Goal: Communication & Community: Ask a question

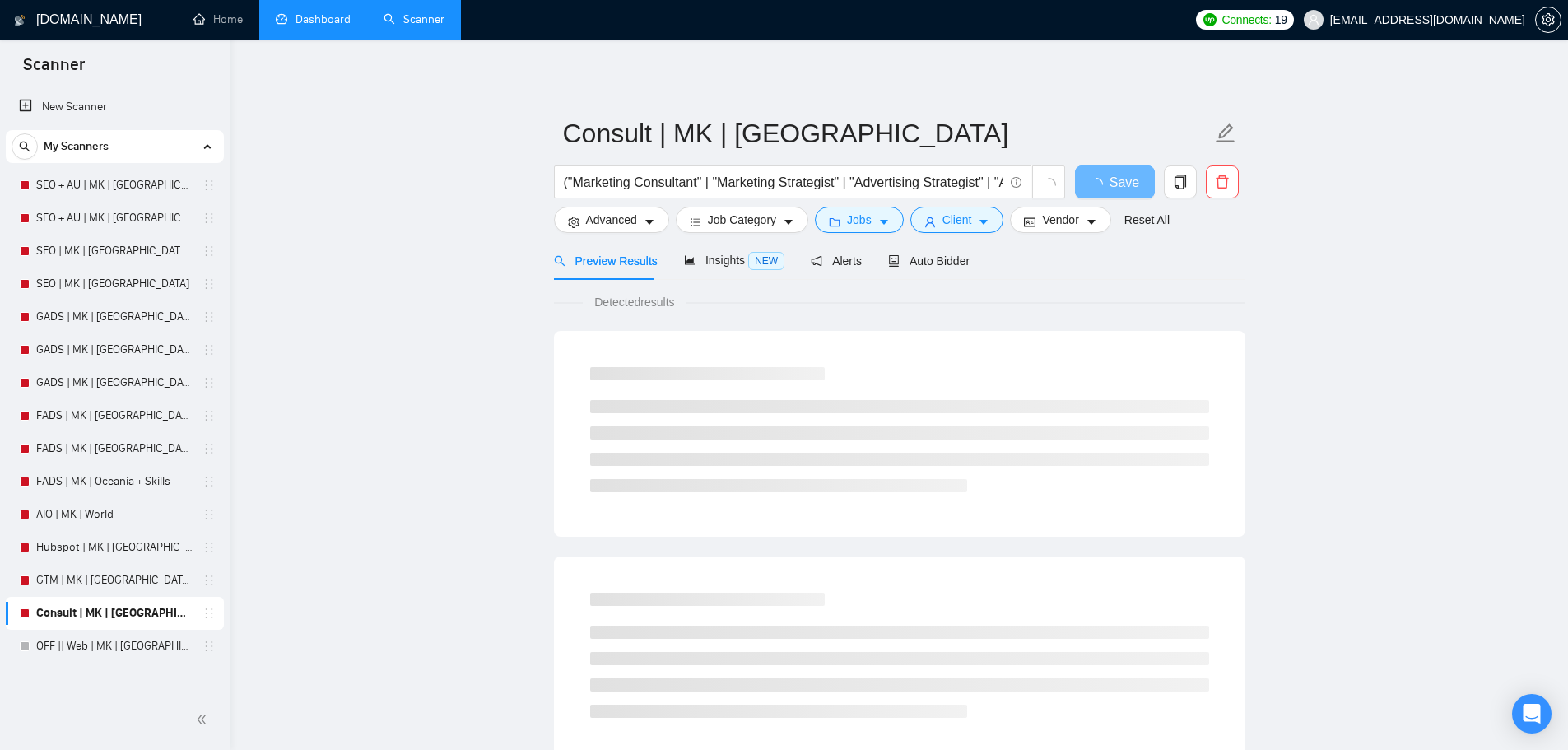
drag, startPoint x: 0, startPoint y: 0, endPoint x: 326, endPoint y: 9, distance: 326.1
click at [326, 12] on link "Dashboard" at bounding box center [313, 19] width 75 height 14
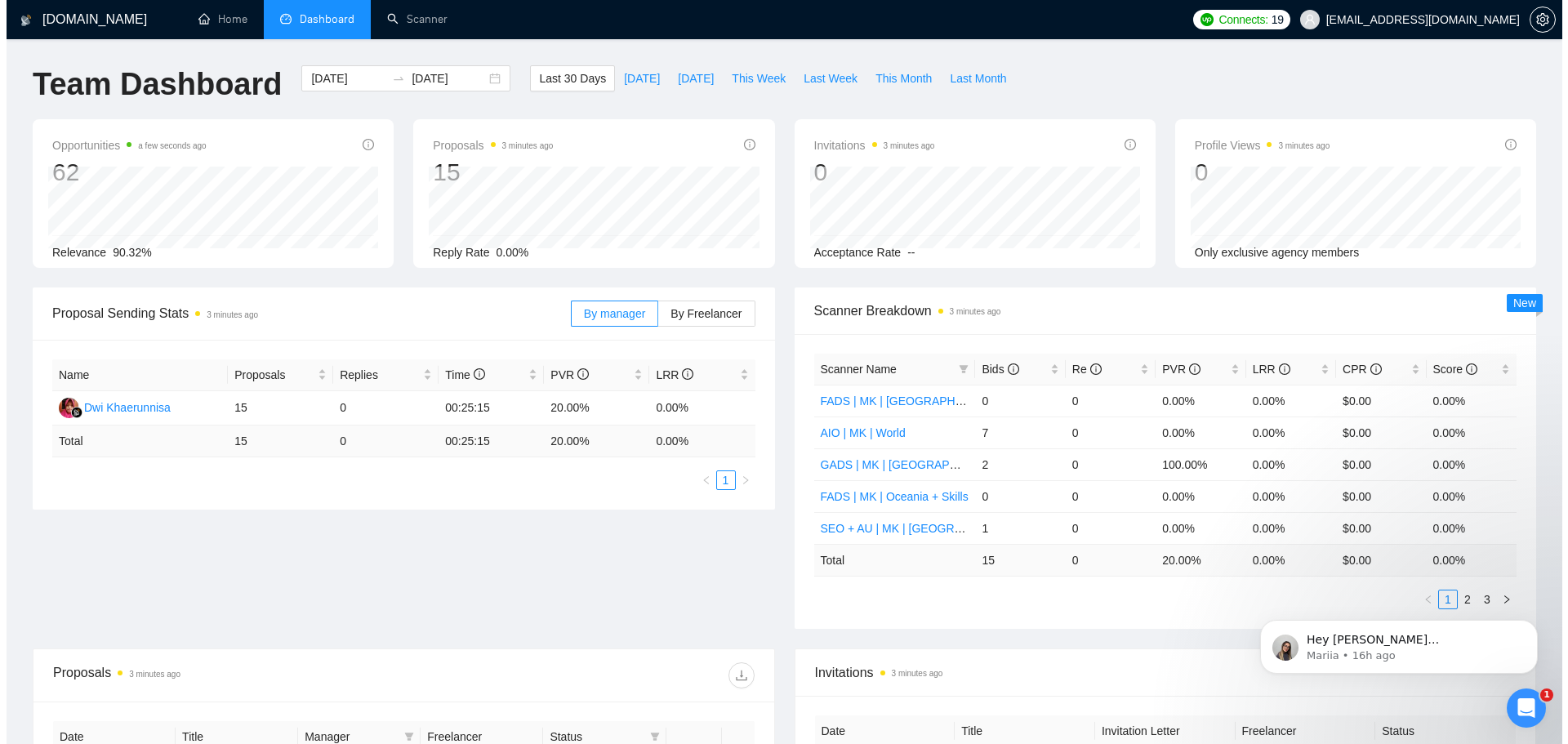
scroll to position [550, 0]
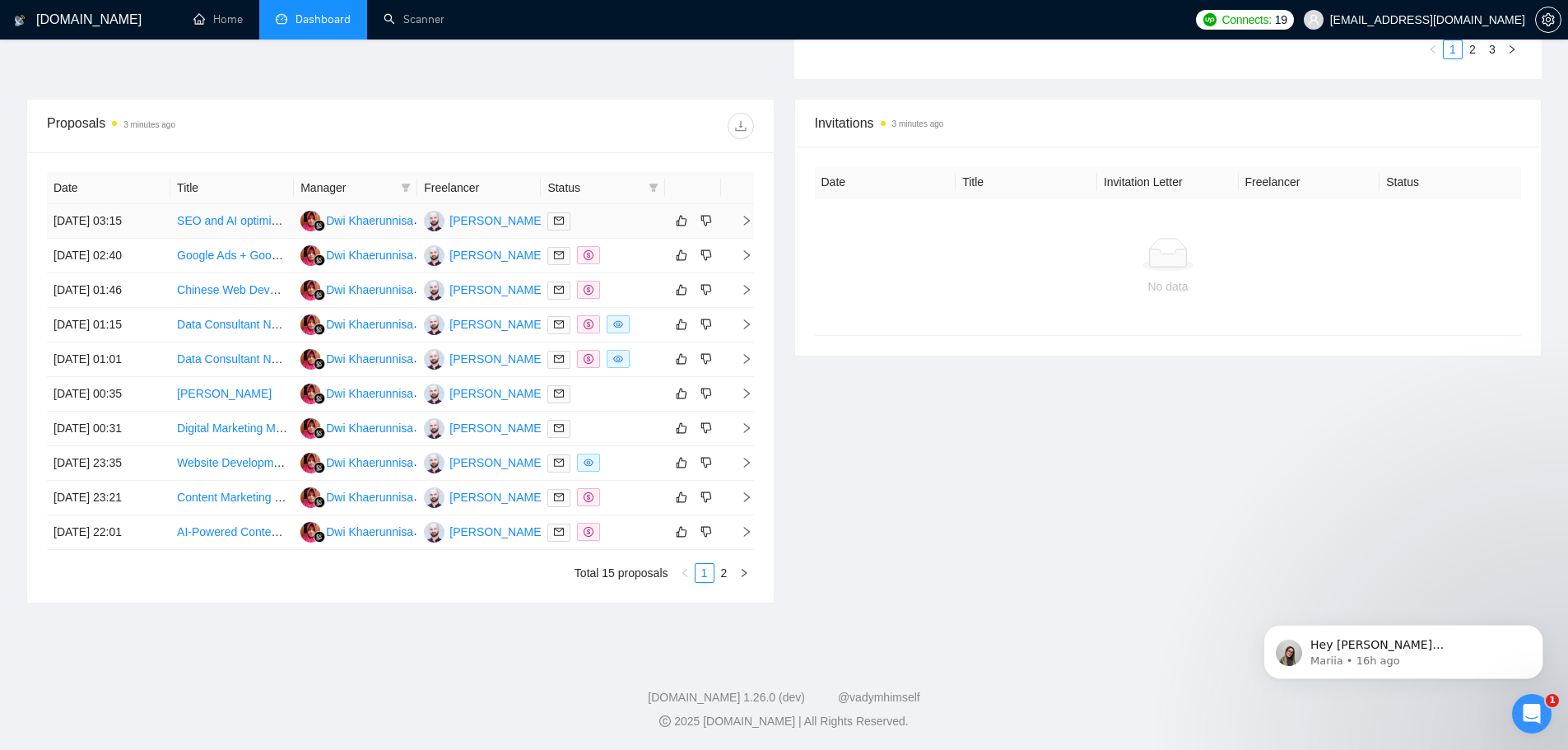
click at [264, 225] on link "SEO and AI optimization" at bounding box center [239, 220] width 125 height 13
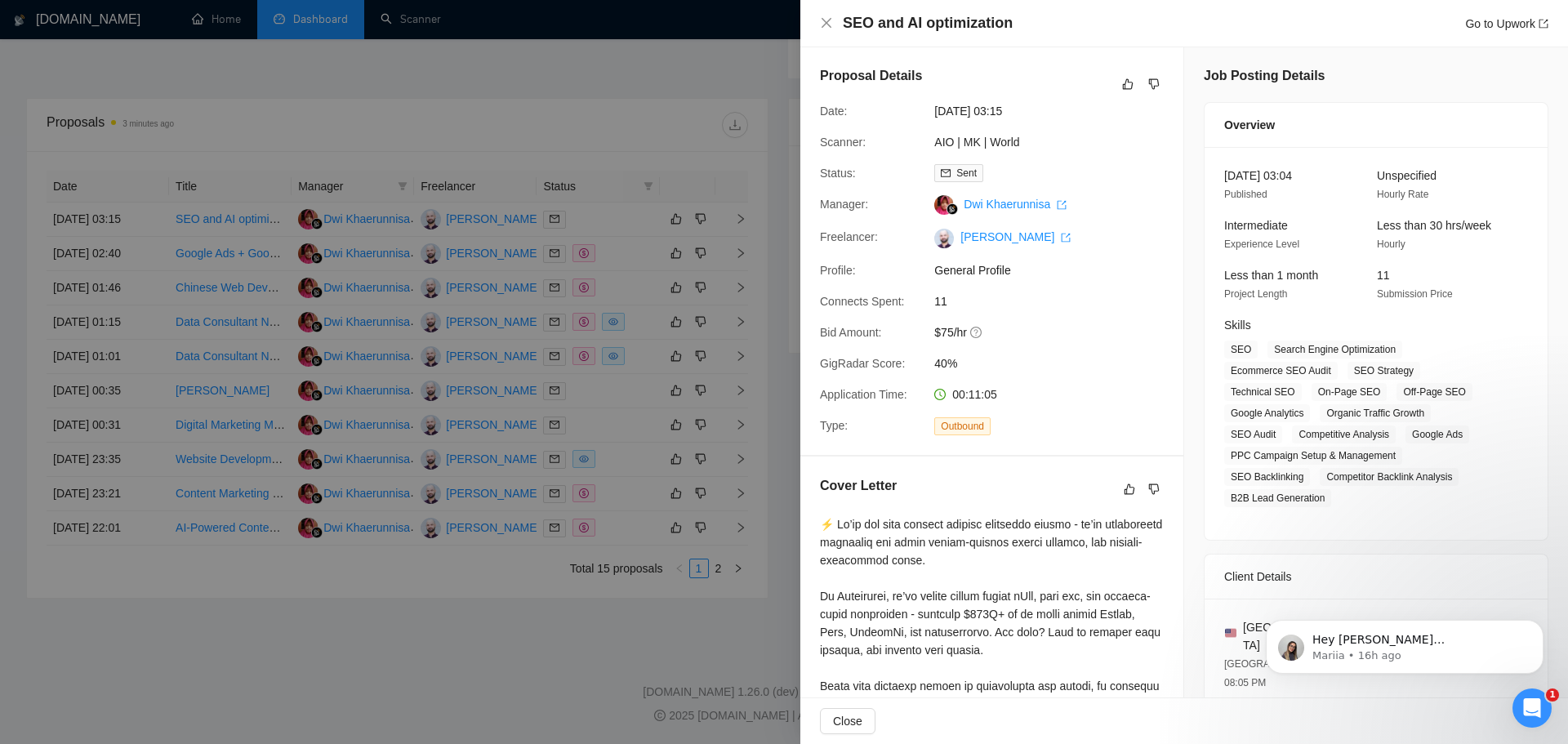
scroll to position [0, 0]
click at [49, 522] on div at bounding box center [784, 372] width 1568 height 744
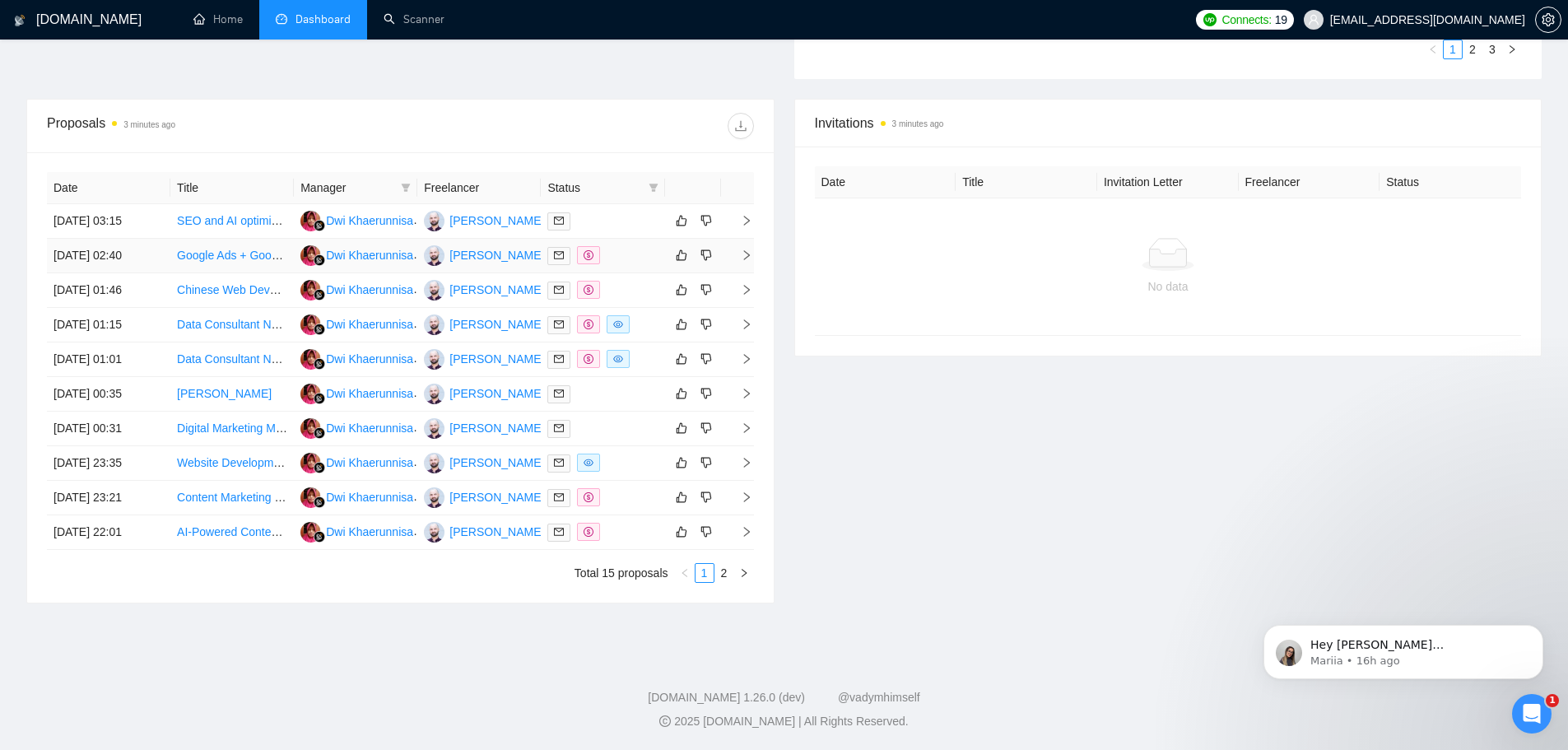
click at [214, 258] on link "Google Ads + Google Maps Pack +Management (Home Services – Appliance Repair)" at bounding box center [394, 256] width 436 height 13
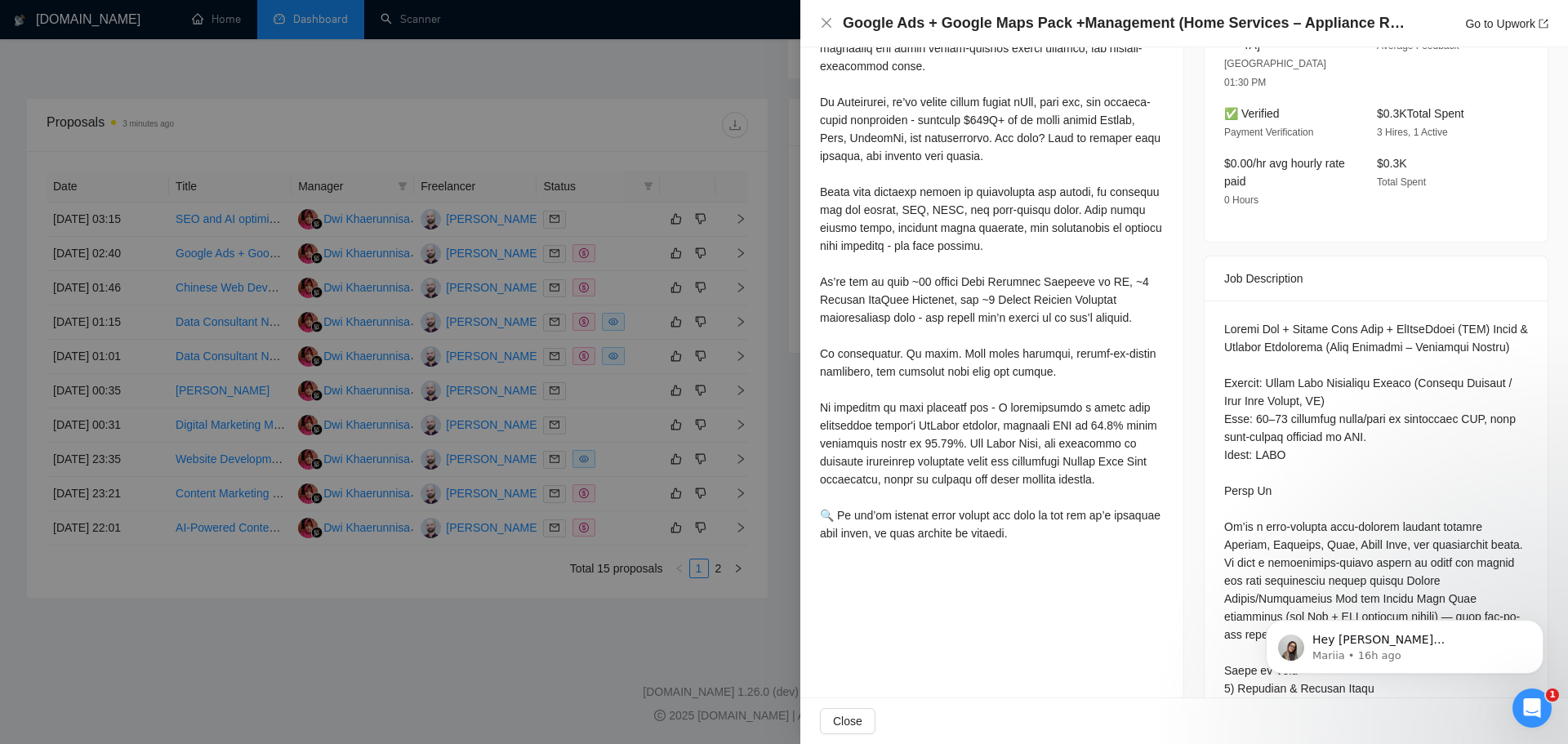
scroll to position [571, 0]
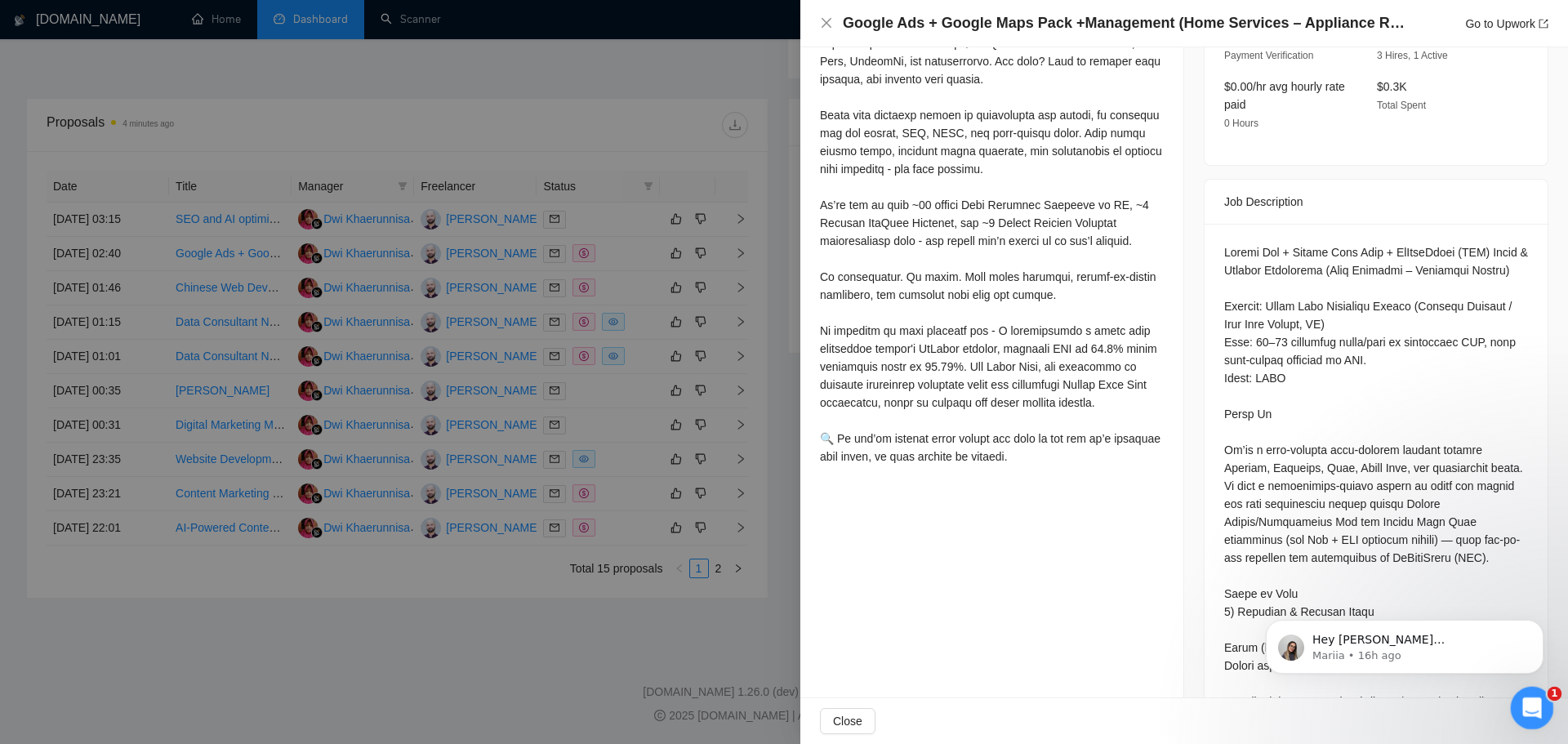
click at [1523, 693] on div "Open Intercom Messenger" at bounding box center [1529, 705] width 54 height 54
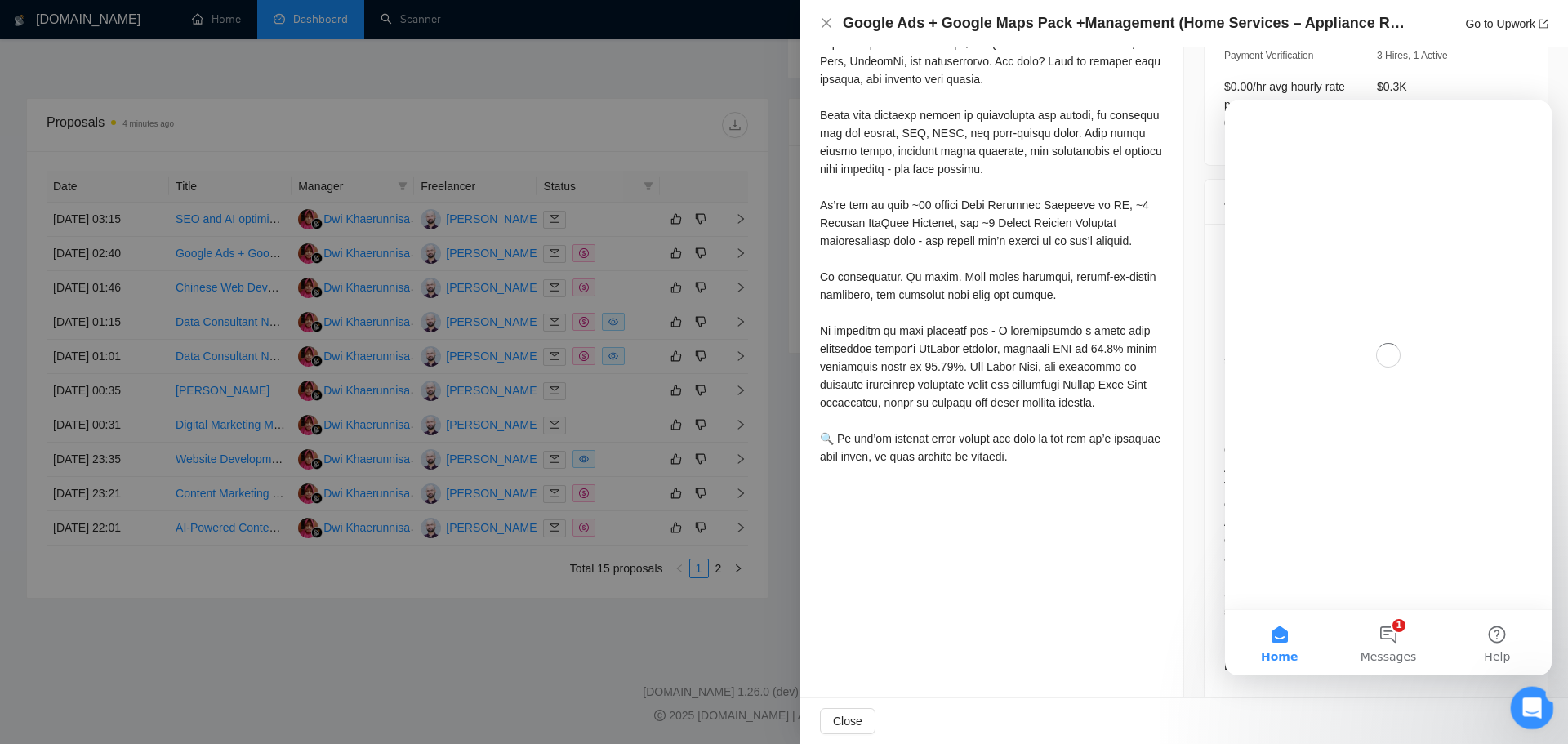
scroll to position [0, 0]
click at [1380, 621] on button "1 Messages" at bounding box center [1388, 642] width 108 height 65
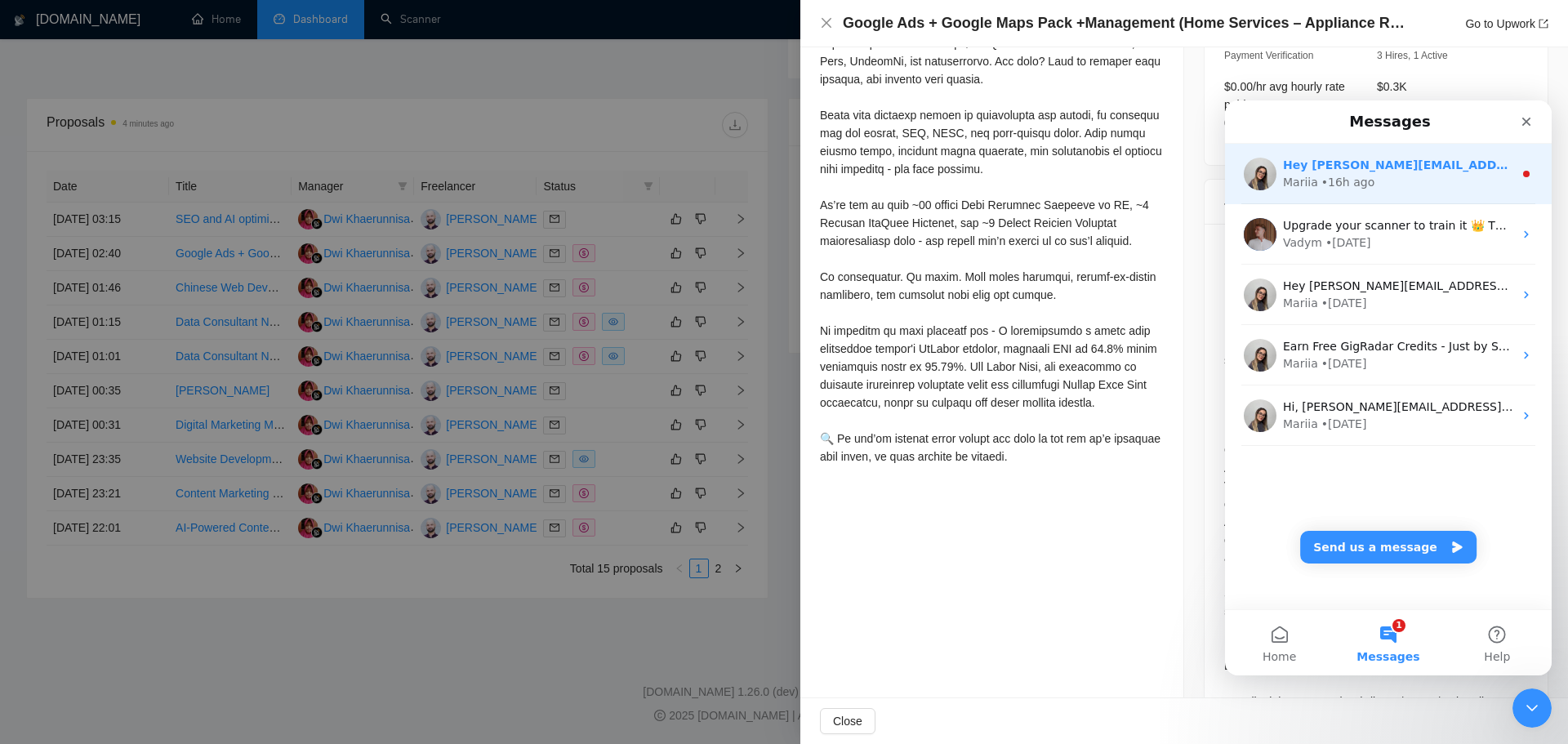
click at [1382, 192] on div "Hey [PERSON_NAME][EMAIL_ADDRESS][DOMAIN_NAME], Looks like your Upwork agency Ex…" at bounding box center [1389, 175] width 327 height 61
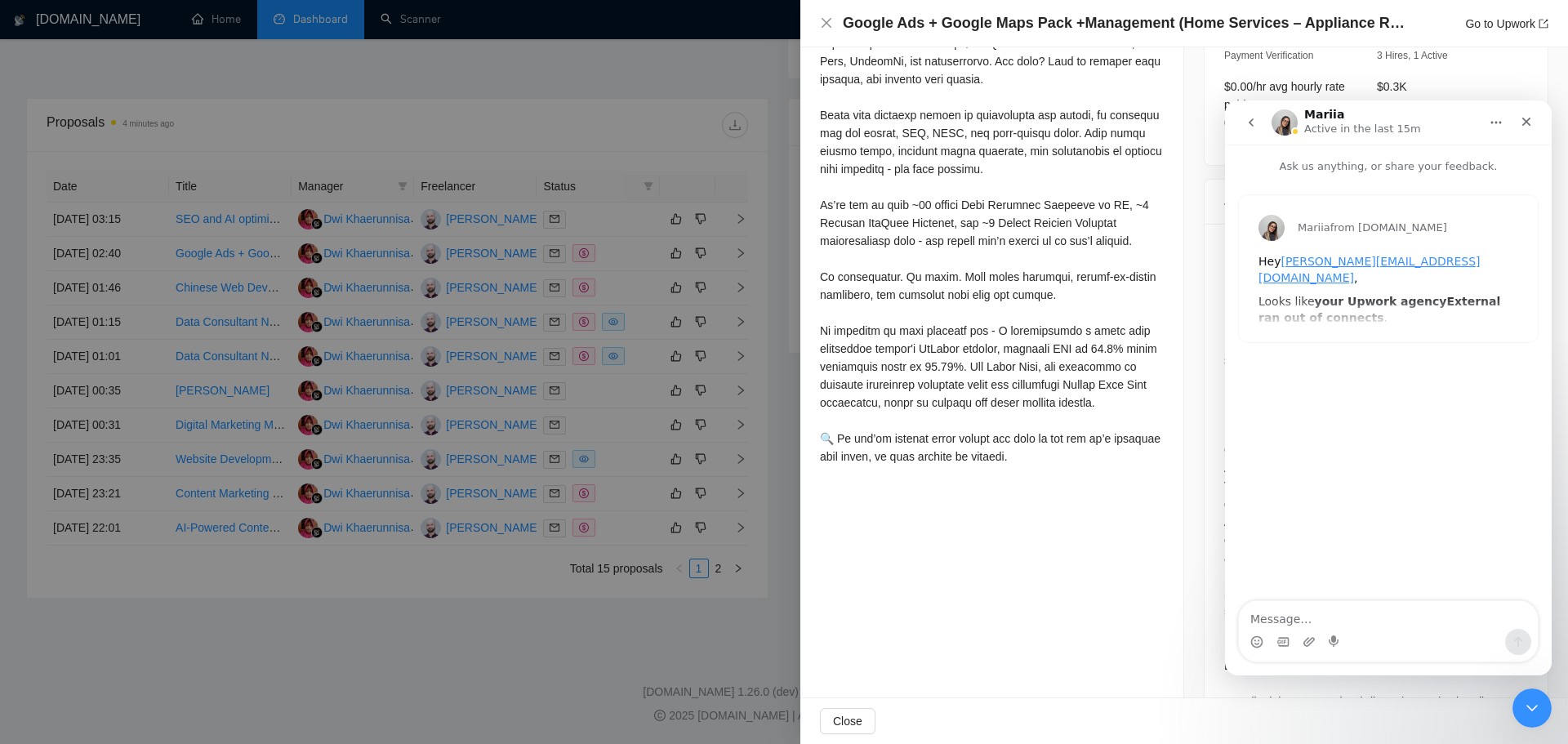
click at [1384, 313] on div "Mariia from [DOMAIN_NAME] Hey [PERSON_NAME][EMAIL_ADDRESS][DOMAIN_NAME] , Looks…" at bounding box center [1388, 269] width 299 height 147
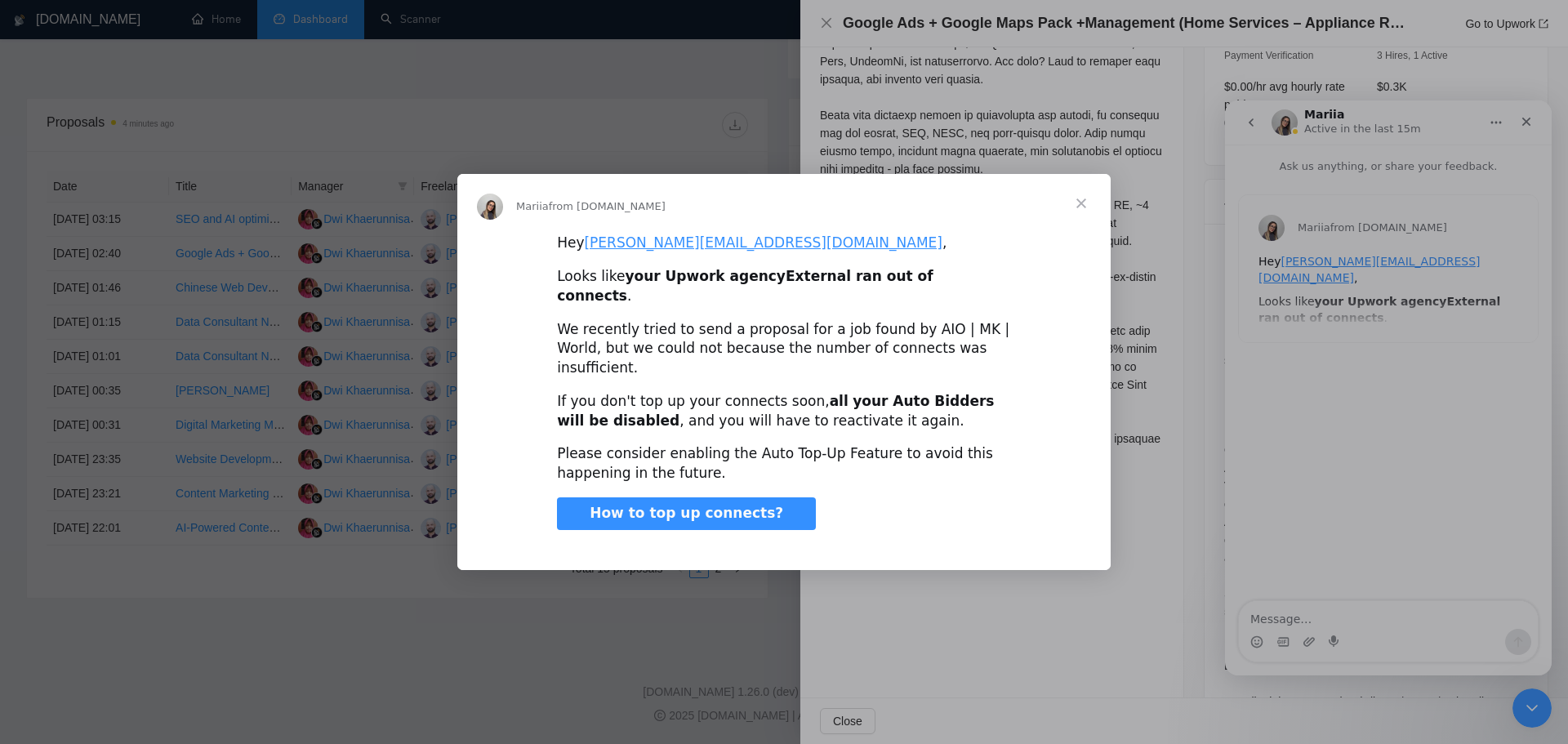
click at [1086, 220] on span "Close" at bounding box center [1081, 203] width 59 height 59
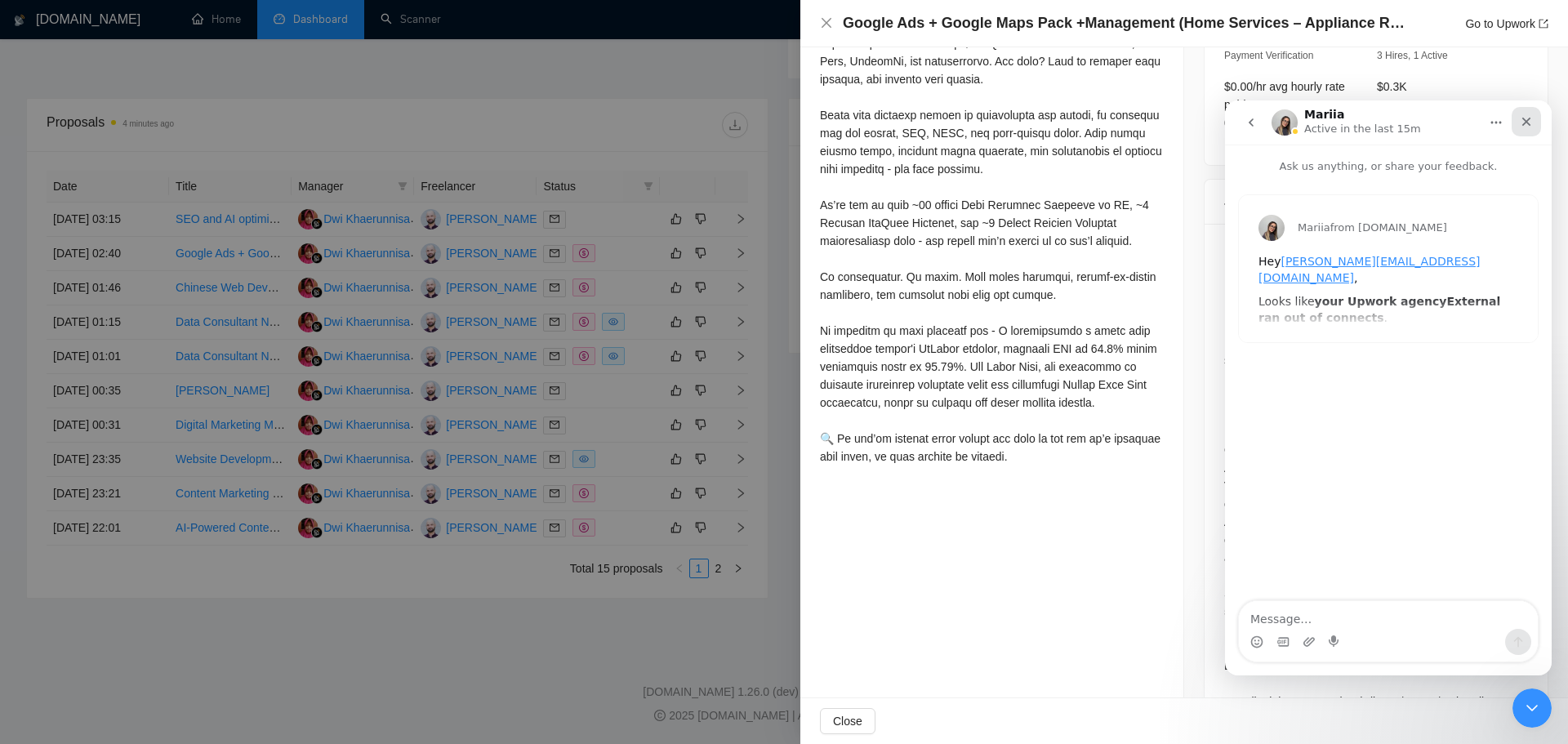
click at [1529, 113] on div "Close" at bounding box center [1527, 121] width 29 height 29
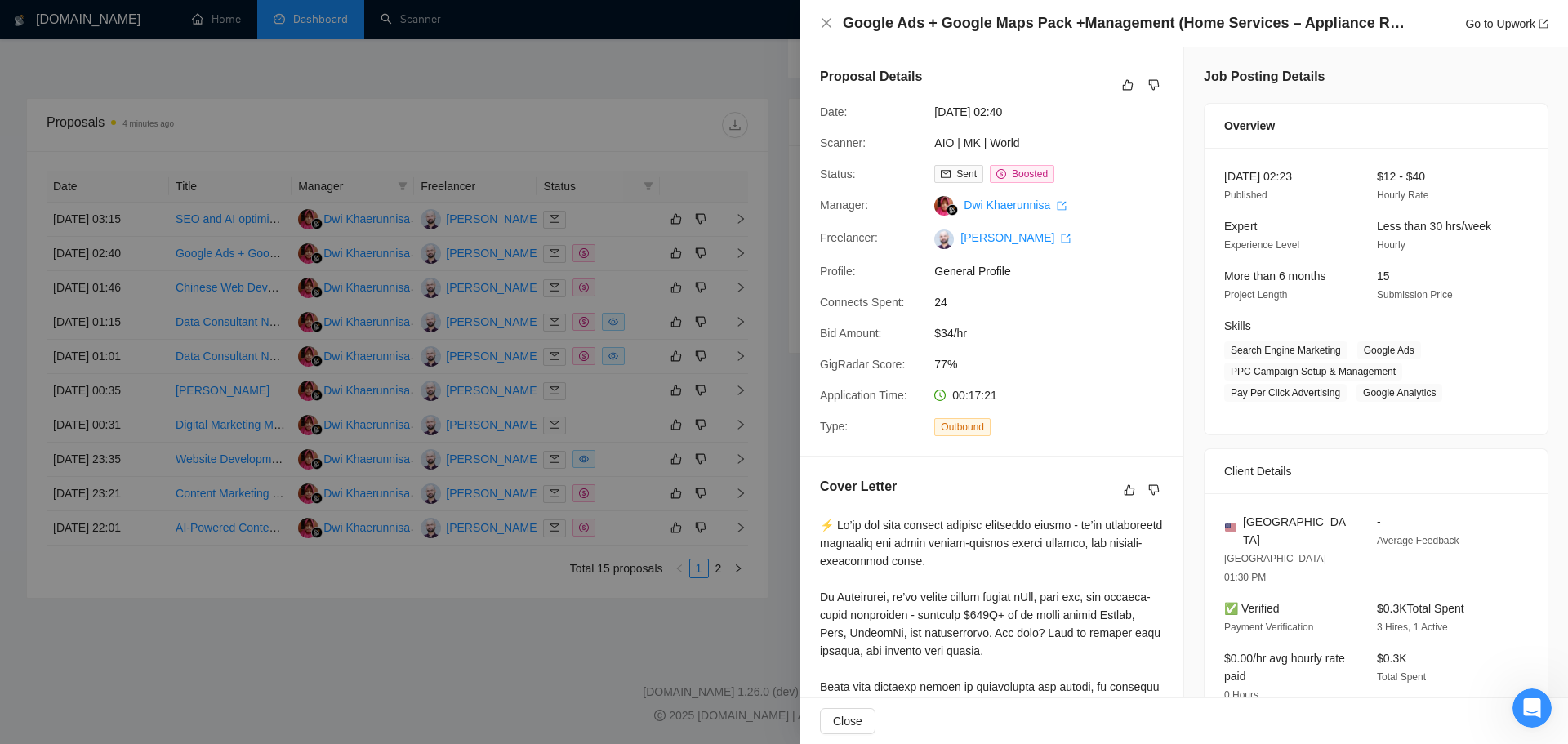
click at [737, 125] on div at bounding box center [784, 372] width 1568 height 744
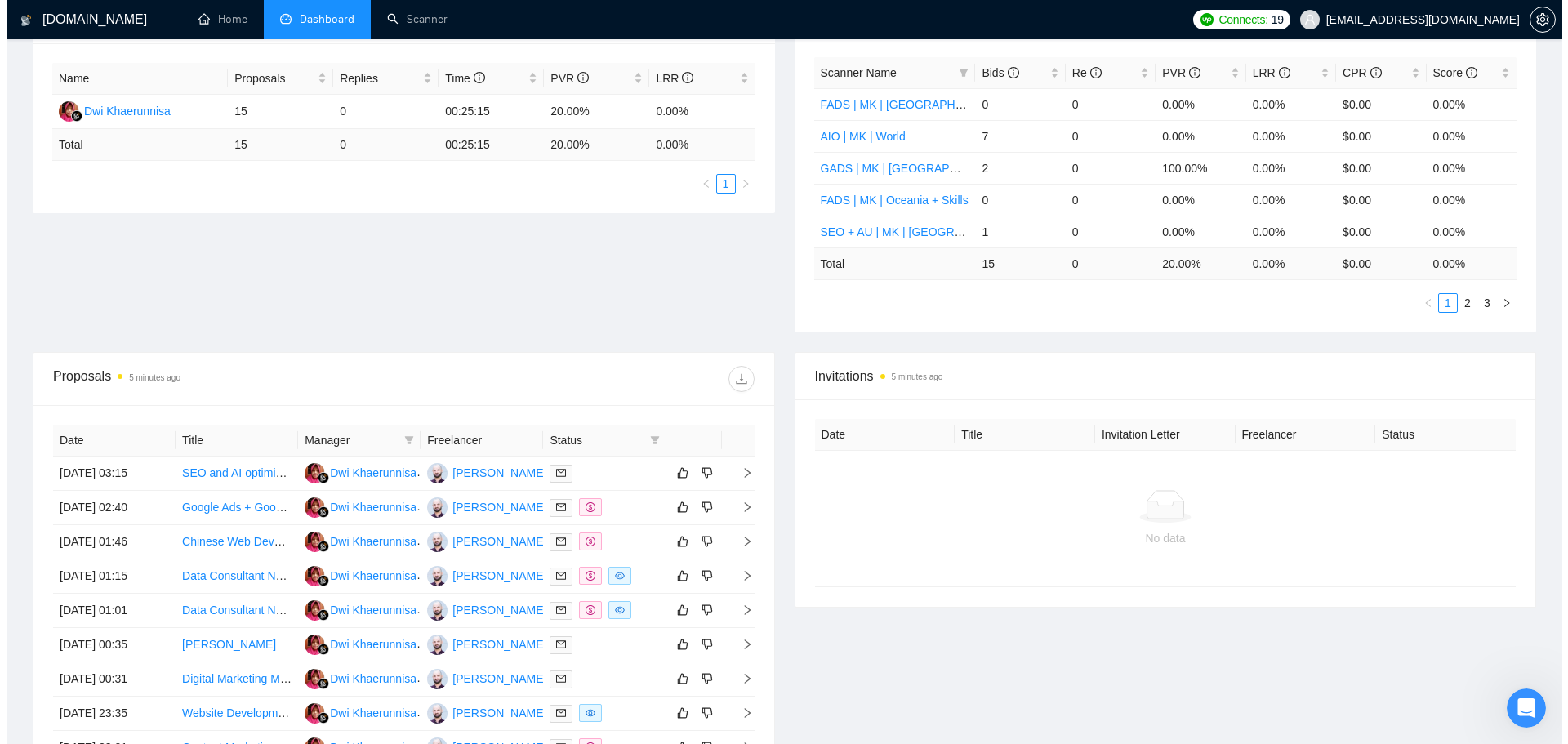
scroll to position [550, 0]
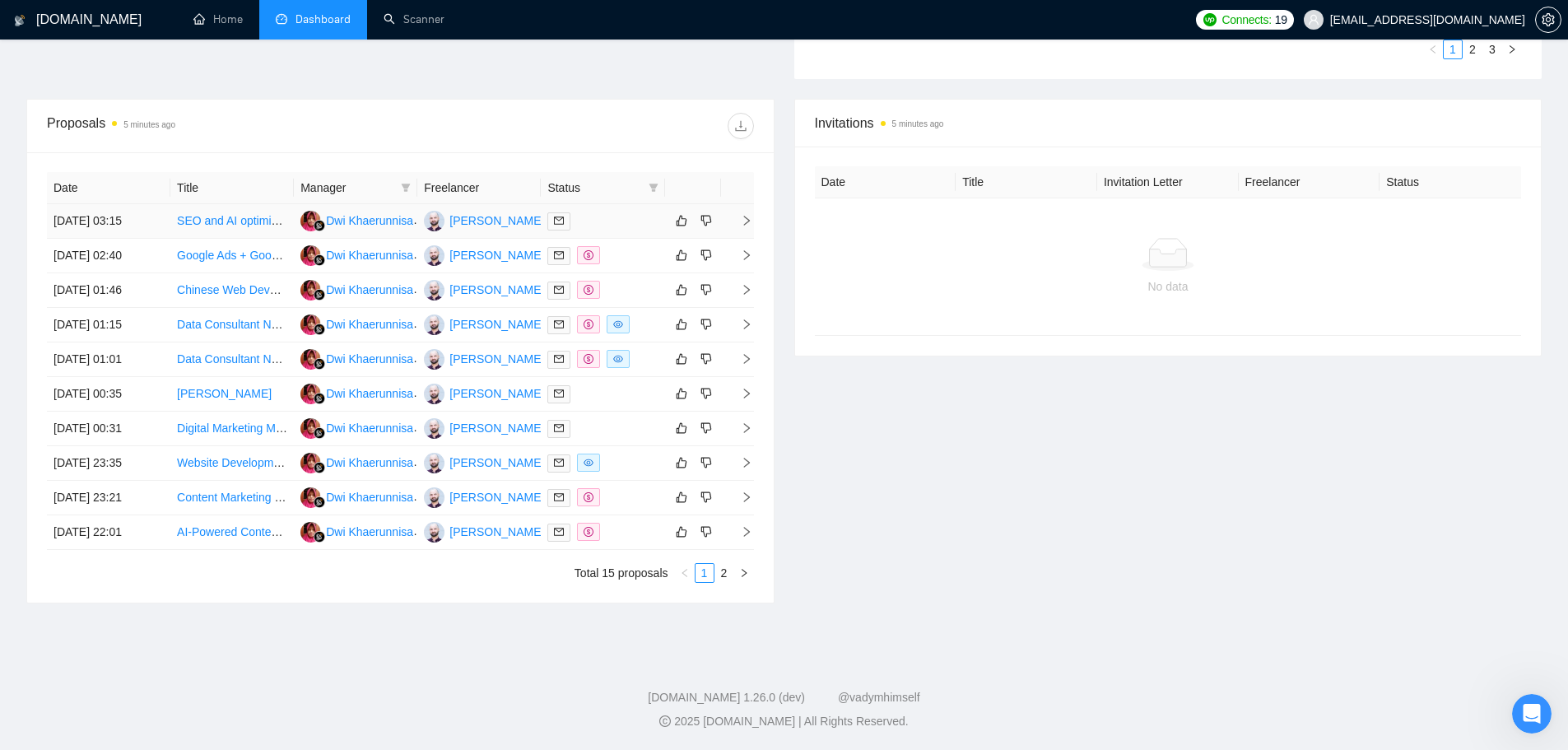
click at [745, 220] on icon "right" at bounding box center [746, 220] width 11 height 11
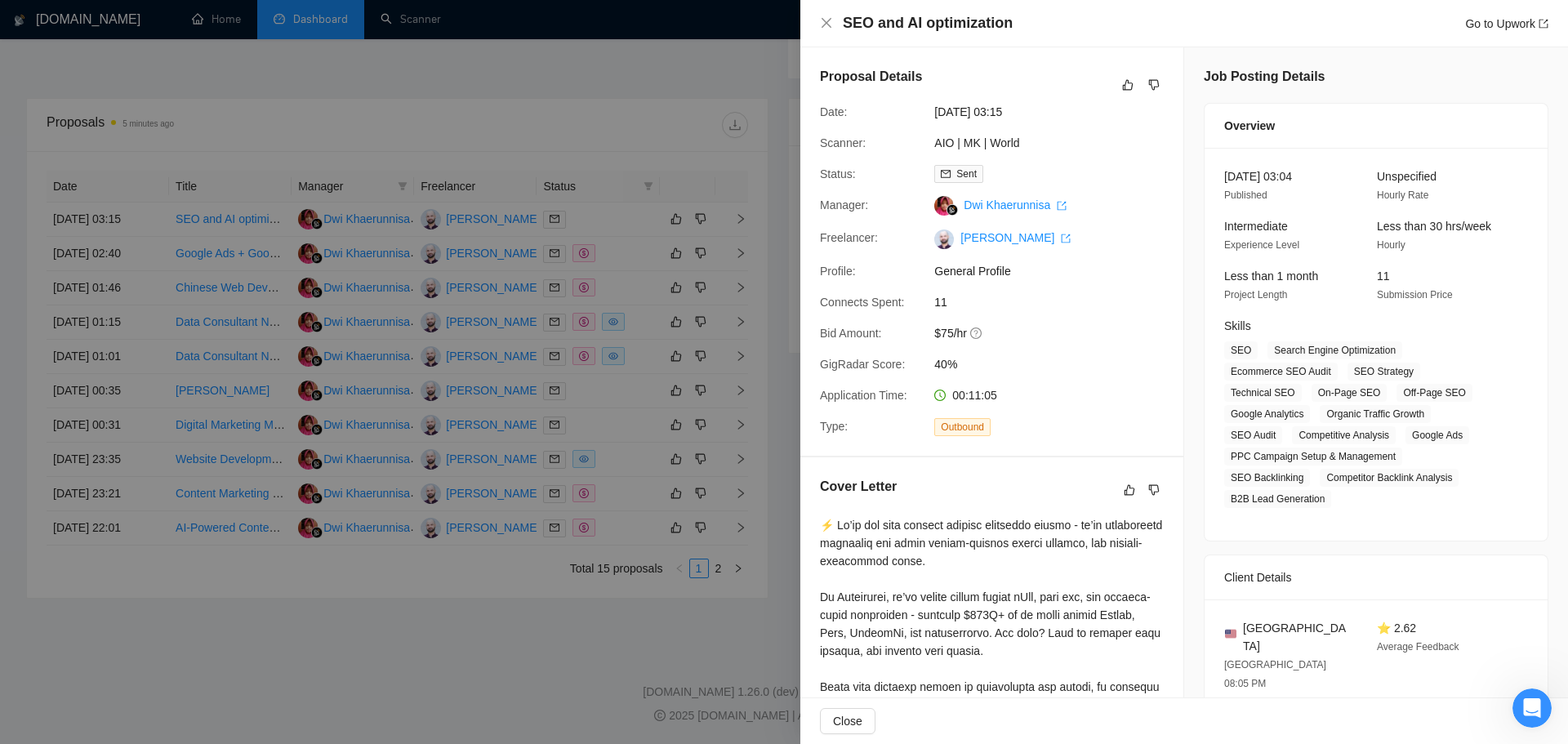
click at [559, 343] on div at bounding box center [784, 372] width 1568 height 744
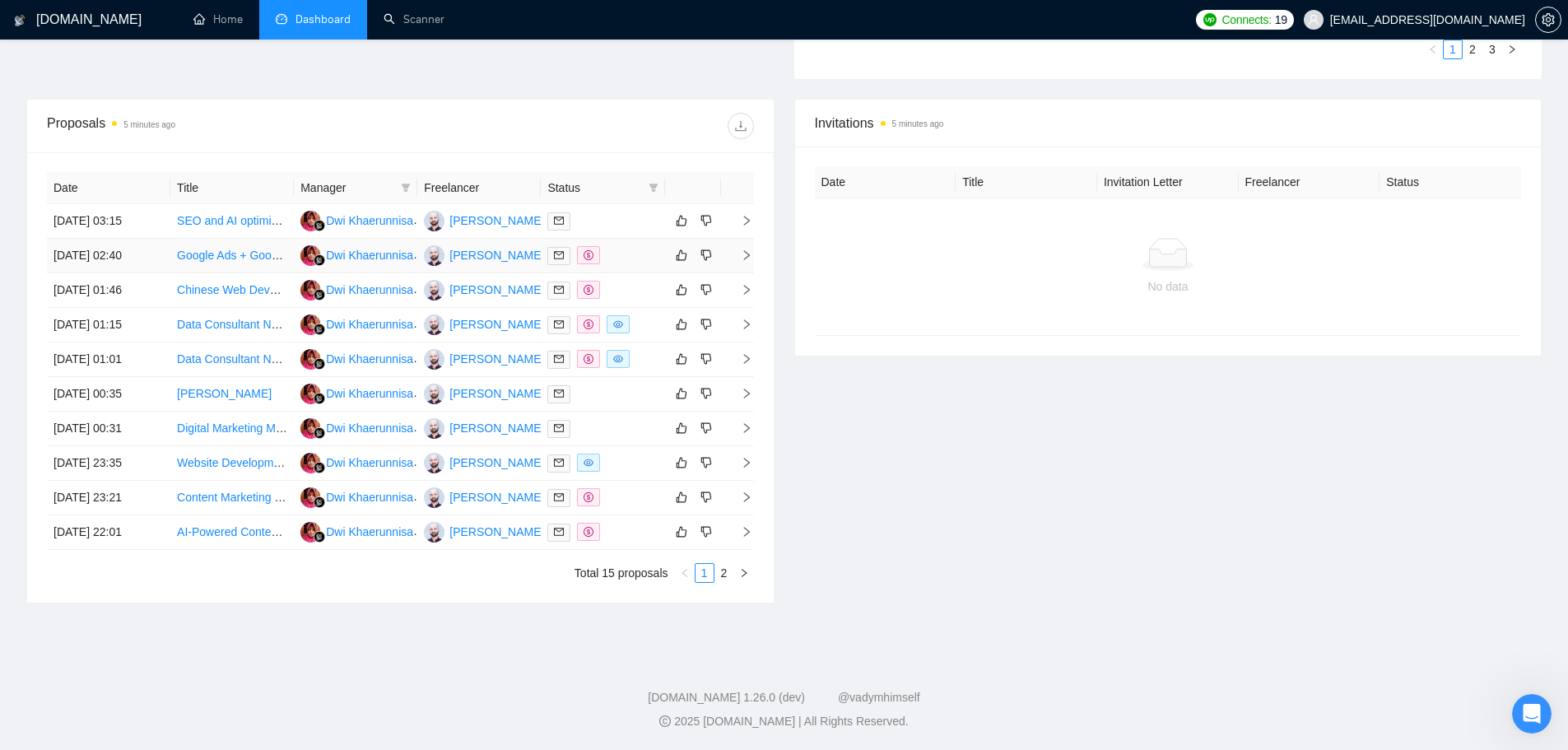
click at [741, 259] on icon "right" at bounding box center [746, 255] width 11 height 11
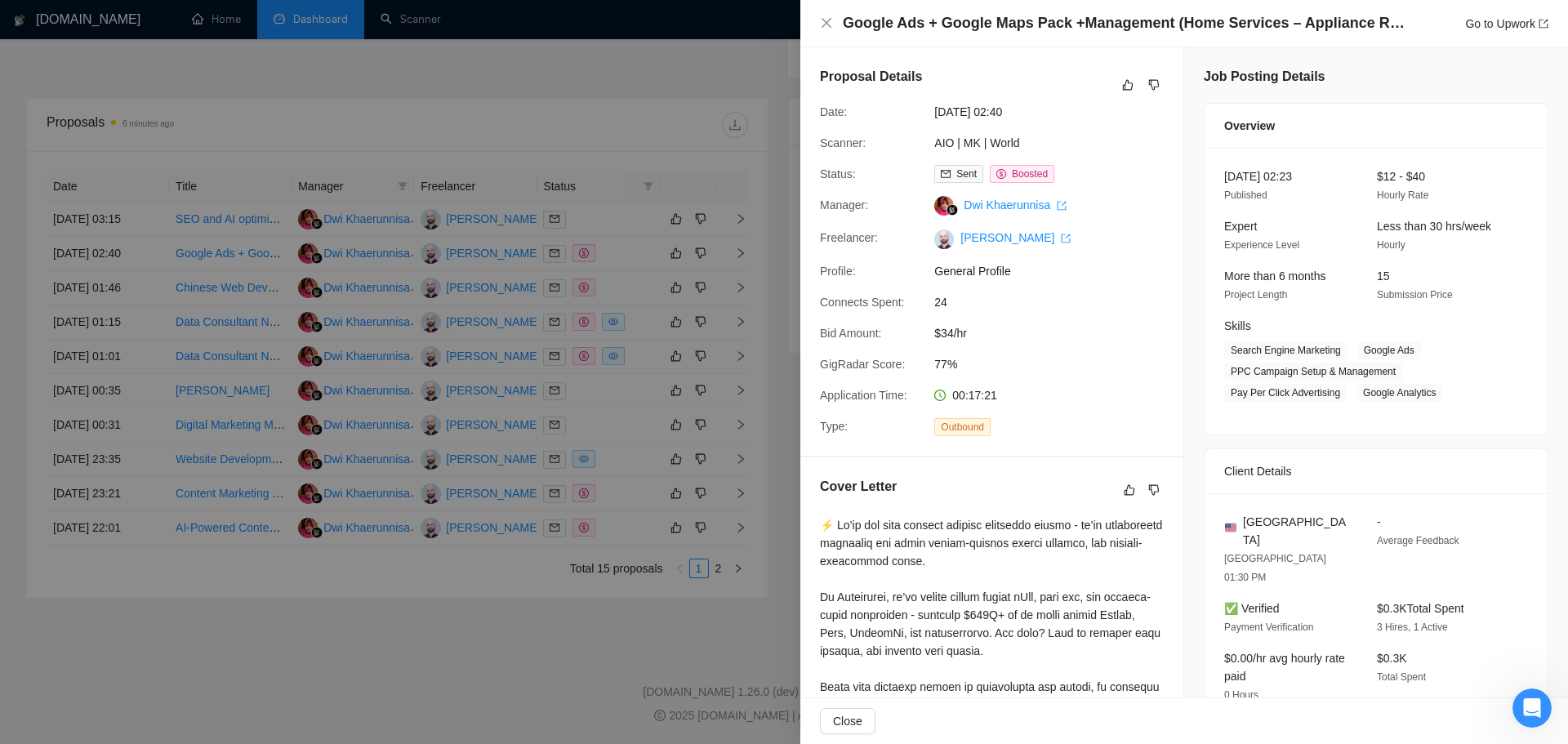
click at [753, 316] on div at bounding box center [784, 372] width 1568 height 744
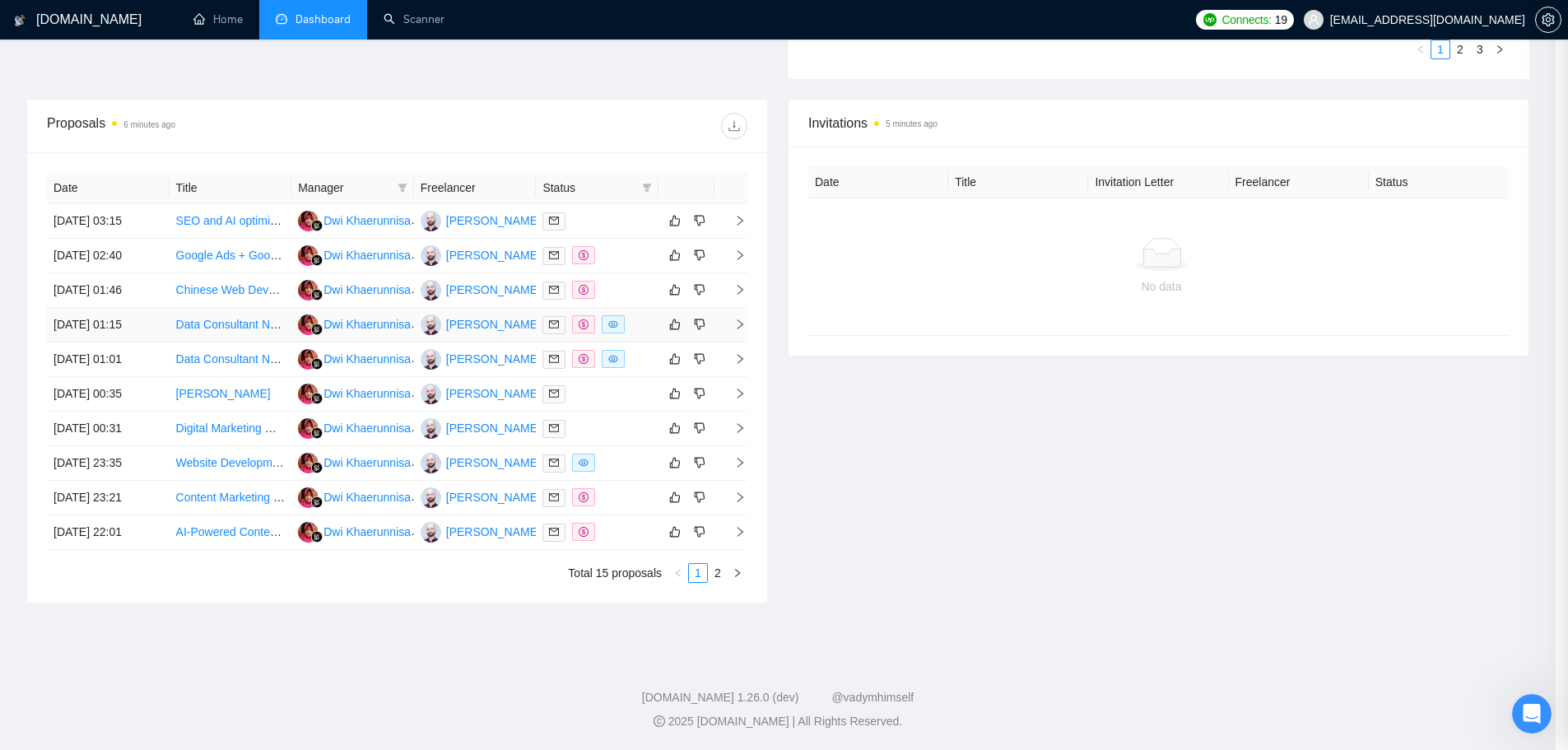
click at [746, 319] on icon "right" at bounding box center [740, 324] width 11 height 11
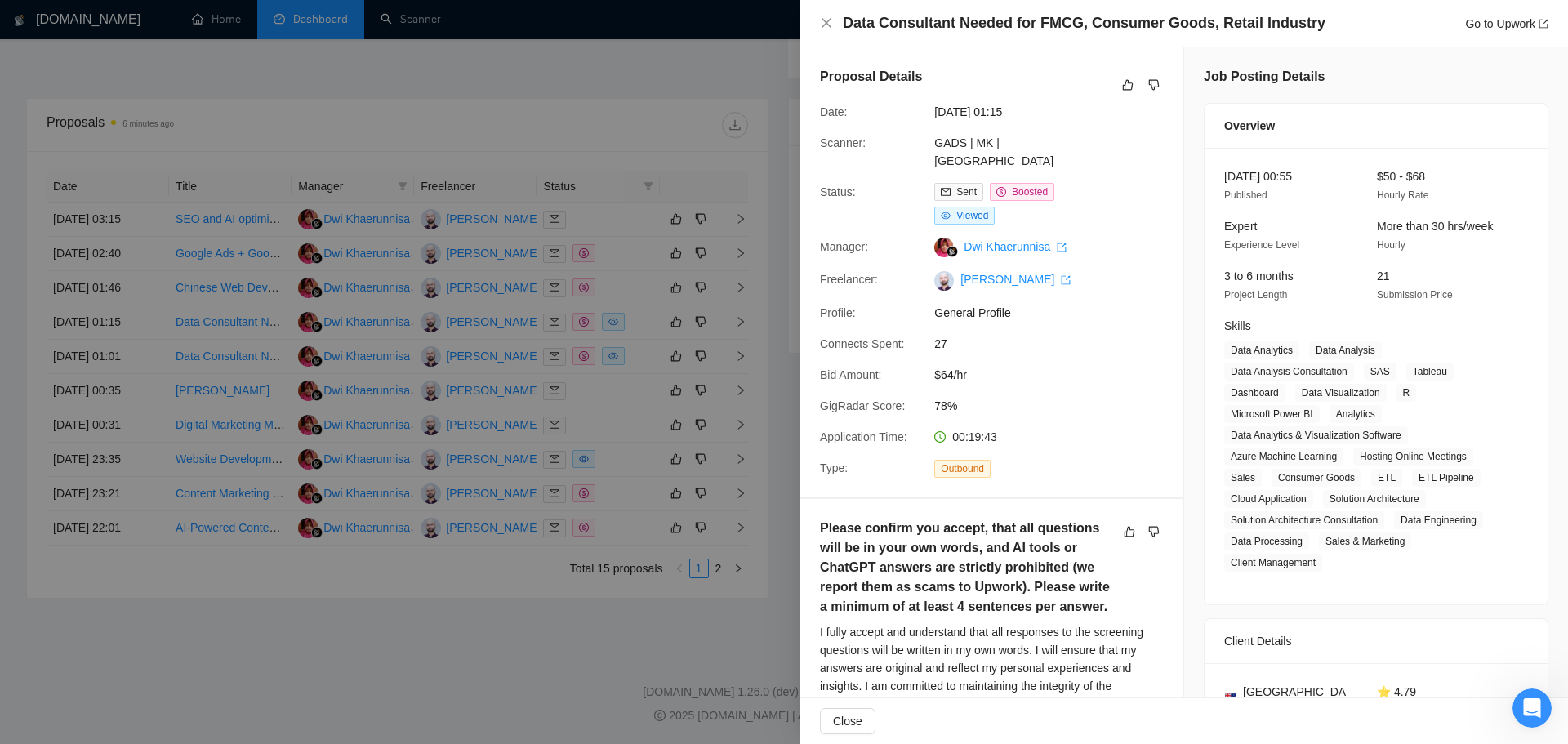
click at [262, 321] on div at bounding box center [784, 372] width 1568 height 744
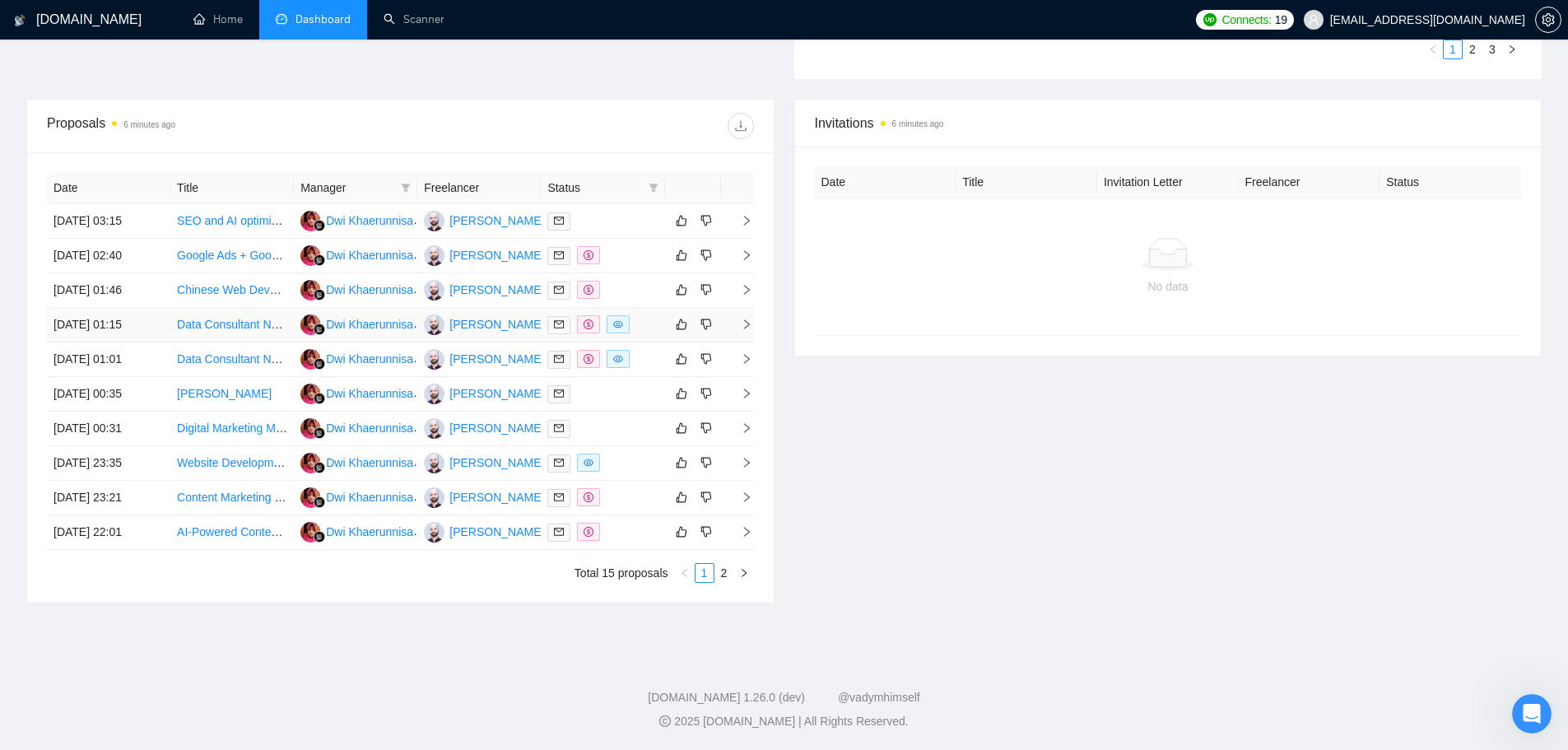
click at [753, 321] on td at bounding box center [738, 325] width 33 height 34
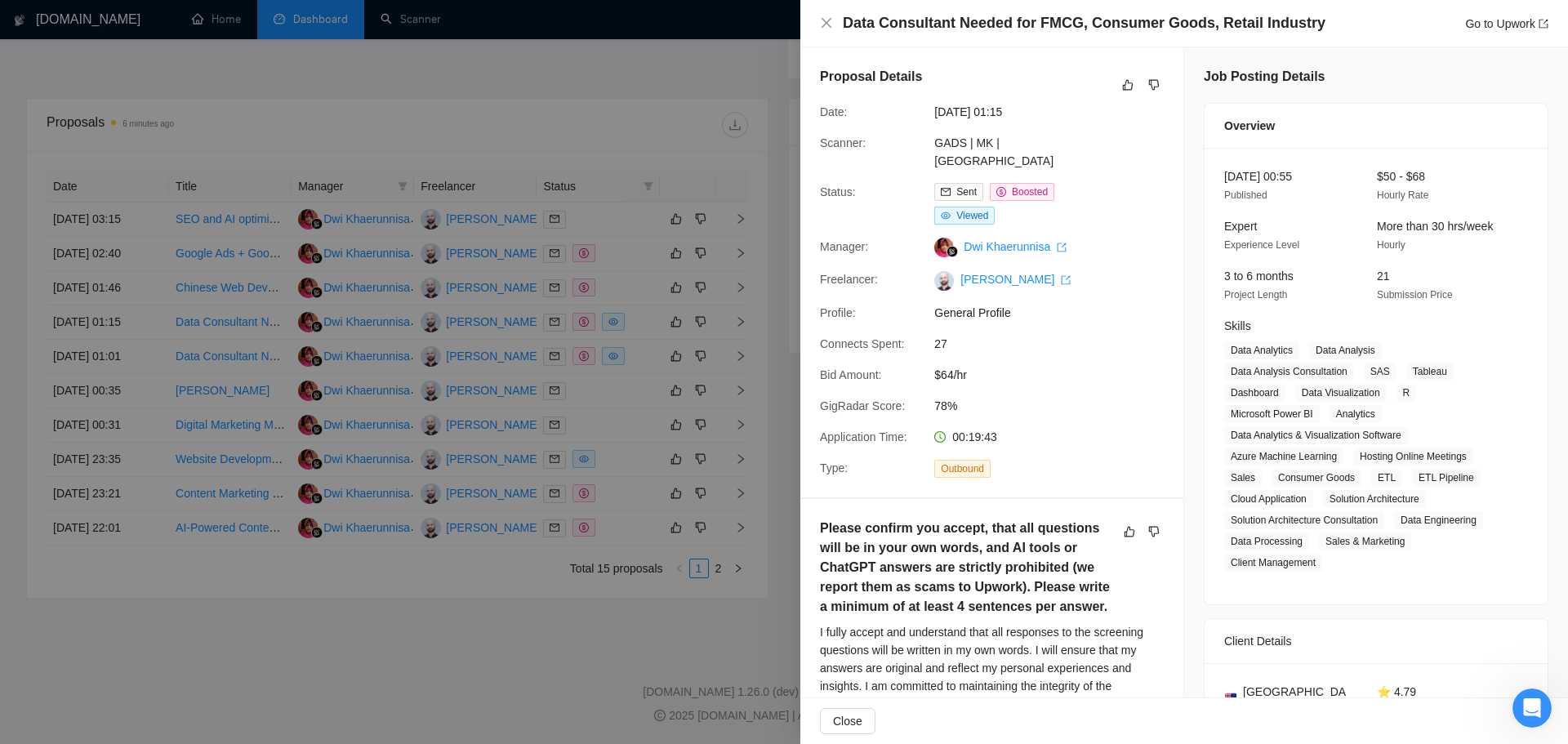
click at [738, 350] on div at bounding box center [784, 372] width 1568 height 744
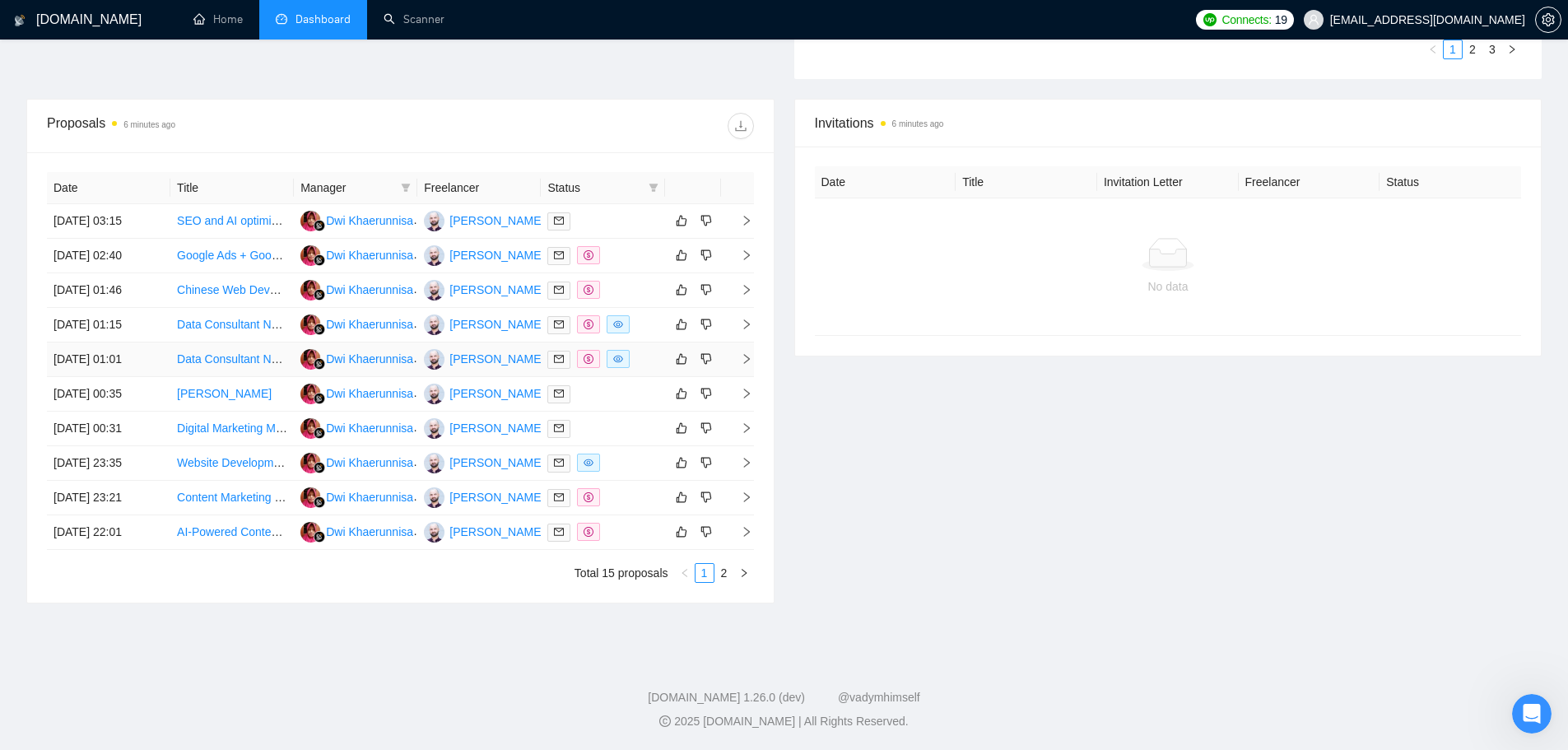
click at [743, 353] on td at bounding box center [738, 359] width 33 height 34
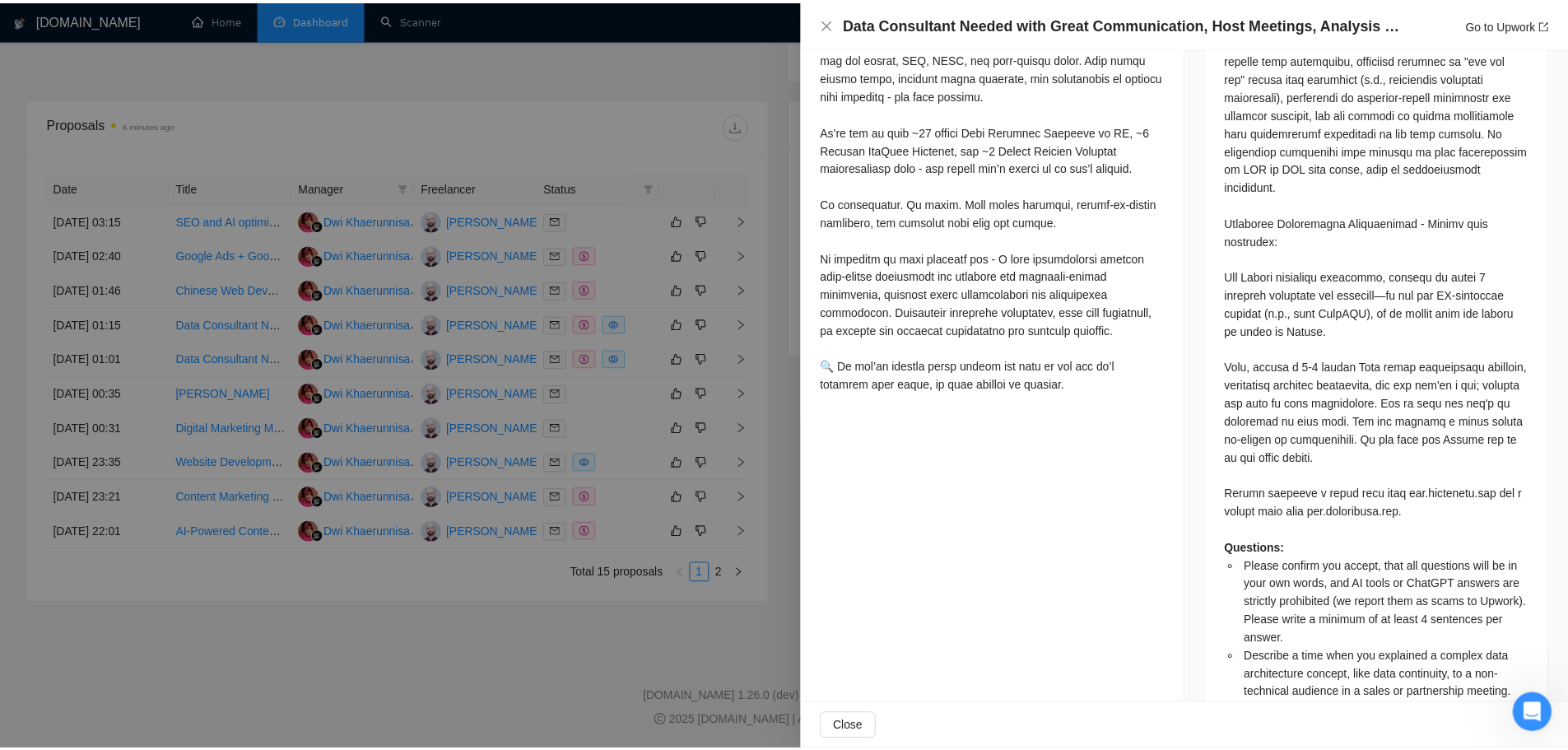
scroll to position [1537, 0]
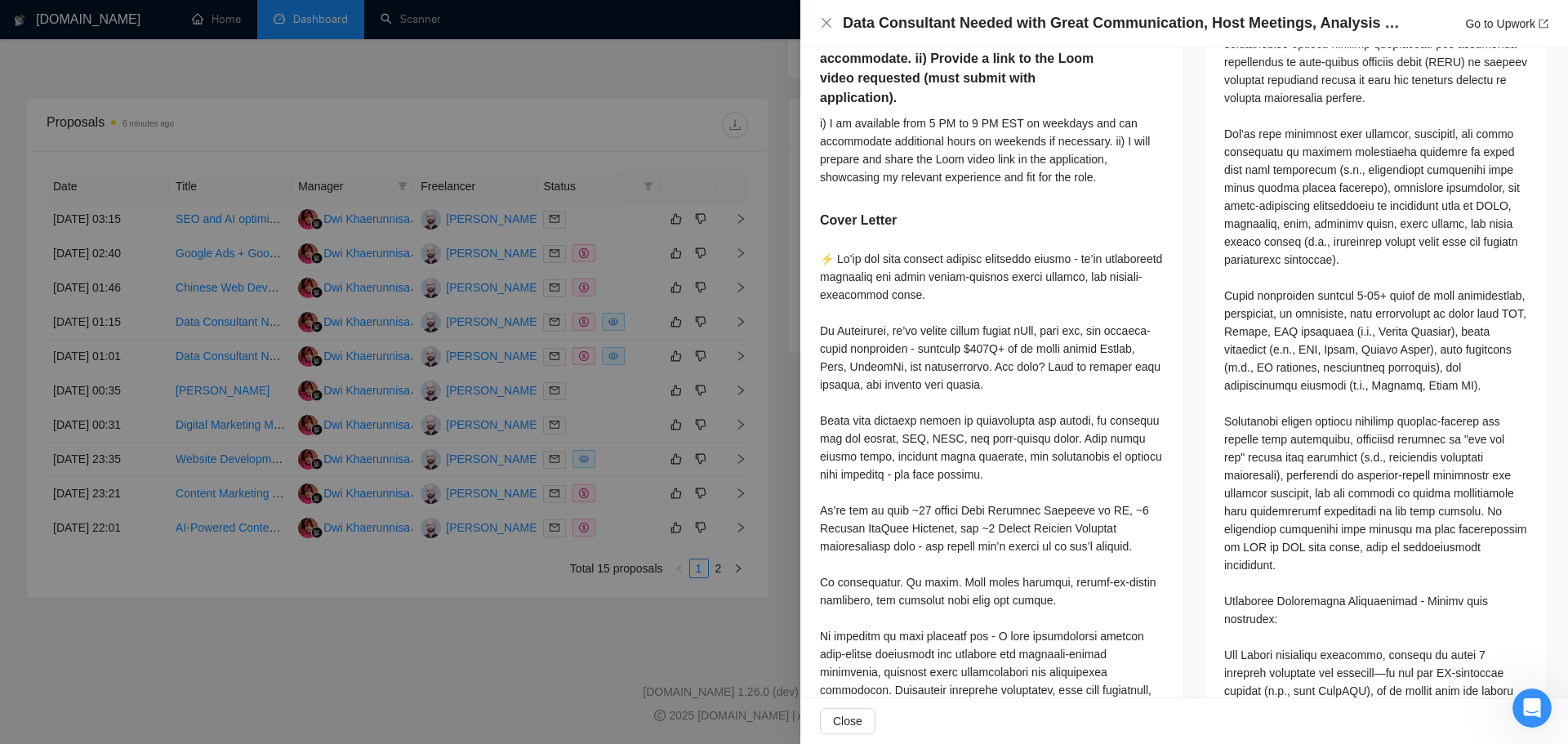
click at [580, 407] on div at bounding box center [784, 372] width 1568 height 744
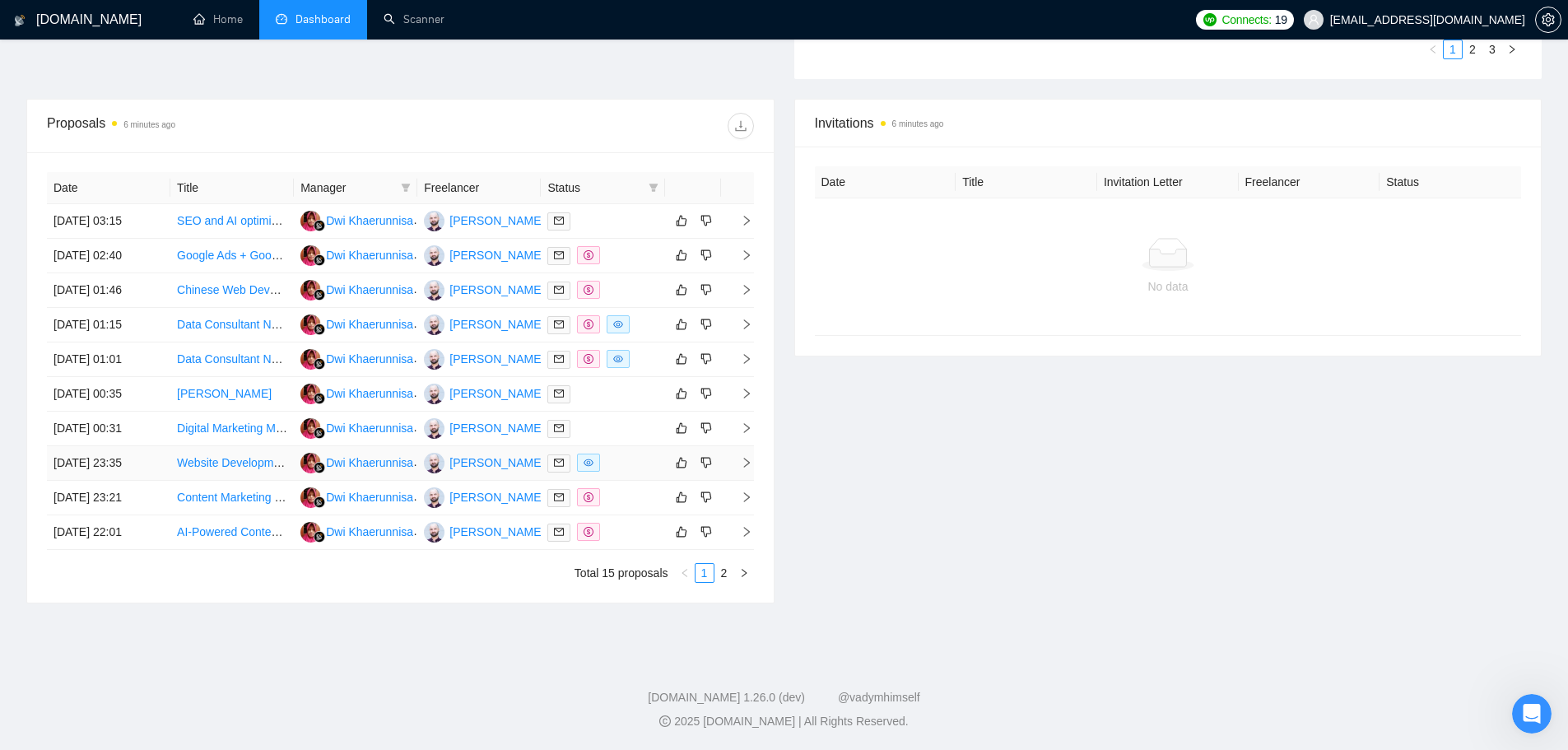
click at [744, 463] on icon "right" at bounding box center [746, 463] width 11 height 11
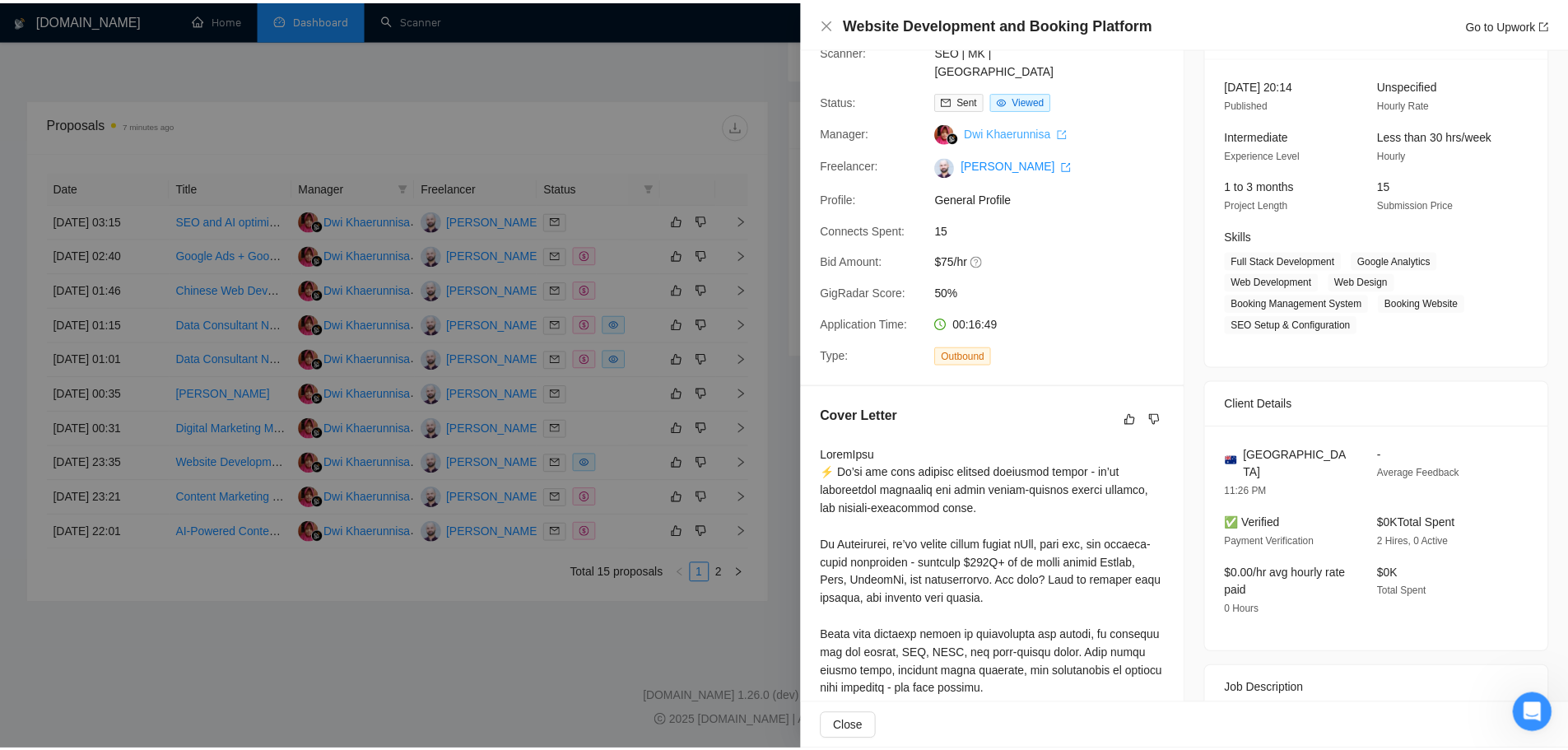
scroll to position [0, 0]
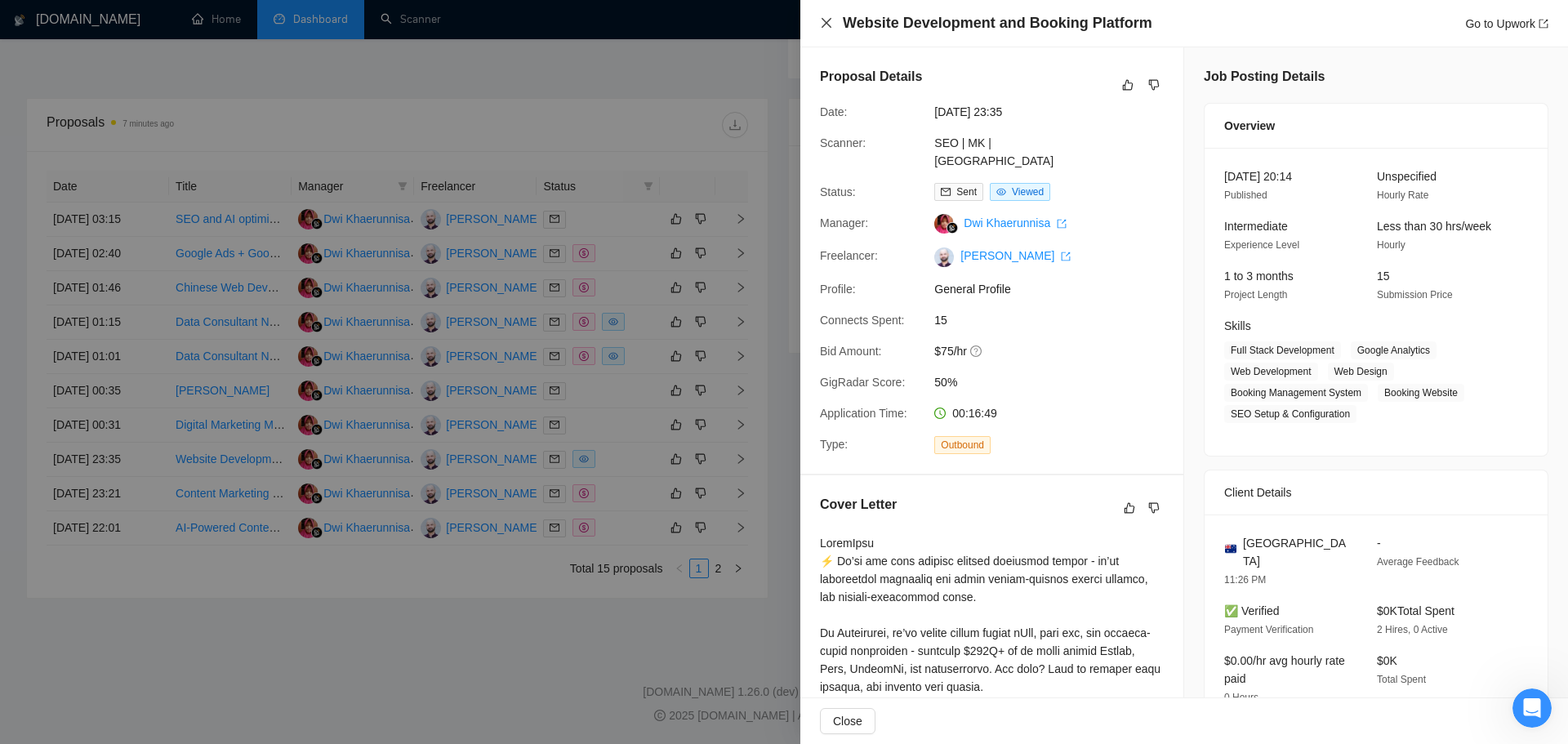
click at [827, 26] on icon "close" at bounding box center [827, 23] width 13 height 13
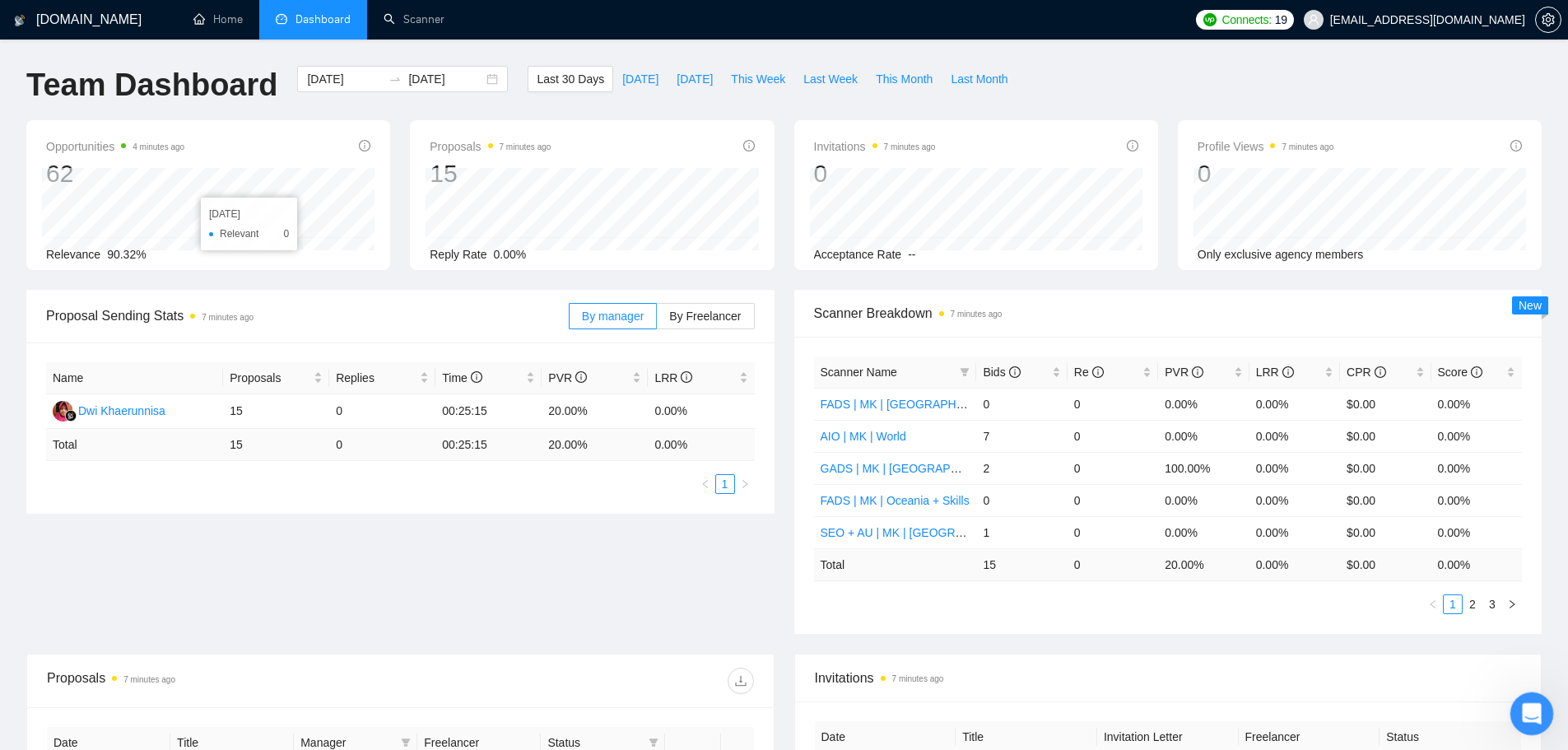
click at [1524, 714] on icon "Open Intercom Messenger" at bounding box center [1529, 711] width 11 height 13
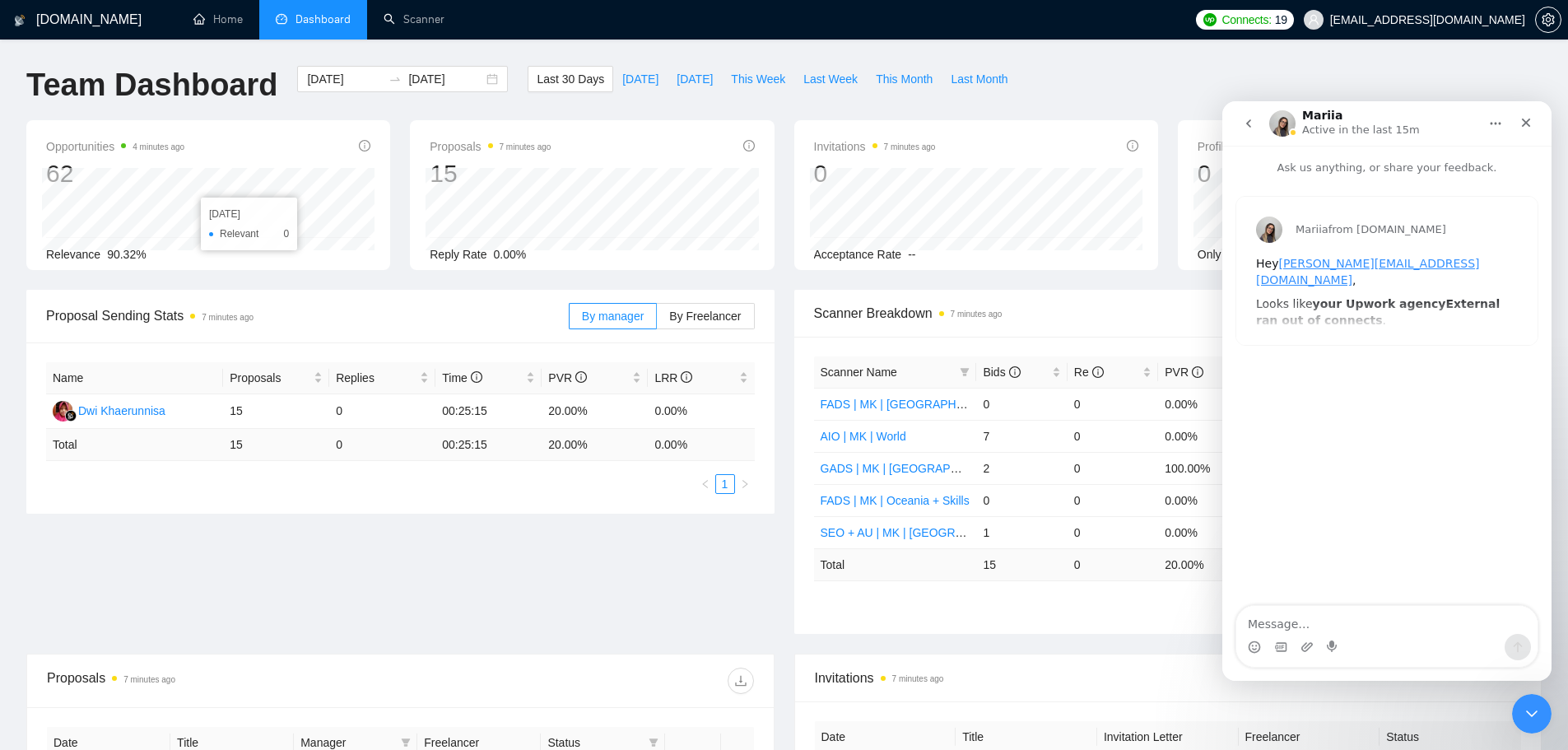
click at [1253, 127] on icon "go back" at bounding box center [1249, 123] width 13 height 13
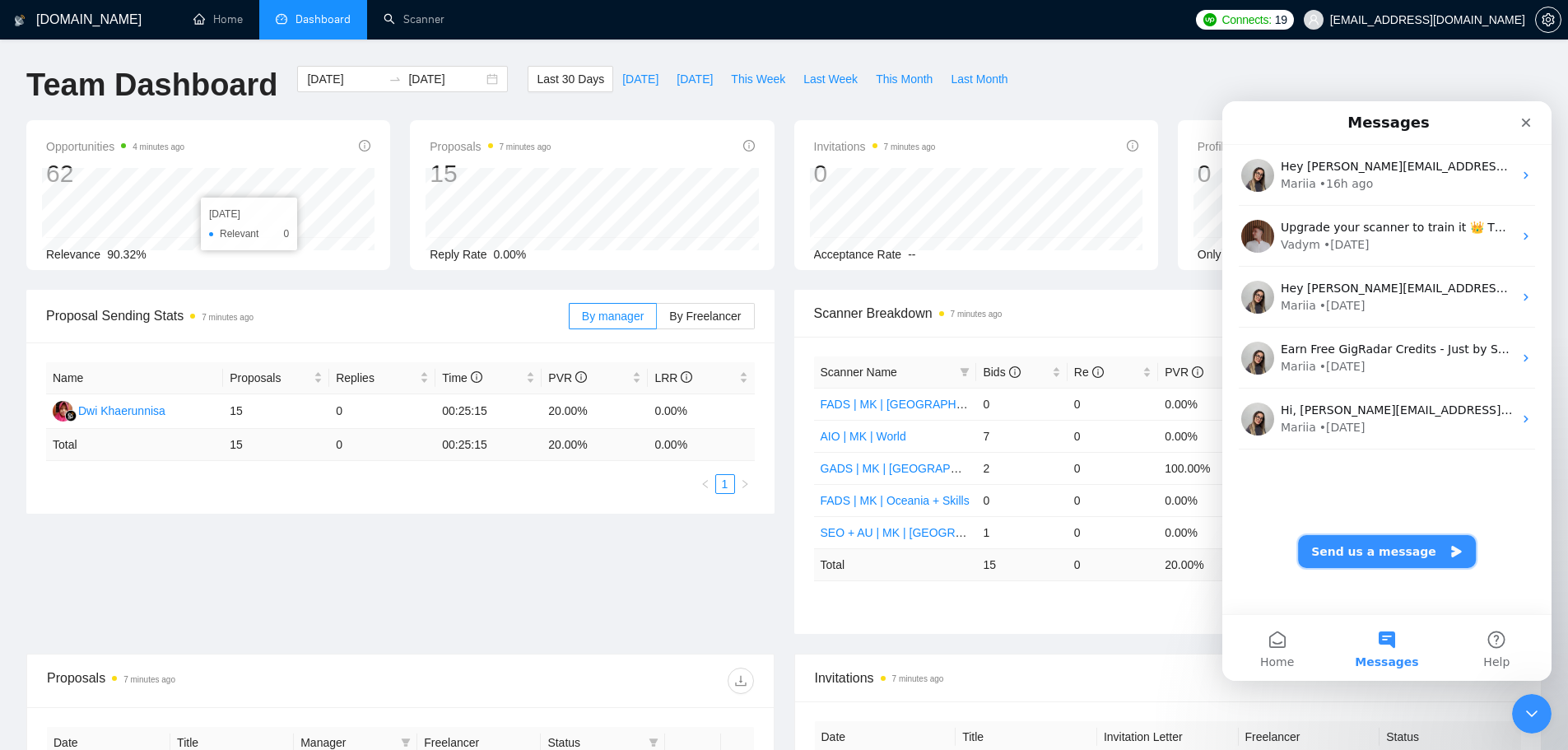
click at [1373, 544] on button "Send us a message" at bounding box center [1387, 552] width 178 height 33
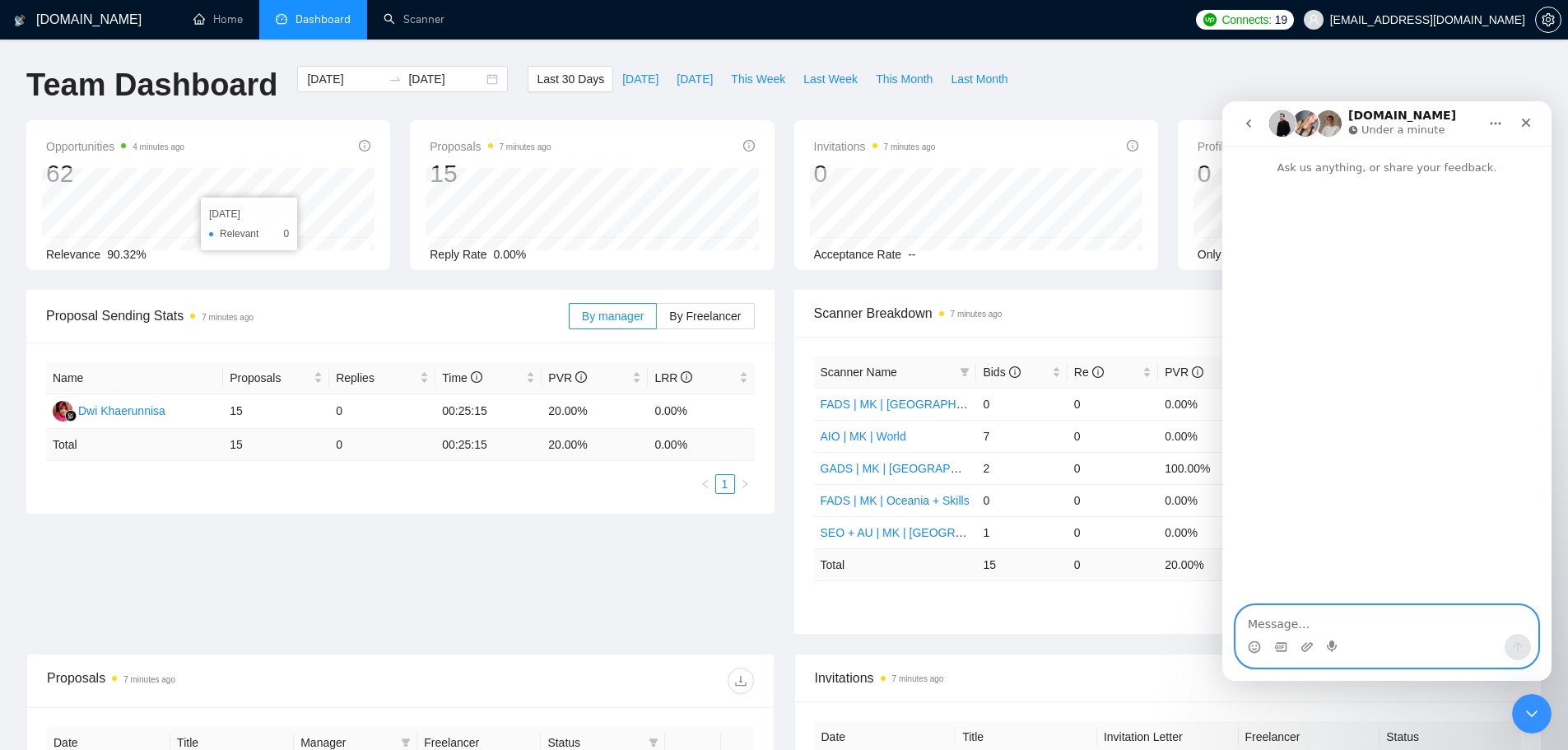
click at [1334, 630] on textarea "Message…" at bounding box center [1387, 619] width 301 height 28
paste textarea "i can see opportunities are higher than proposals - why is that? why is not eve…"
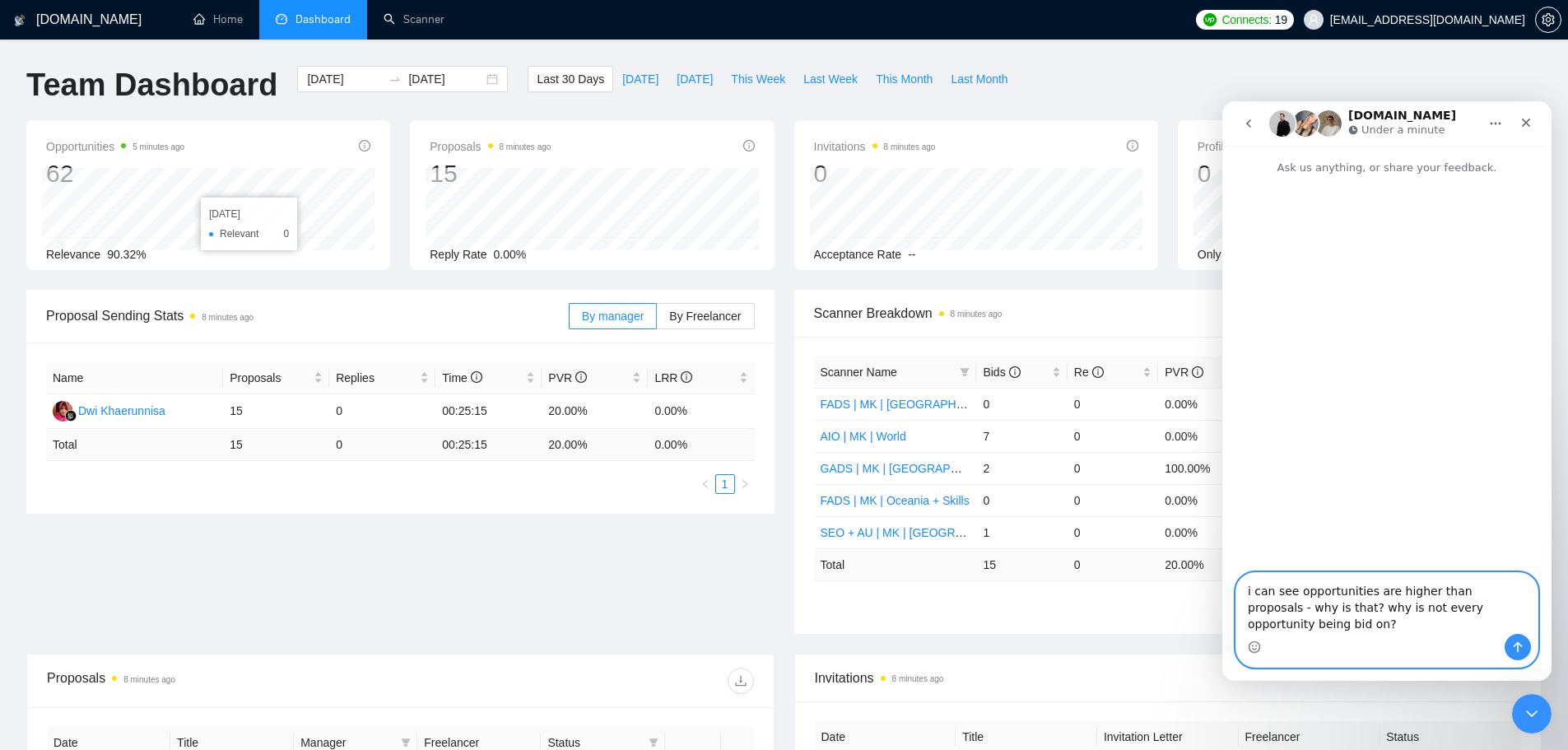
click at [1393, 628] on textarea "i can see opportunities are higher than proposals - why is that? why is not eve…" at bounding box center [1387, 604] width 301 height 61
paste textarea "also what does this mean "The selected contractor profile has no compressed pro…"
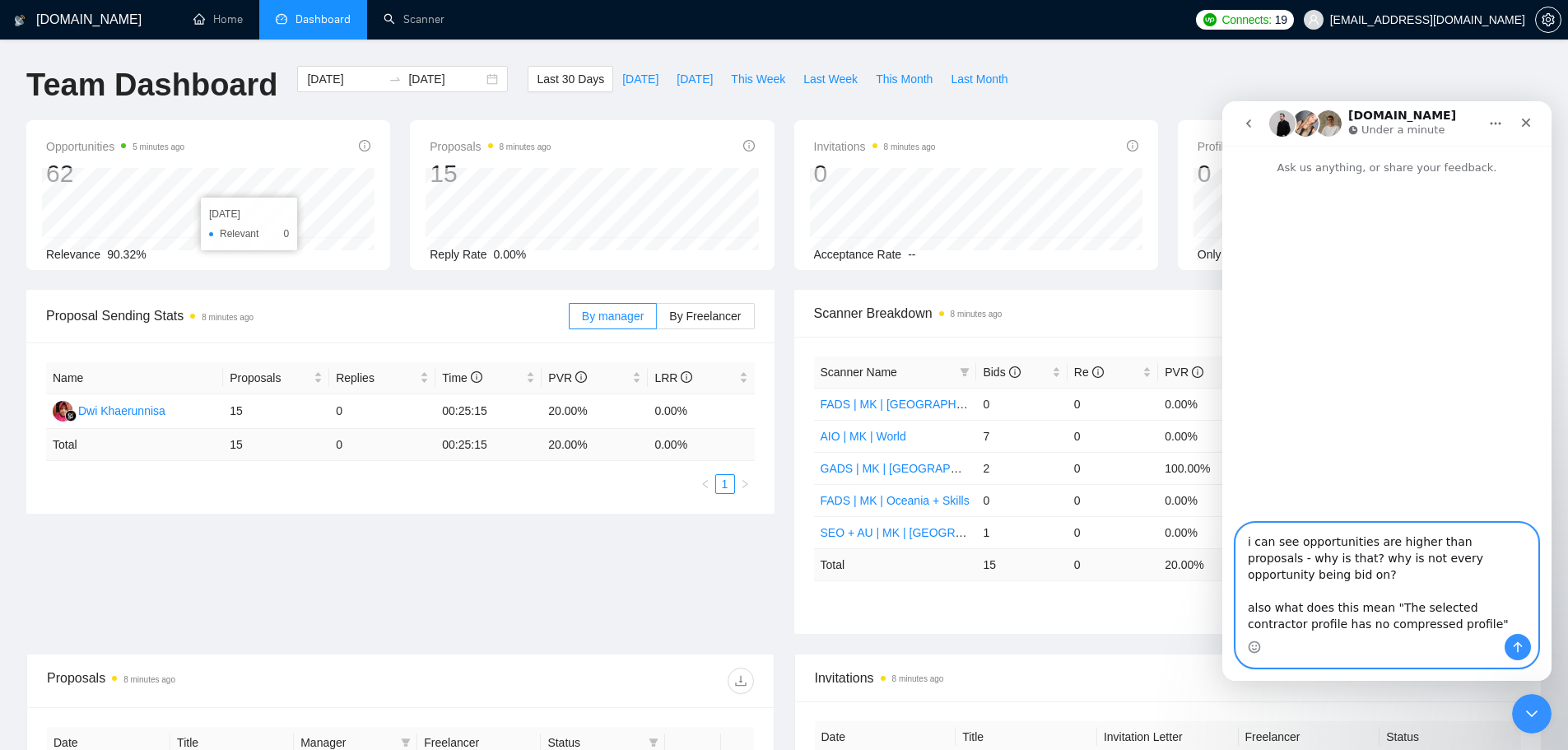
click at [1348, 620] on textarea "i can see opportunities are higher than proposals - why is that? why is not eve…" at bounding box center [1387, 579] width 301 height 110
paste textarea "it seems like nothing is getting bid on because of this"
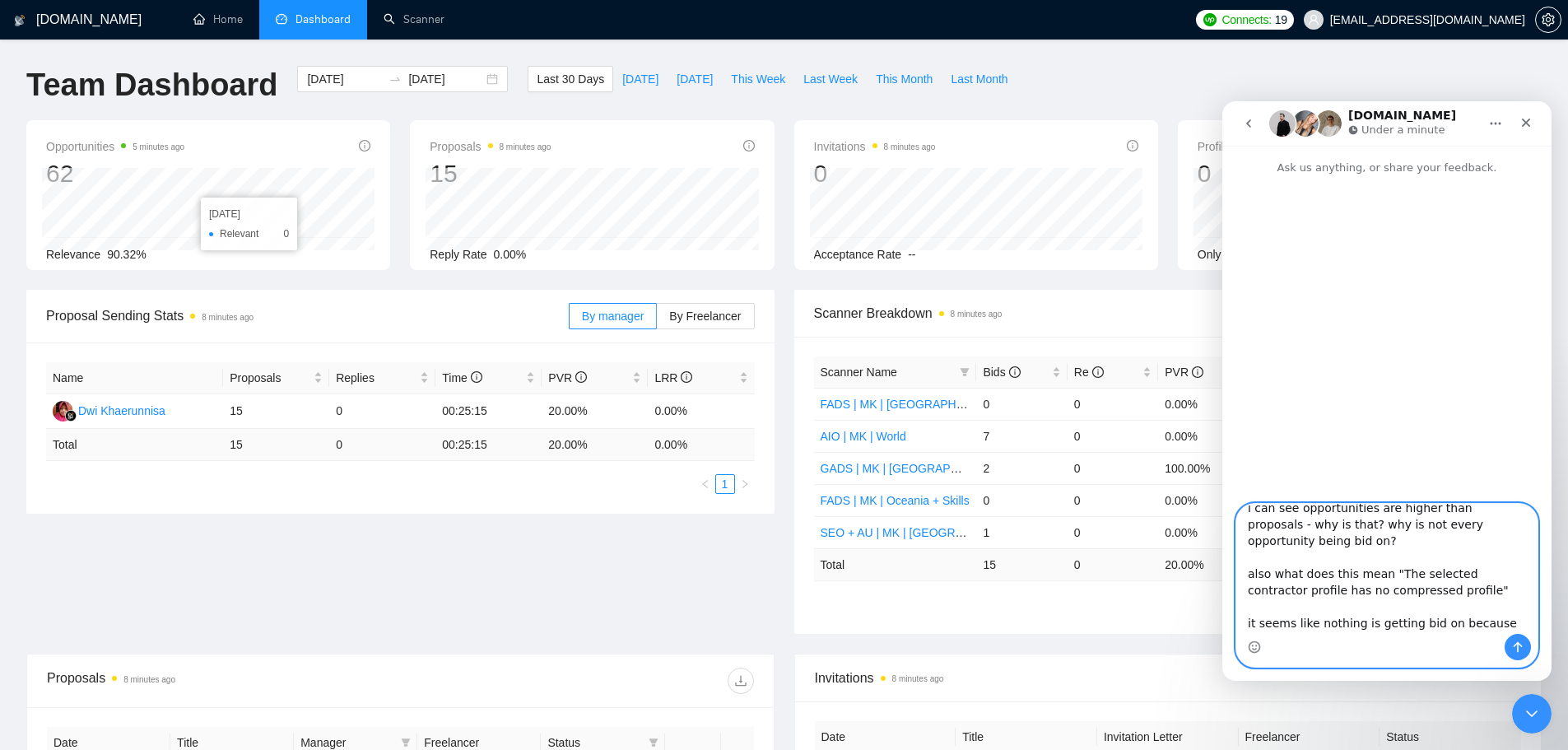
scroll to position [60, 0]
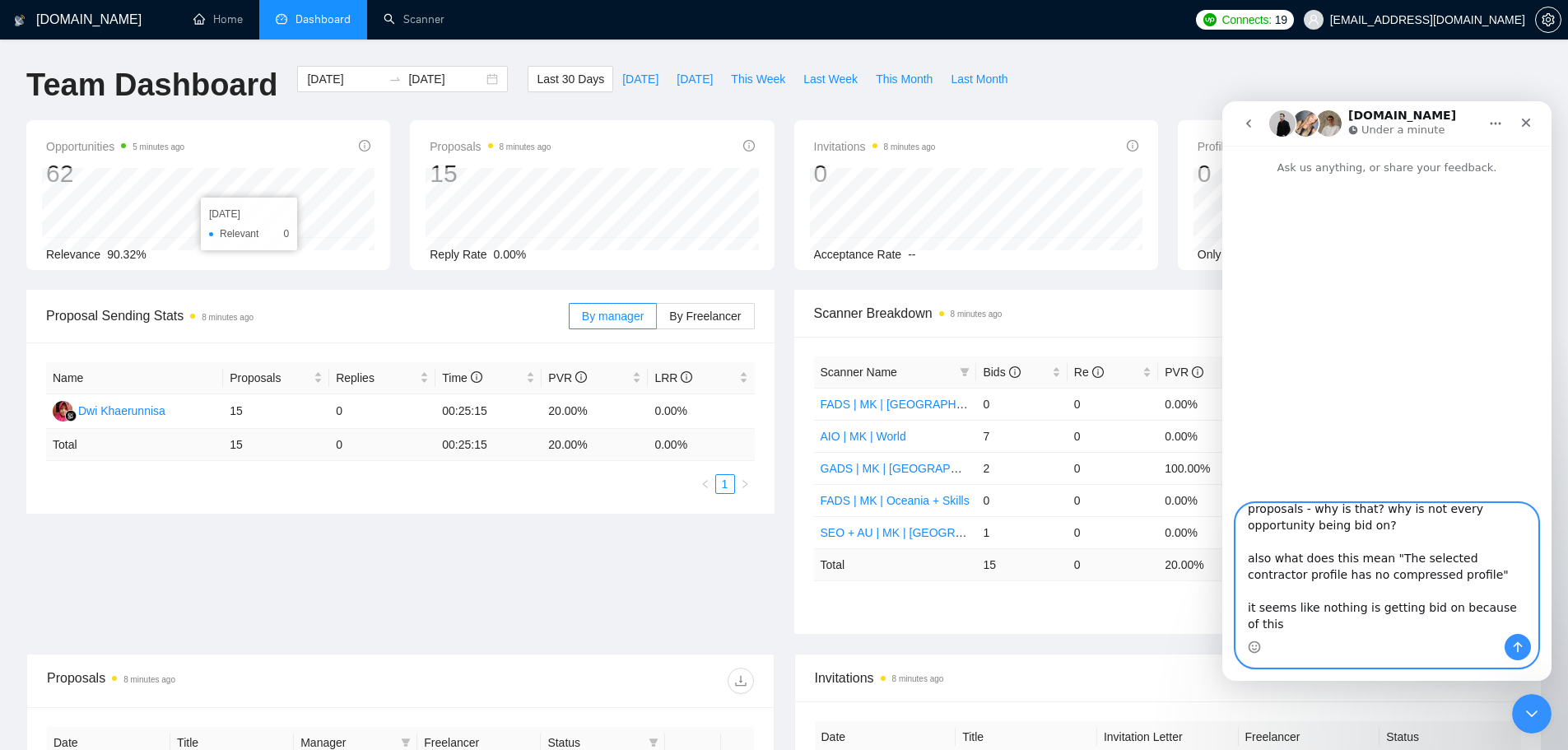
type textarea "i can see opportunities are higher than proposals - why is that? why is not eve…"
click at [1520, 650] on icon "Send a message…" at bounding box center [1518, 647] width 13 height 13
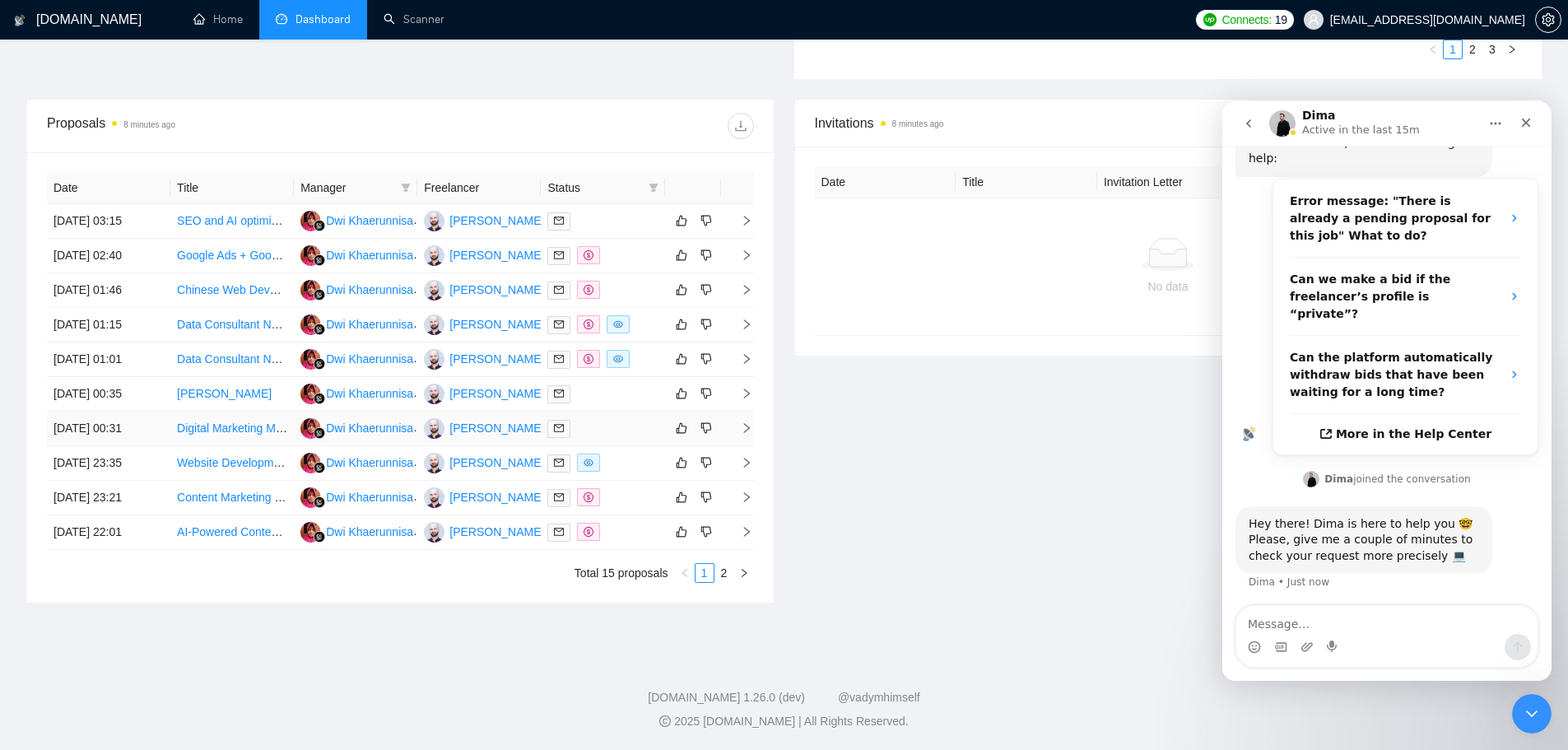
scroll to position [353, 0]
click at [743, 254] on icon "right" at bounding box center [746, 255] width 11 height 11
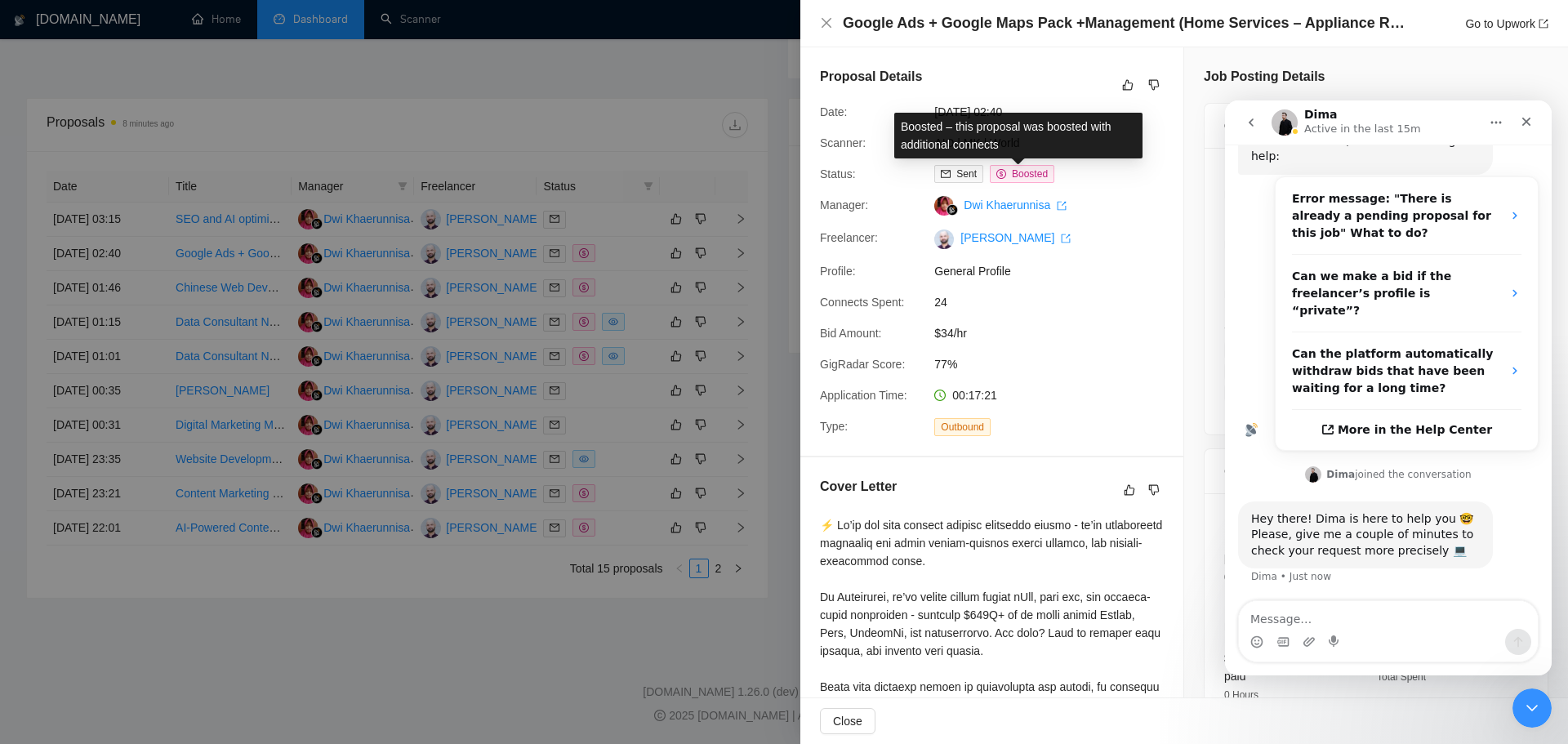
click at [1018, 174] on span "Boosted" at bounding box center [1030, 174] width 36 height 11
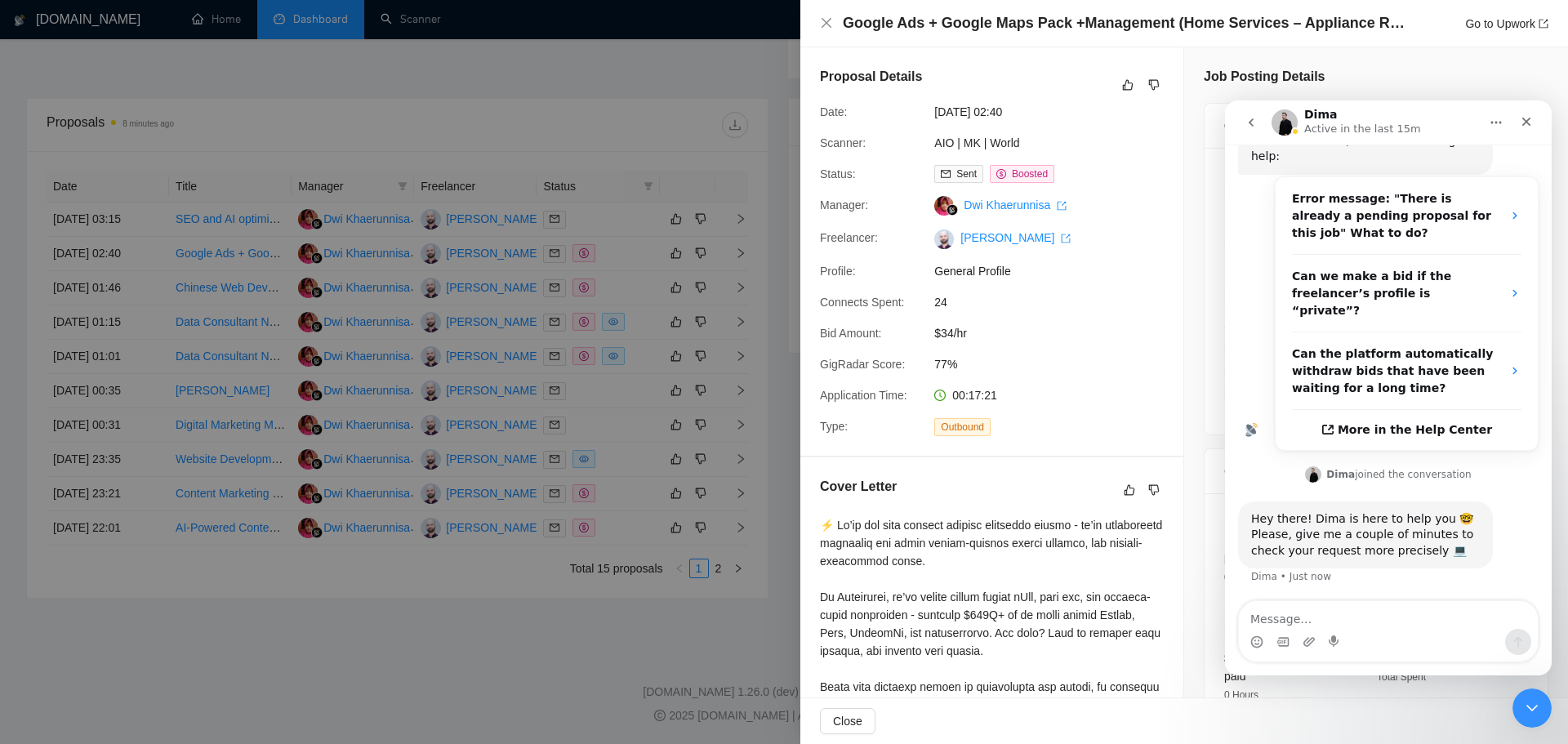
drag, startPoint x: 760, startPoint y: 322, endPoint x: 749, endPoint y: 321, distance: 11.0
click at [758, 321] on div at bounding box center [784, 372] width 1568 height 744
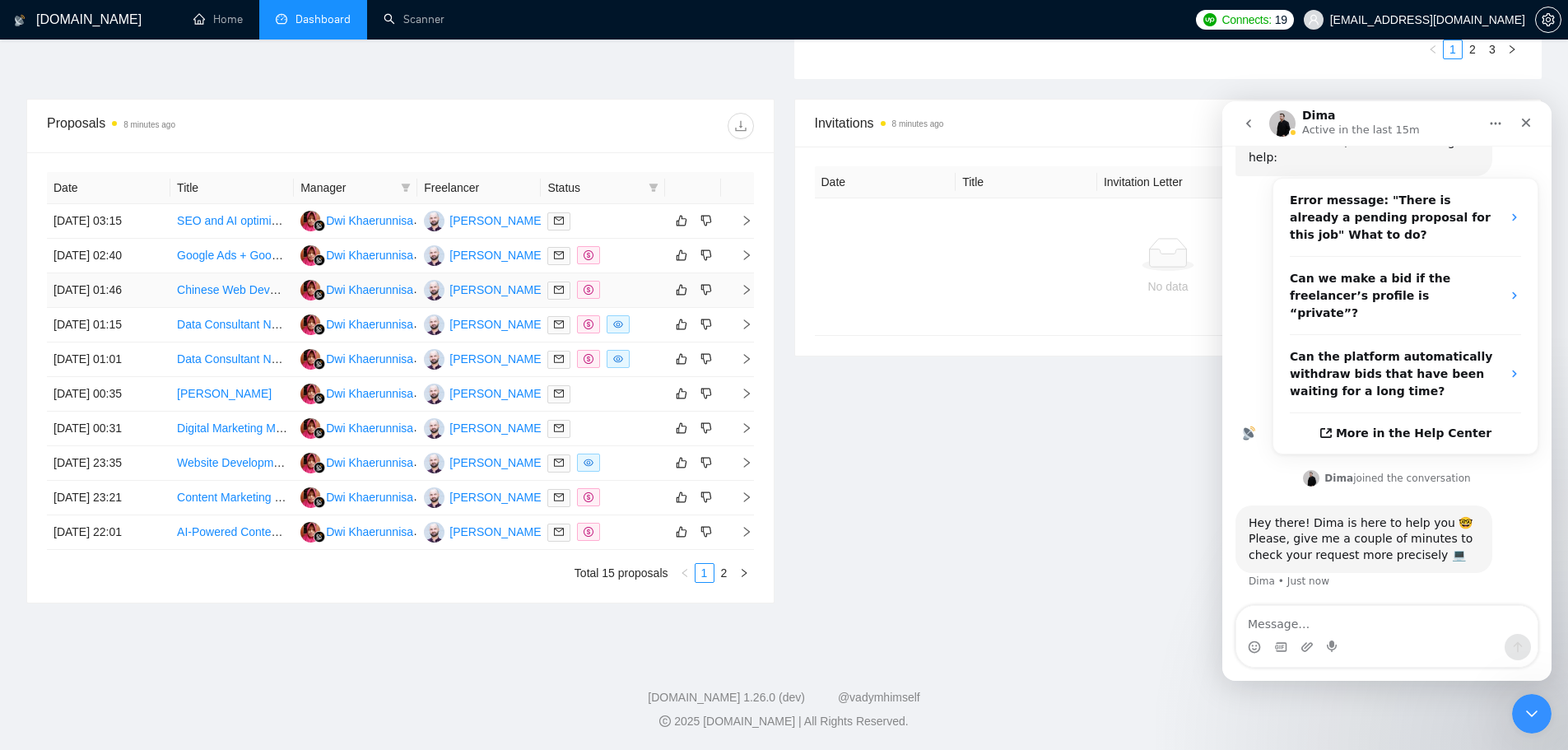
click at [740, 284] on icon "right" at bounding box center [746, 290] width 11 height 11
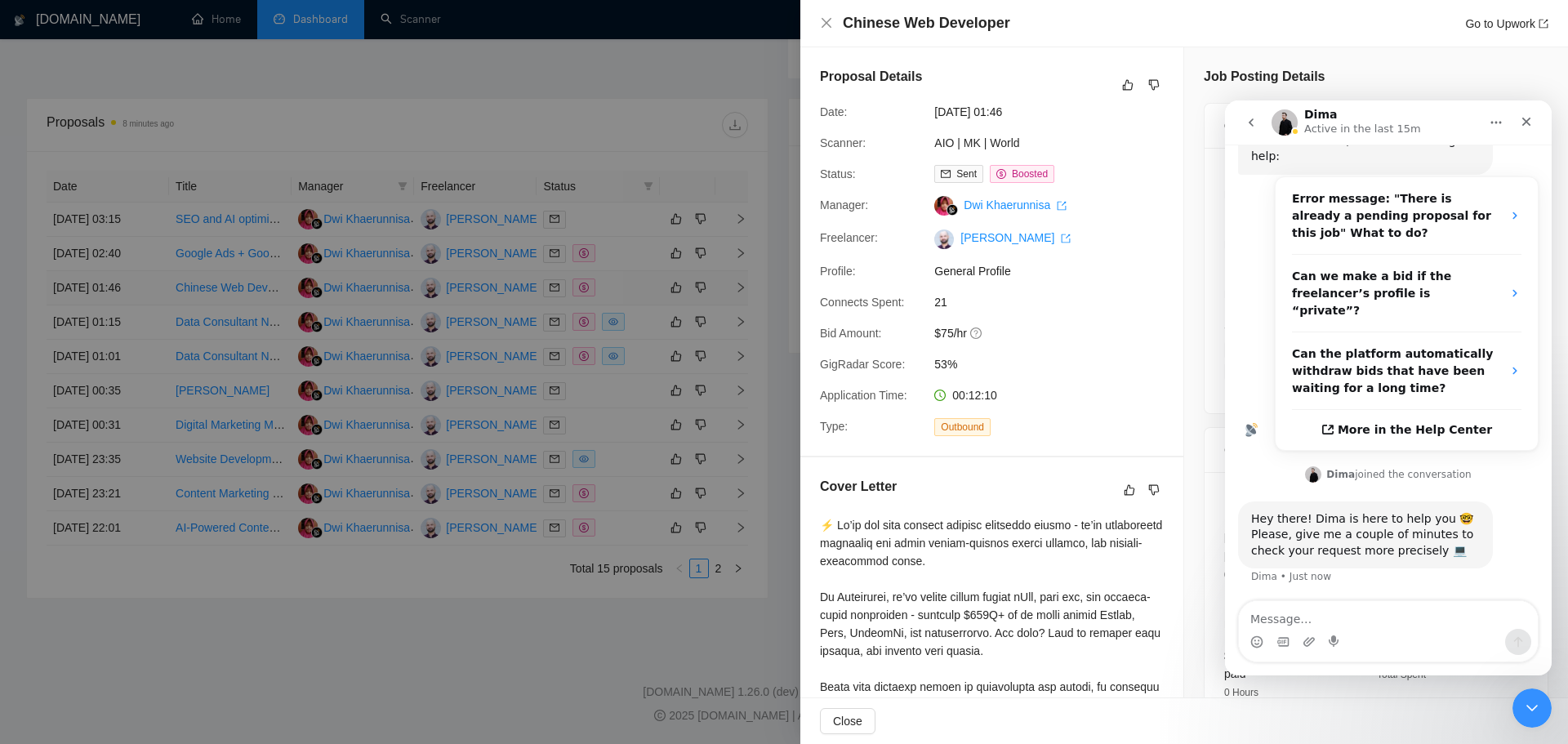
click at [734, 282] on div at bounding box center [784, 372] width 1568 height 744
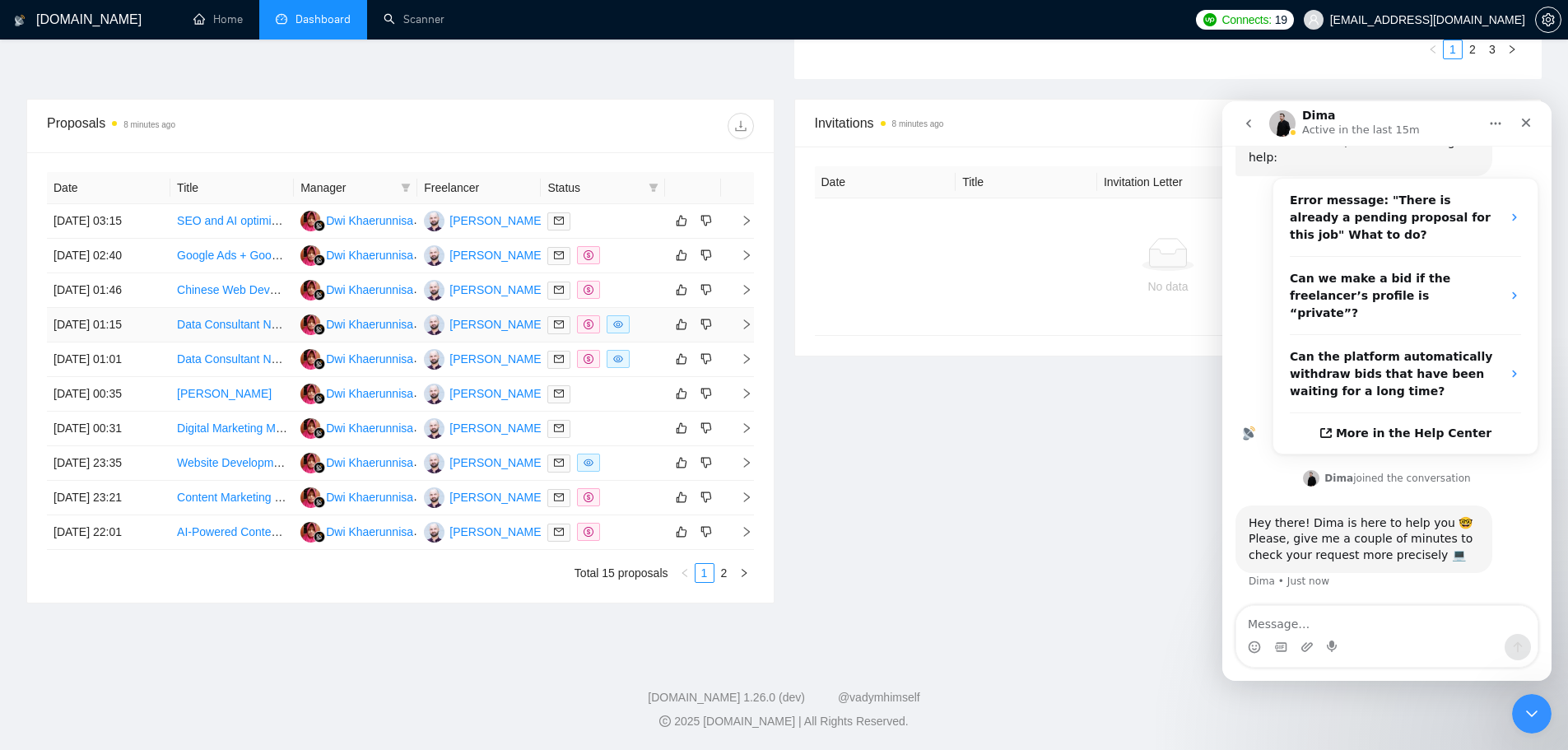
click at [748, 326] on icon "right" at bounding box center [746, 324] width 11 height 11
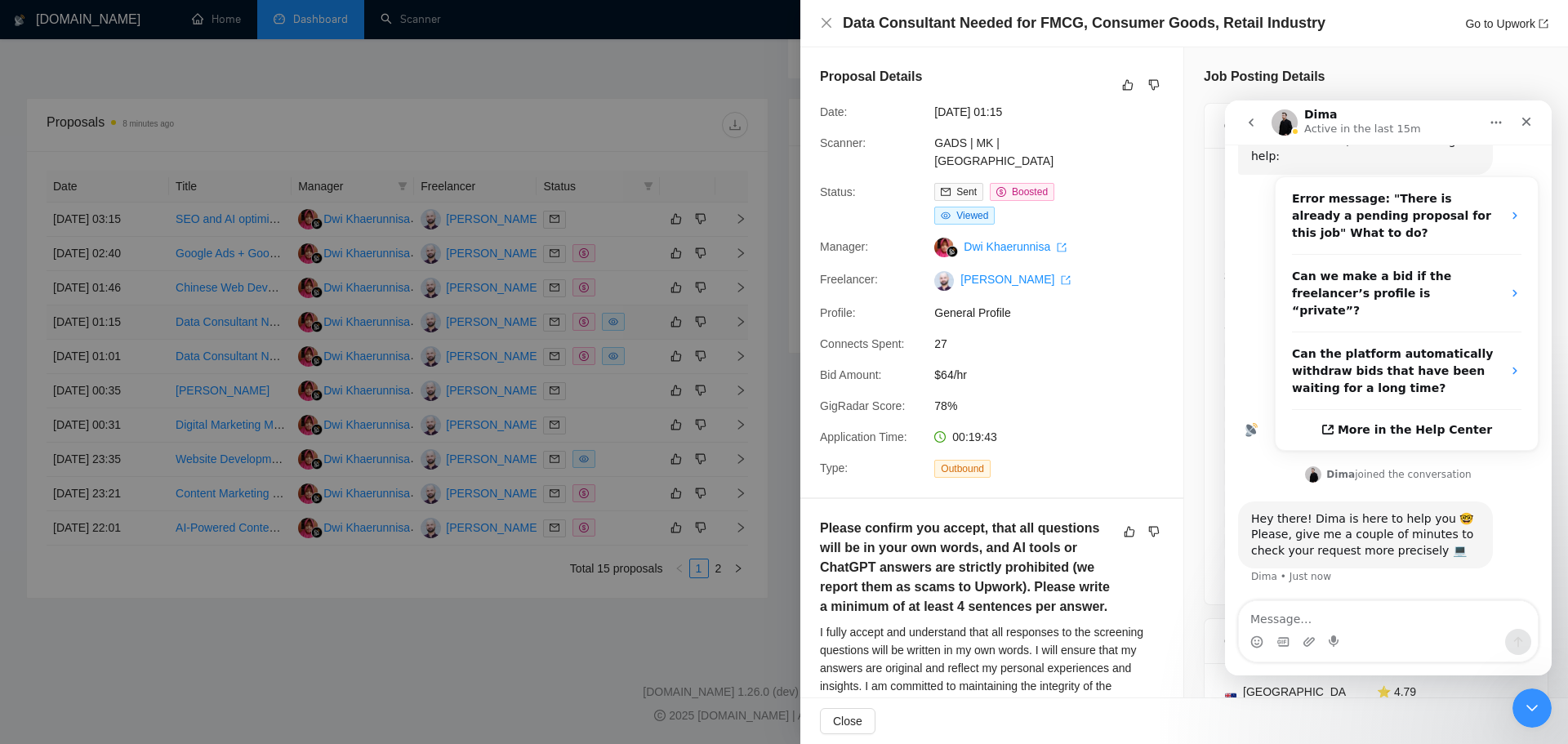
click at [742, 323] on div at bounding box center [784, 372] width 1568 height 744
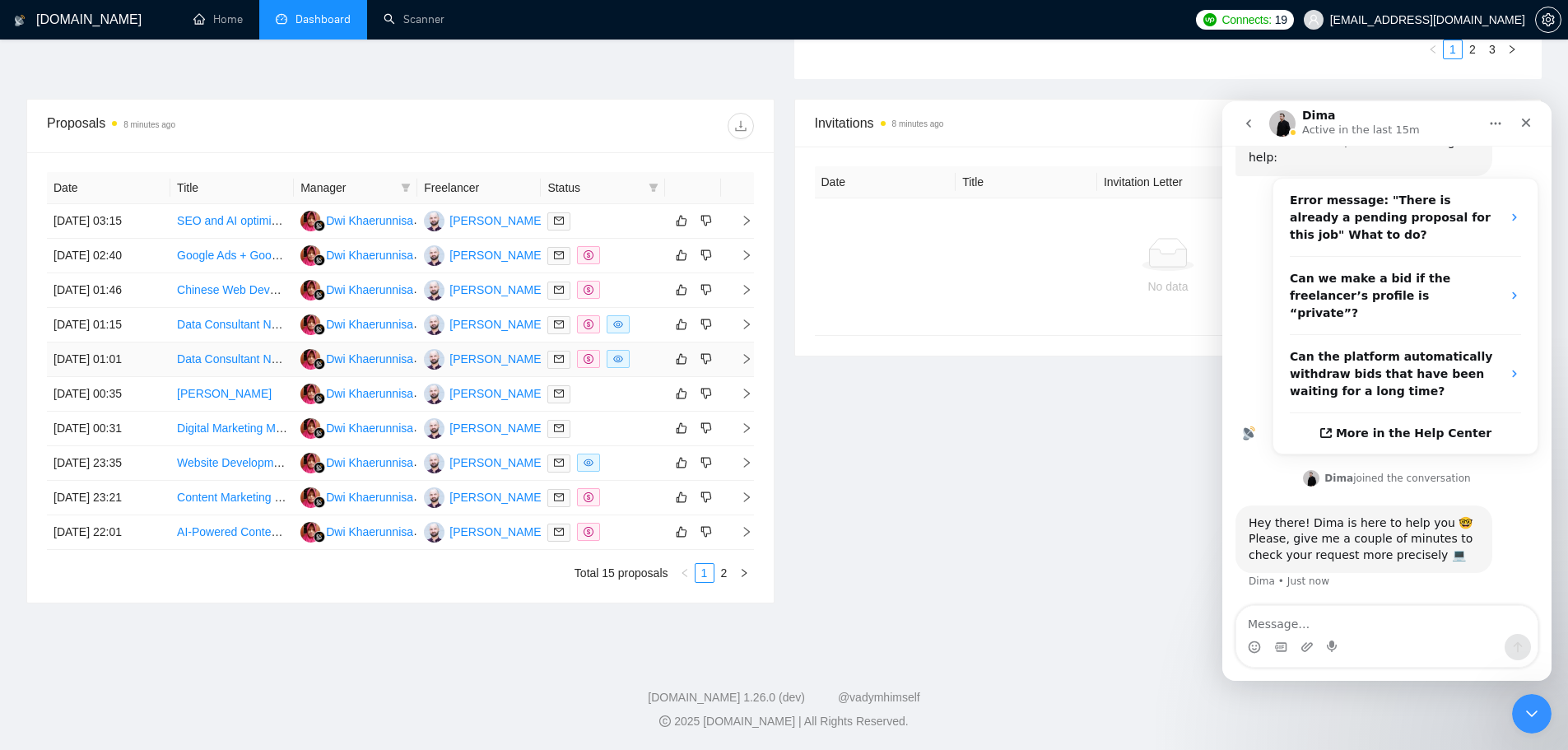
click at [747, 348] on td at bounding box center [738, 359] width 33 height 34
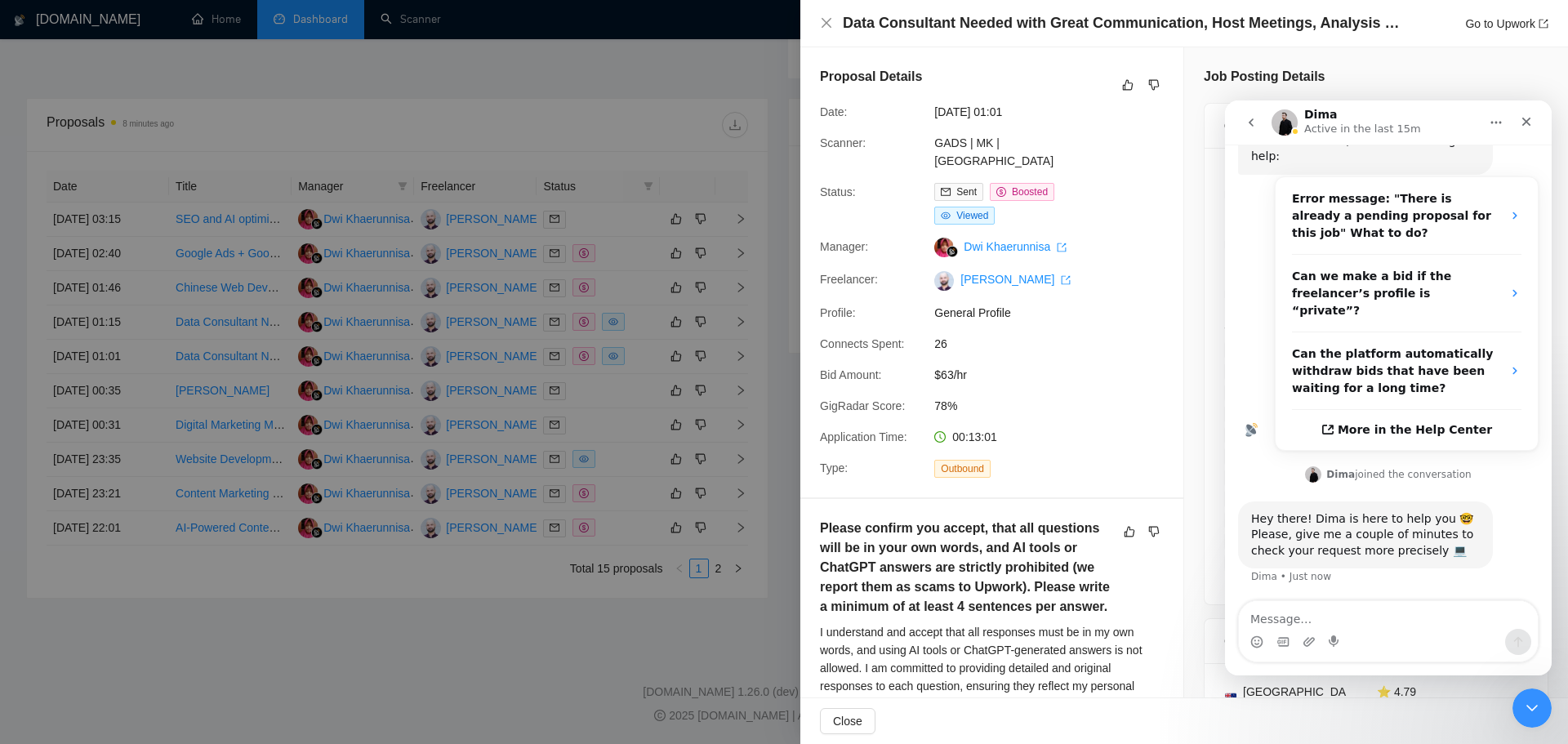
click at [737, 346] on div at bounding box center [784, 372] width 1568 height 744
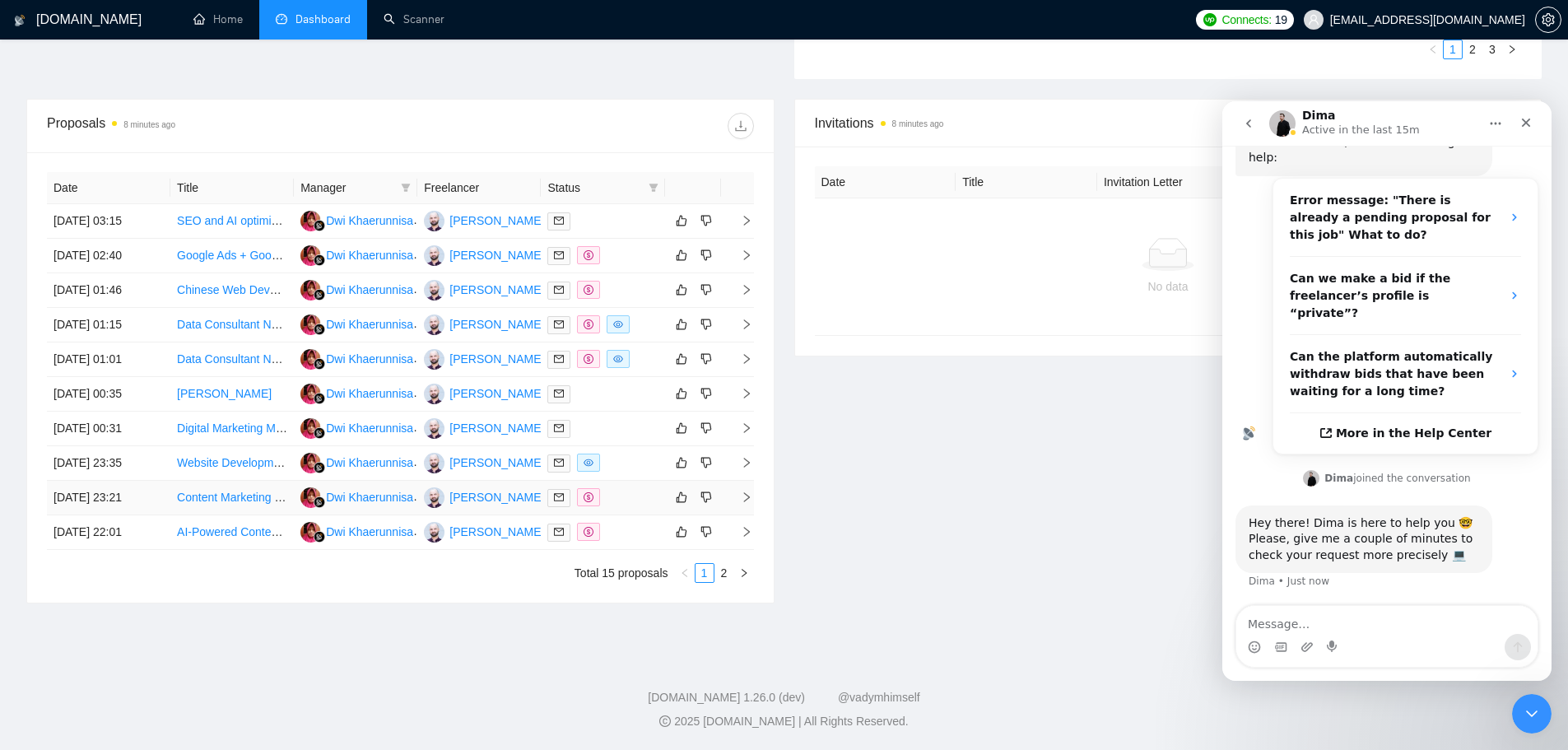
click at [747, 492] on icon "right" at bounding box center [746, 497] width 11 height 11
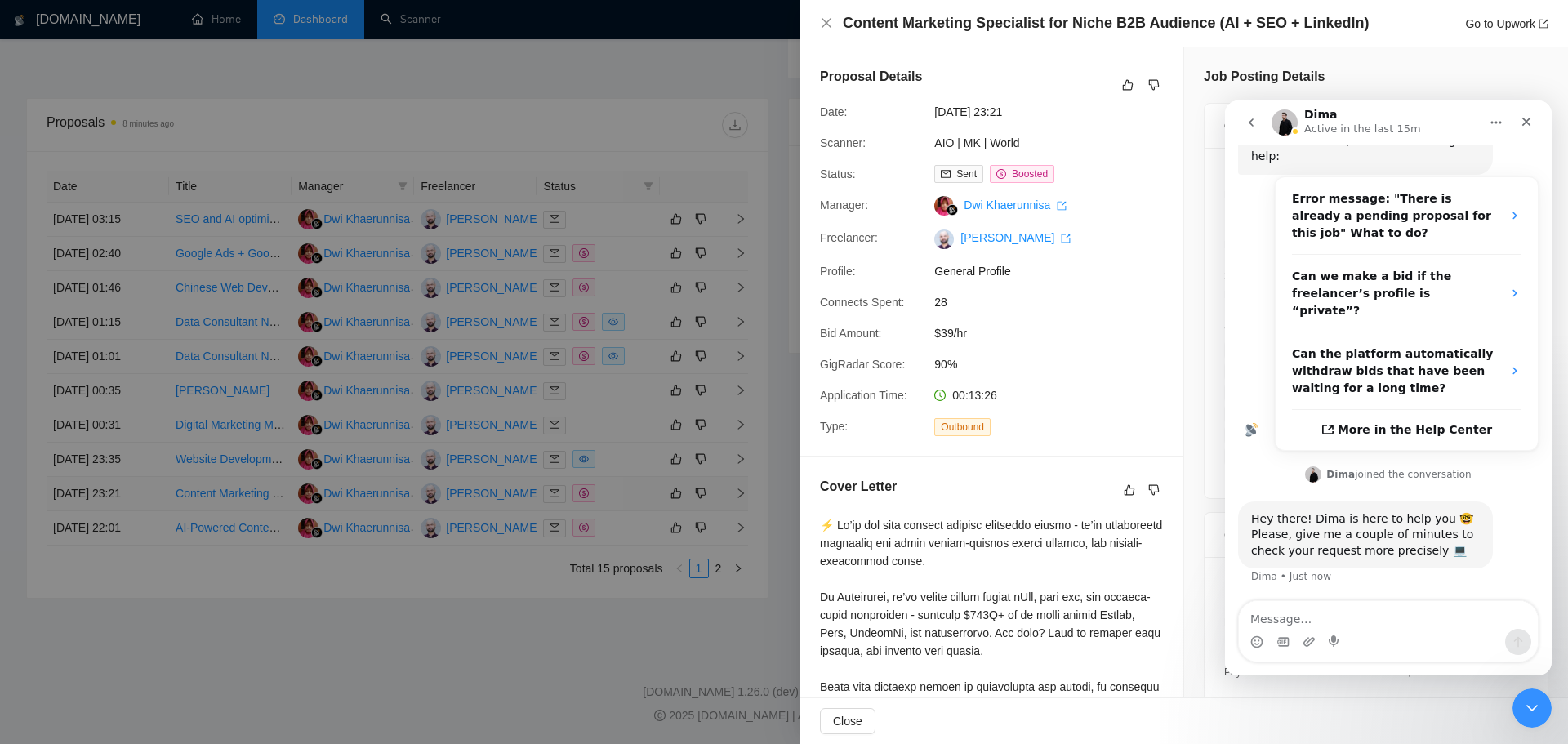
click at [741, 488] on div at bounding box center [784, 372] width 1568 height 744
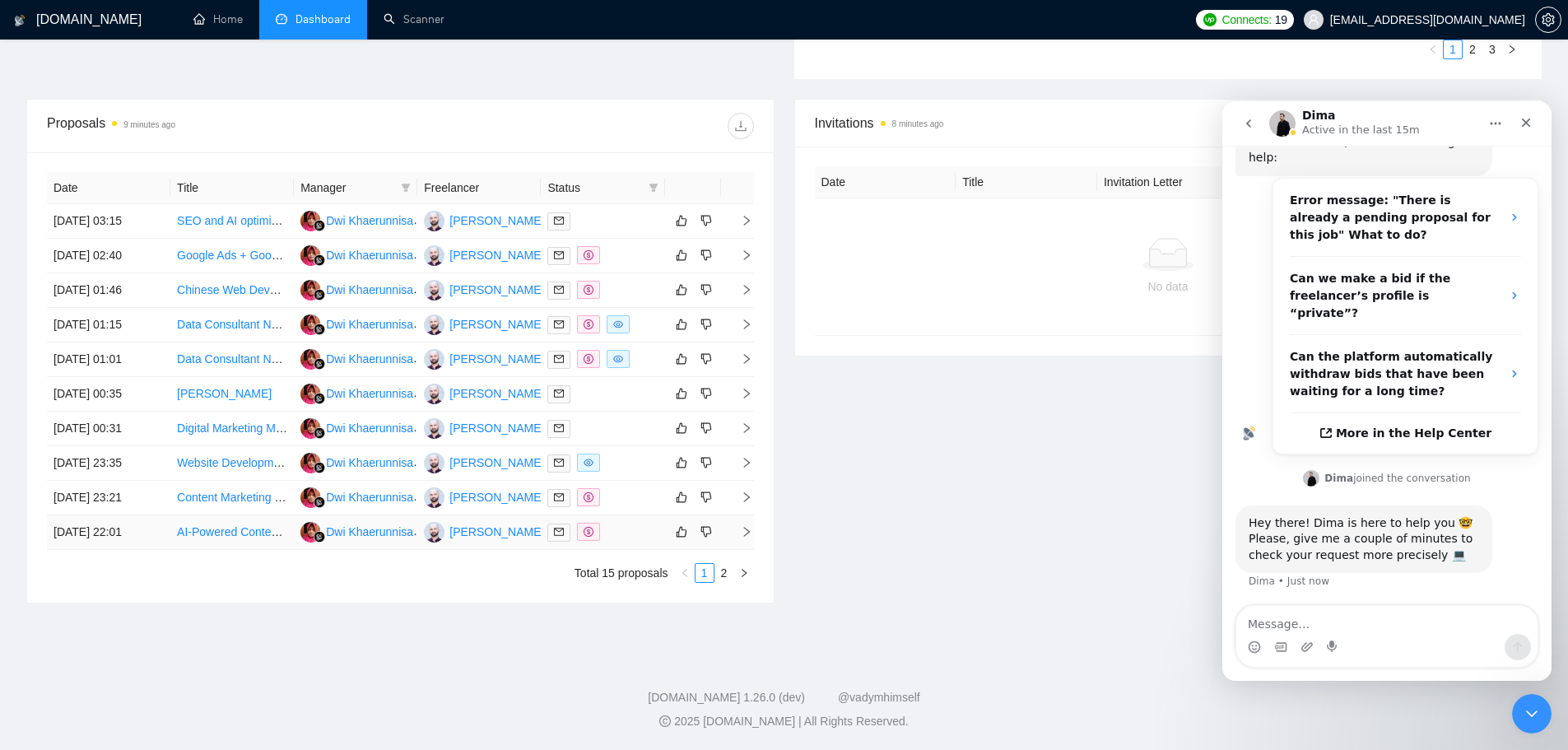
click at [751, 534] on icon "right" at bounding box center [746, 531] width 11 height 11
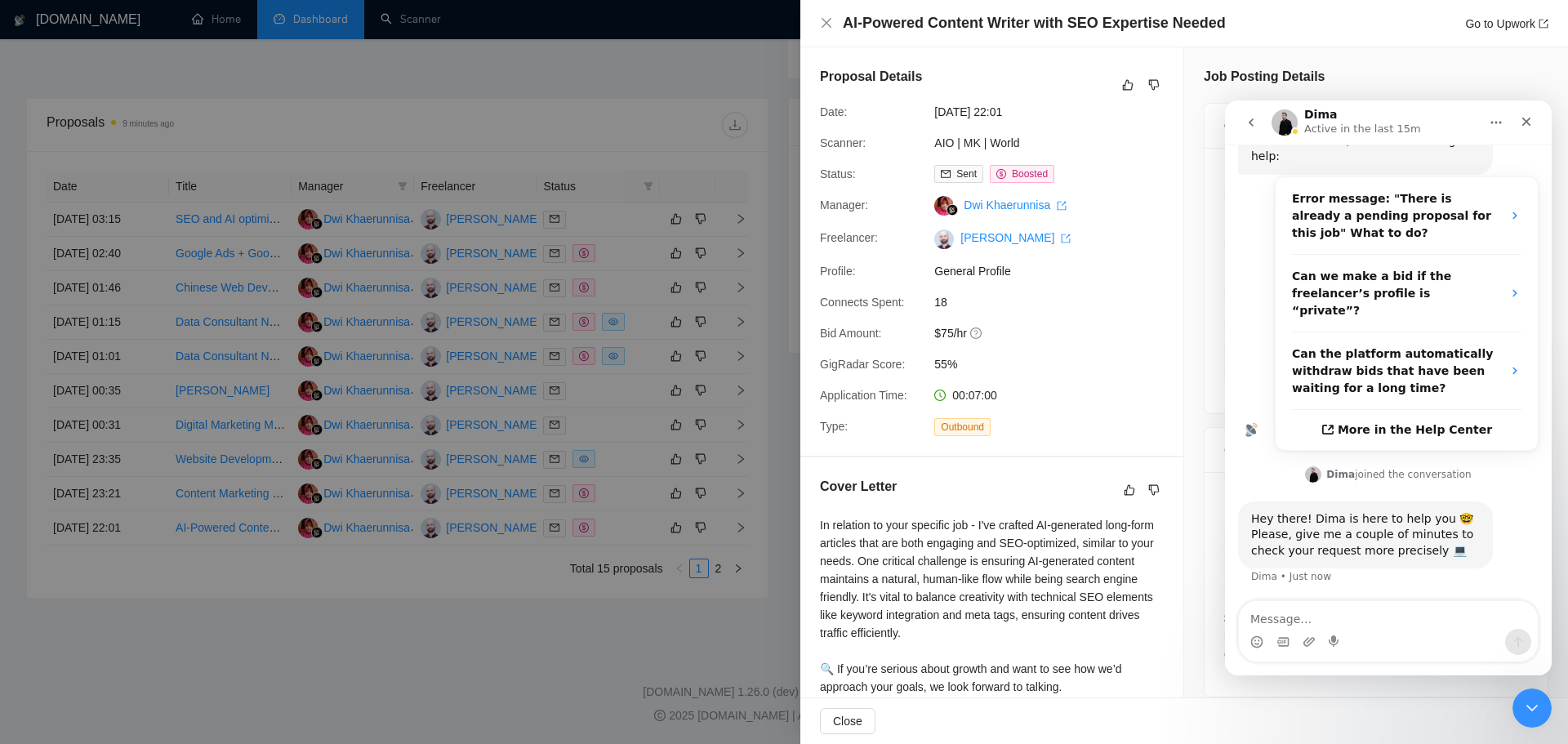
click at [737, 531] on div at bounding box center [784, 372] width 1568 height 744
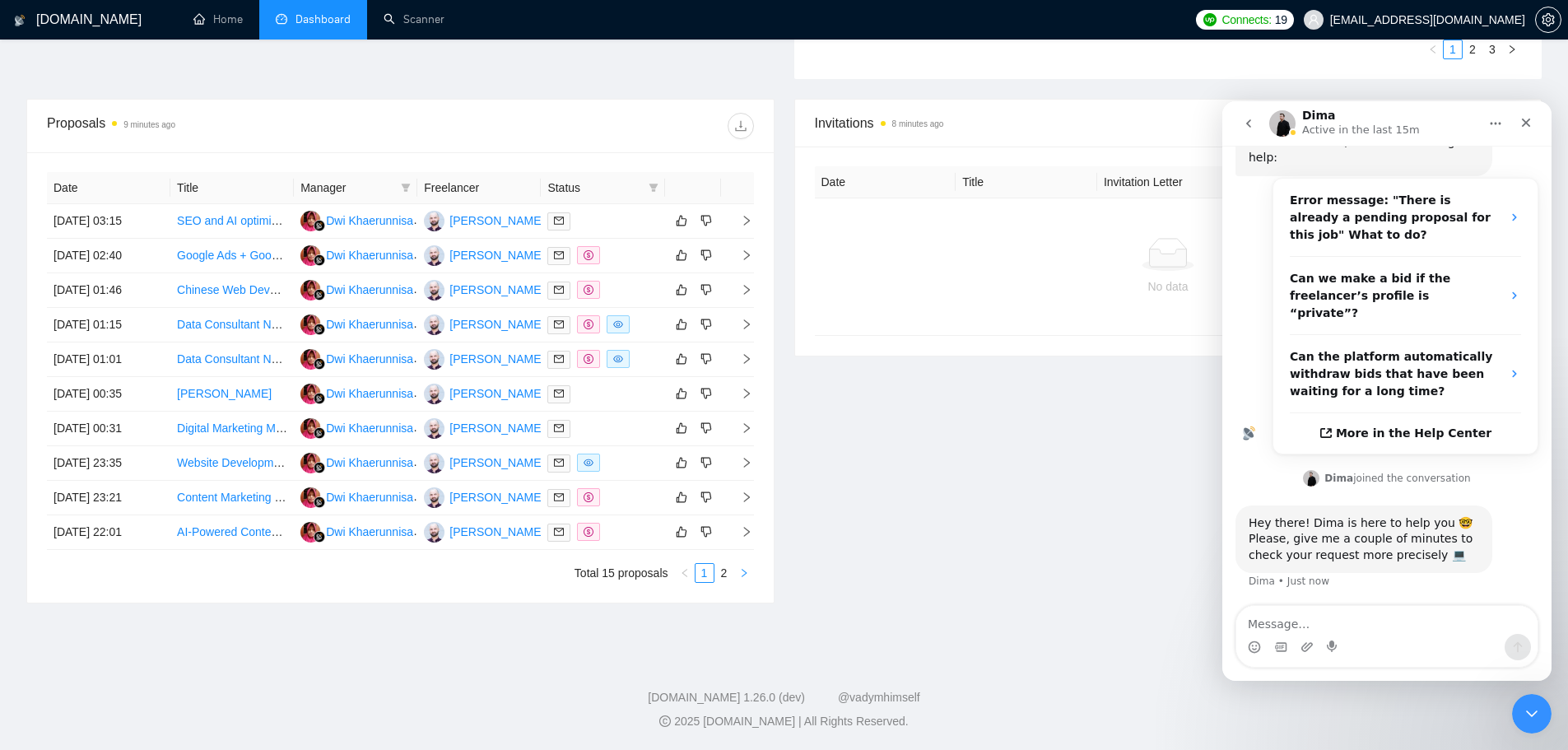
click at [745, 564] on button "button" at bounding box center [743, 572] width 19 height 19
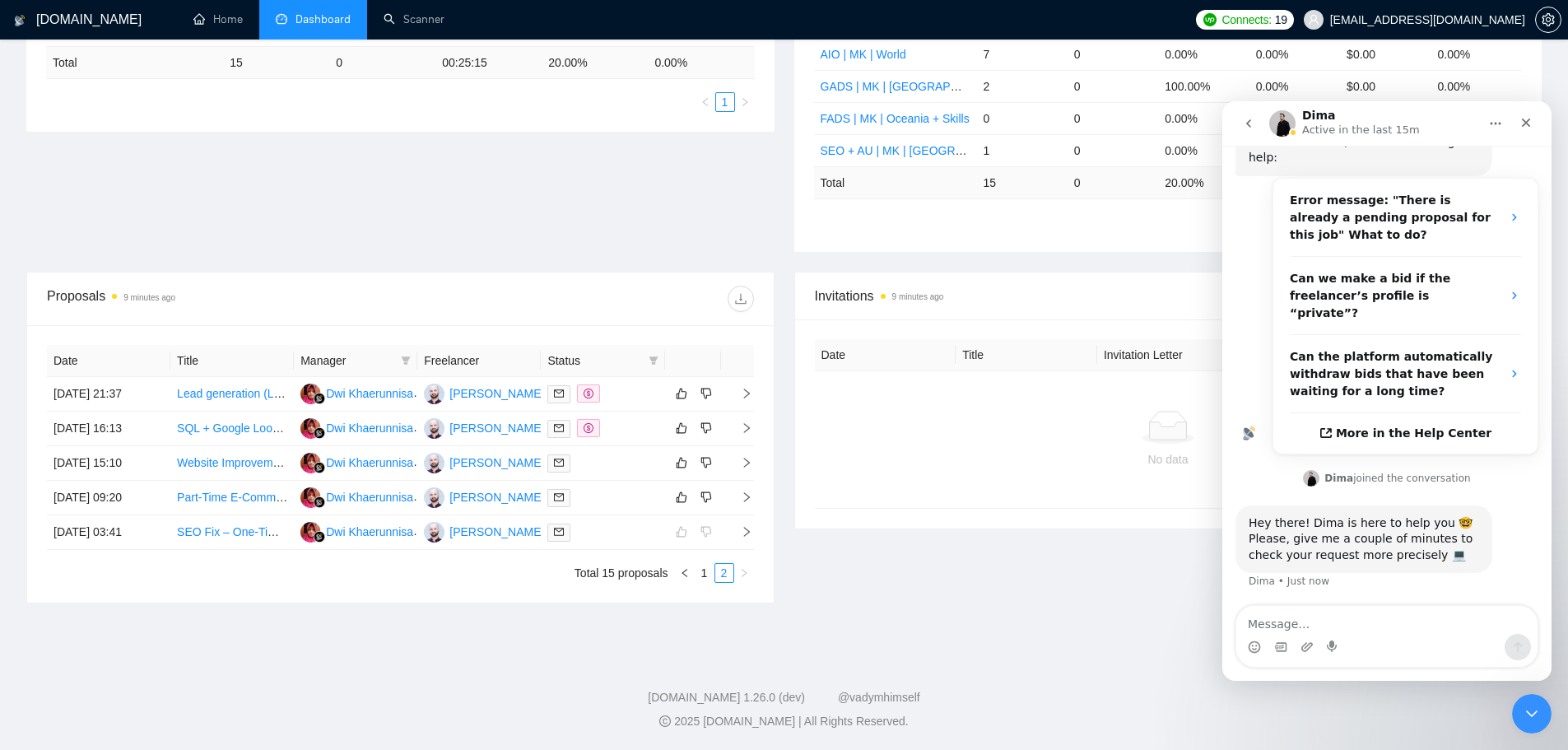
scroll to position [382, 0]
click at [735, 397] on span "right" at bounding box center [740, 394] width 25 height 11
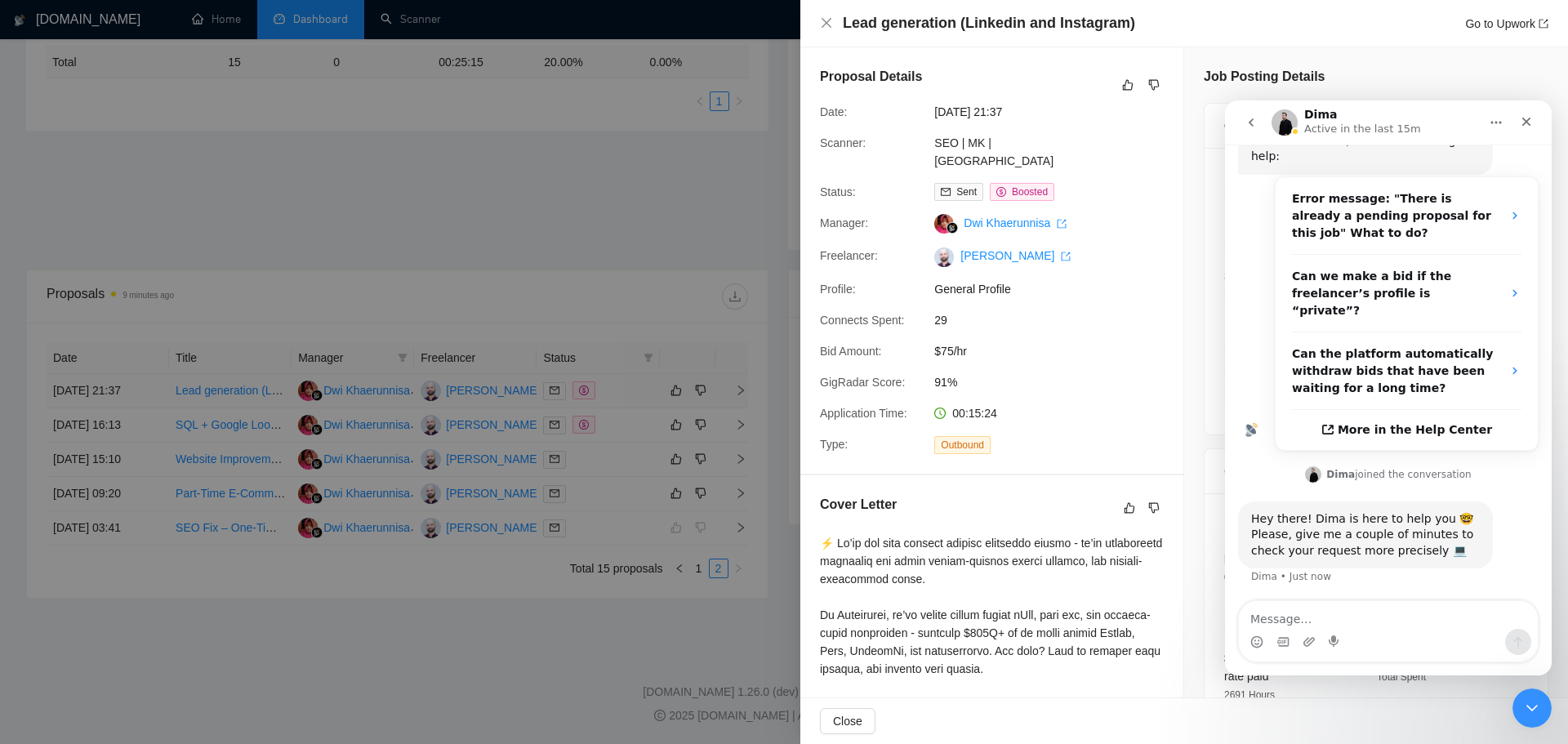
click at [729, 394] on div at bounding box center [784, 372] width 1568 height 744
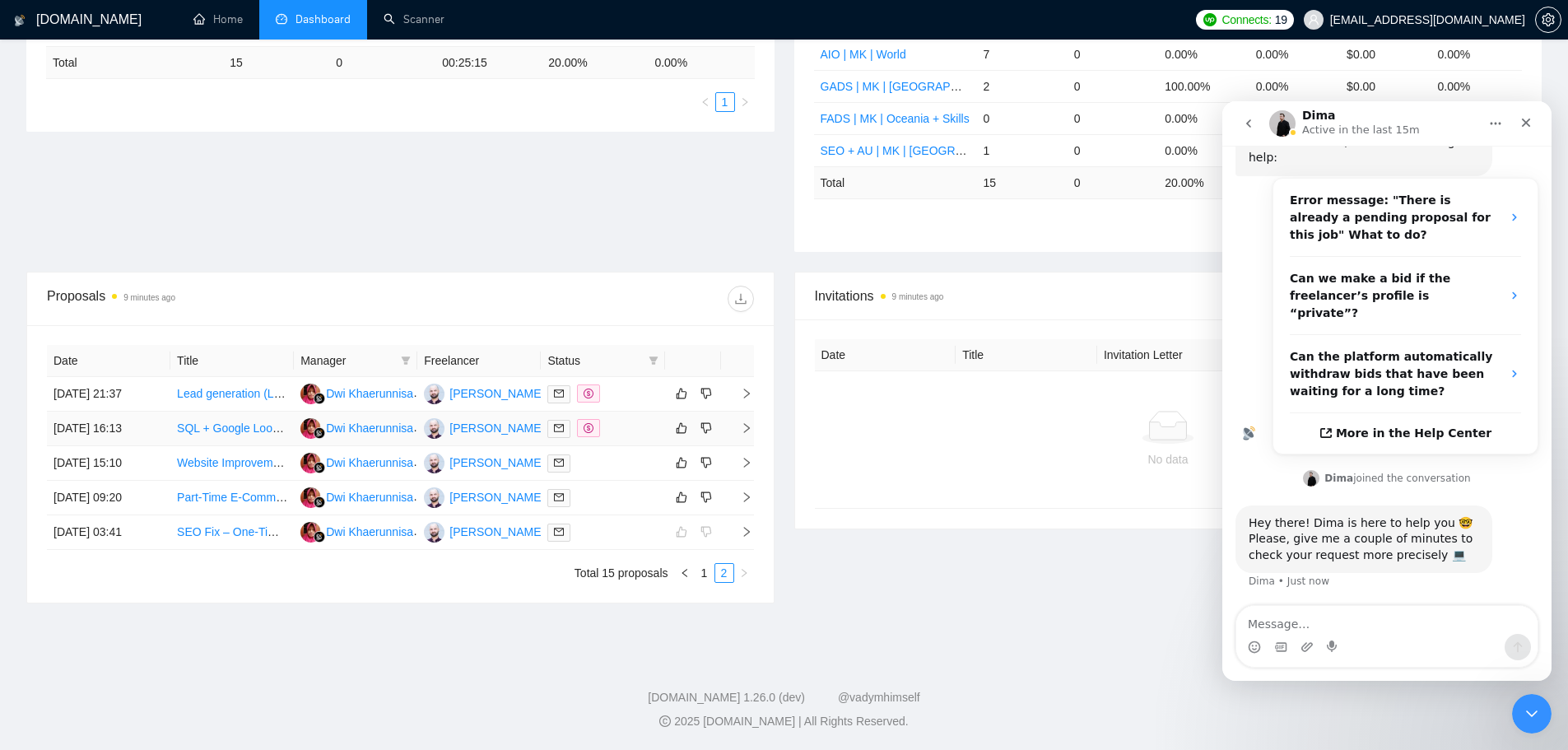
click at [740, 415] on td at bounding box center [738, 429] width 33 height 34
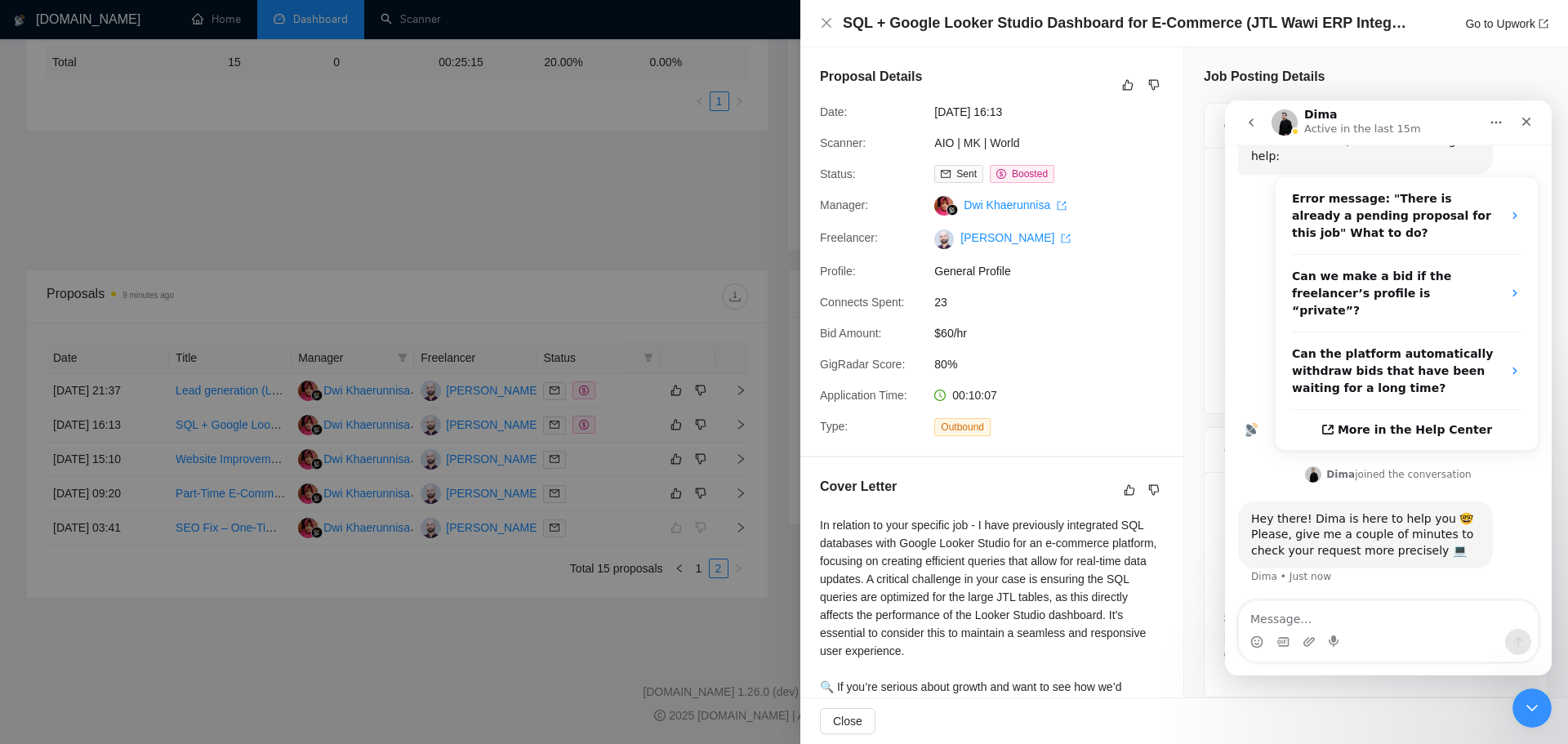
click at [738, 413] on div at bounding box center [784, 372] width 1568 height 744
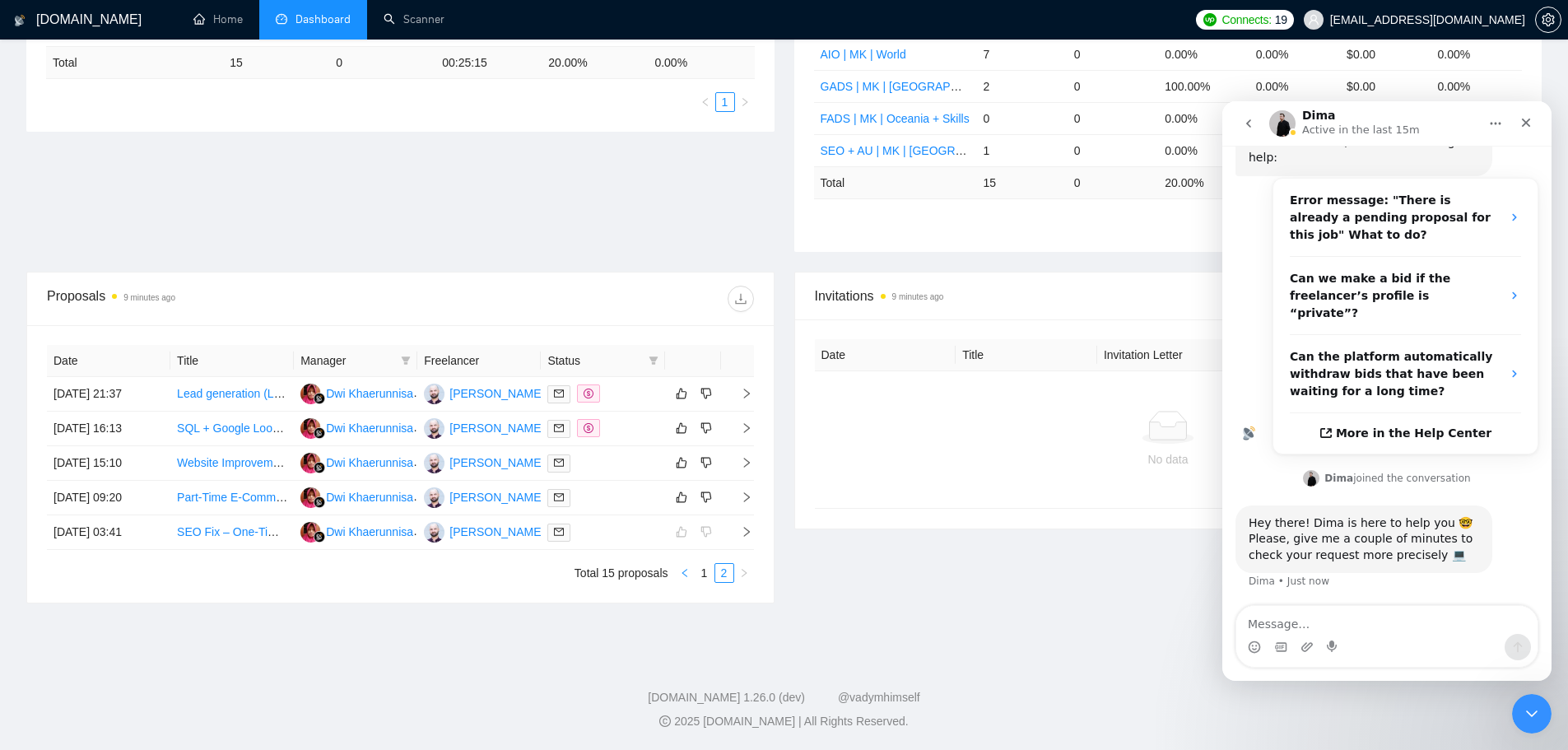
click at [680, 576] on icon "left" at bounding box center [685, 573] width 10 height 10
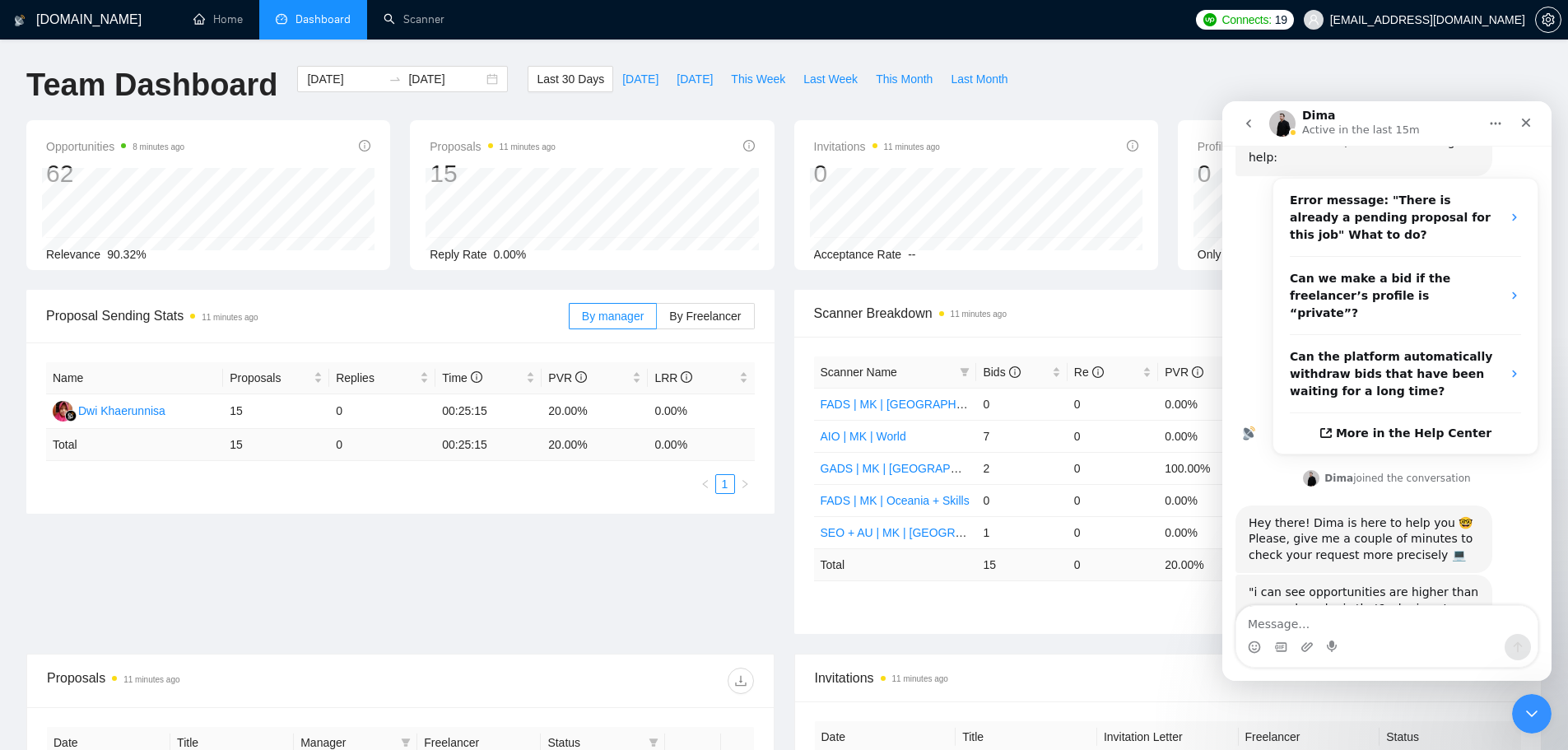
scroll to position [504, 0]
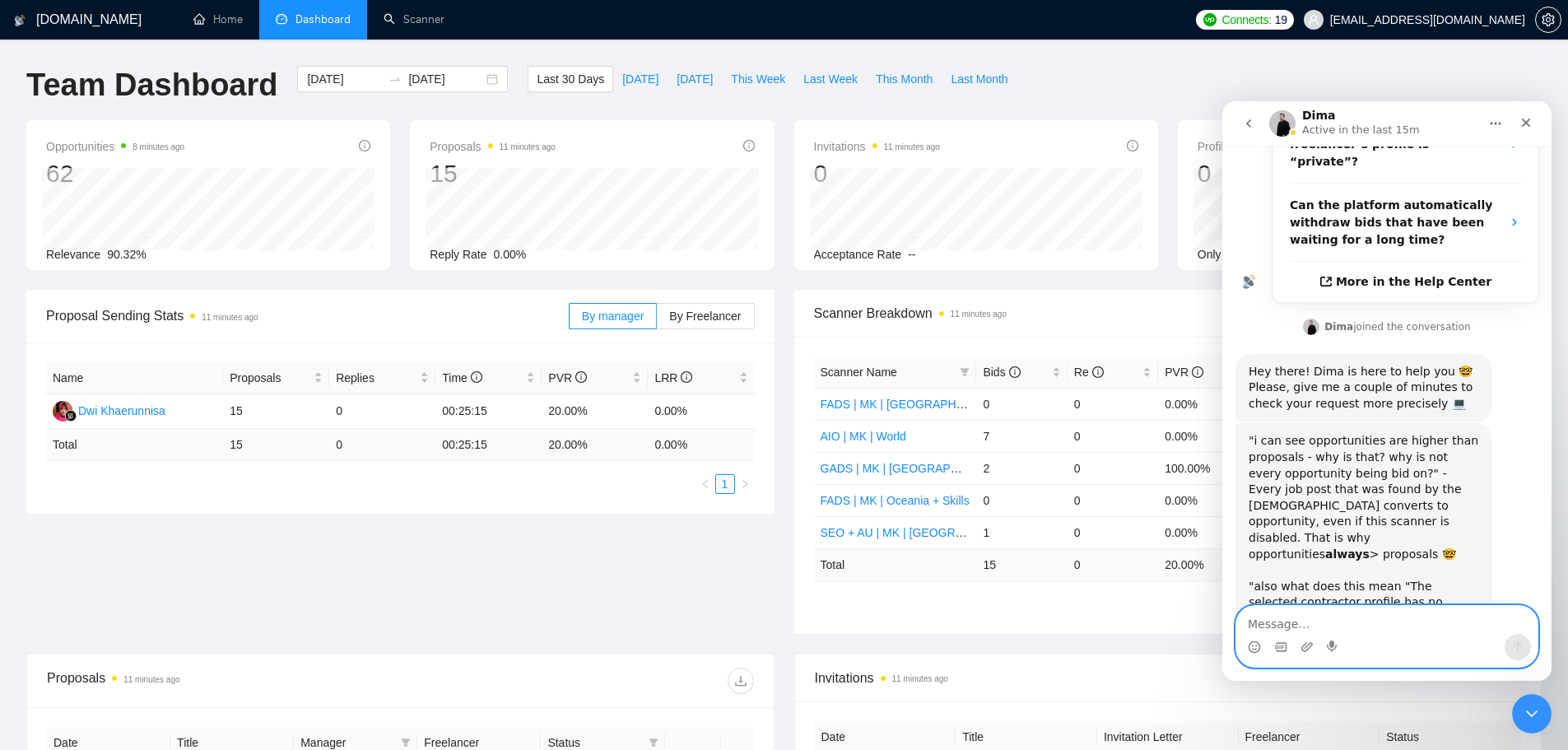
click at [1265, 619] on textarea "Message…" at bounding box center [1387, 619] width 301 height 28
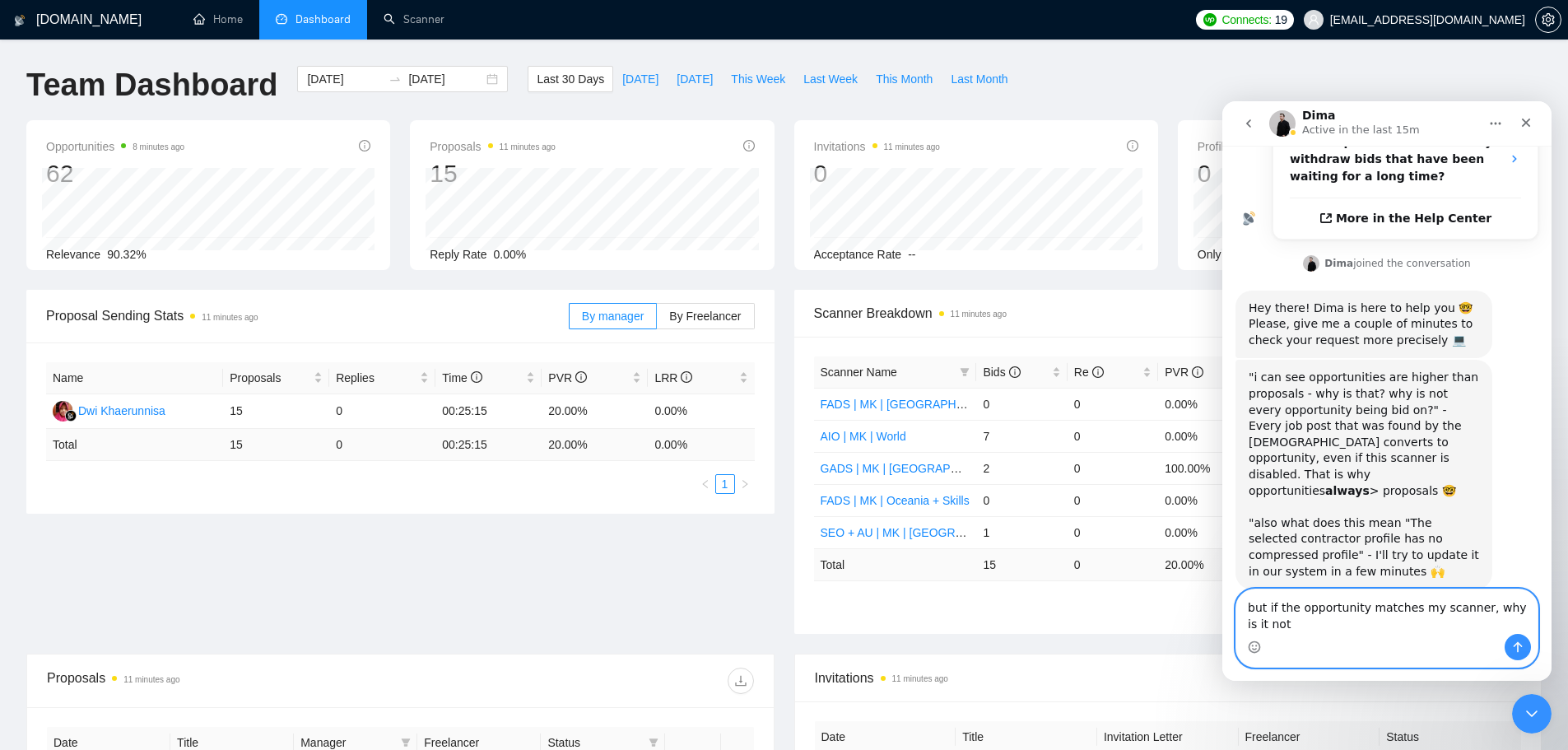
scroll to position [583, 0]
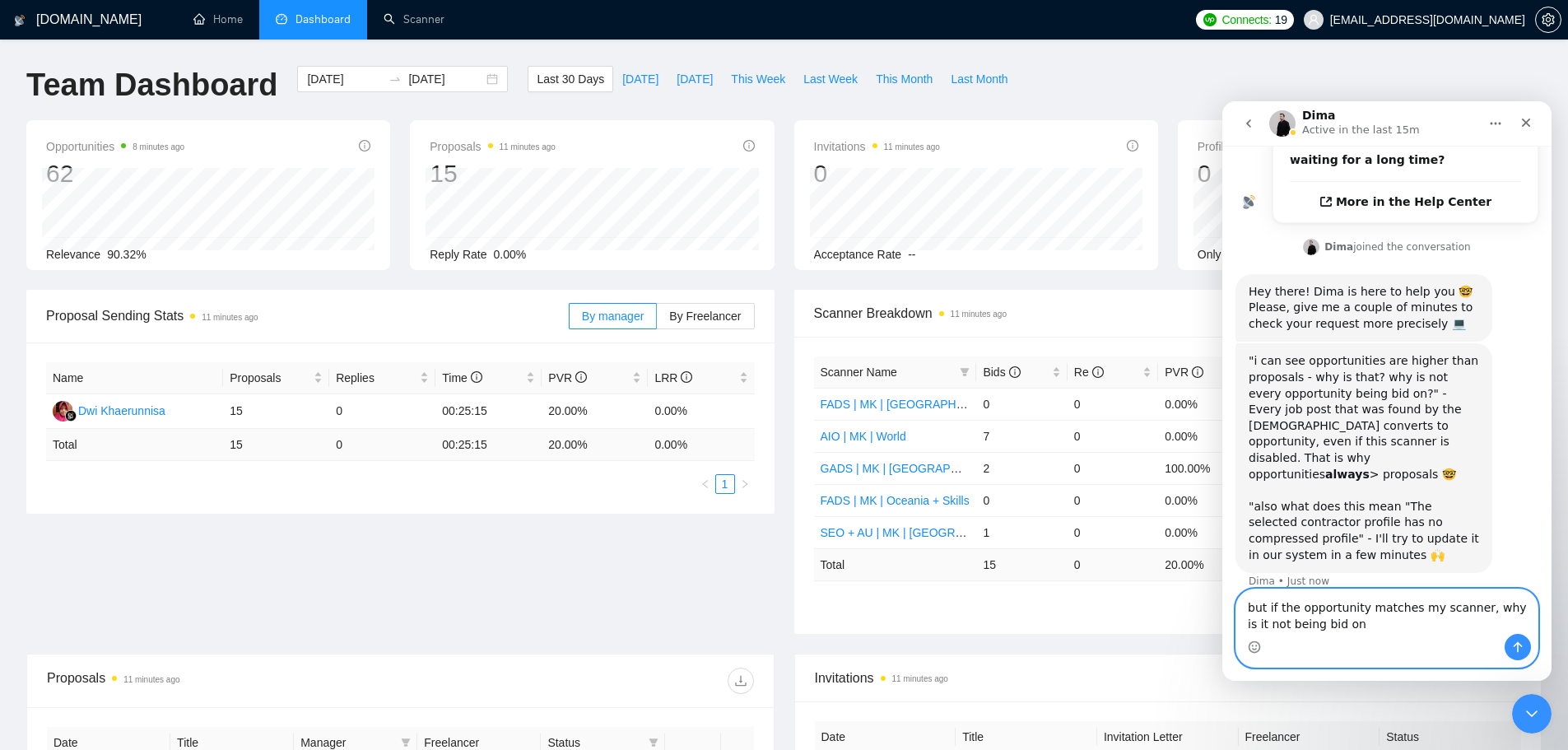
type textarea "but if the opportunity matches my scanner, why is it not being bid on?"
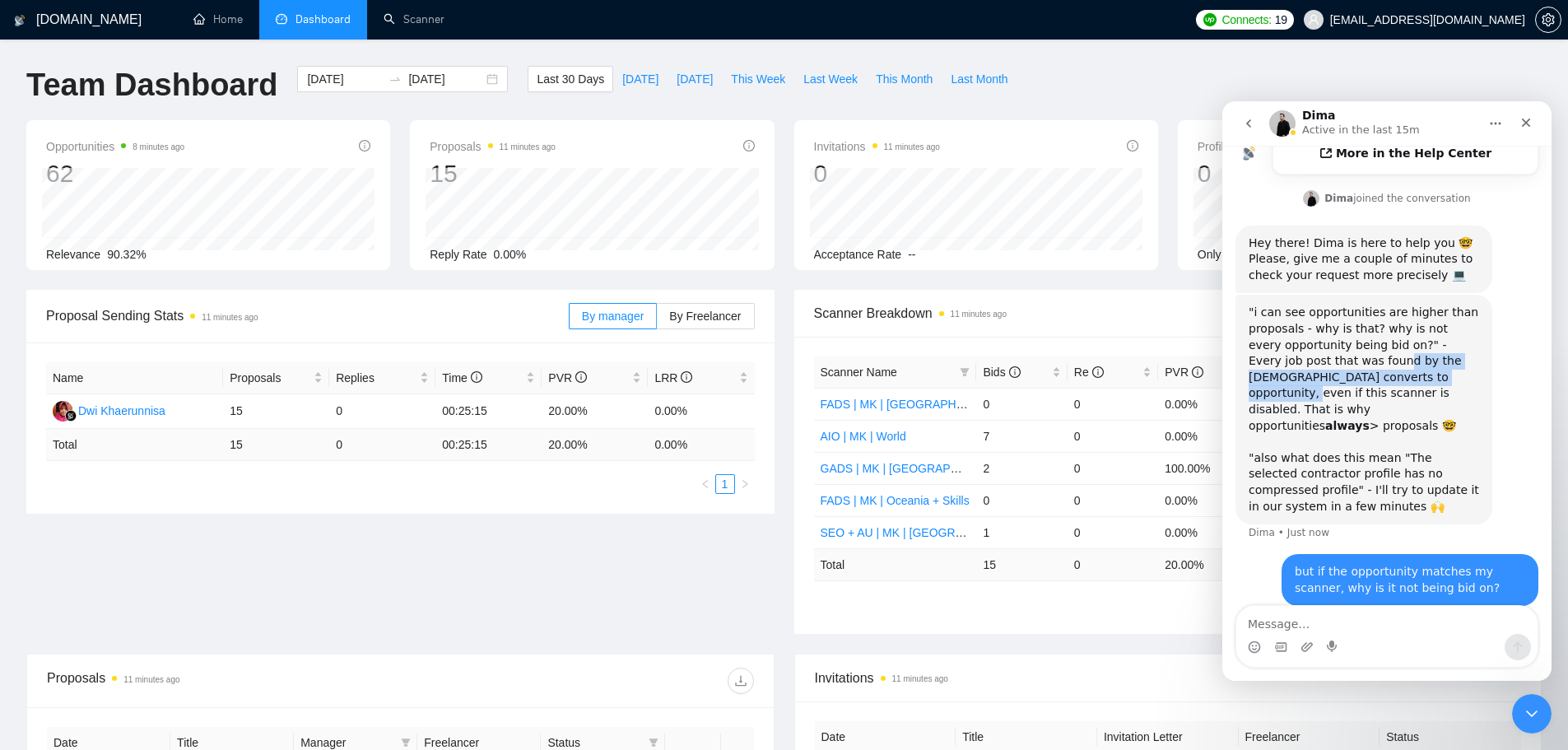
drag, startPoint x: 1319, startPoint y: 300, endPoint x: 1363, endPoint y: 314, distance: 46.2
click at [1363, 314] on div ""i can see opportunities are higher than proposals - why is that? why is not ev…" at bounding box center [1363, 409] width 230 height 210
click at [422, 21] on link "Scanner" at bounding box center [414, 19] width 61 height 14
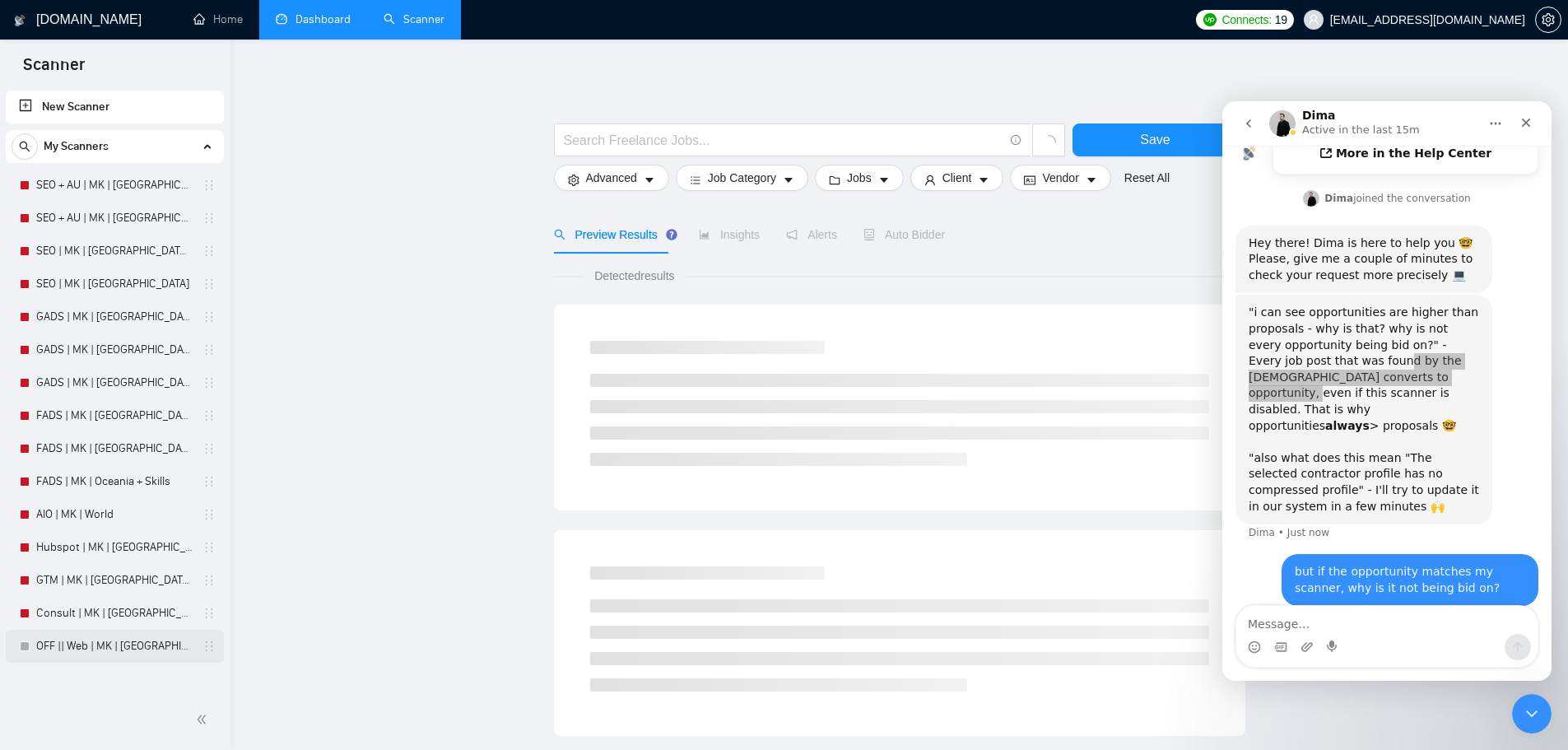
click at [153, 648] on link "OFF || Web | MK | [GEOGRAPHIC_DATA] | Titles" at bounding box center [114, 646] width 156 height 33
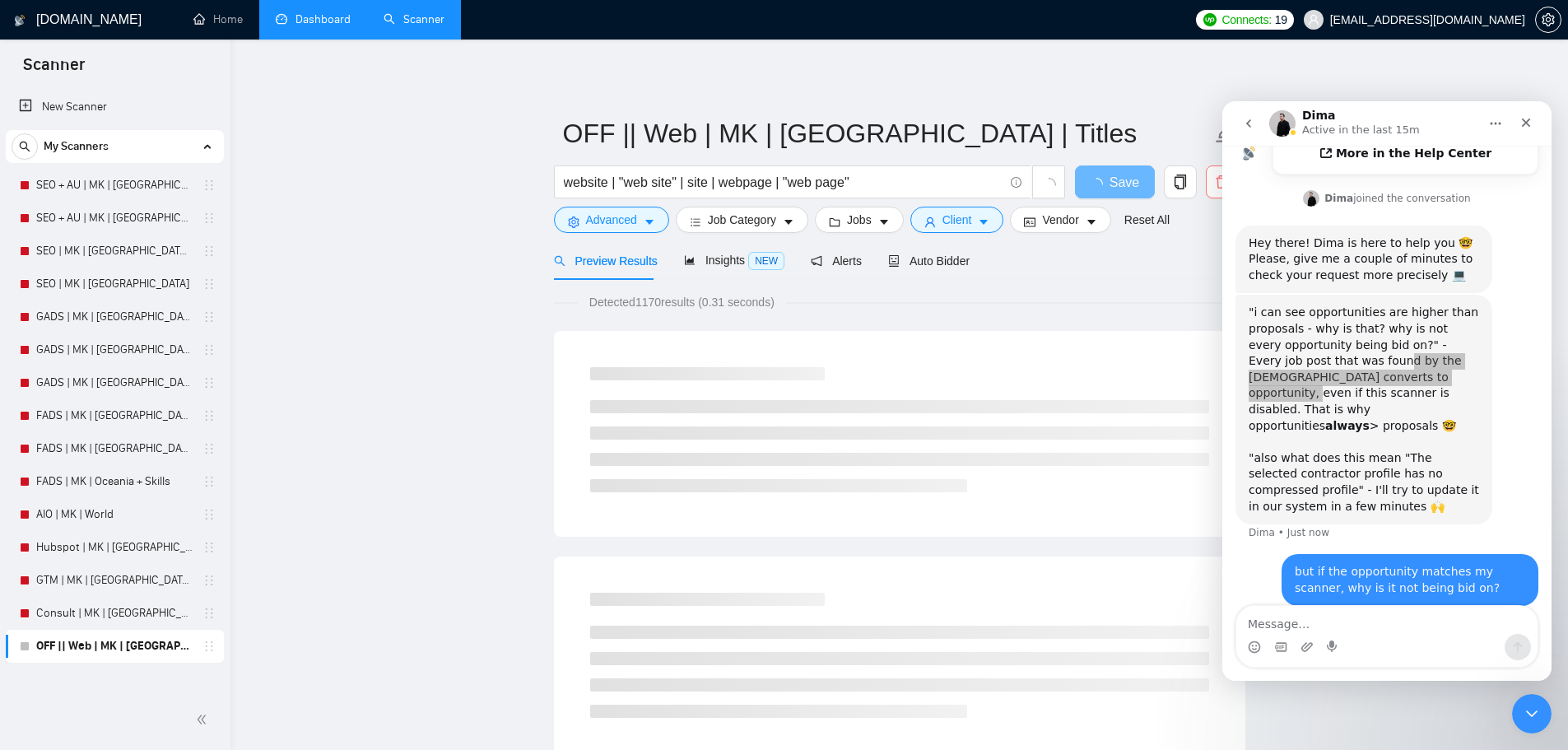
click at [1215, 183] on icon "delete" at bounding box center [1223, 182] width 15 height 15
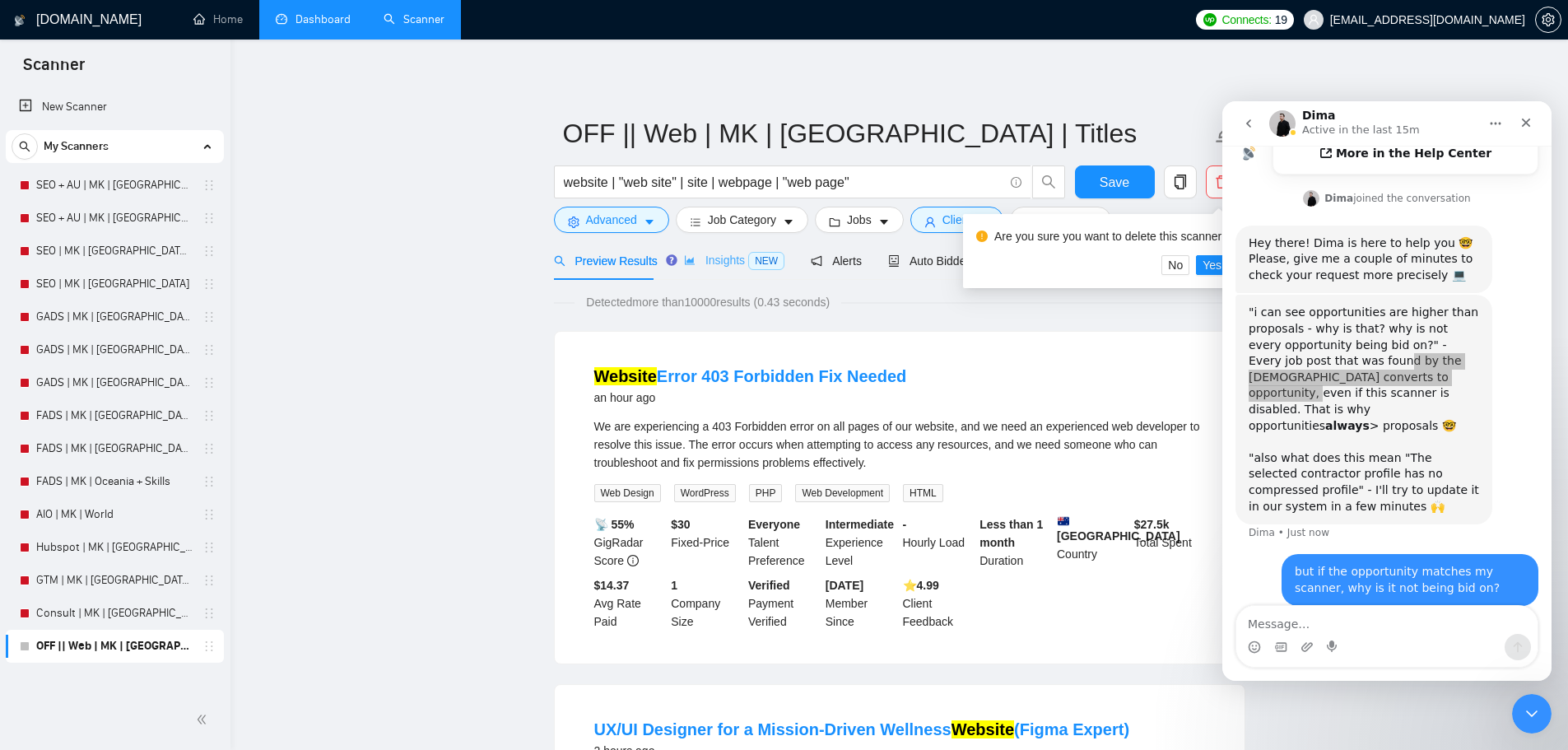
click at [736, 278] on div "Insights NEW" at bounding box center [734, 261] width 100 height 39
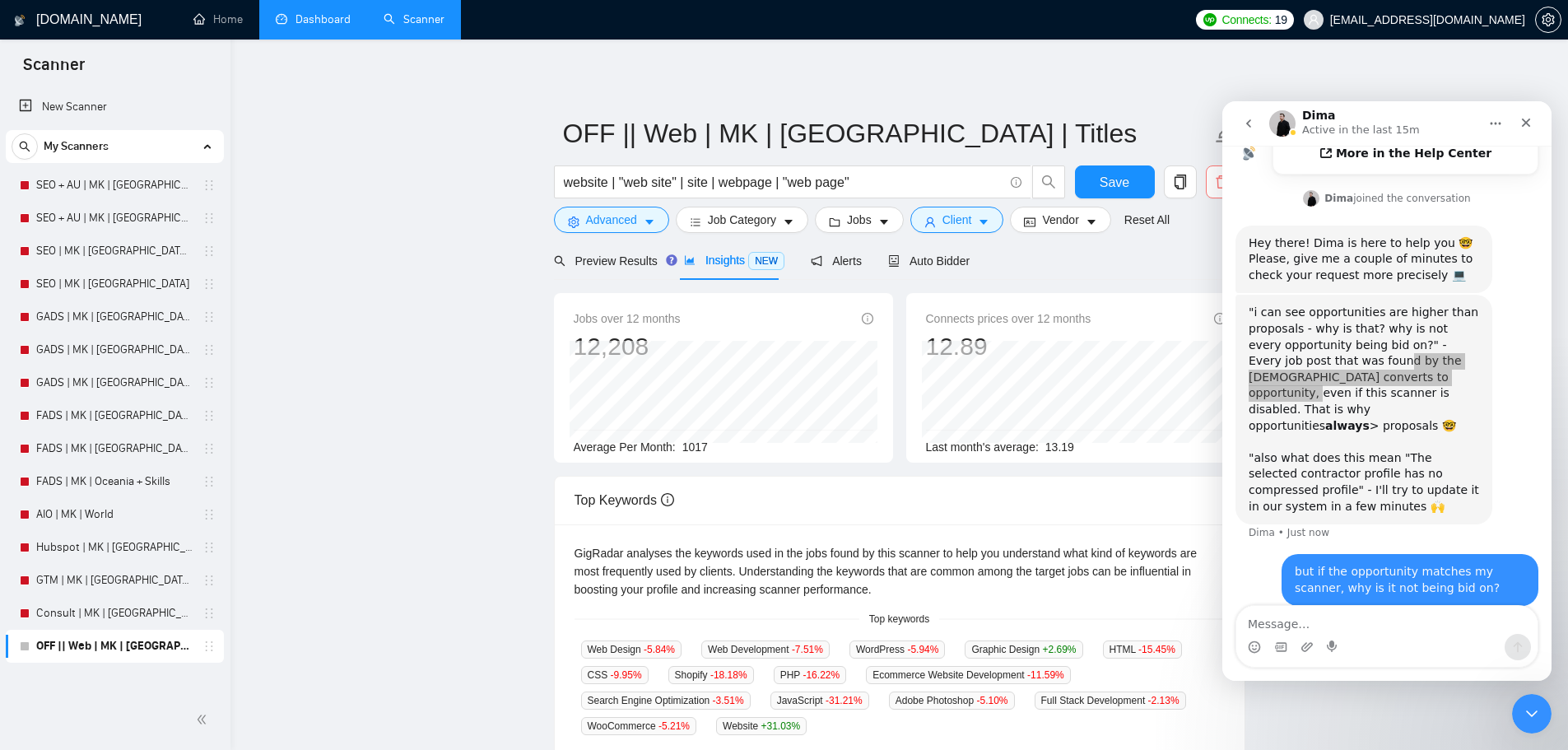
click at [1215, 175] on icon "delete" at bounding box center [1223, 182] width 15 height 15
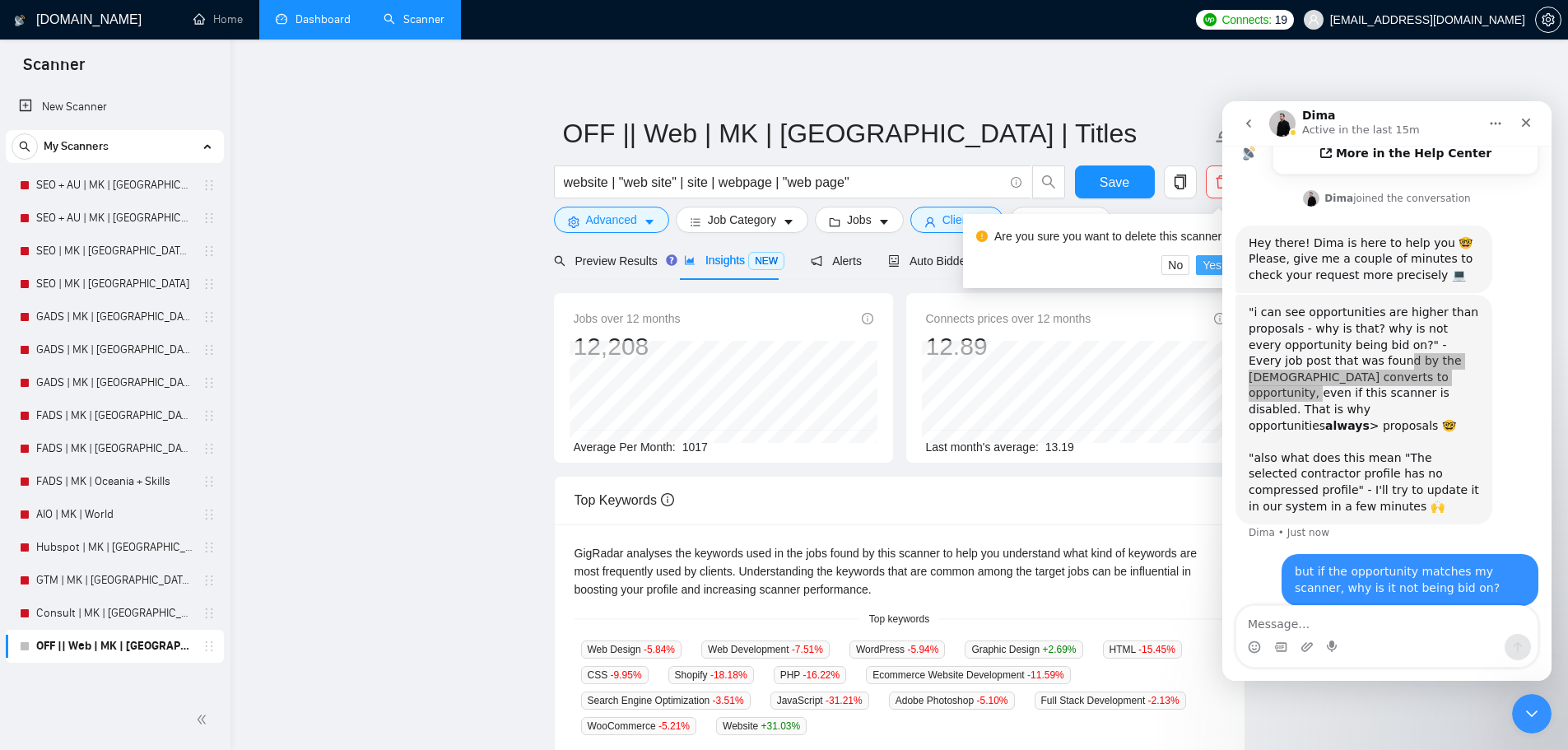
click at [1211, 258] on span "Yes" at bounding box center [1212, 266] width 19 height 19
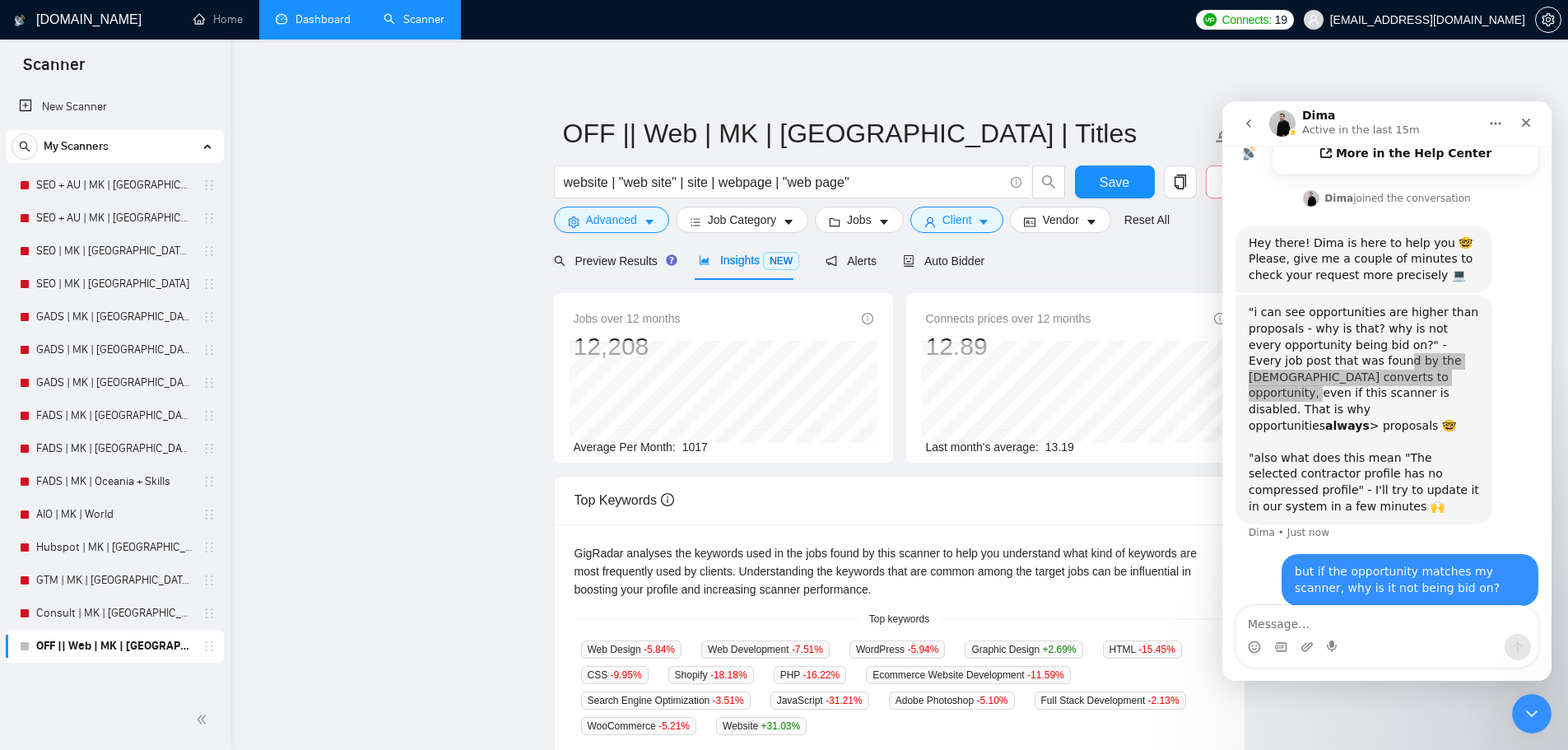
scroll to position [569, 0]
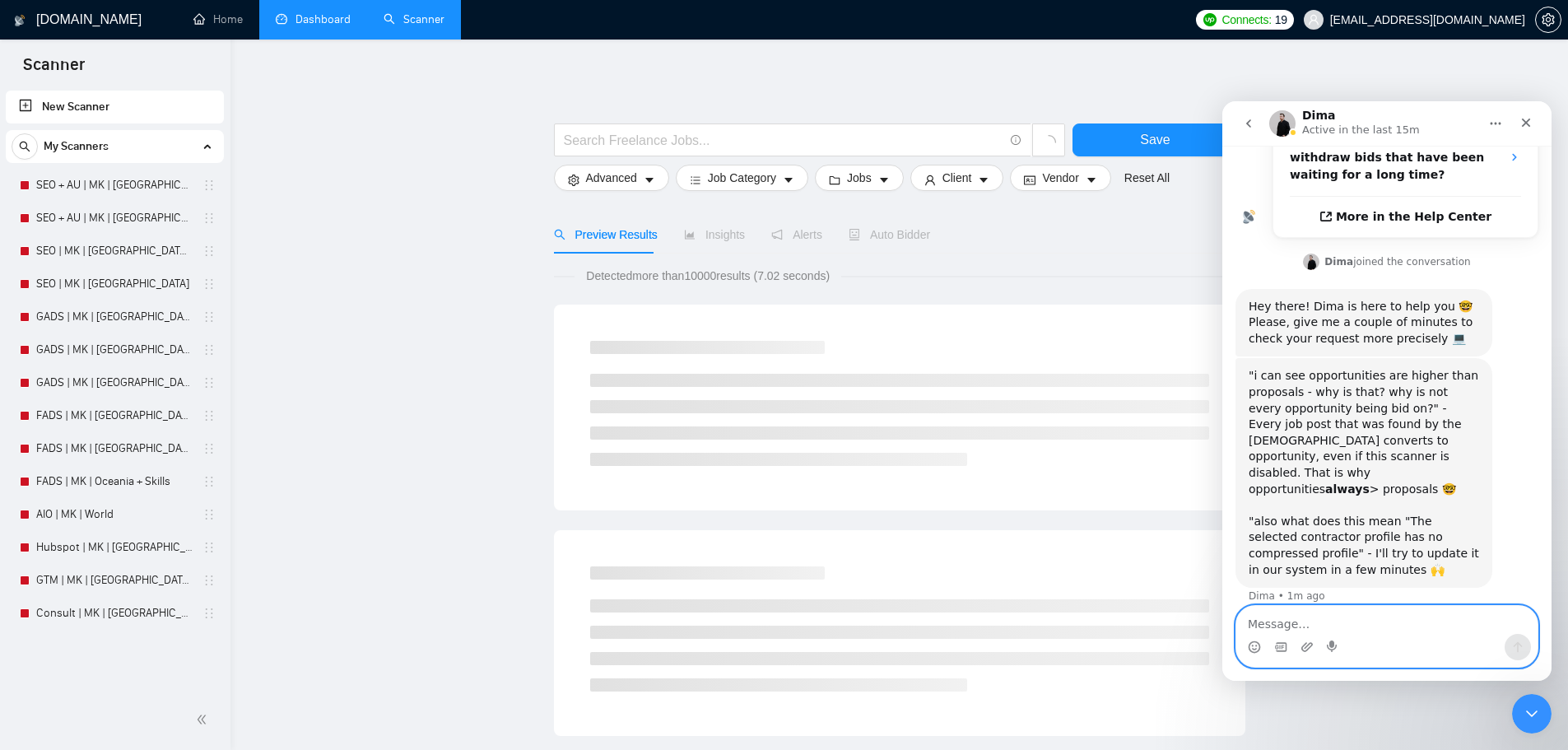
click at [1328, 616] on textarea "Message…" at bounding box center [1387, 619] width 301 height 28
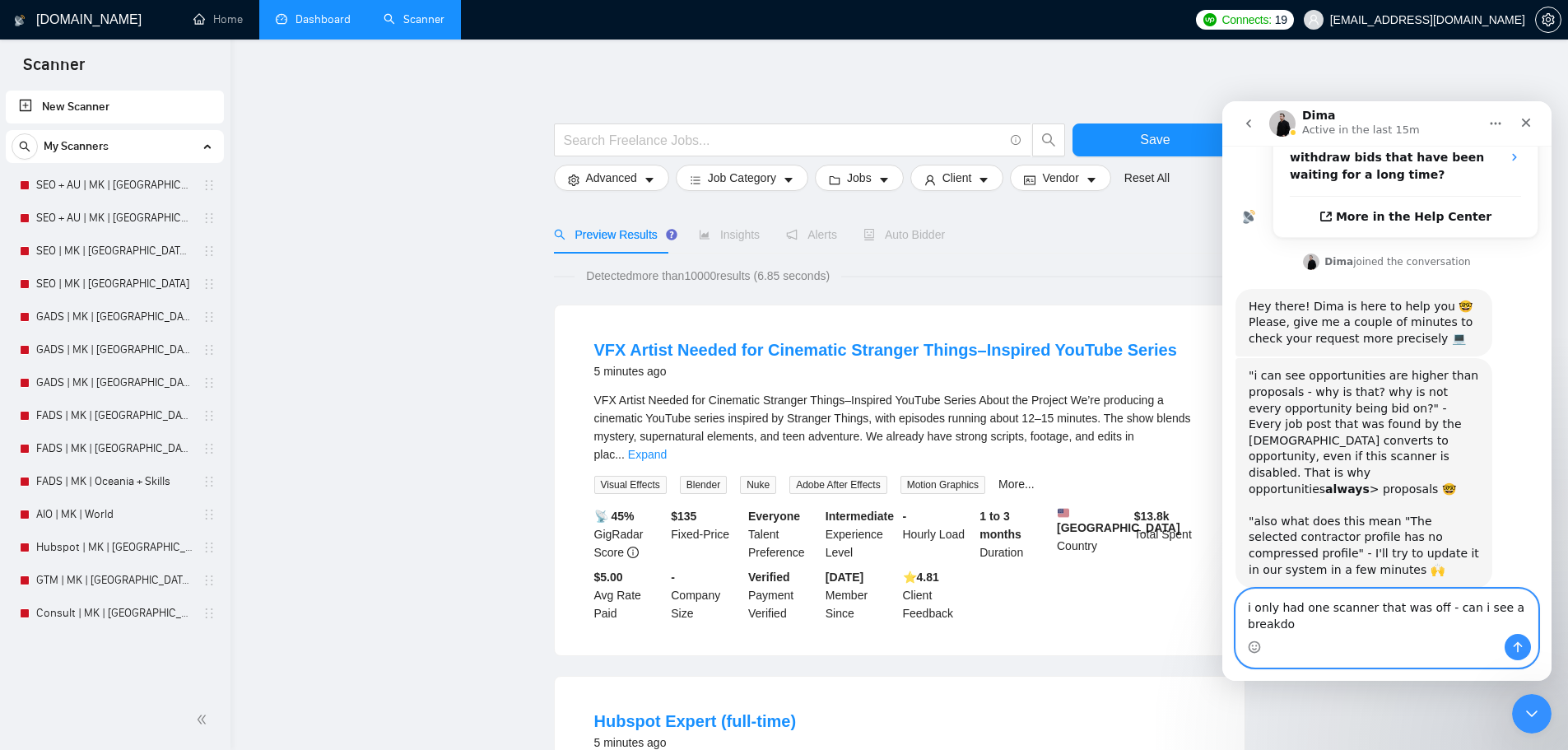
scroll to position [585, 0]
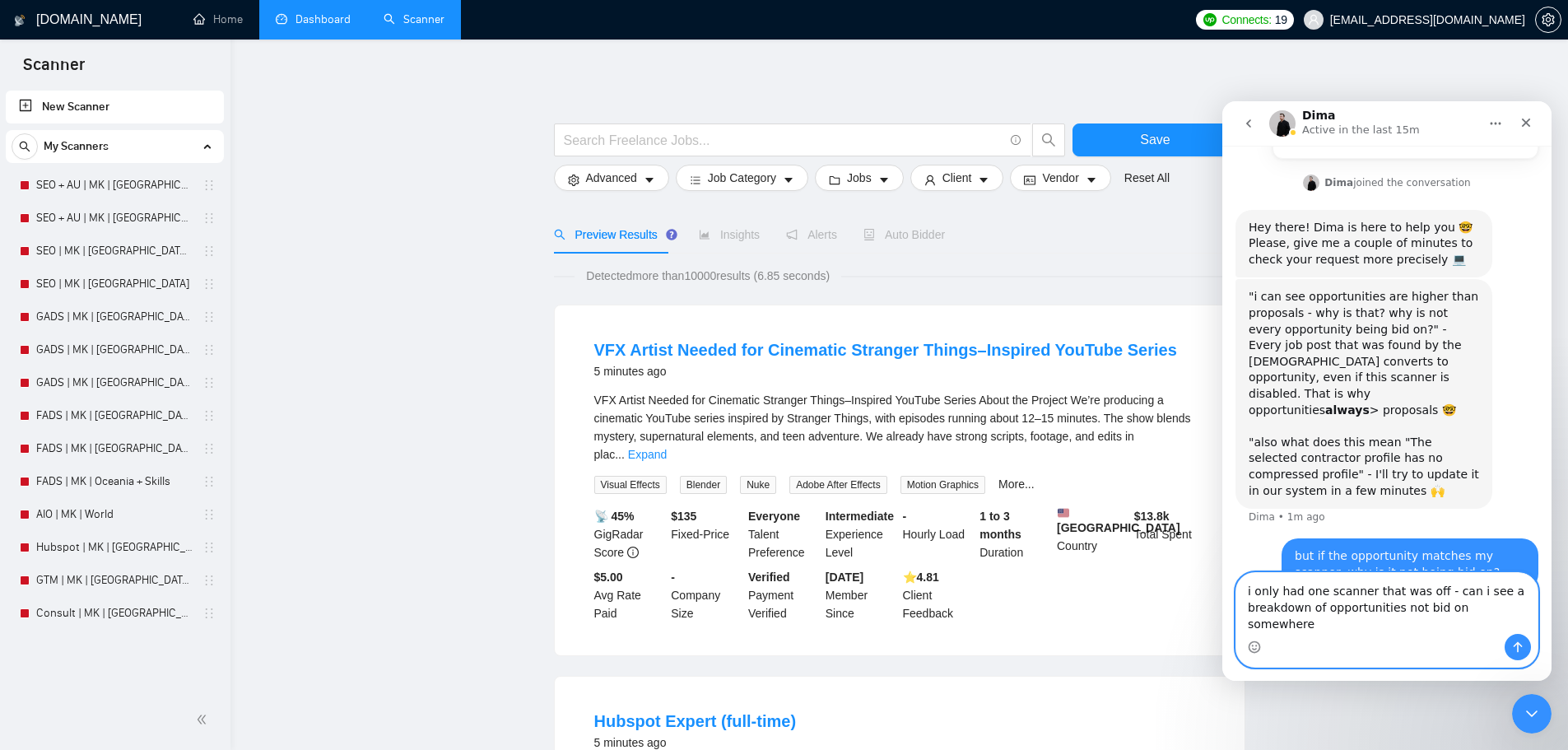
type textarea "i only had one scanner that was off - can i see a breakdown of opportunities no…"
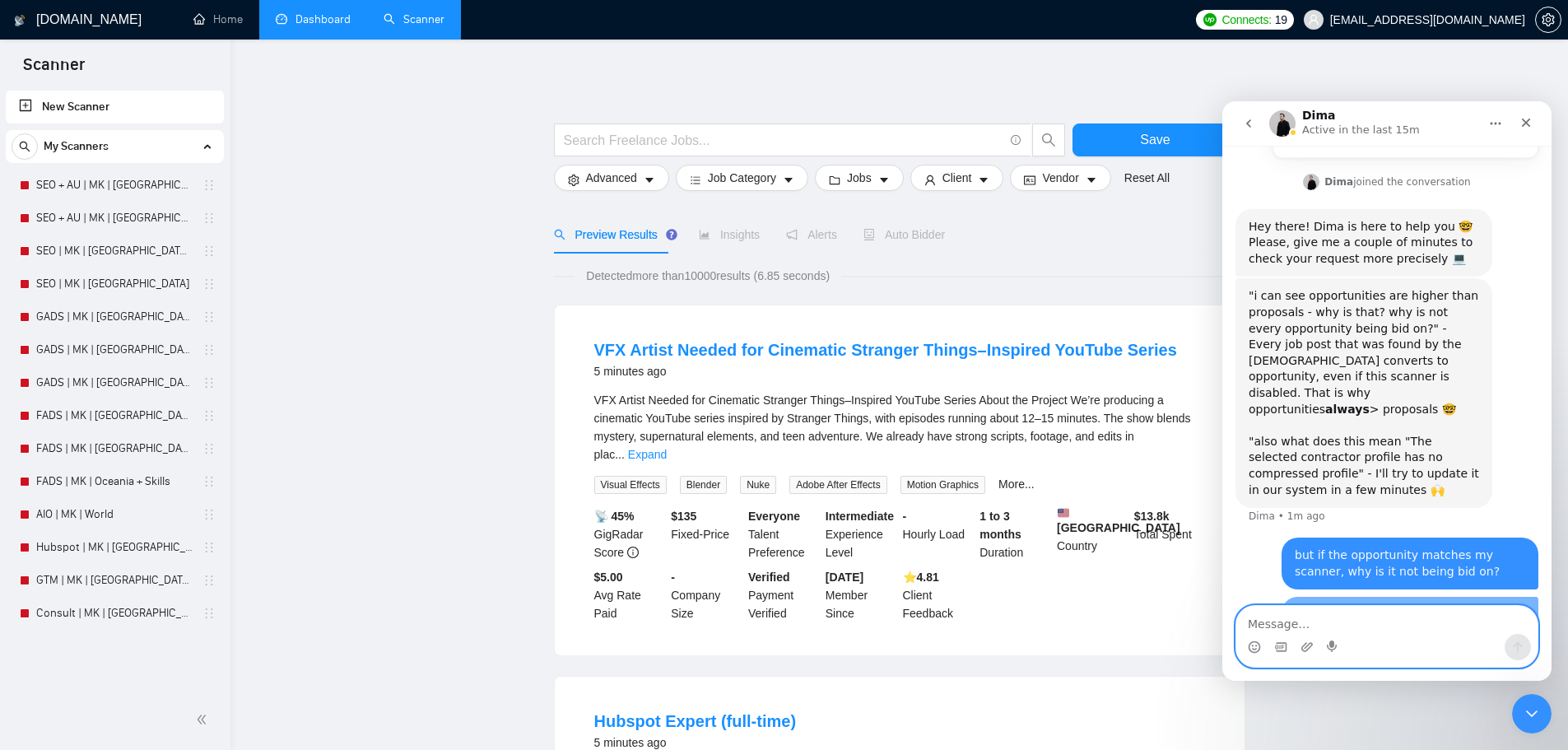
scroll to position [703, 0]
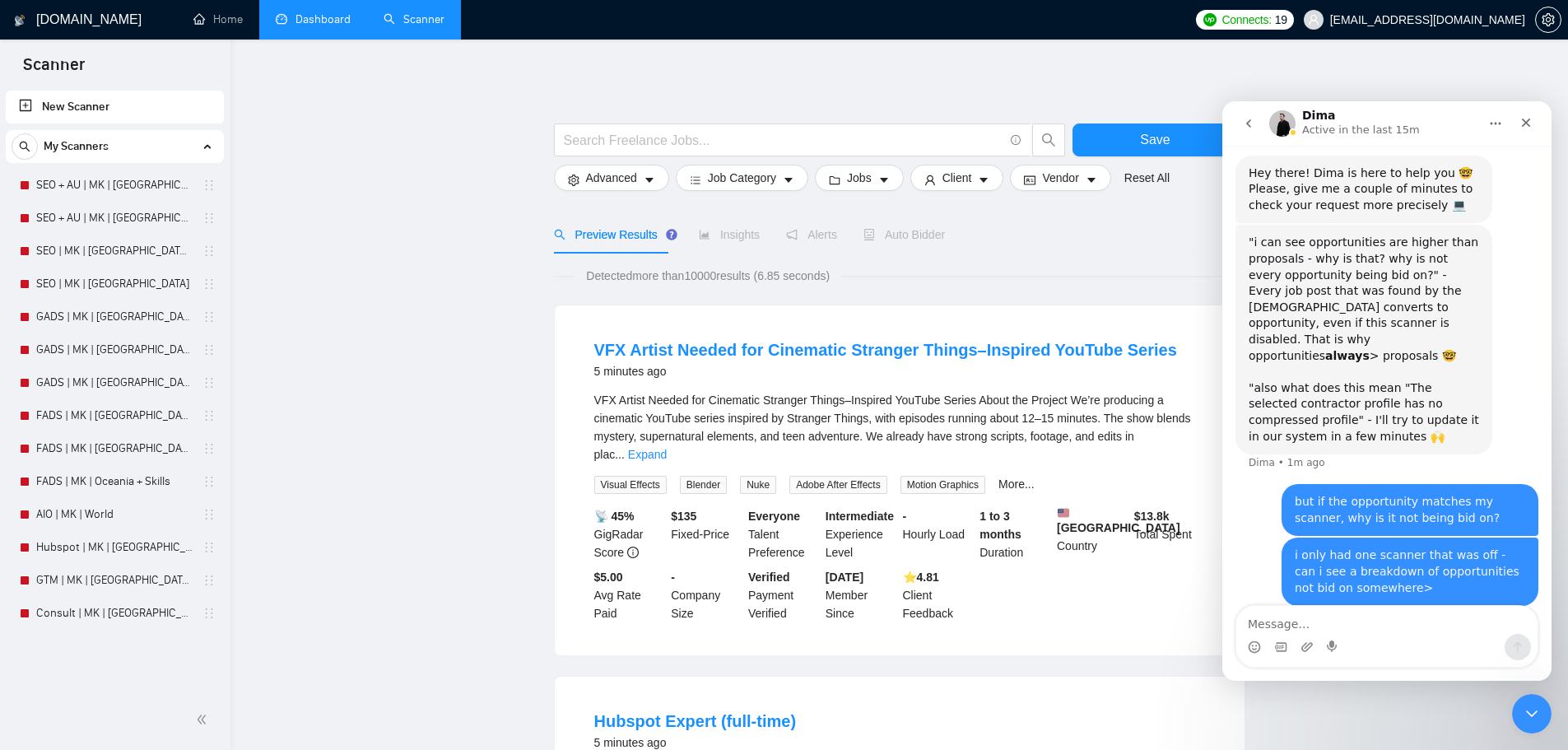
click at [339, 26] on link "Dashboard" at bounding box center [313, 19] width 75 height 14
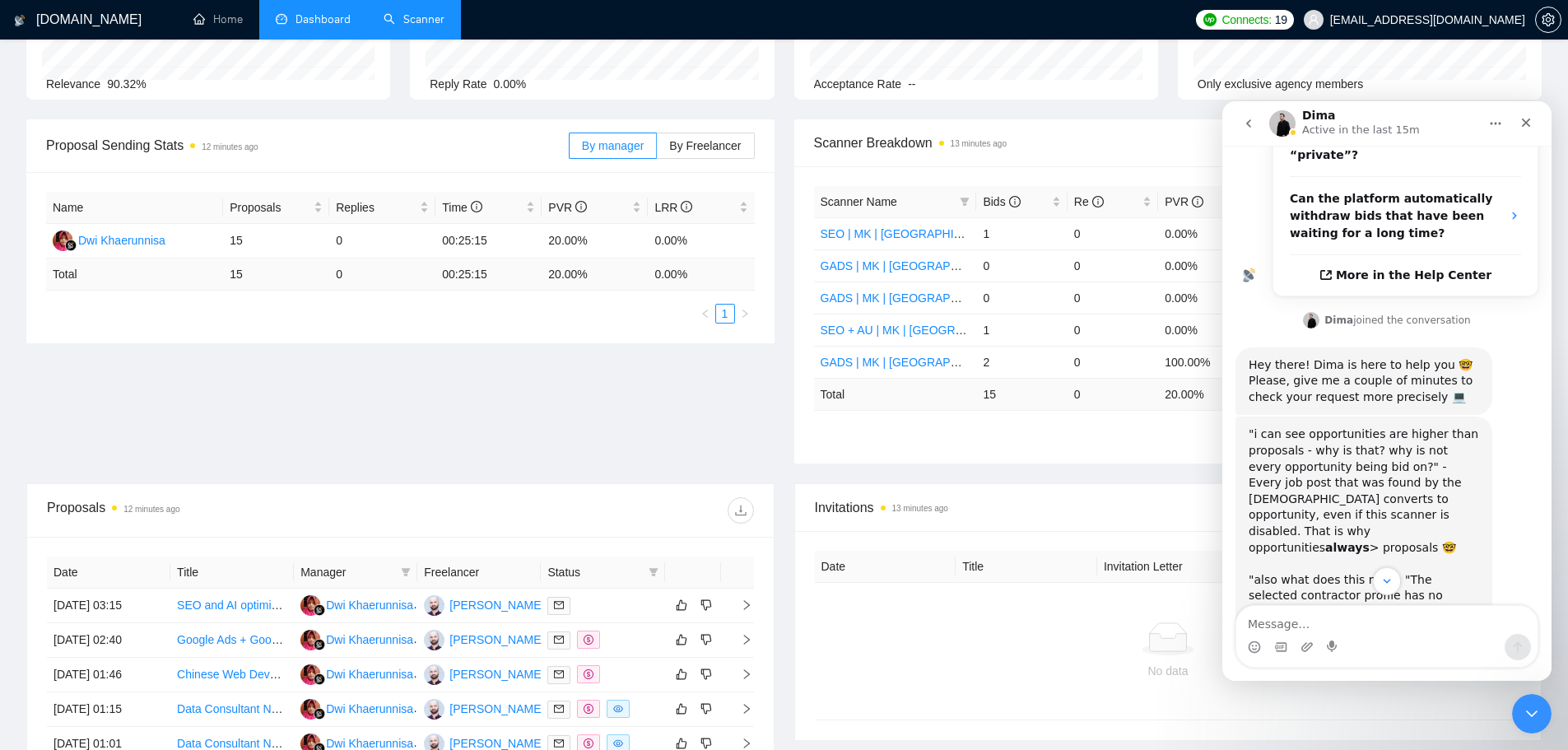
scroll to position [703, 0]
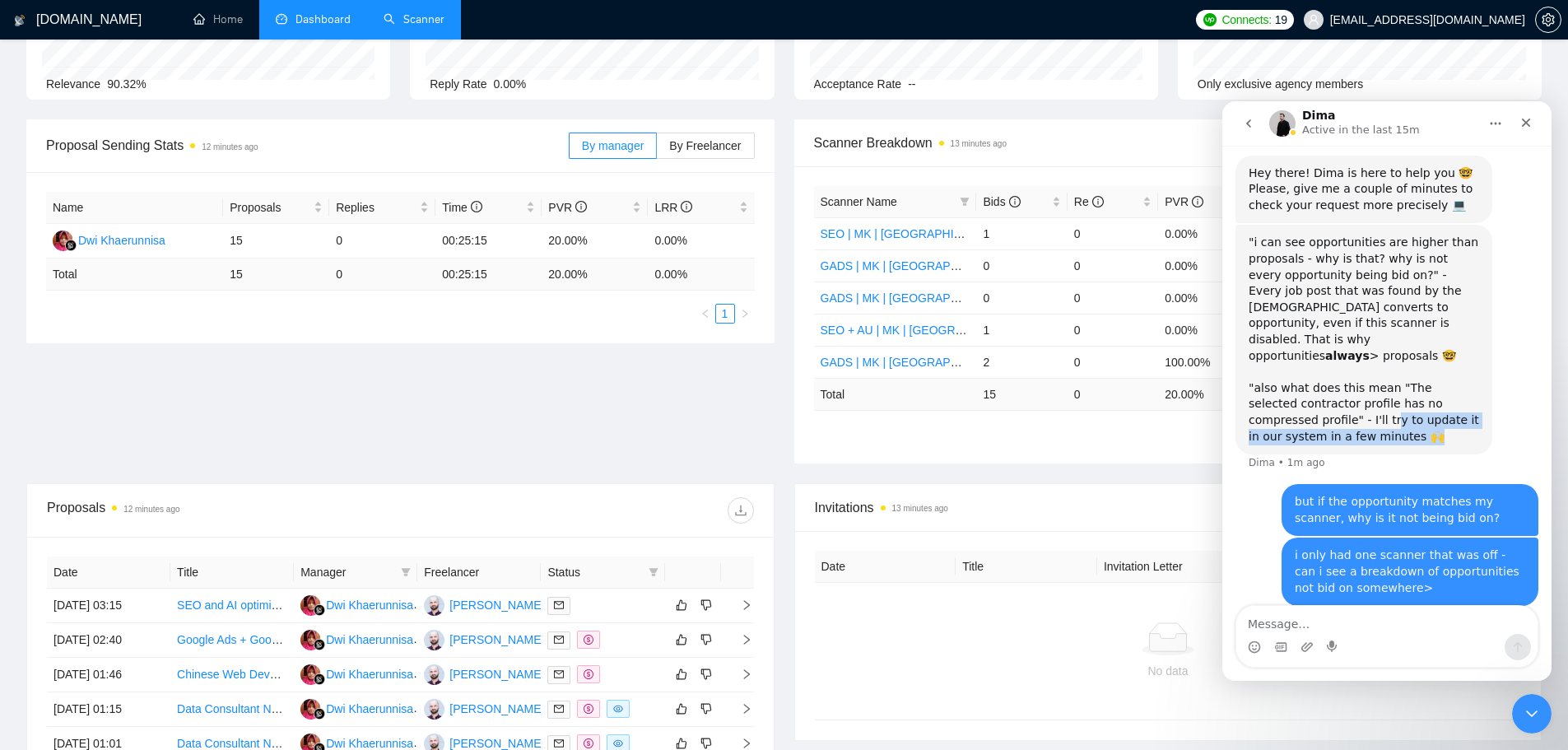
drag, startPoint x: 1280, startPoint y: 331, endPoint x: 1402, endPoint y: 356, distance: 124.5
click at [1402, 356] on div ""i can see opportunities are higher than proposals - why is that? why is not ev…" at bounding box center [1363, 339] width 230 height 210
click at [1388, 344] on div ""i can see opportunities are higher than proposals - why is that? why is not ev…" at bounding box center [1363, 339] width 230 height 210
click at [1327, 629] on textarea "Message…" at bounding box center [1387, 619] width 301 height 28
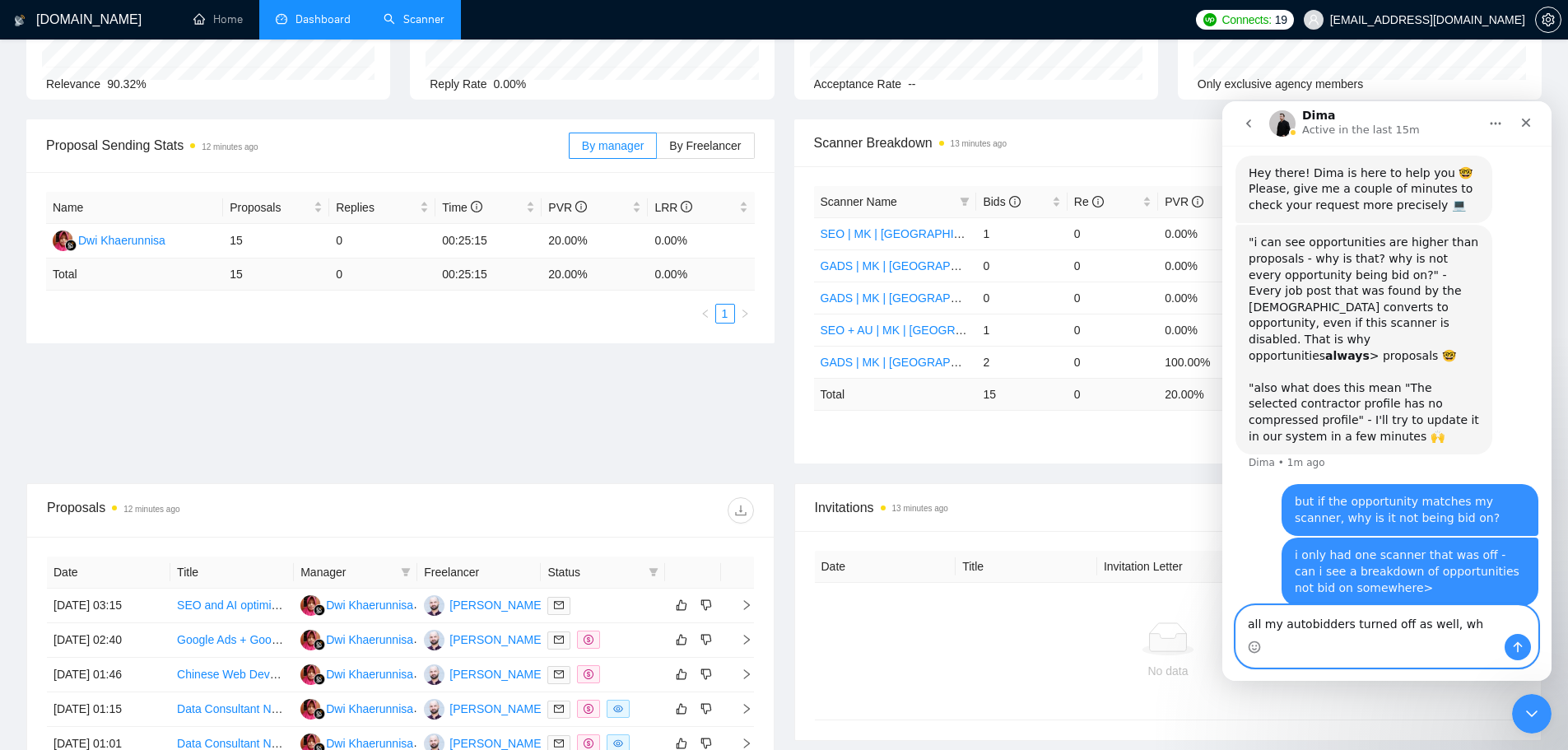
type textarea "all my autobidders turned off as well, why"
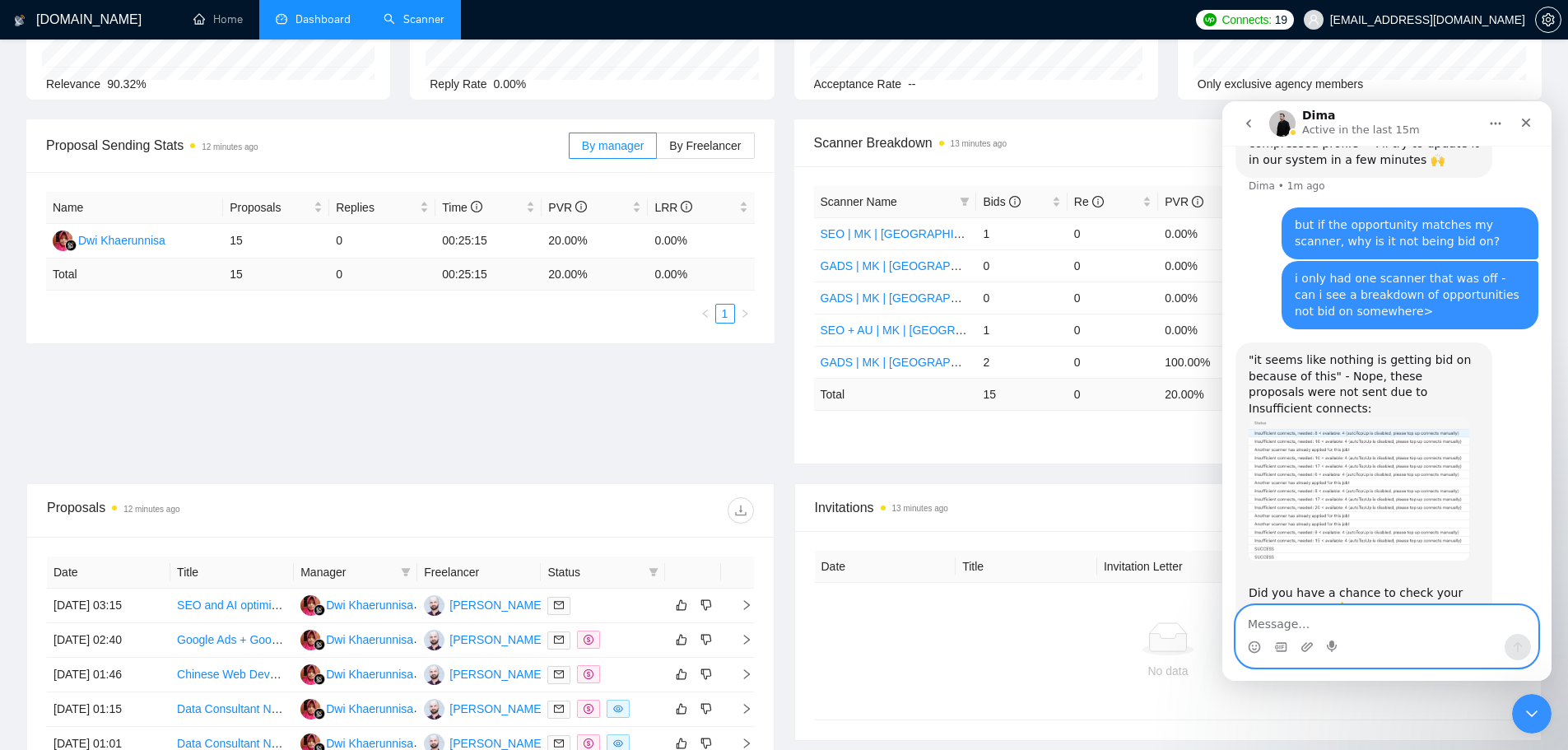
scroll to position [985, 0]
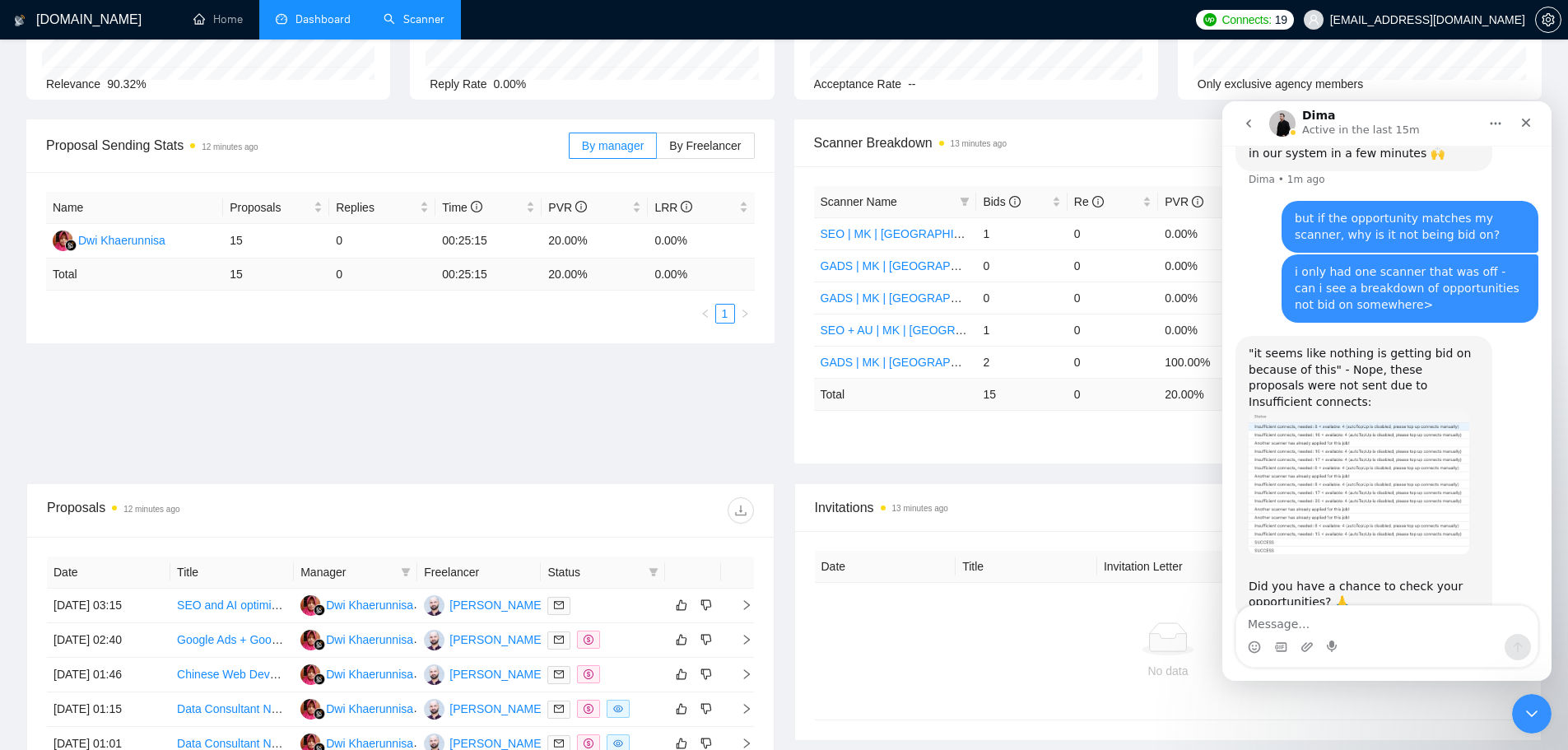
click at [1360, 411] on img "Dima says…" at bounding box center [1359, 482] width 220 height 144
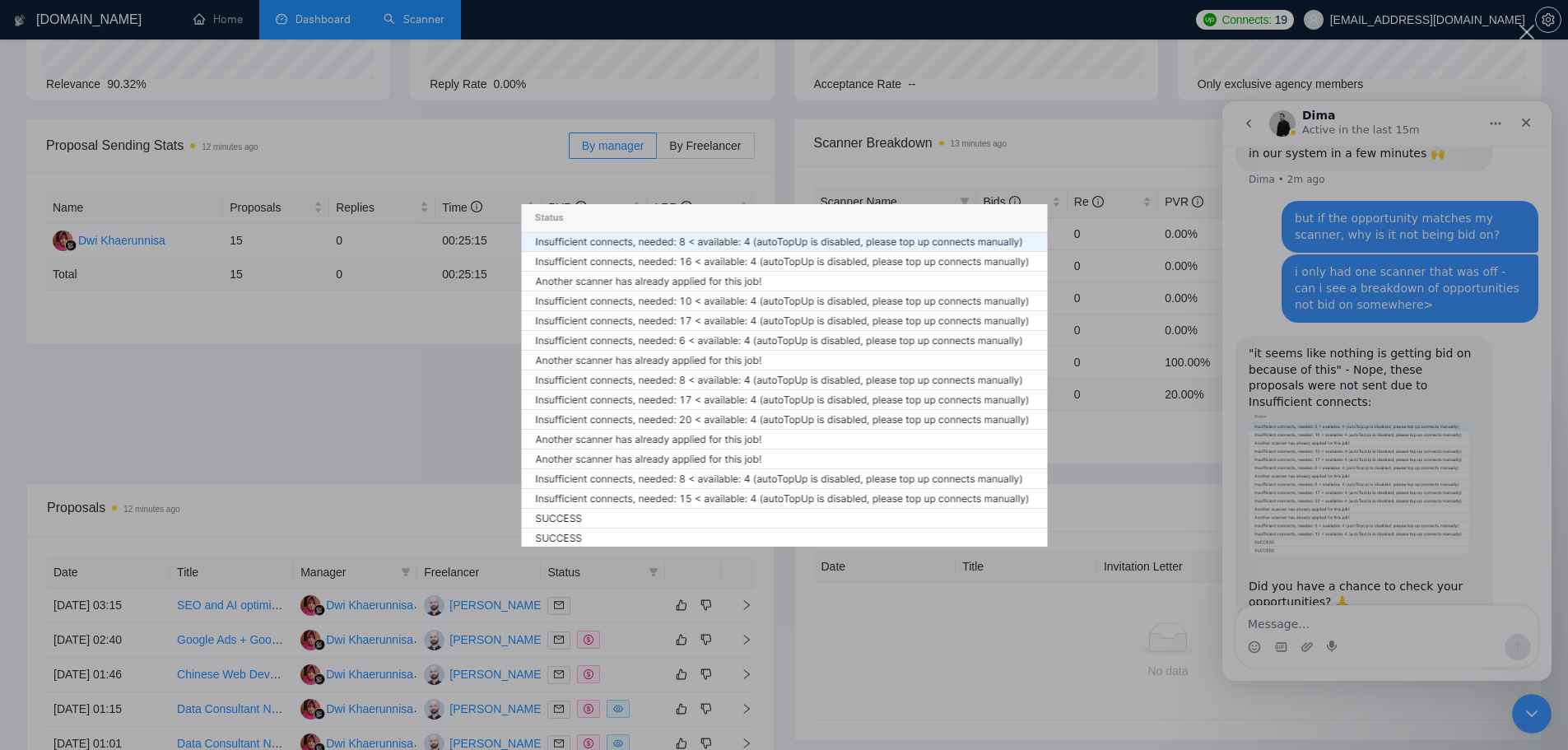
click at [1295, 624] on div "Intercom messenger" at bounding box center [784, 375] width 1568 height 750
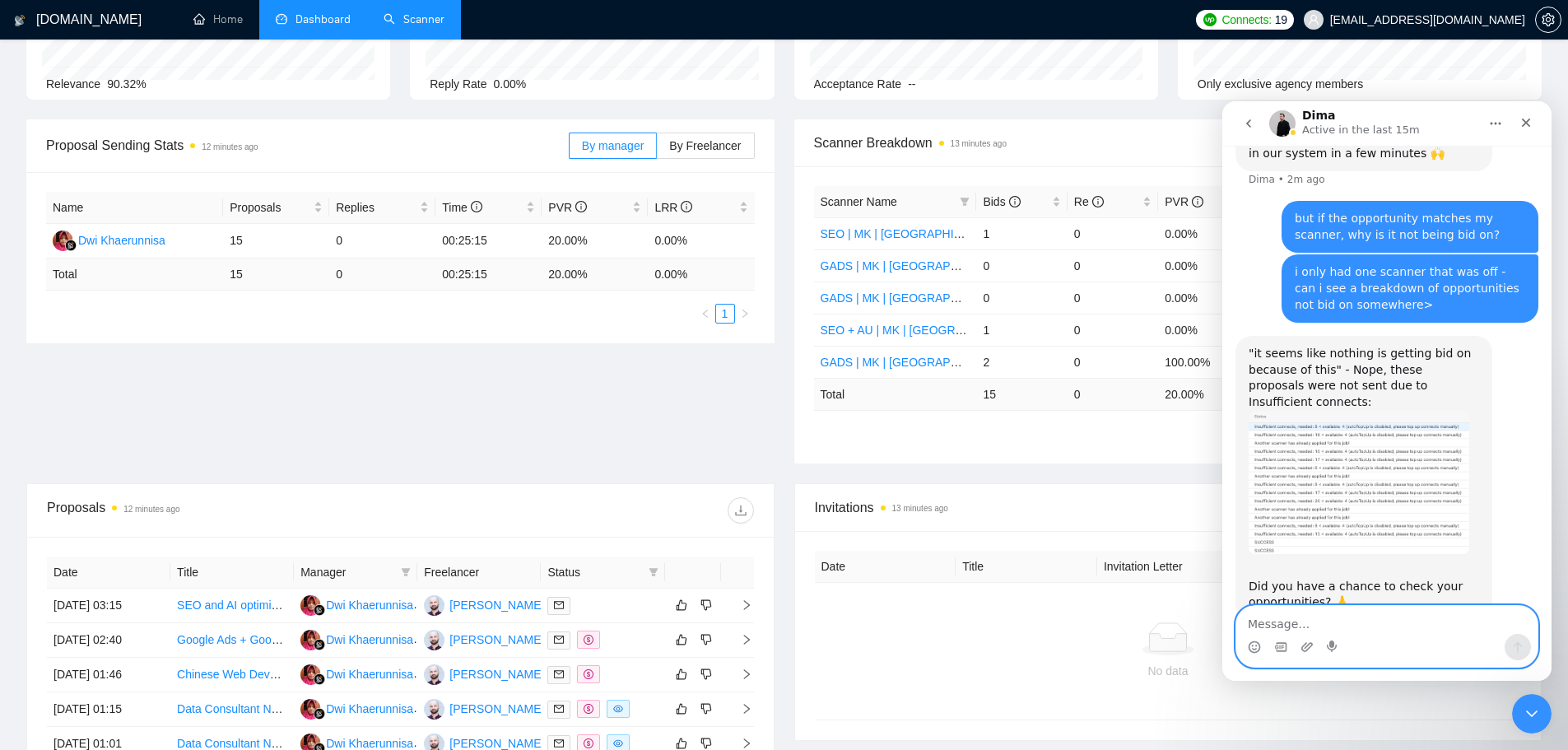
click at [1337, 616] on textarea "Message…" at bounding box center [1387, 619] width 301 height 28
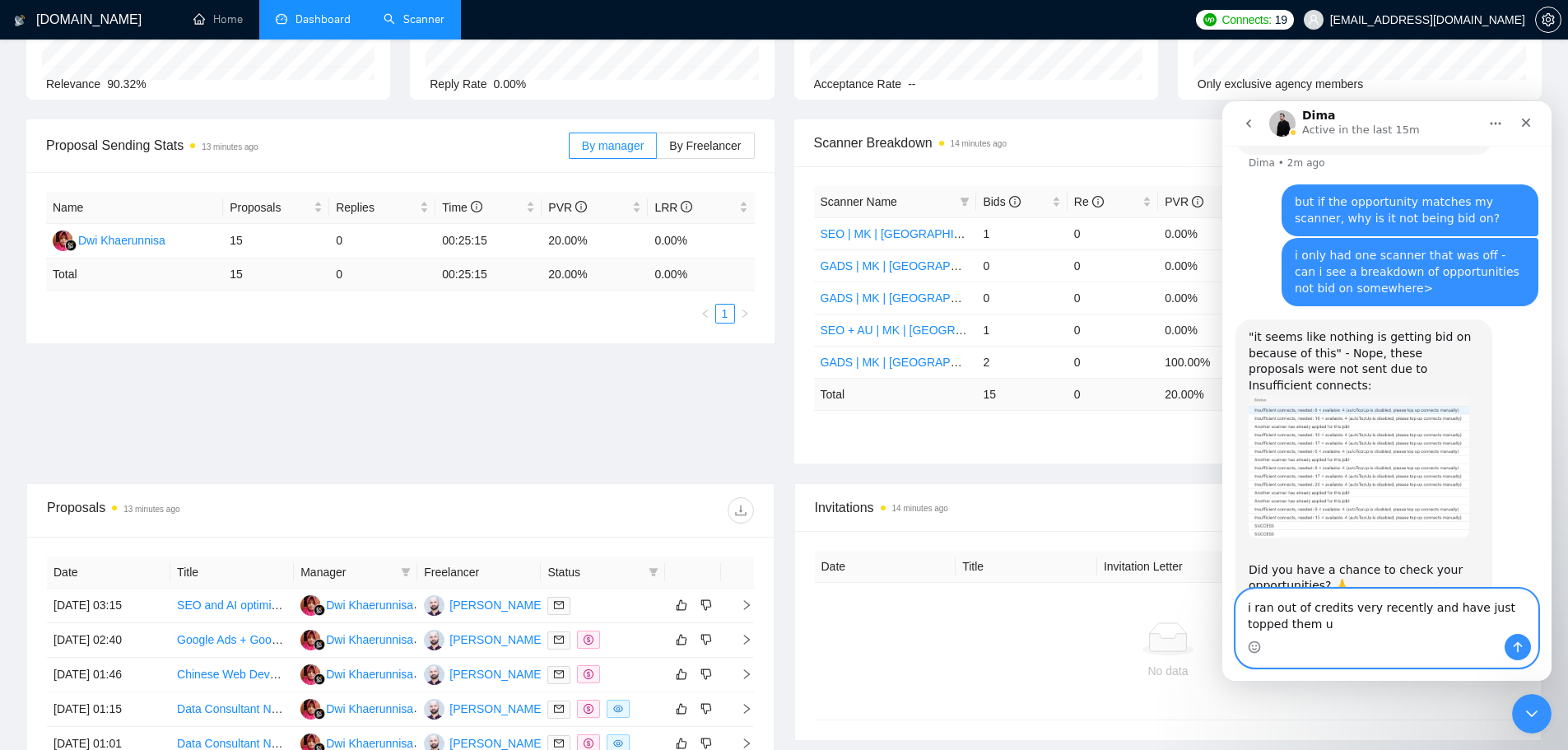
type textarea "i ran out of credits very recently and have just topped them up"
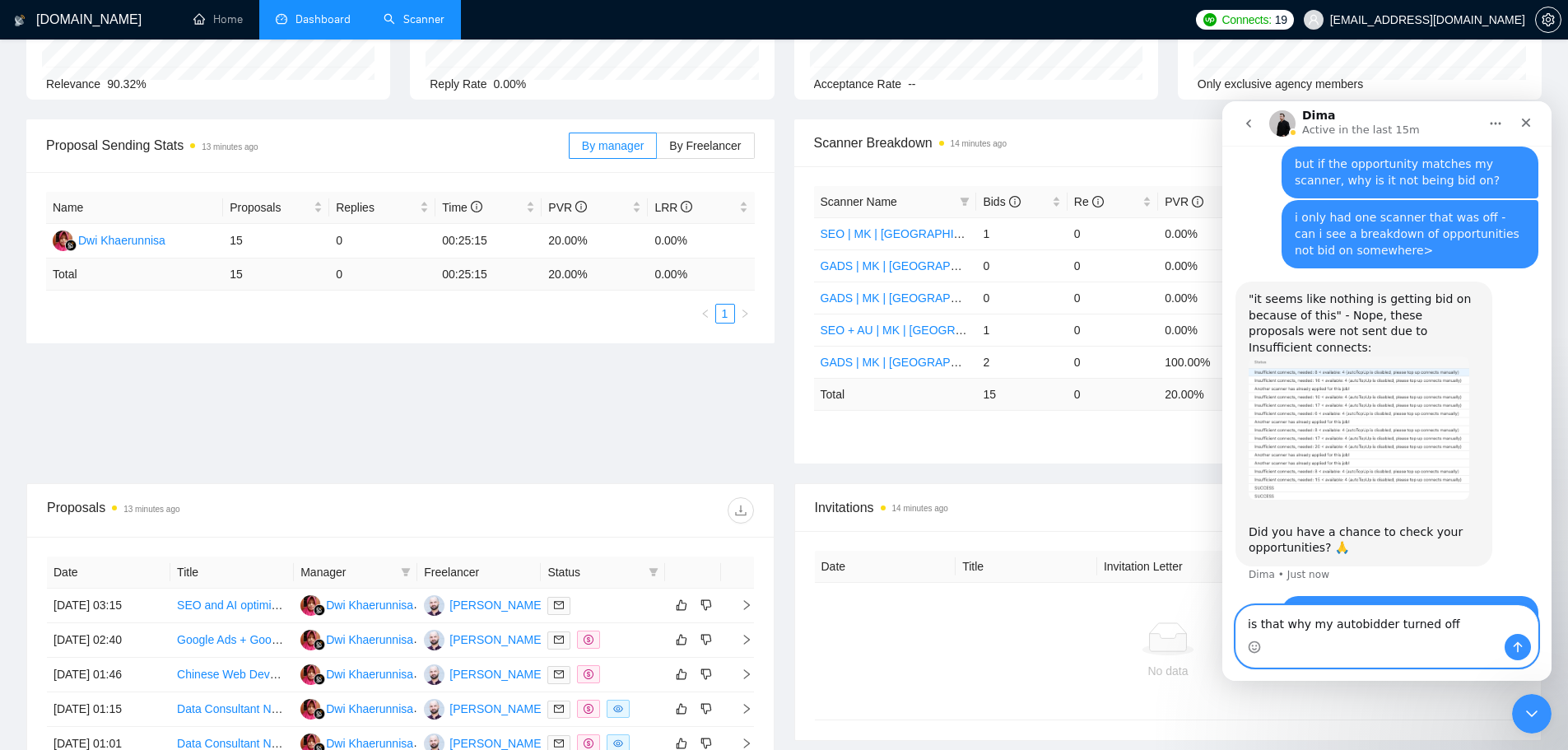
type textarea "is that why my autobidder turned off?"
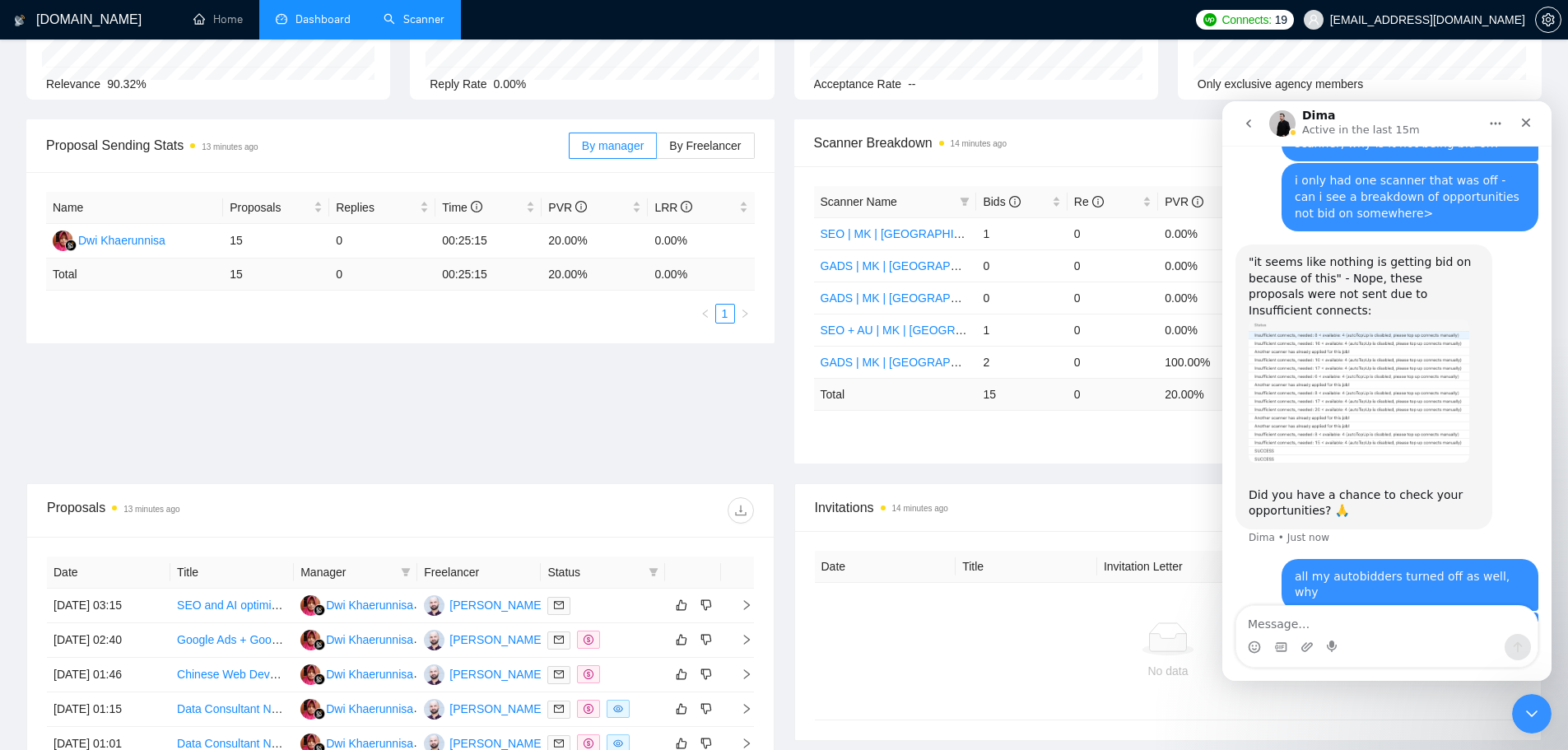
click at [431, 17] on link "Scanner" at bounding box center [414, 19] width 61 height 14
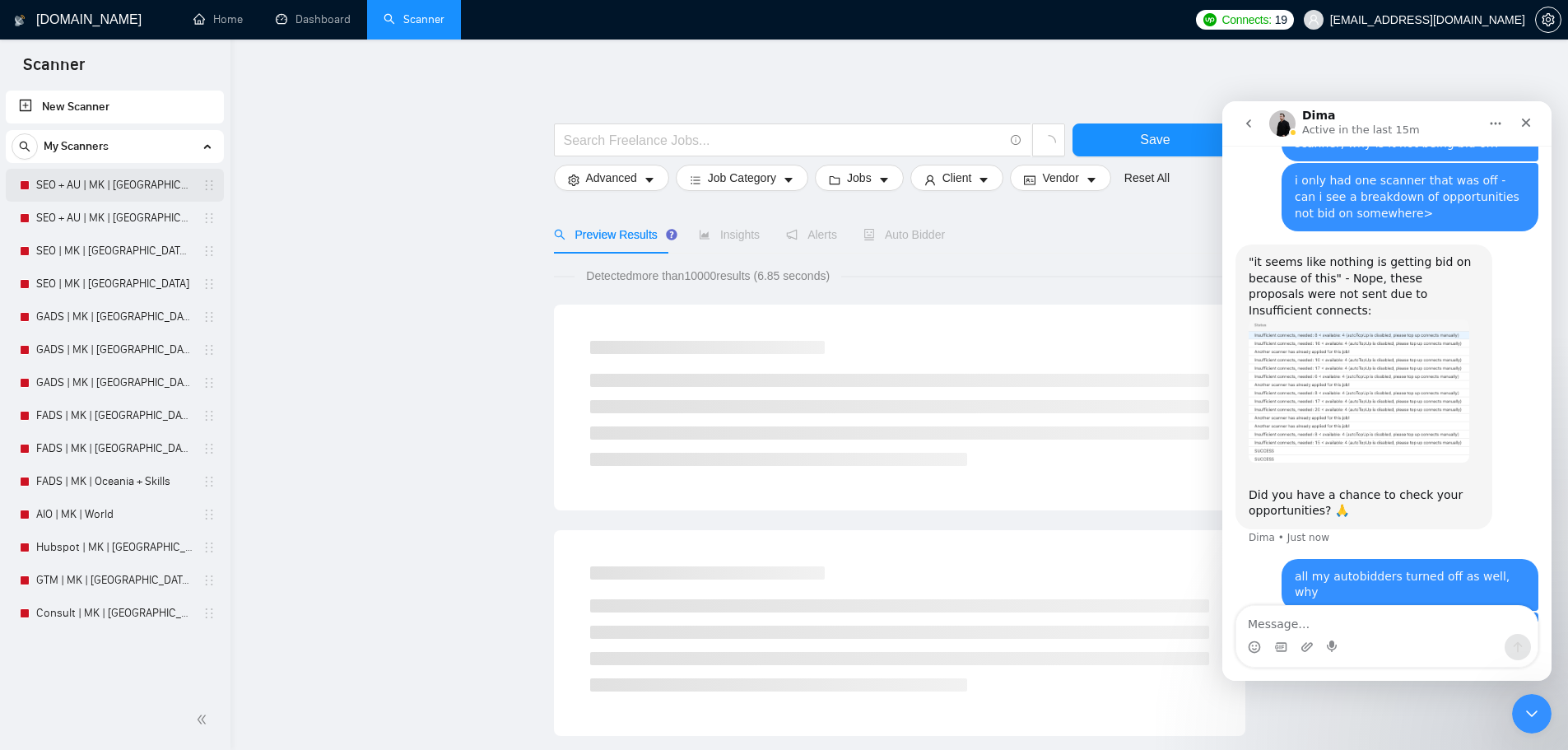
click at [113, 194] on link "SEO + AU | MK | [GEOGRAPHIC_DATA] | Titles" at bounding box center [114, 185] width 156 height 33
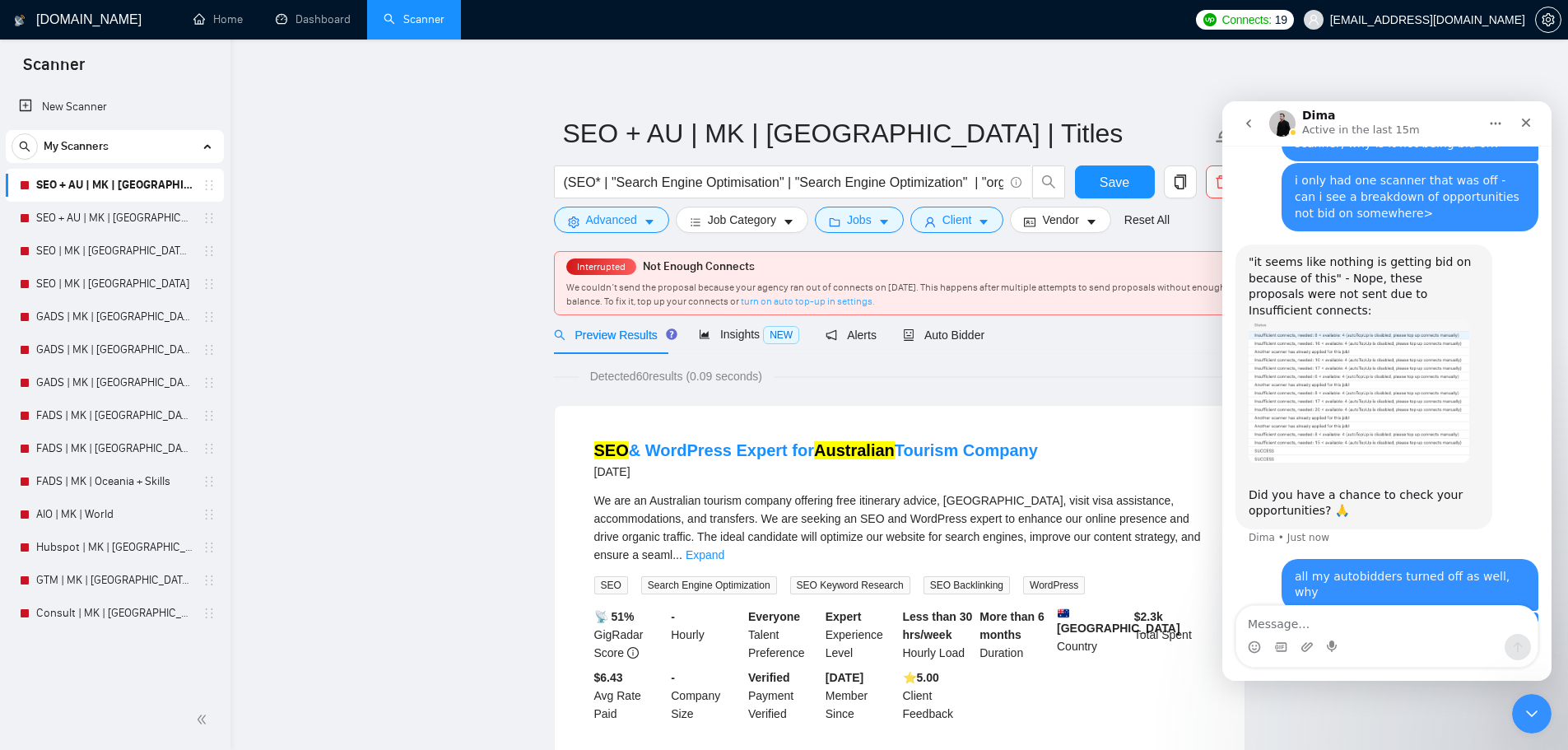
click at [869, 300] on link "turn on auto top-up in settings." at bounding box center [807, 301] width 134 height 11
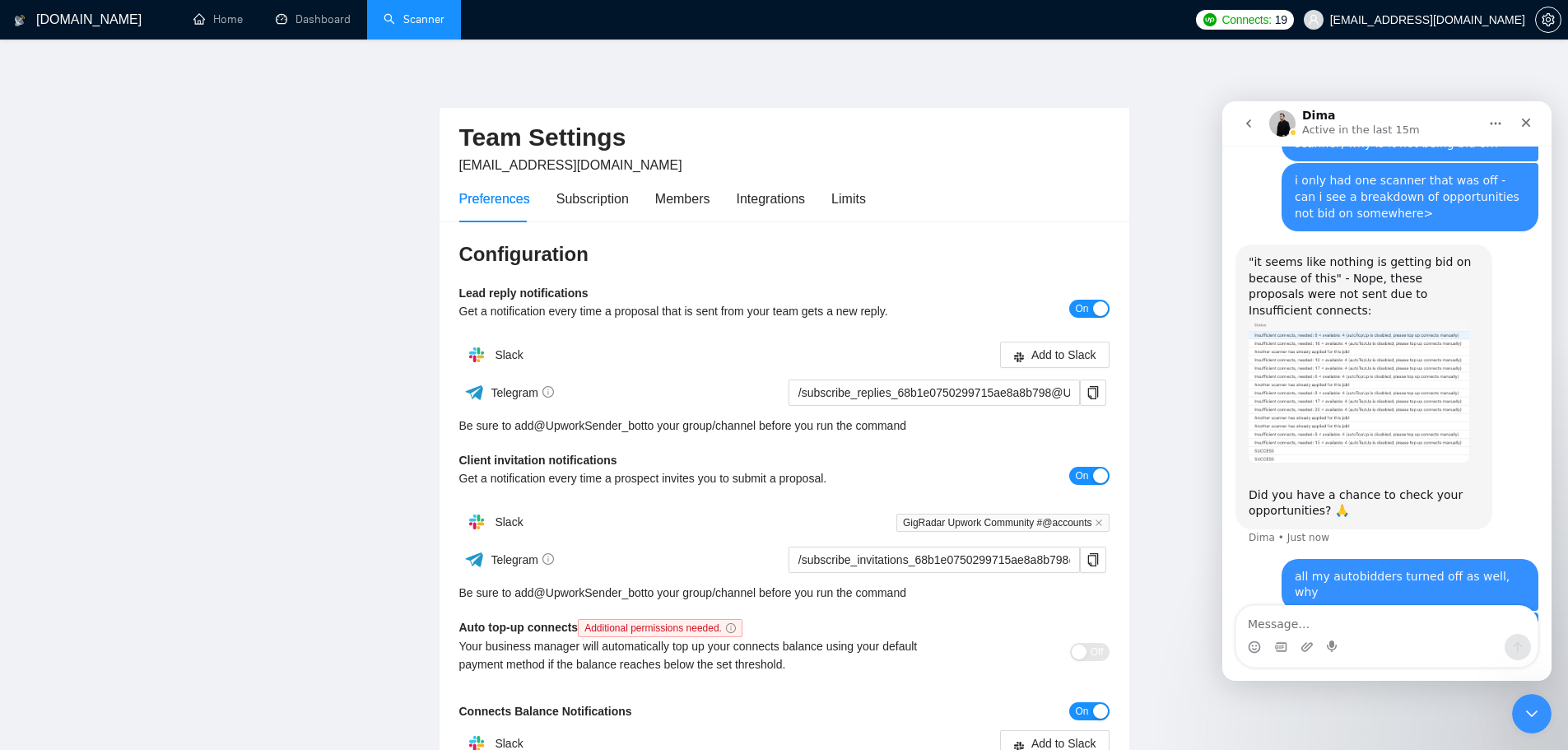
click at [410, 26] on link "Scanner" at bounding box center [414, 19] width 61 height 14
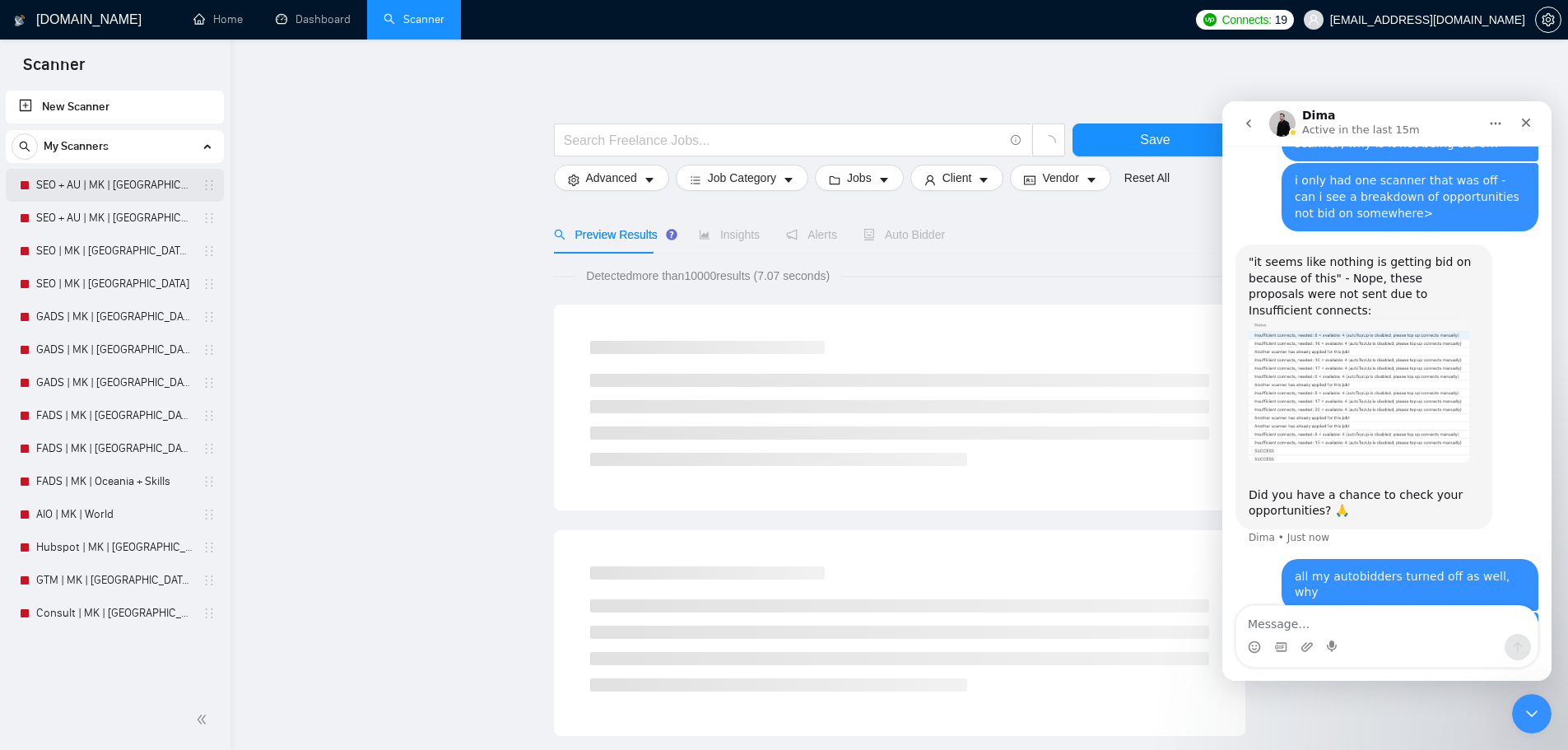
click at [165, 175] on link "SEO + AU | MK | [GEOGRAPHIC_DATA] | Titles" at bounding box center [114, 185] width 156 height 33
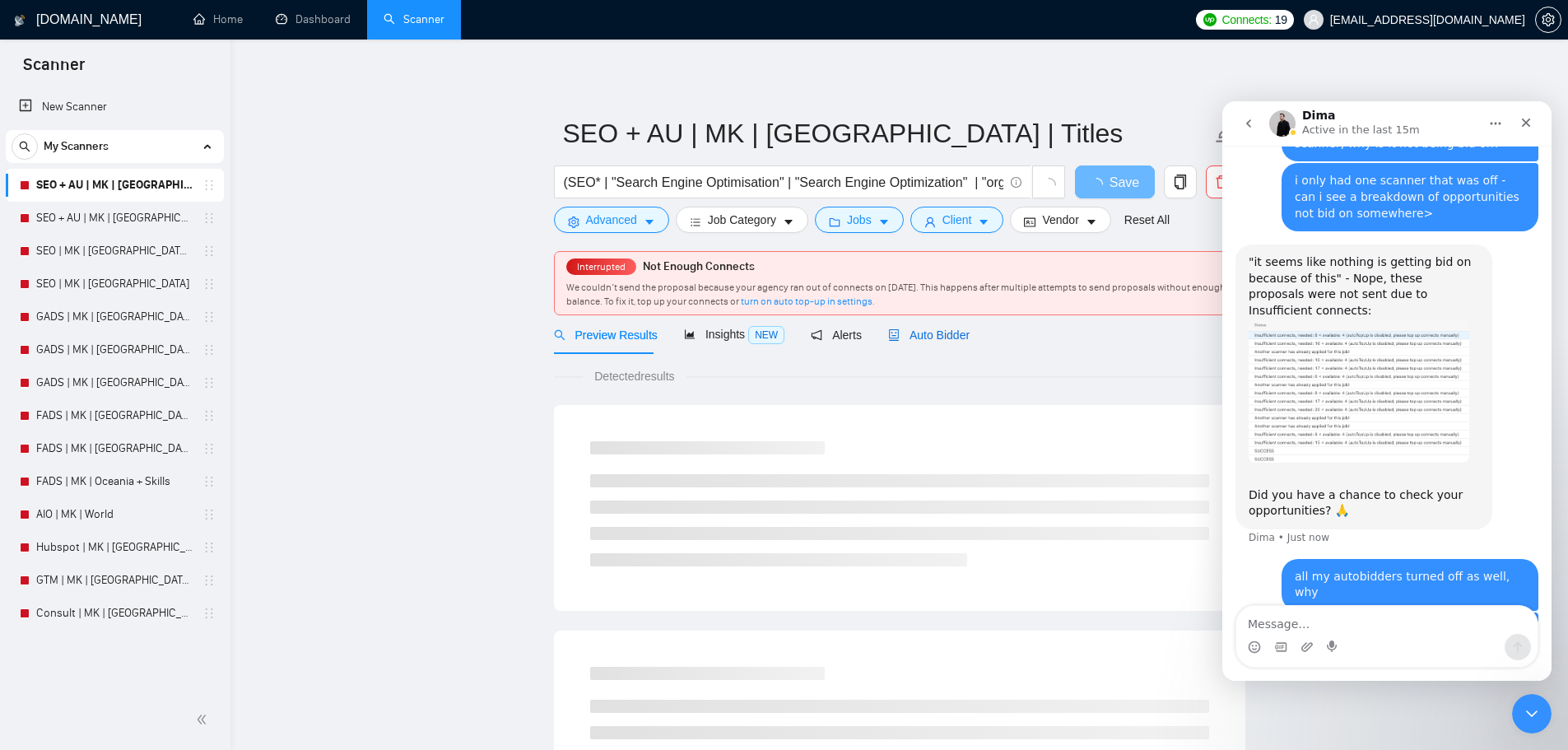
click at [902, 336] on span "Auto Bidder" at bounding box center [928, 335] width 81 height 13
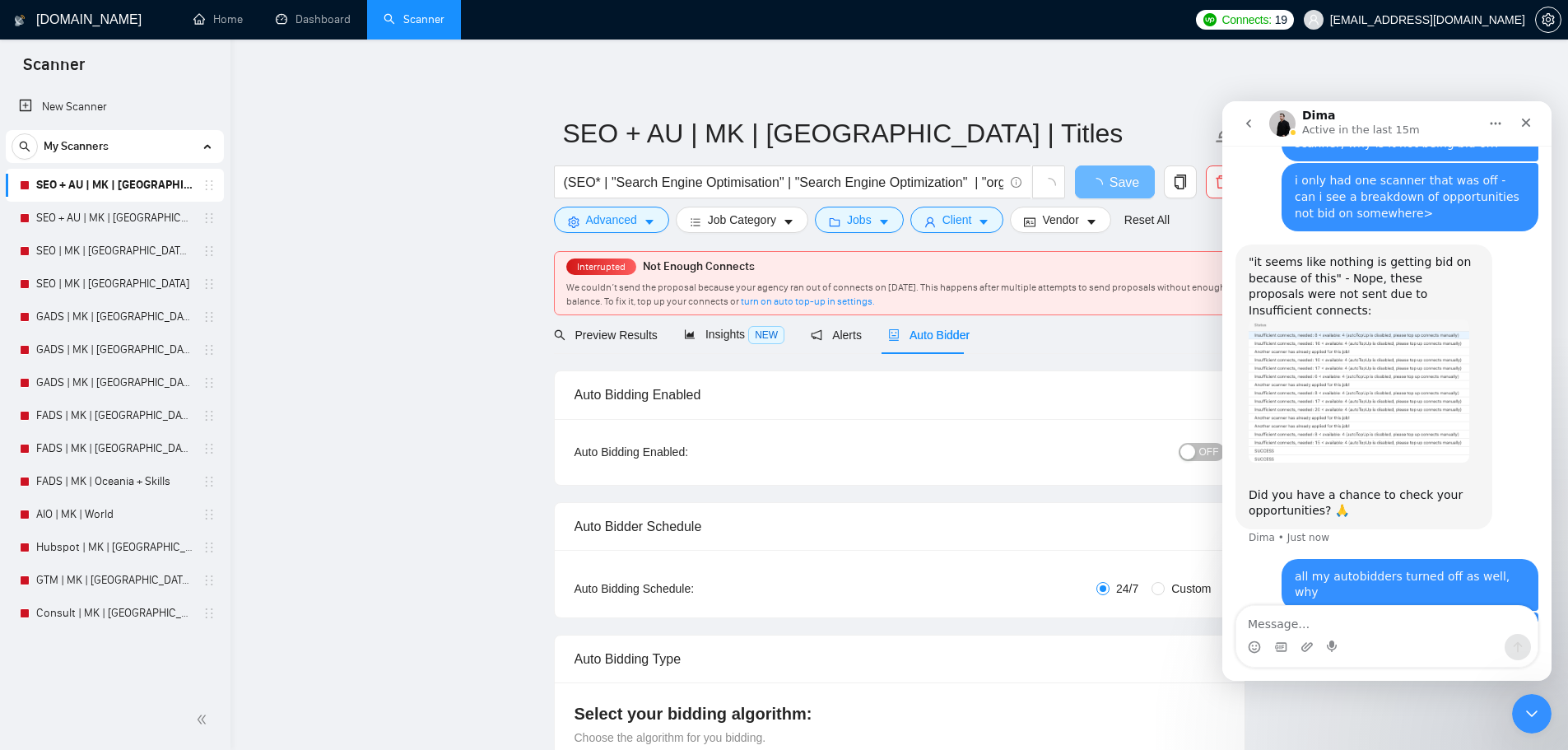
checkbox input "true"
click at [1201, 449] on span "OFF" at bounding box center [1209, 452] width 19 height 19
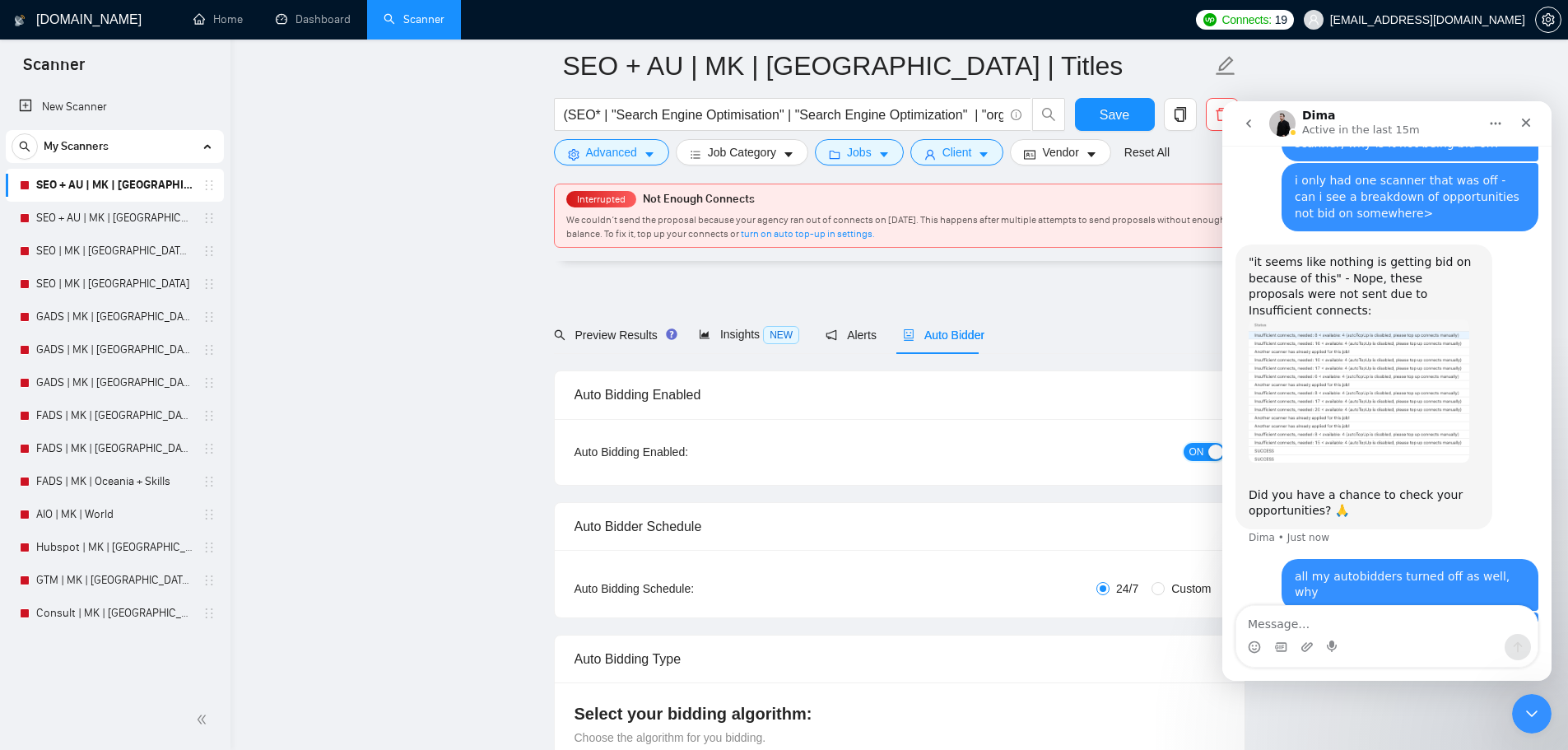
scroll to position [961, 0]
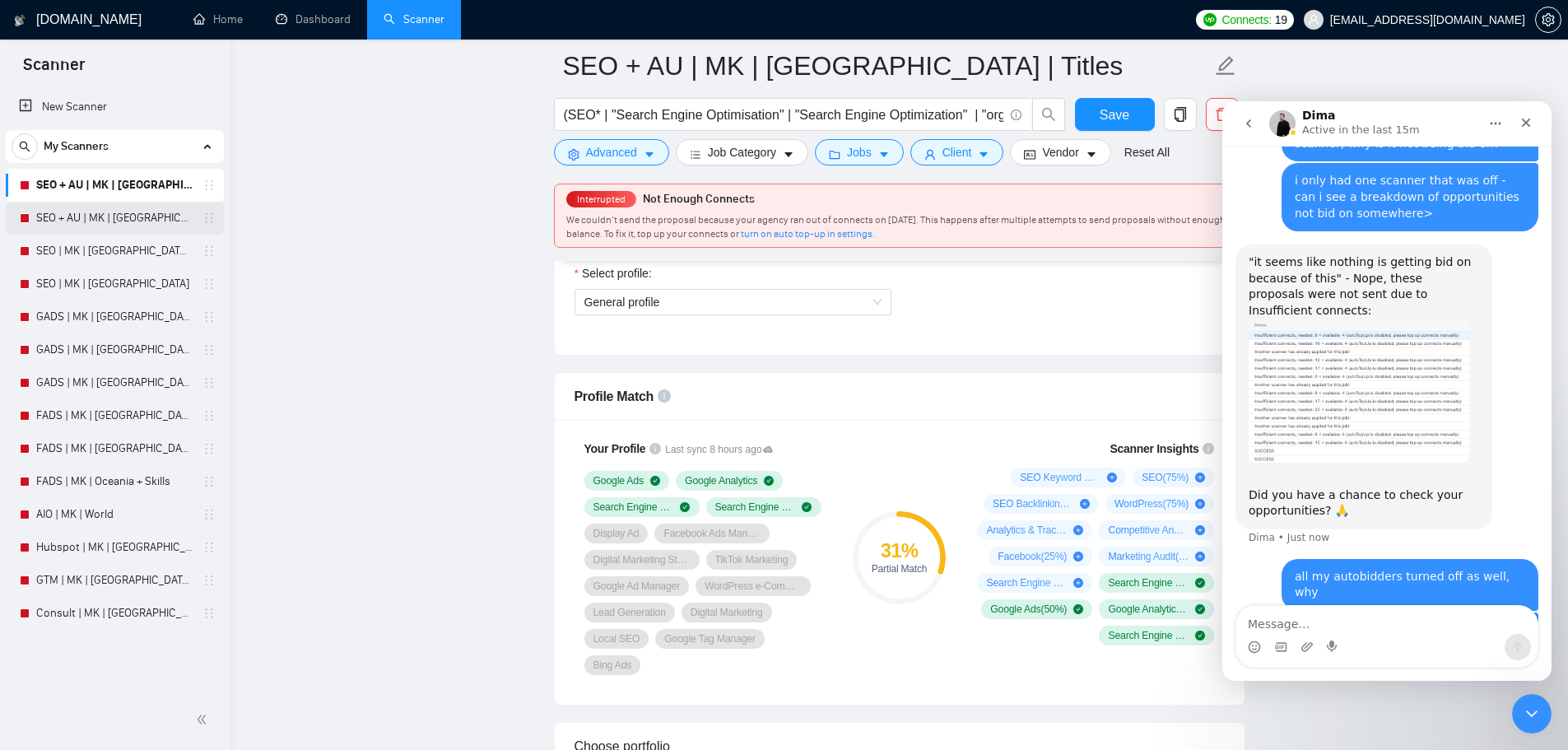
click at [125, 213] on link "SEO + AU | MK | [GEOGRAPHIC_DATA]" at bounding box center [114, 219] width 156 height 33
click at [1151, 103] on button "Save" at bounding box center [1114, 115] width 80 height 33
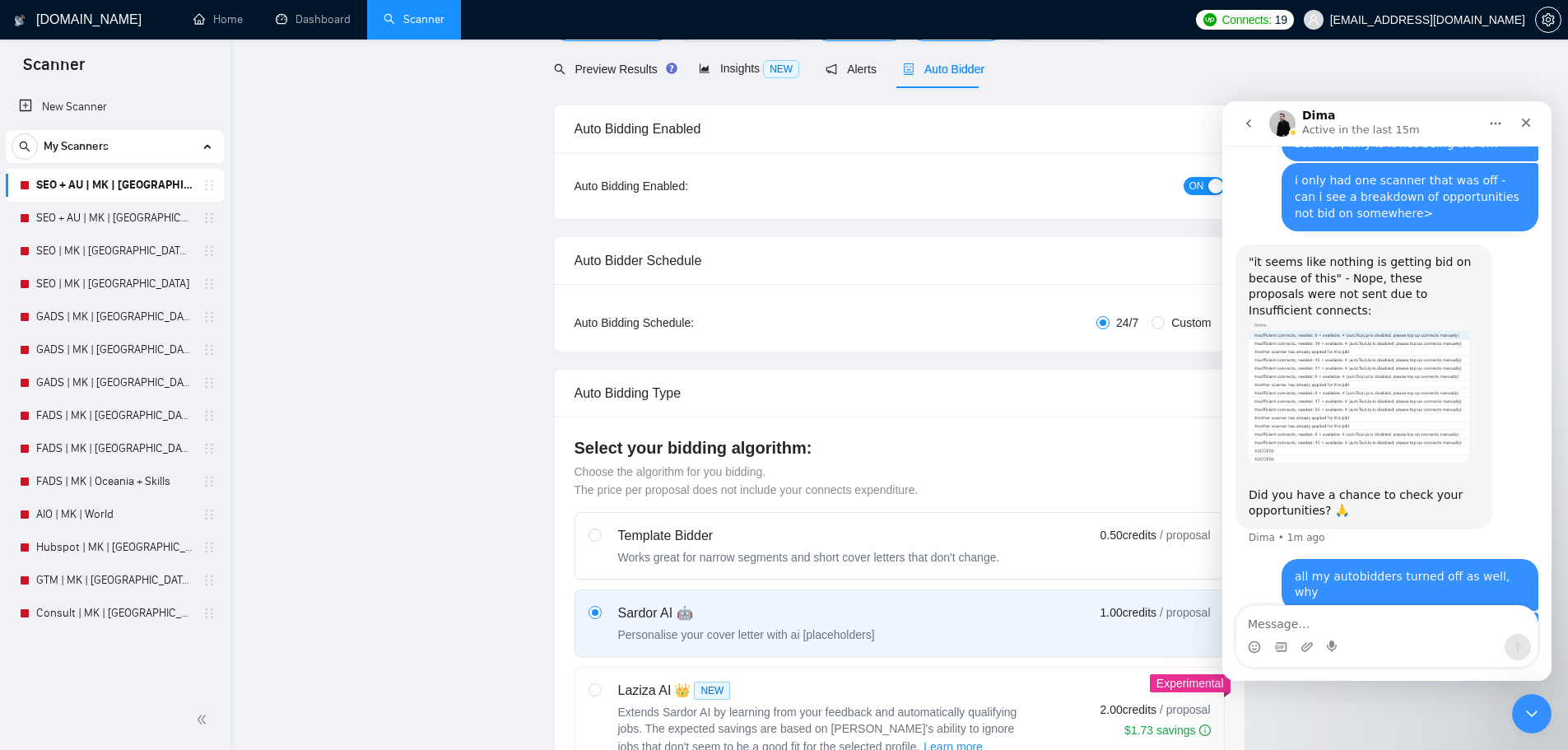
scroll to position [0, 0]
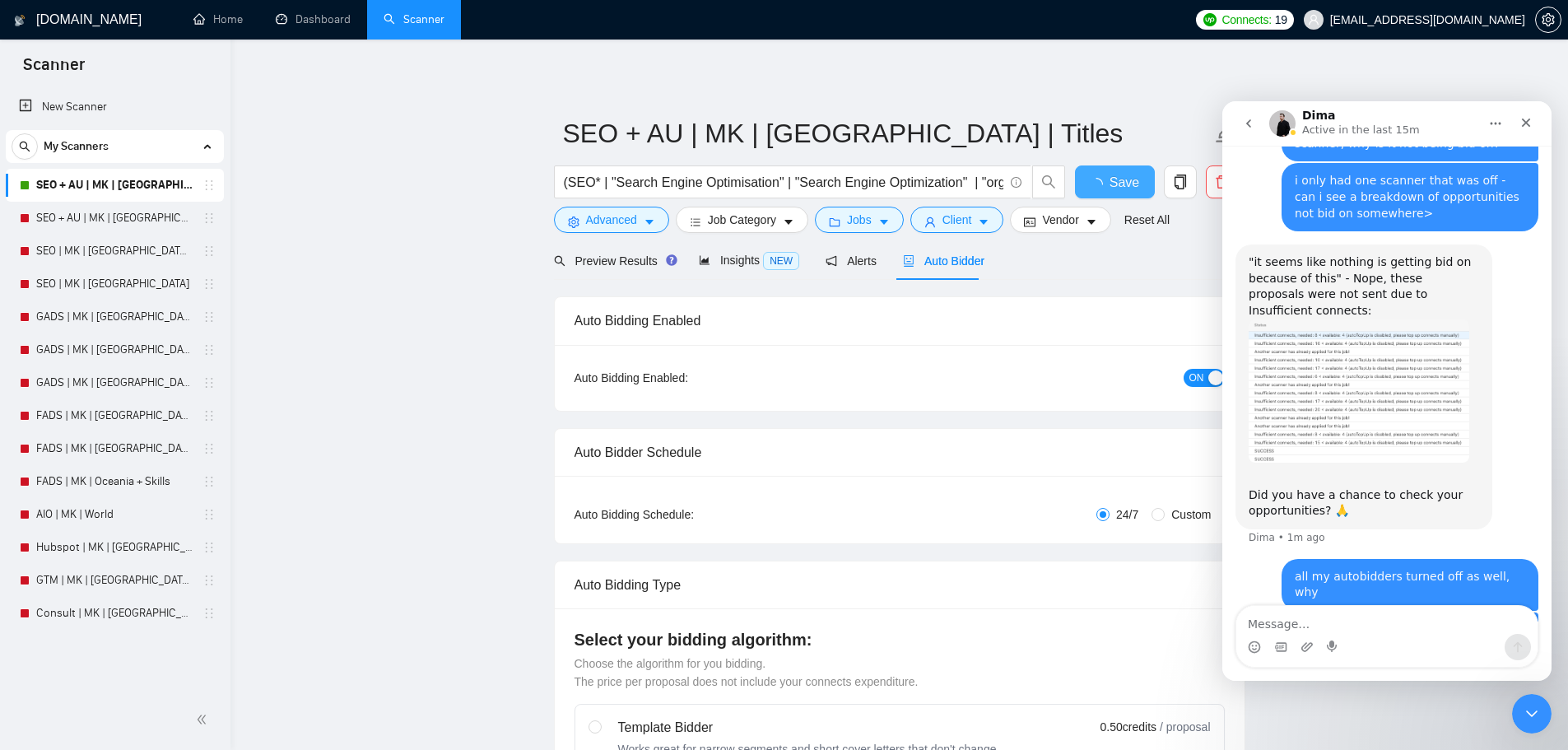
checkbox input "true"
click at [97, 220] on link "SEO + AU | MK | [GEOGRAPHIC_DATA]" at bounding box center [114, 219] width 156 height 33
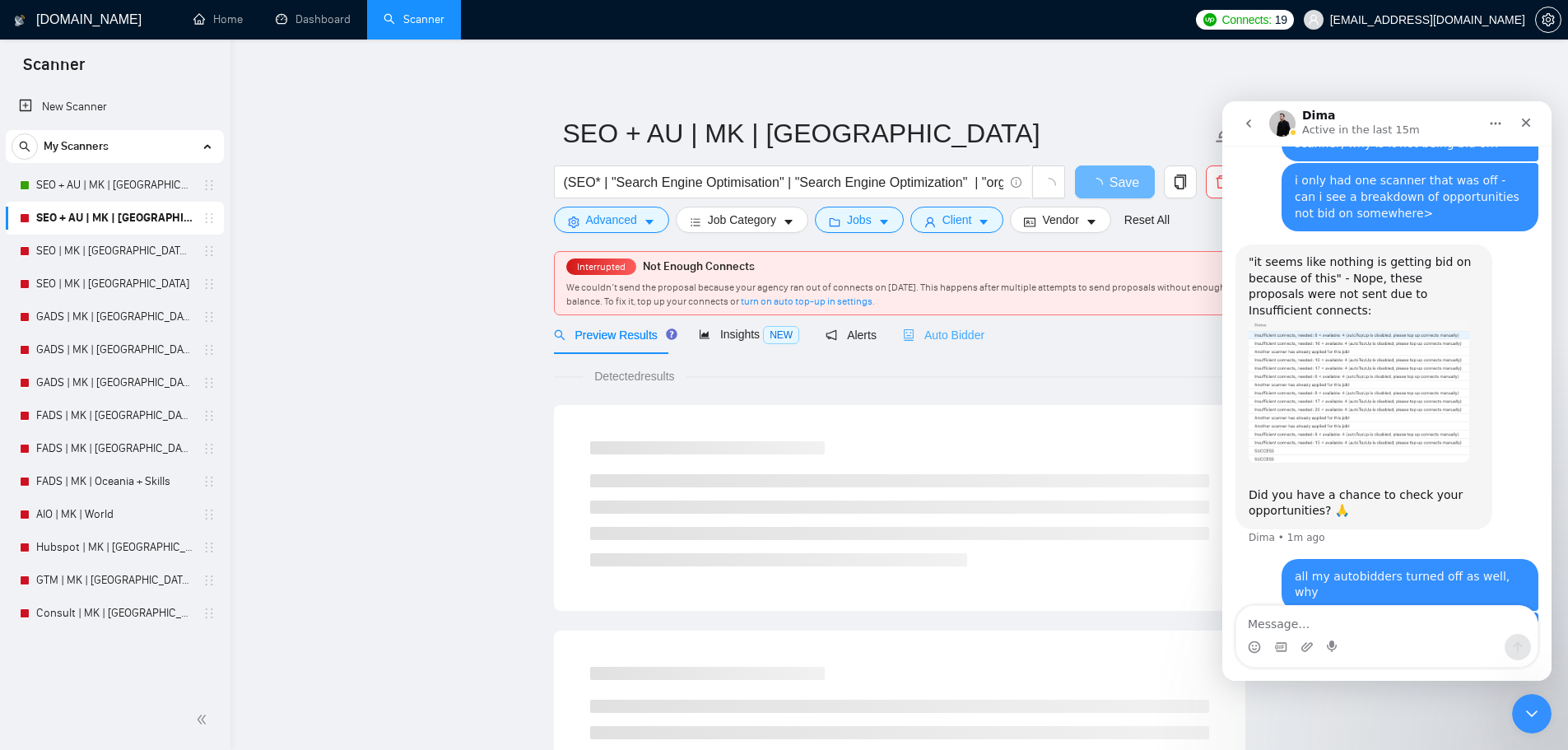
click at [947, 322] on div "Auto Bidder" at bounding box center [943, 335] width 81 height 39
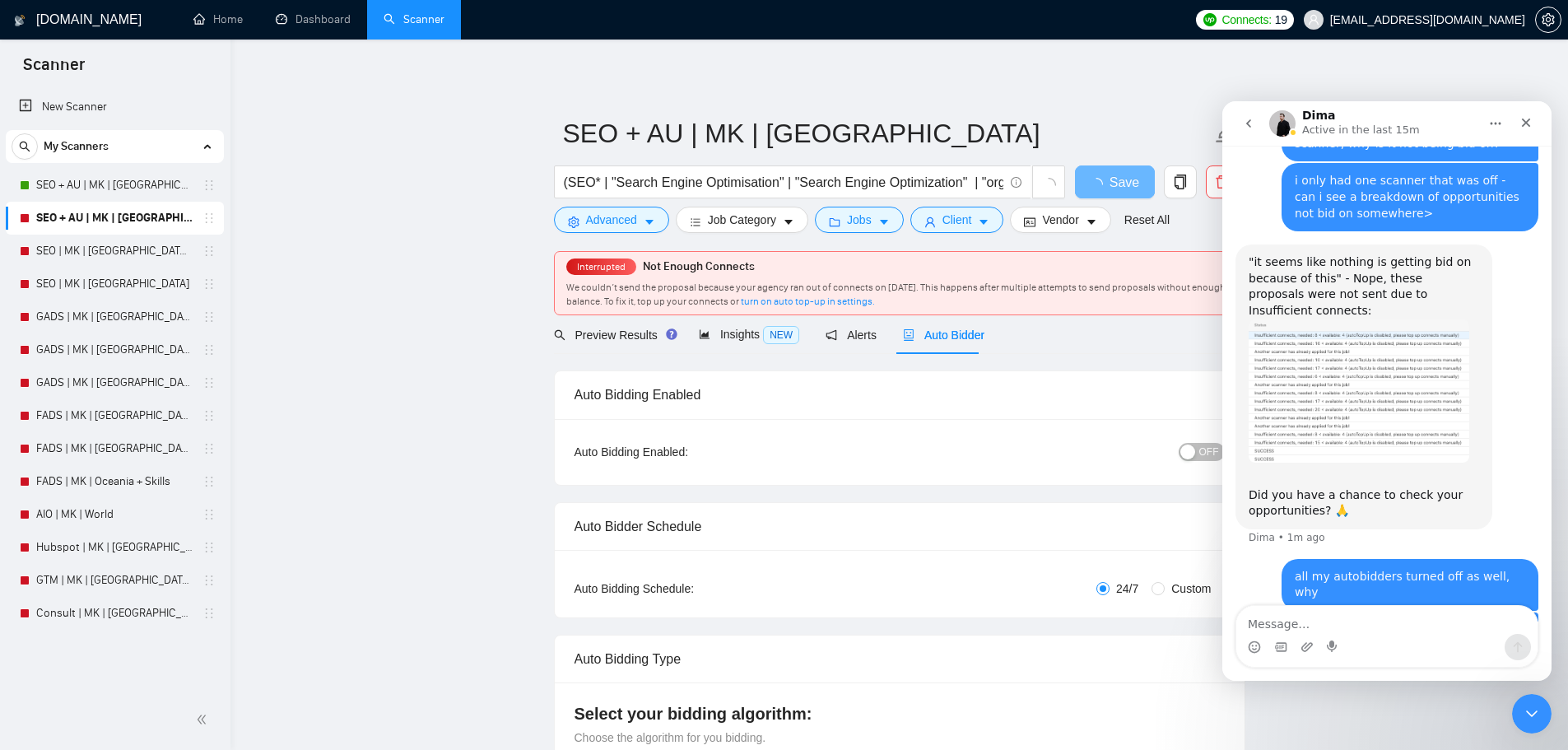
checkbox input "true"
click at [1198, 451] on button "OFF" at bounding box center [1201, 452] width 46 height 19
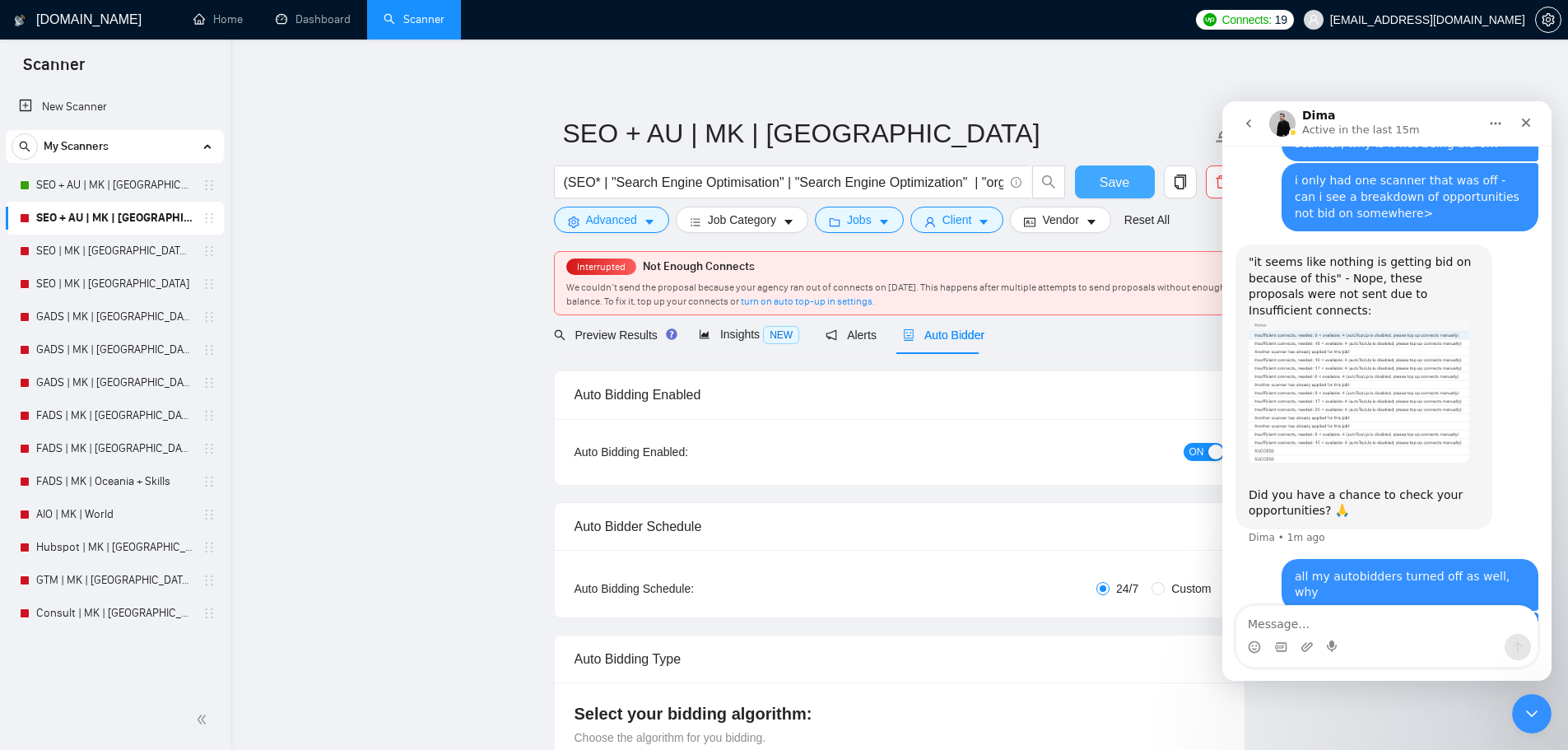
click at [1126, 187] on span "Save" at bounding box center [1114, 182] width 30 height 20
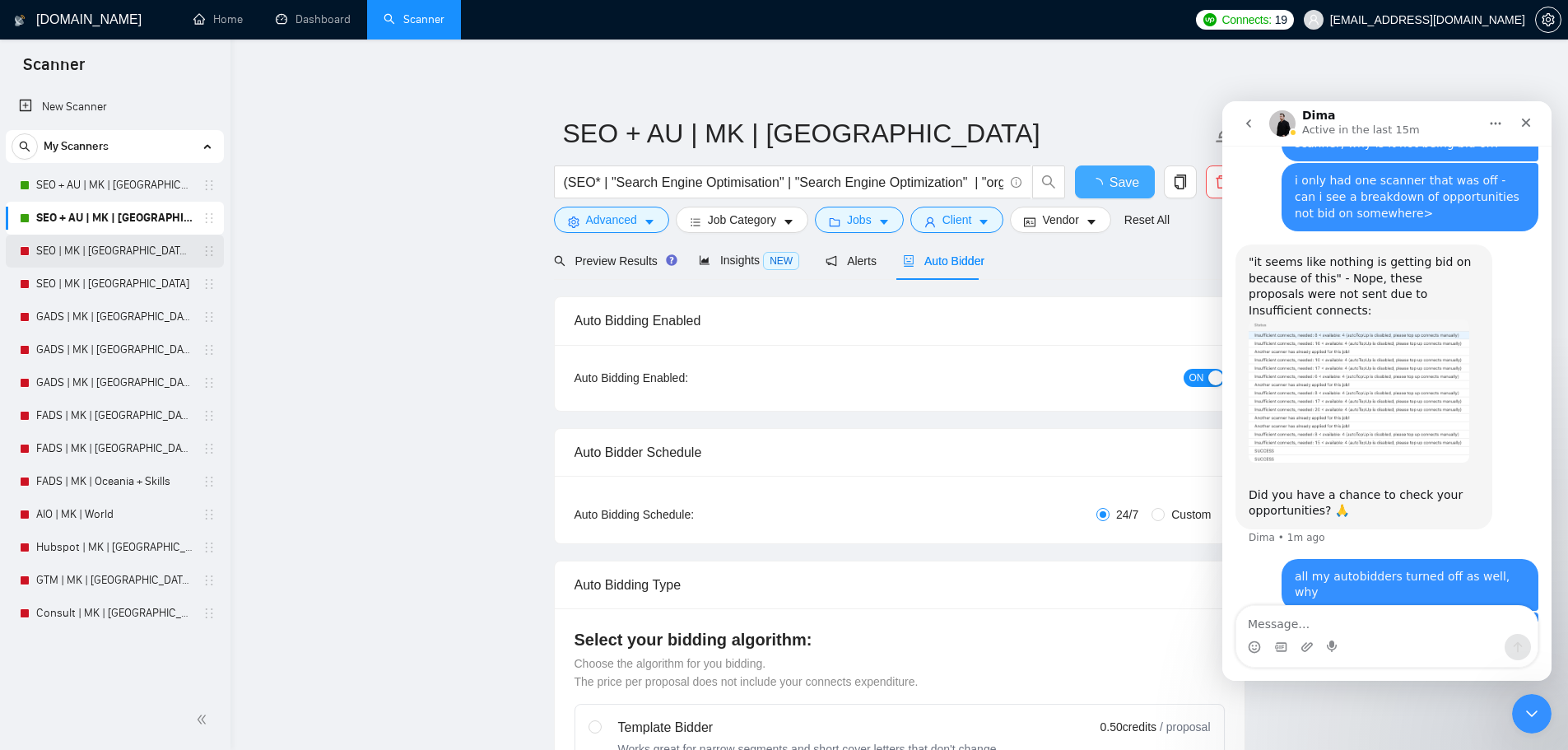
checkbox input "true"
click at [107, 255] on link "SEO | MK | [GEOGRAPHIC_DATA] | Titles" at bounding box center [114, 251] width 156 height 33
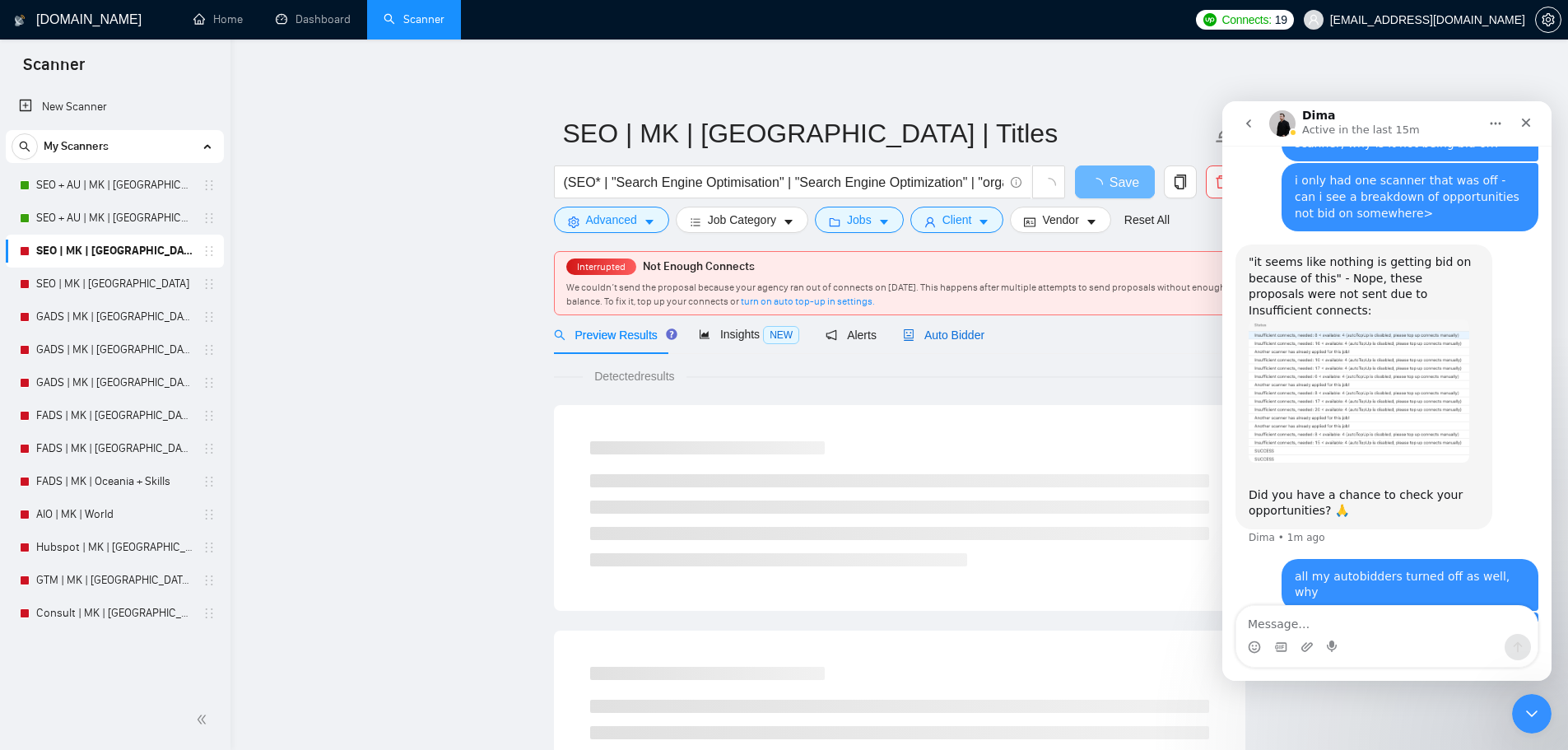
click at [959, 329] on span "Auto Bidder" at bounding box center [943, 335] width 81 height 13
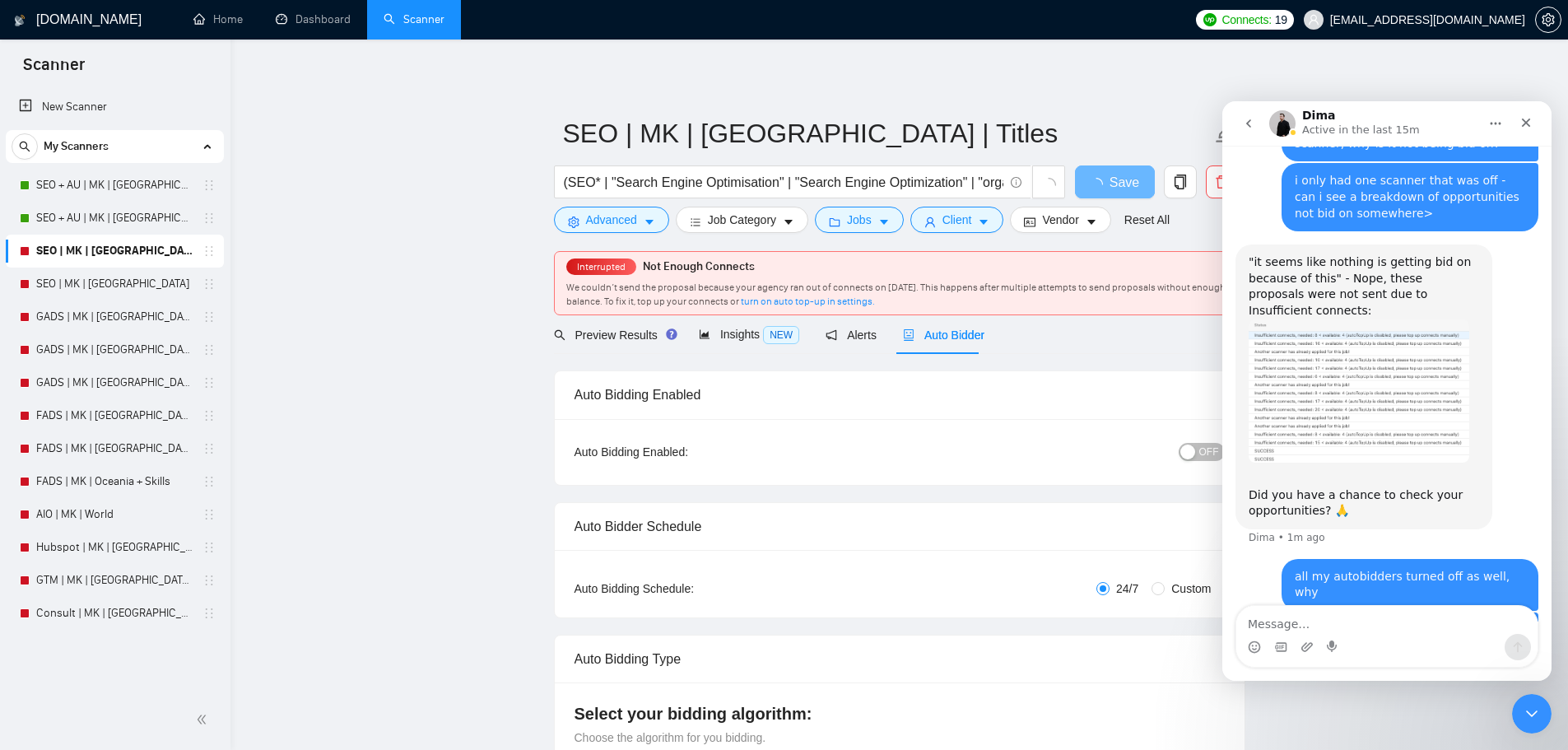
checkbox input "true"
click at [1201, 457] on span "OFF" at bounding box center [1209, 452] width 19 height 19
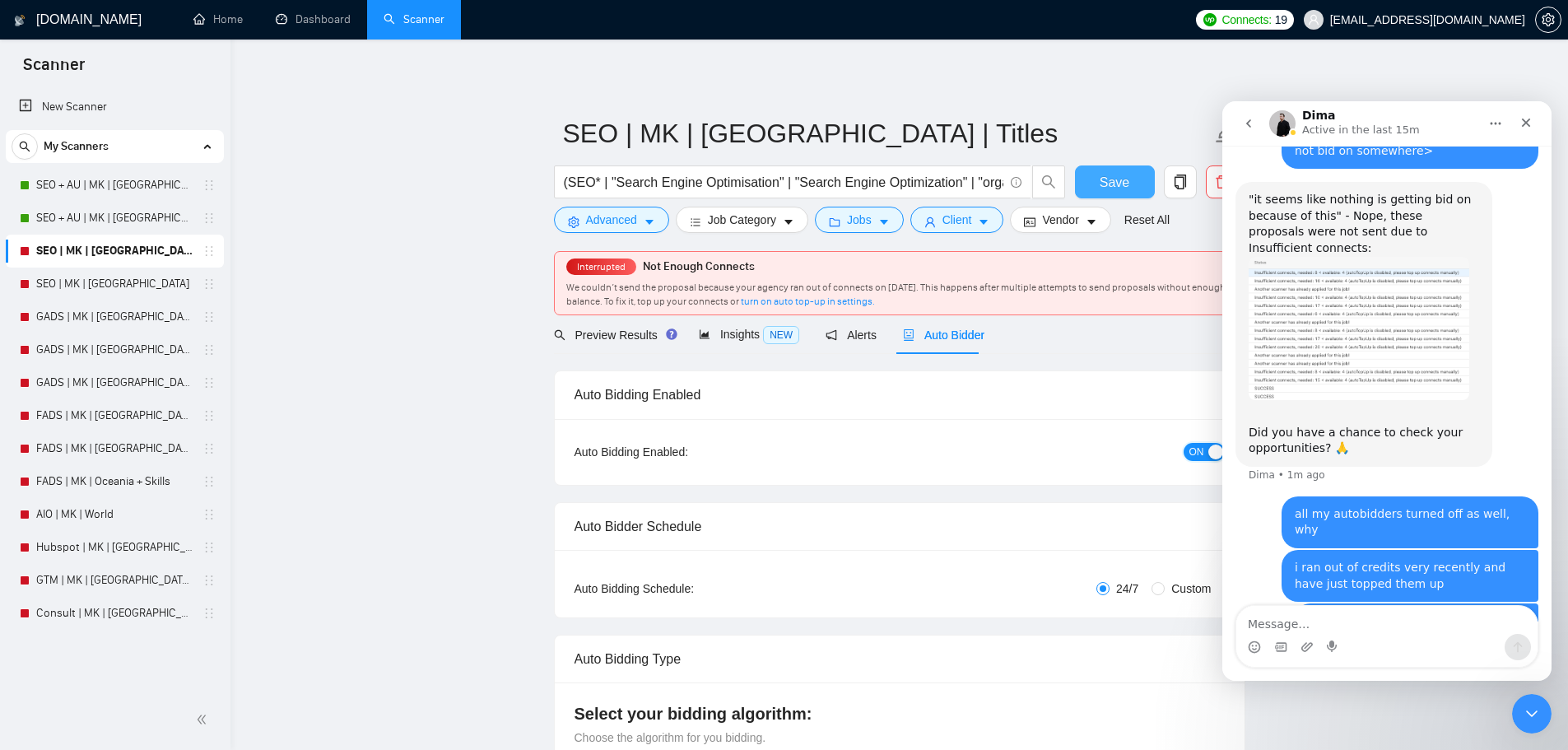
scroll to position [1141, 0]
click at [1123, 190] on span "Save" at bounding box center [1114, 182] width 30 height 20
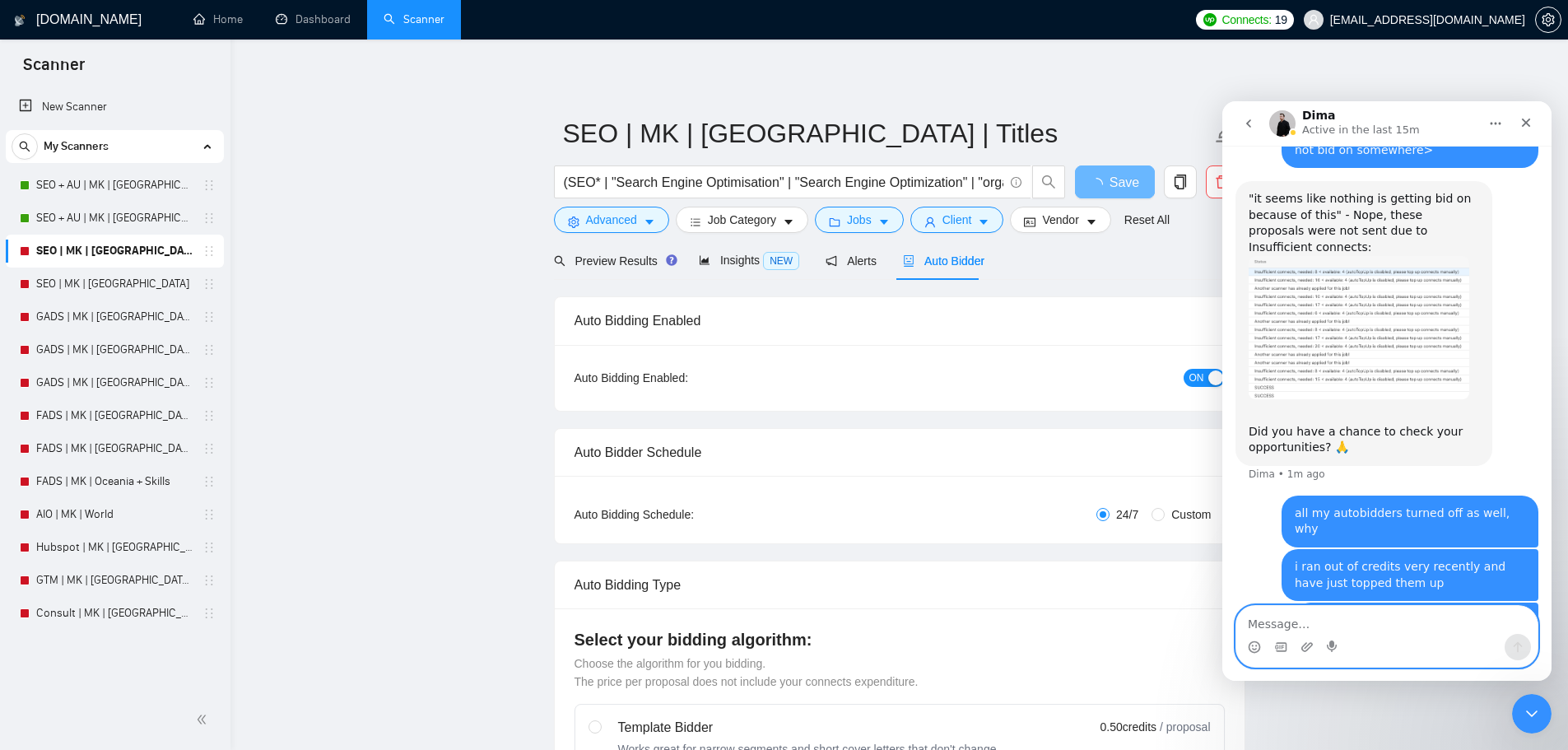
click at [1339, 624] on textarea "Message…" at bounding box center [1387, 619] width 301 height 28
checkbox input "true"
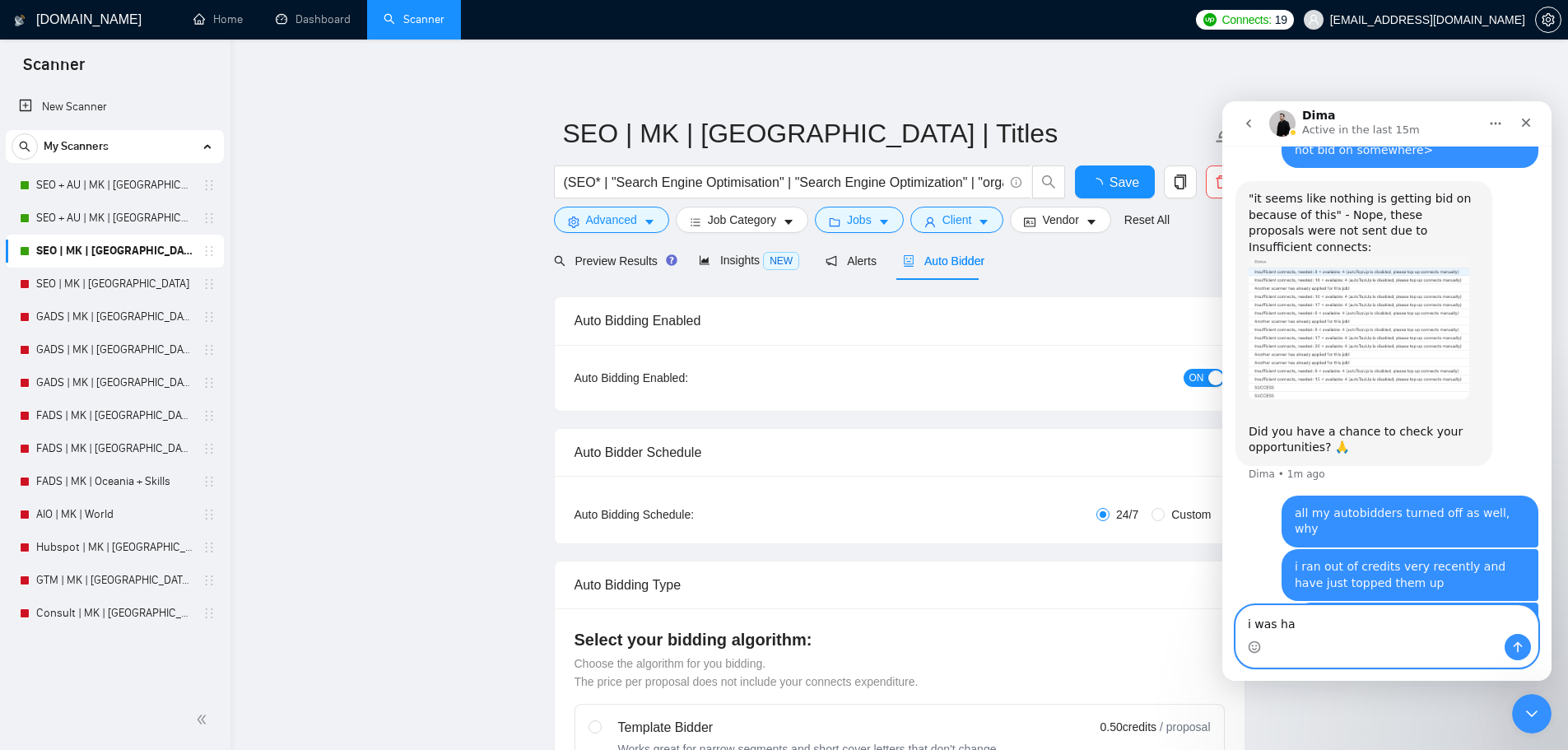
type textarea "i was hav"
type textarea "i was having"
type textarea "i was having a lot of problems before this however"
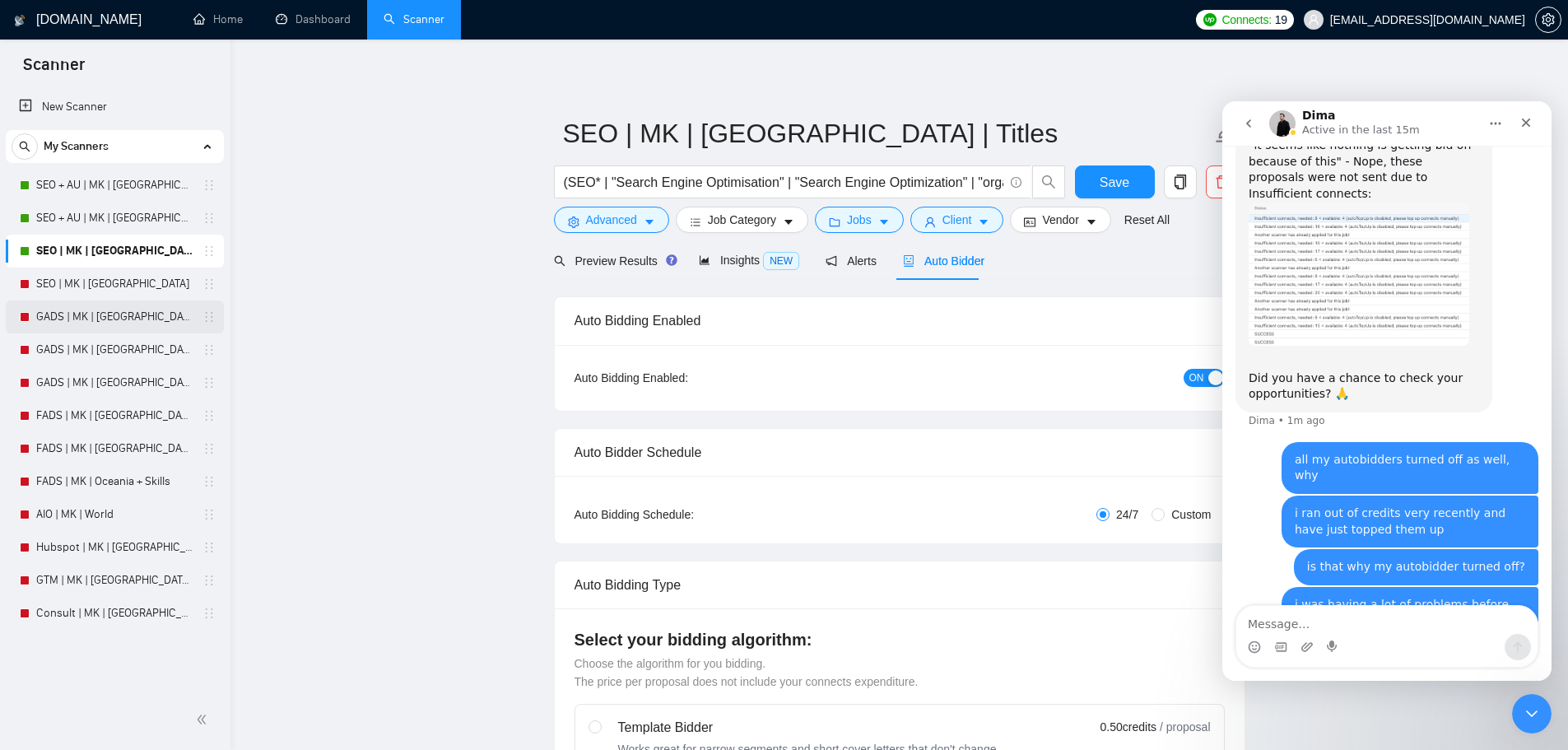
drag, startPoint x: 100, startPoint y: 282, endPoint x: 209, endPoint y: 318, distance: 114.8
click at [100, 282] on link "SEO | MK | [GEOGRAPHIC_DATA]" at bounding box center [114, 284] width 156 height 33
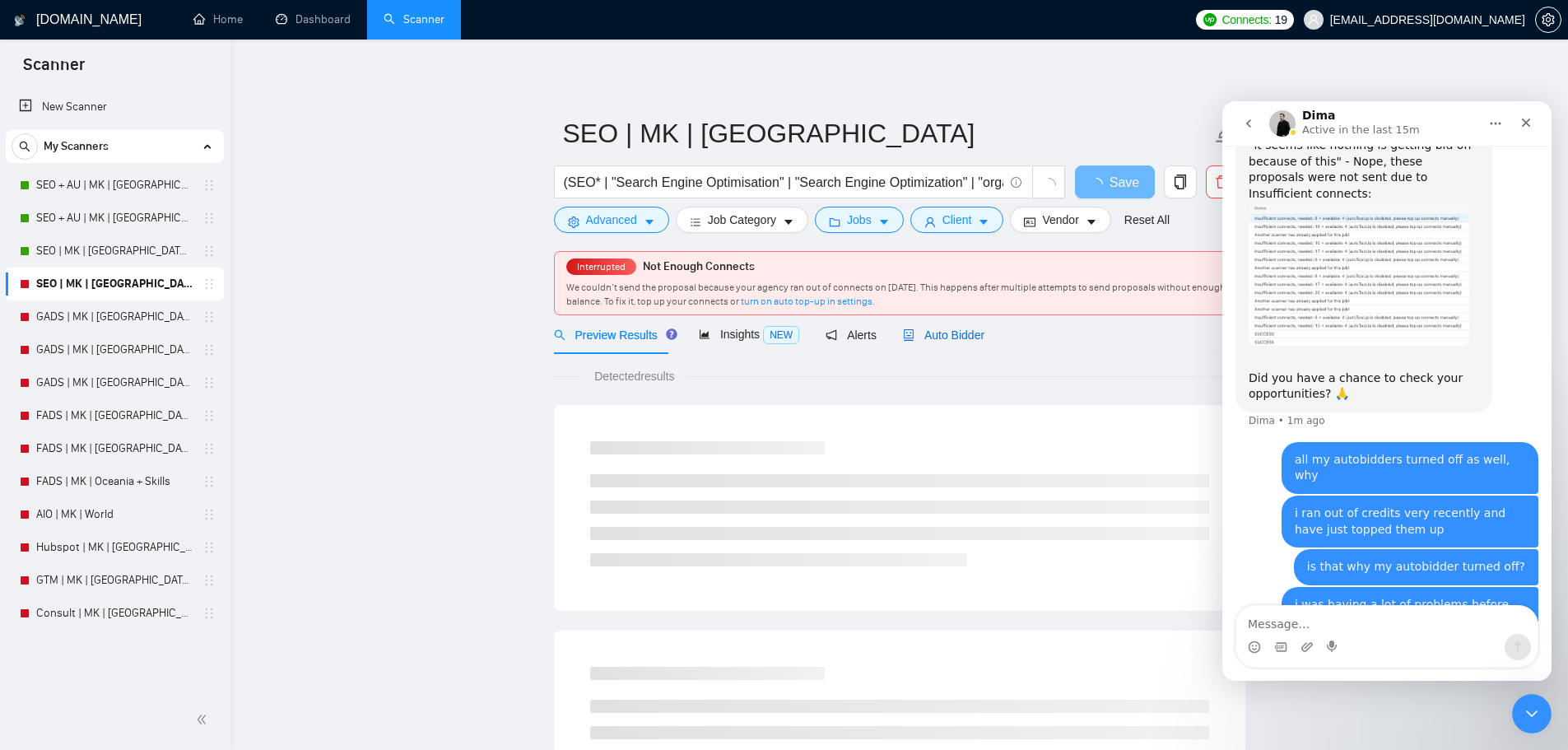
click at [959, 344] on div "Auto Bidder" at bounding box center [943, 335] width 81 height 19
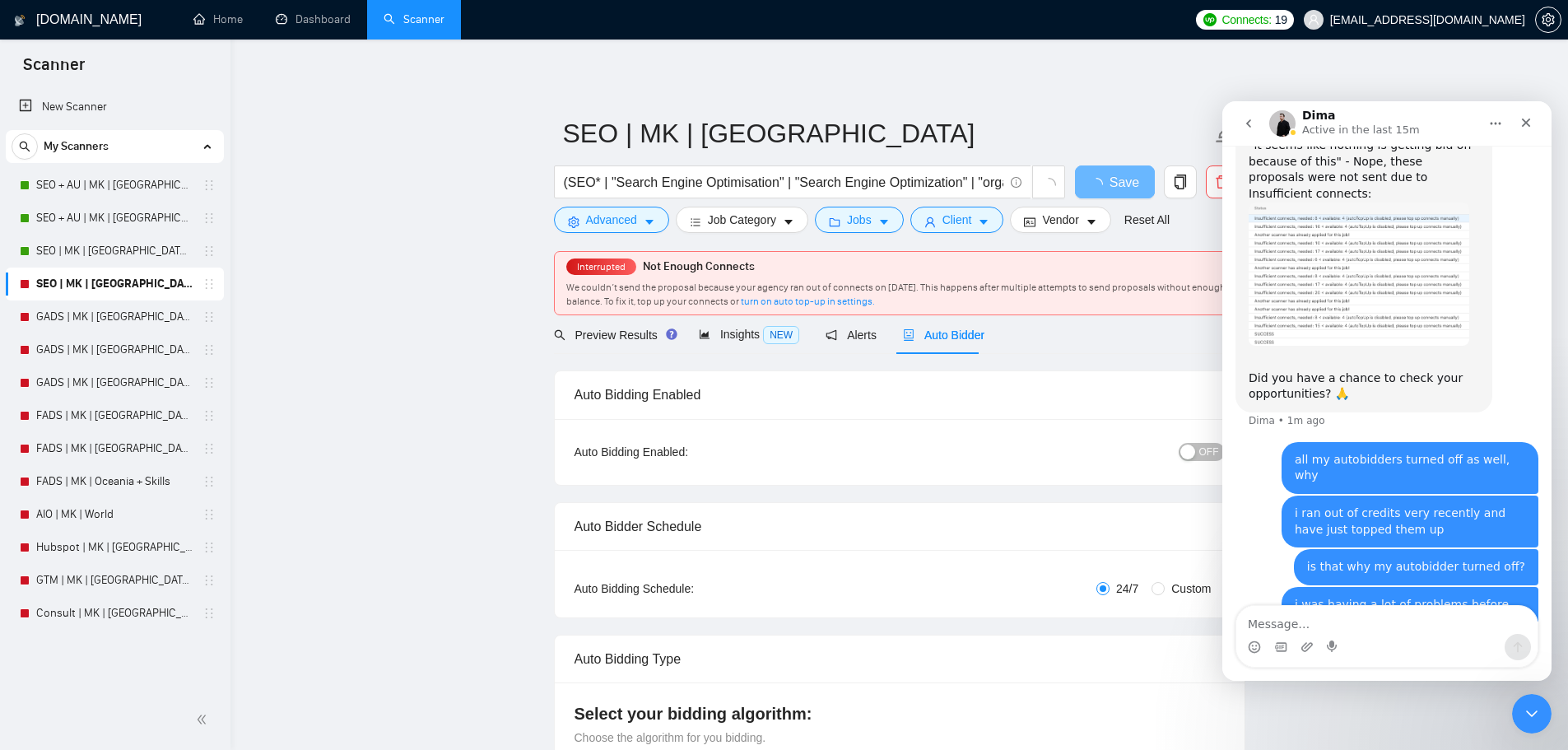
click at [1199, 446] on button "OFF" at bounding box center [1201, 452] width 46 height 19
click at [1101, 193] on button "Save" at bounding box center [1114, 182] width 80 height 33
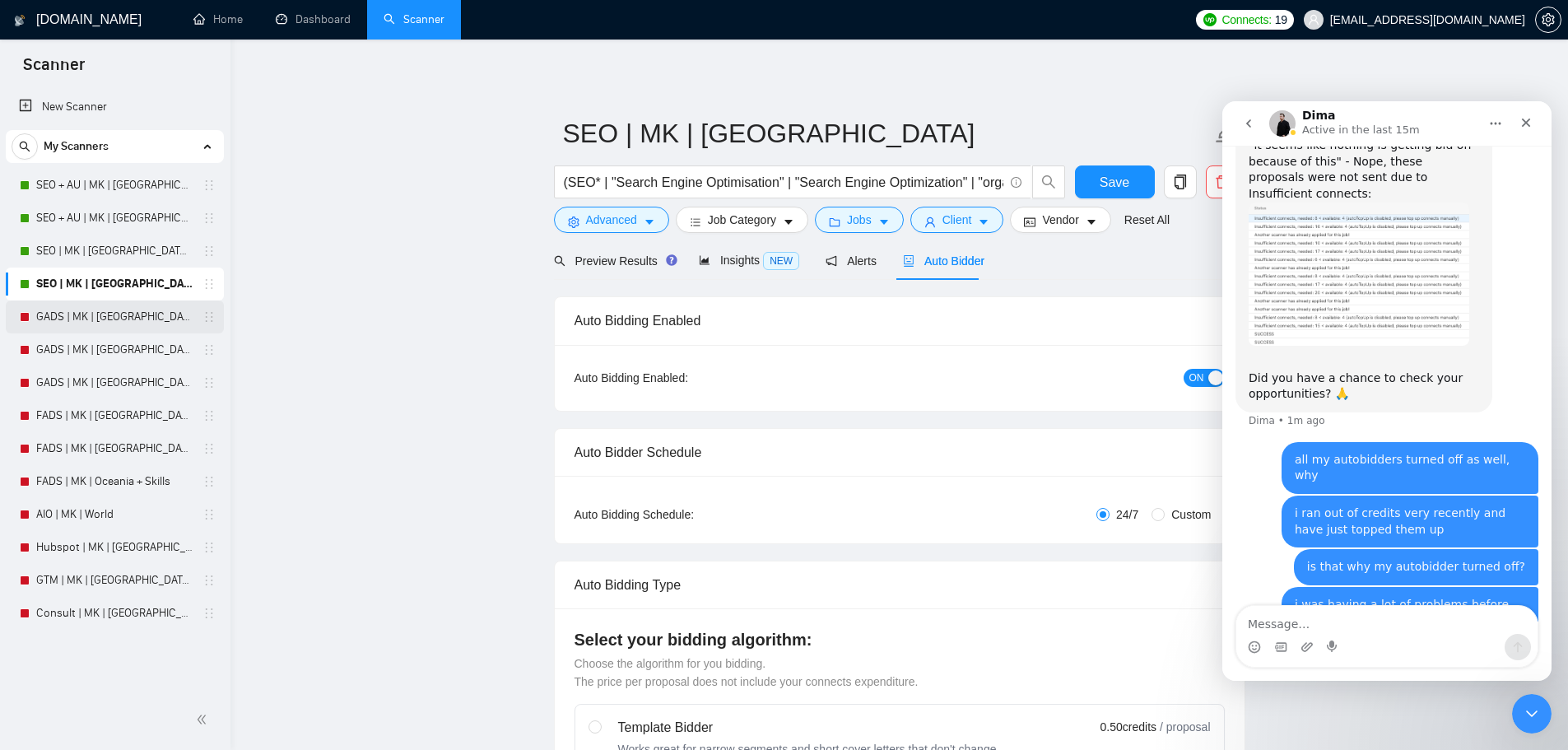
click at [91, 307] on link "GADS | MK | [GEOGRAPHIC_DATA] | Titles" at bounding box center [114, 318] width 156 height 33
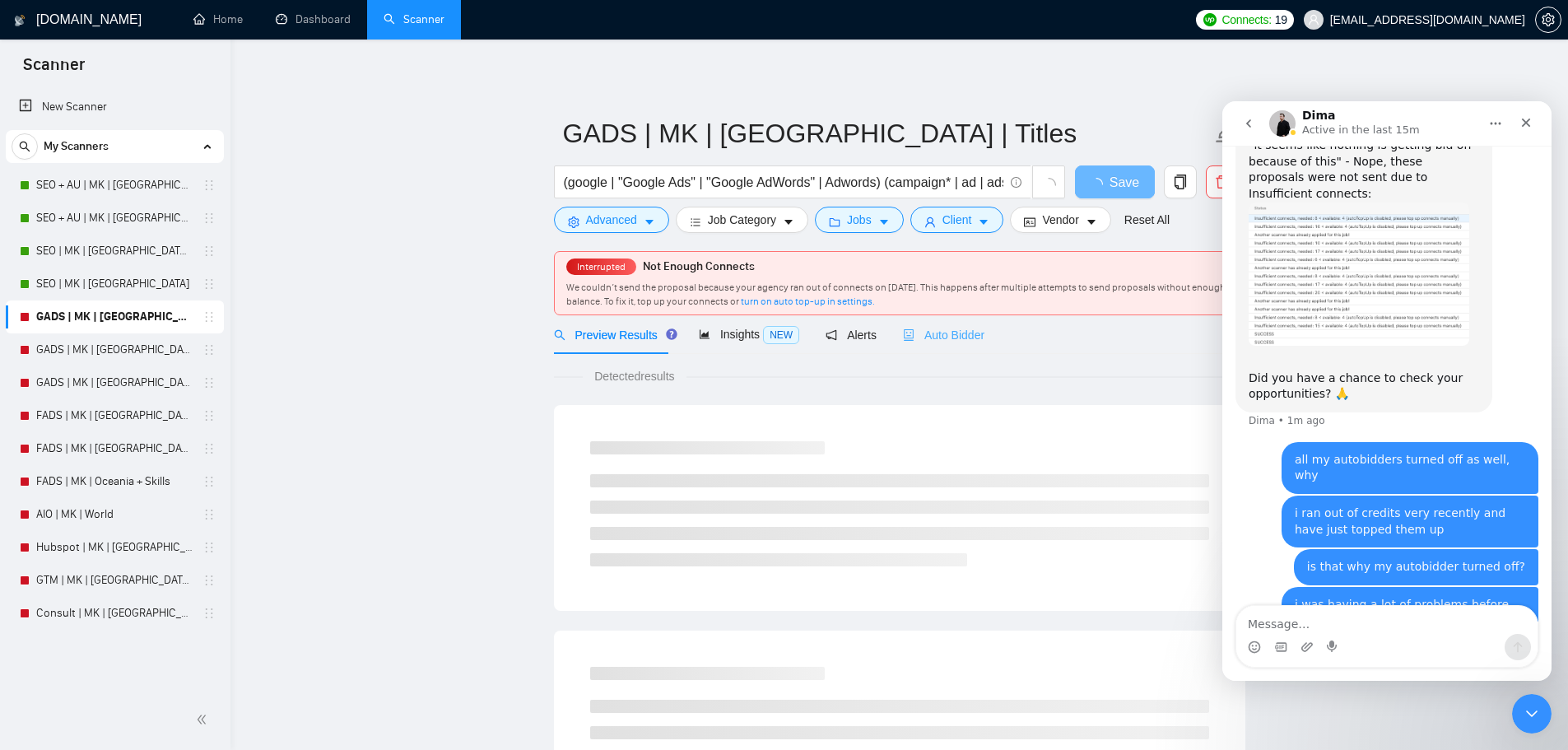
click at [940, 322] on div "Auto Bidder" at bounding box center [943, 335] width 81 height 39
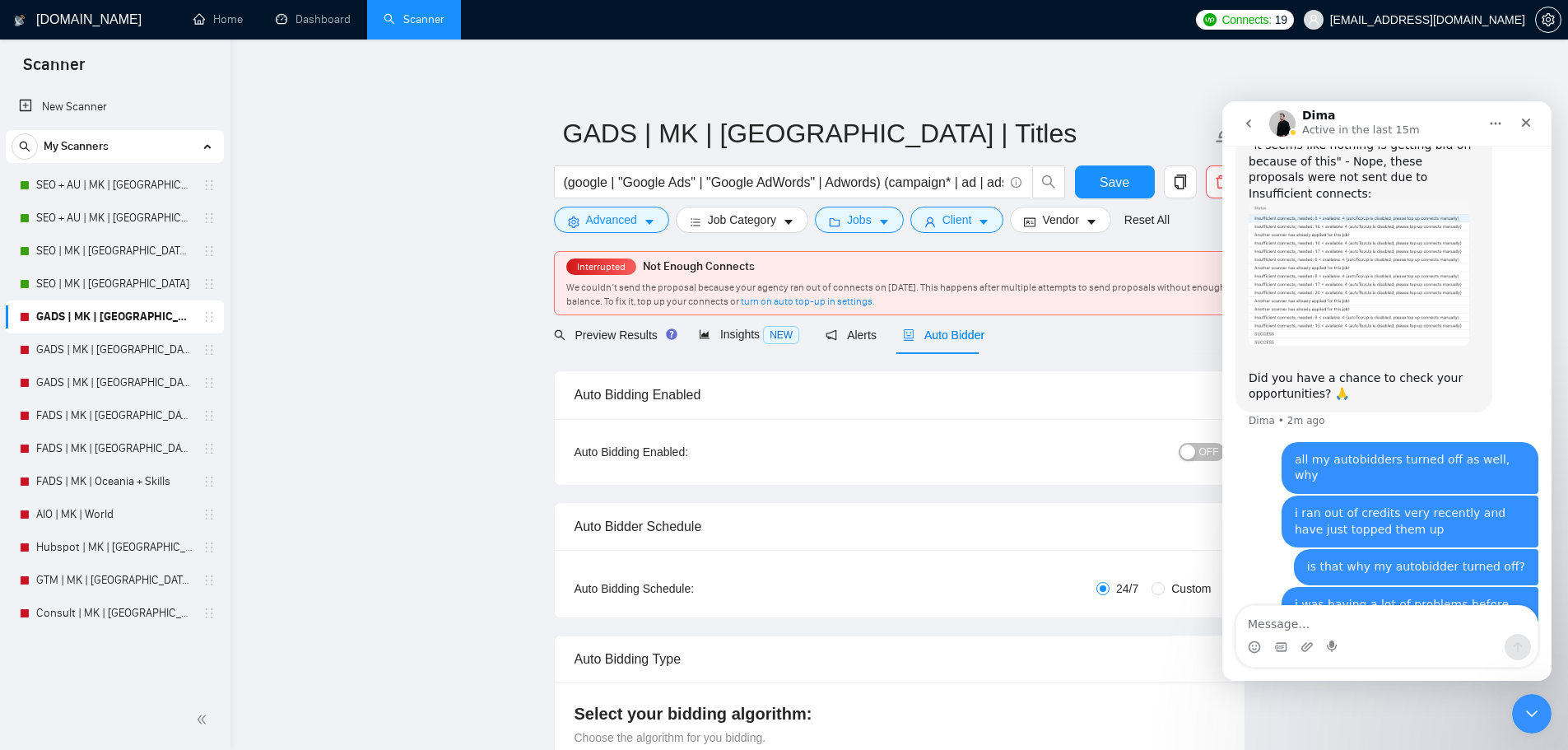
click at [1190, 449] on div "button" at bounding box center [1188, 452] width 15 height 15
click at [1111, 185] on span "Save" at bounding box center [1114, 182] width 30 height 20
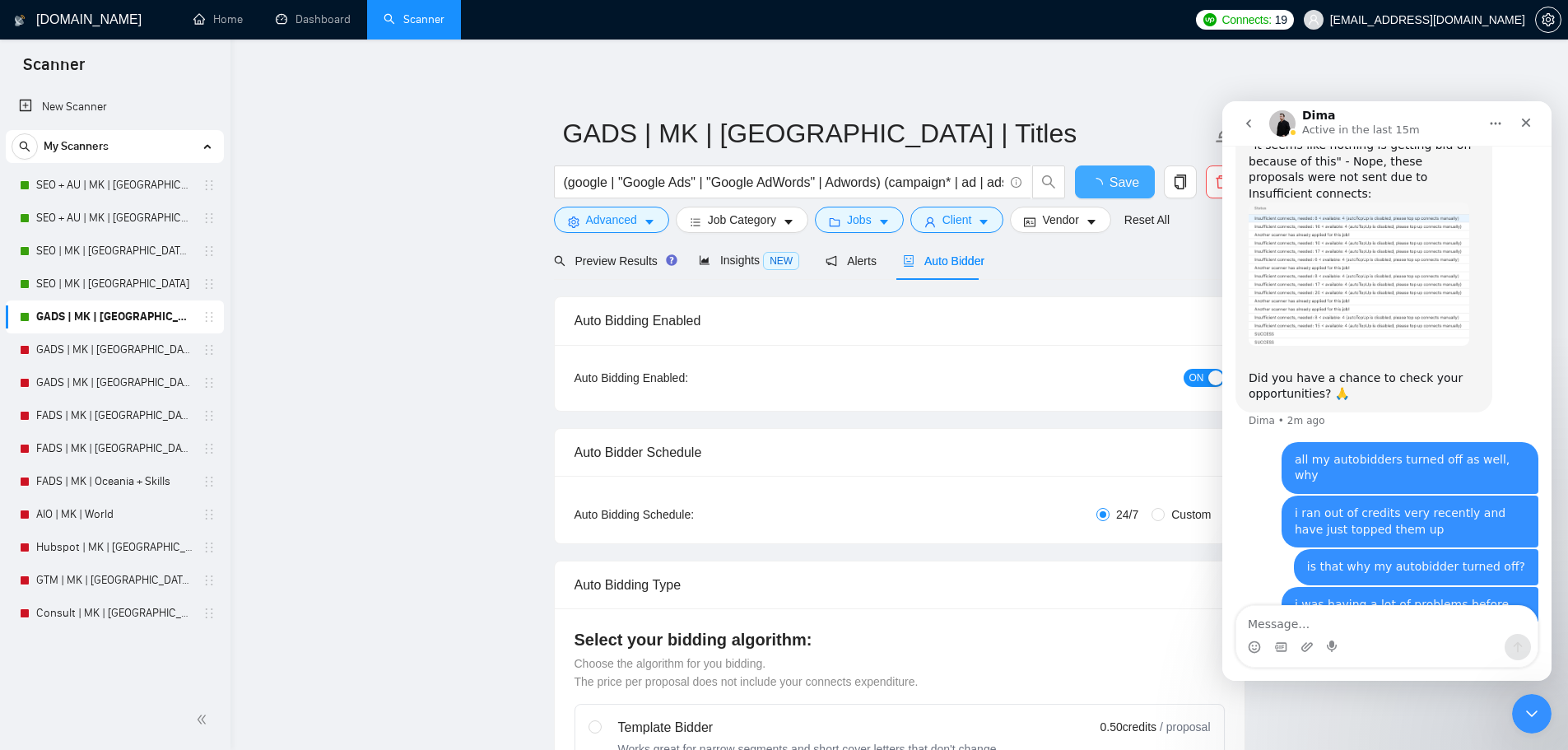
checkbox input "true"
click at [139, 337] on link "GADS | MK | [GEOGRAPHIC_DATA]" at bounding box center [114, 350] width 156 height 33
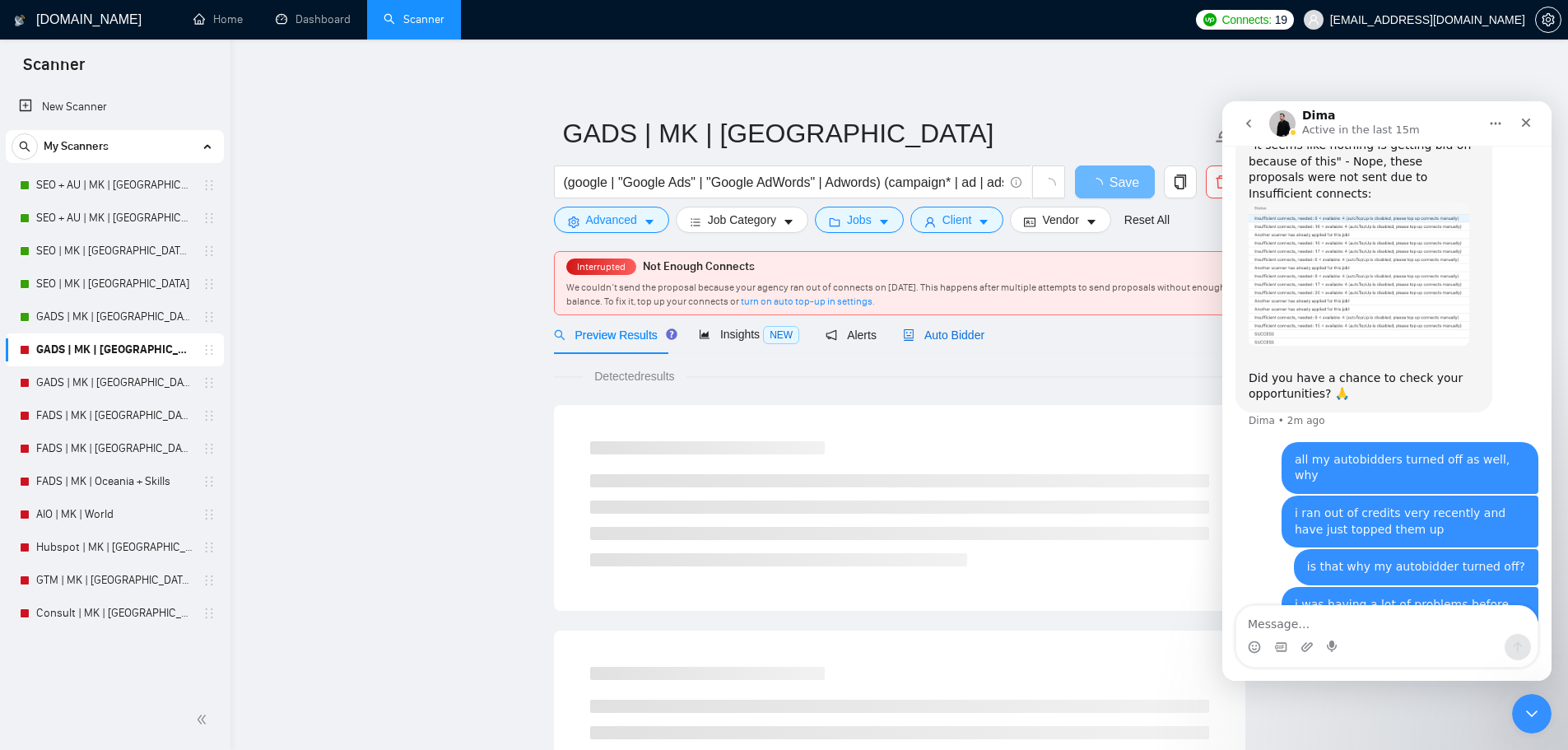
click at [955, 332] on span "Auto Bidder" at bounding box center [943, 335] width 81 height 13
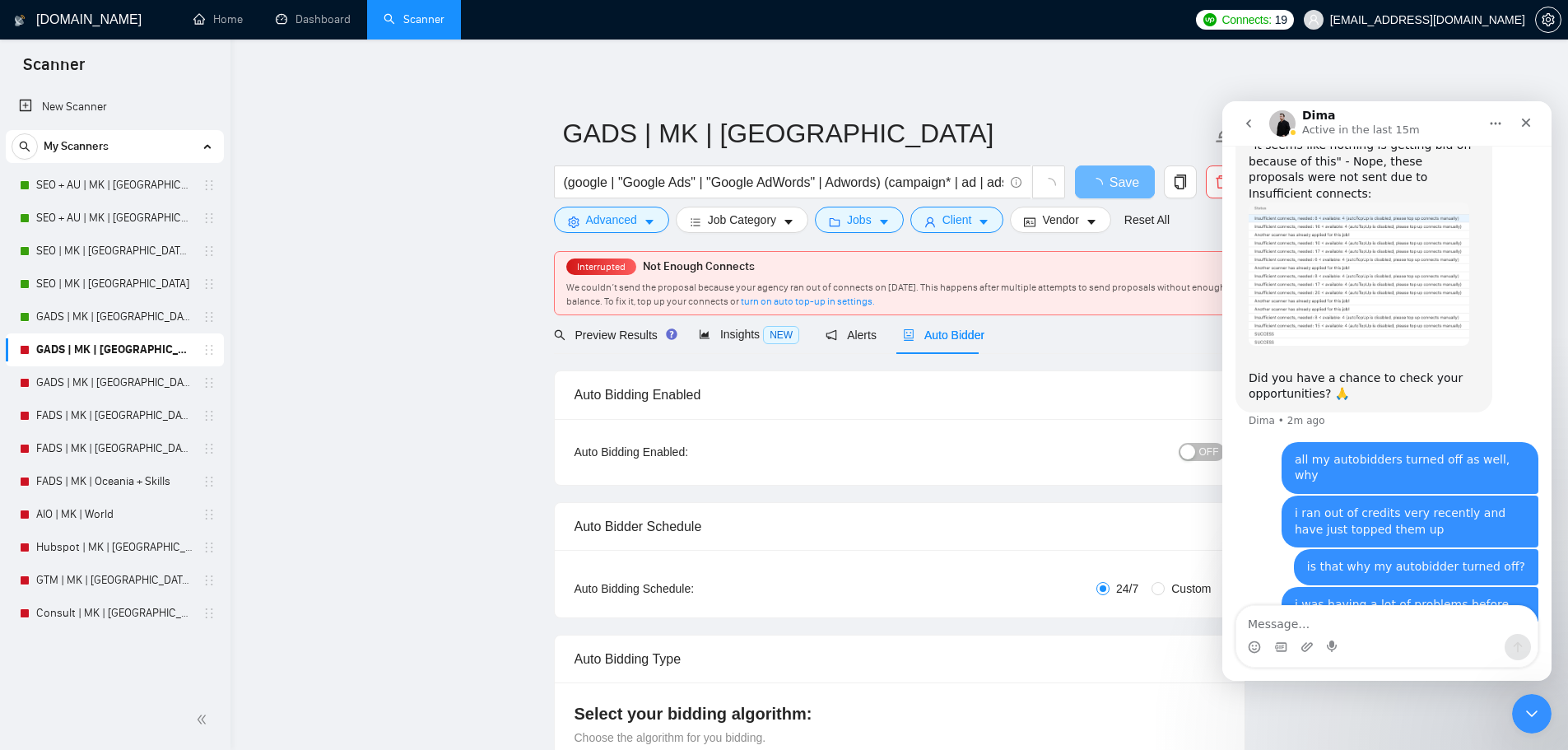
checkbox input "true"
click at [1213, 448] on span "OFF" at bounding box center [1209, 452] width 19 height 19
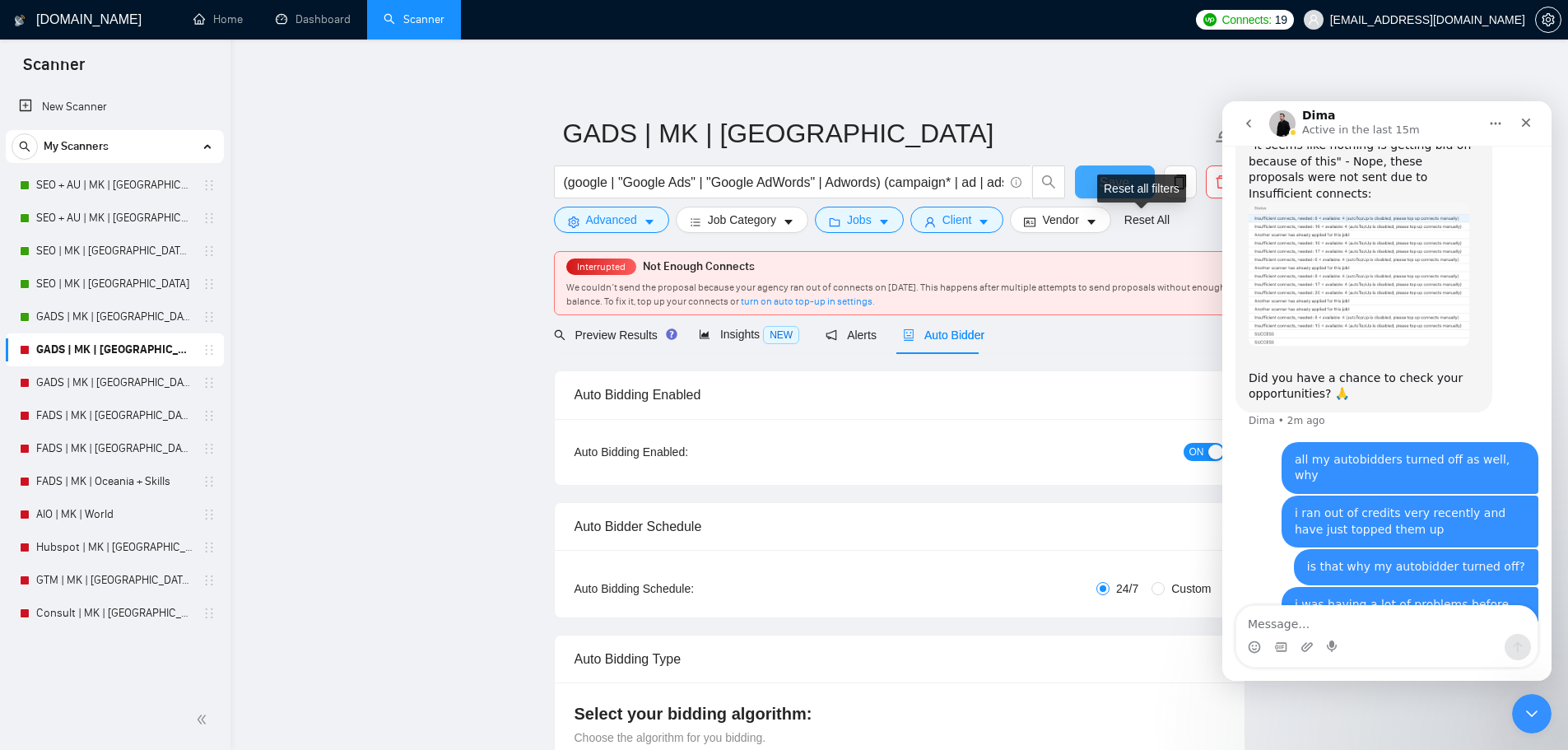
click at [1114, 181] on div "Reset all filters" at bounding box center [1141, 189] width 89 height 28
click at [1083, 169] on button "Save" at bounding box center [1114, 182] width 80 height 33
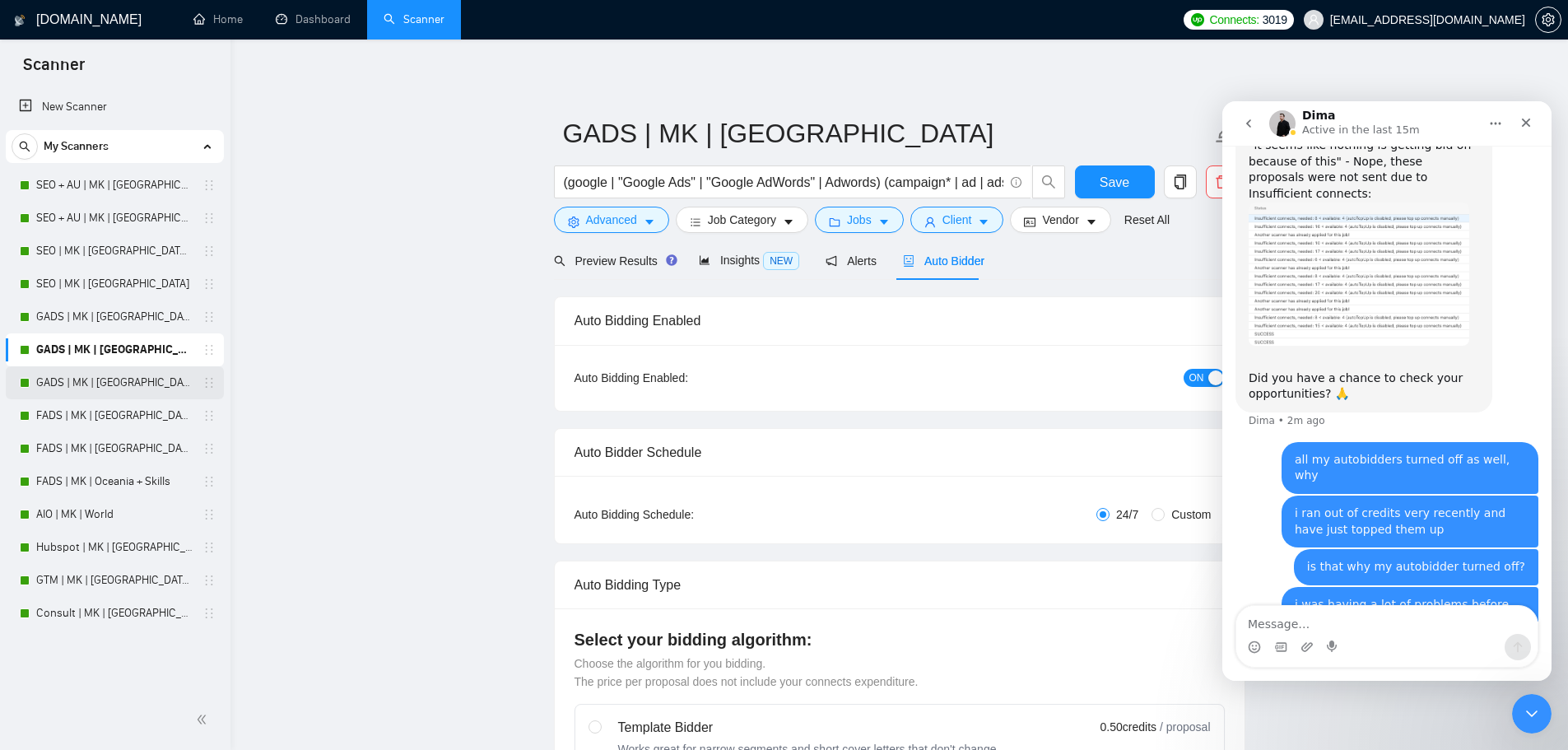
click at [96, 385] on link "GADS | MK | [GEOGRAPHIC_DATA] + Skills" at bounding box center [114, 383] width 156 height 33
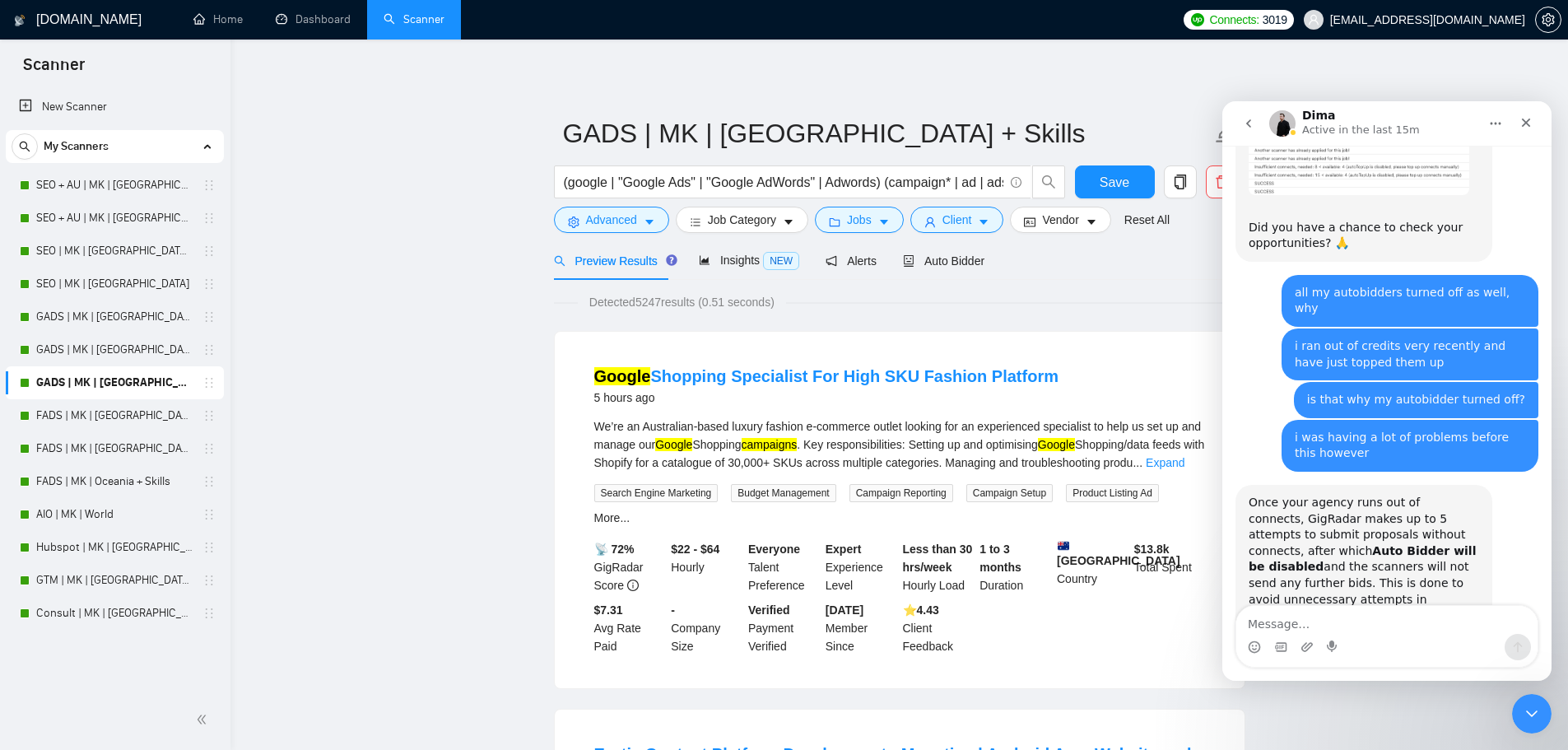
scroll to position [1373, 0]
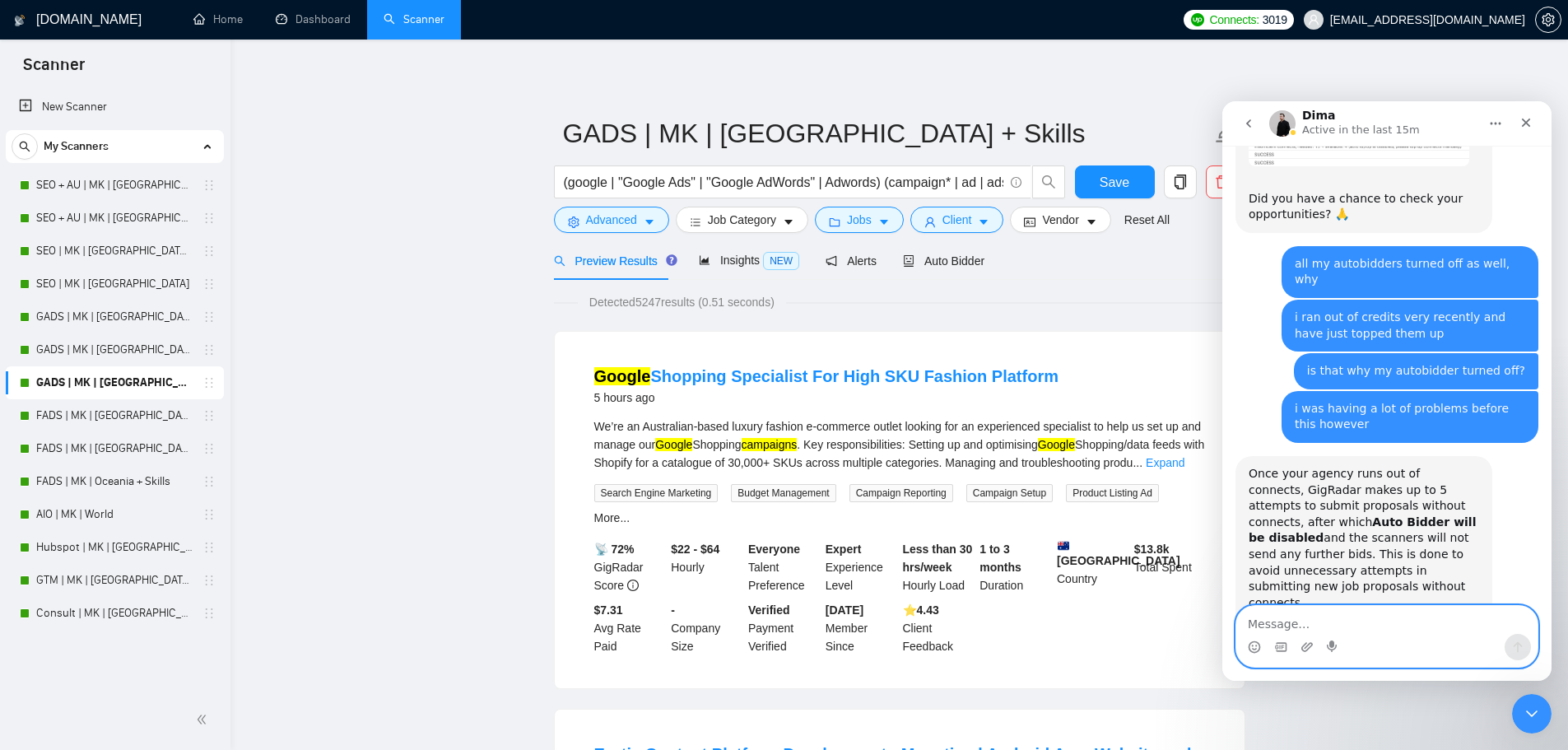
click at [1297, 613] on textarea "Message…" at bounding box center [1387, 619] width 301 height 28
type textarea "all scanners are back on and credits are in gigradar"
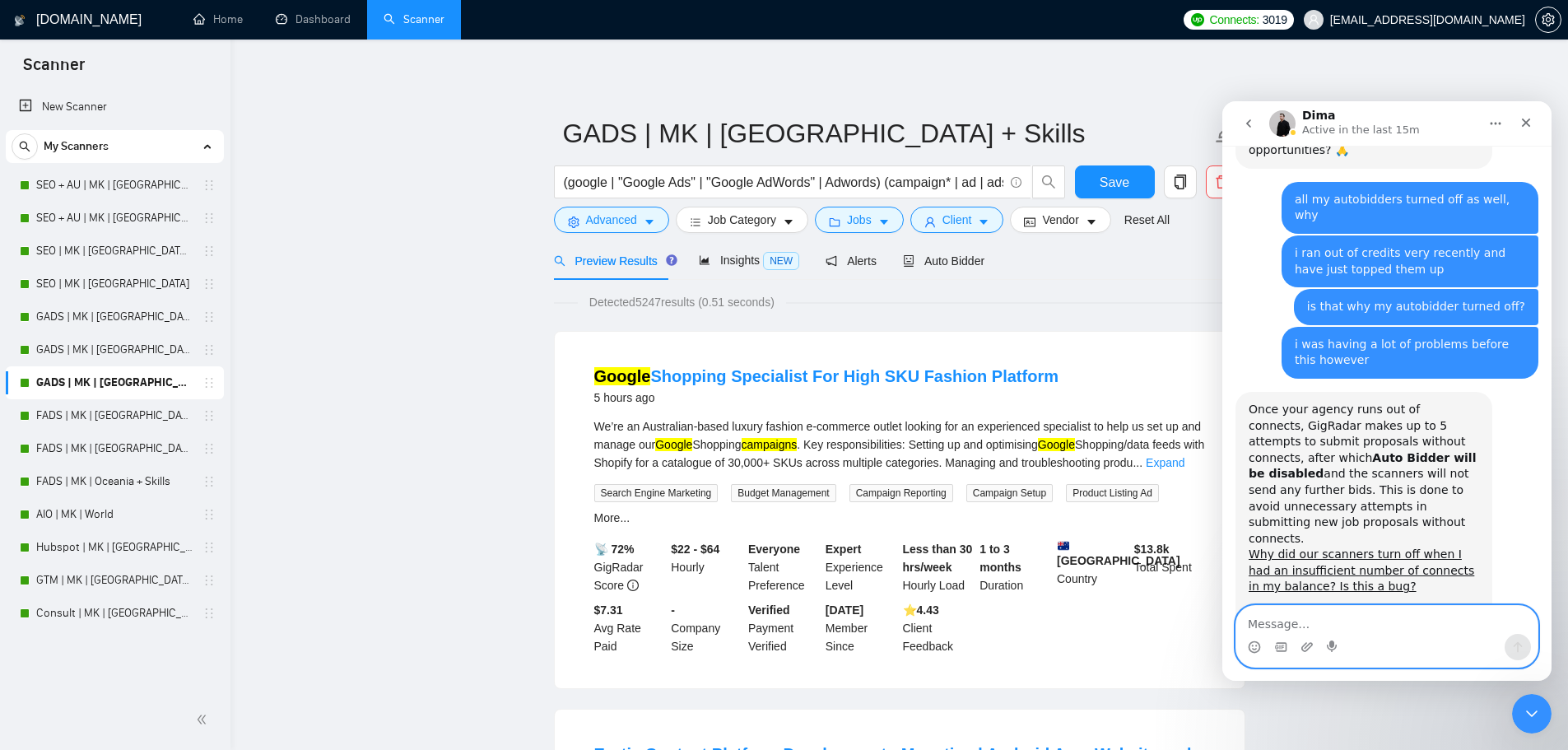
scroll to position [1438, 0]
click at [1343, 620] on textarea "Message…" at bounding box center [1387, 619] width 301 height 28
type textarea "that happened at 3am [DATE] however (currently 8pm)"
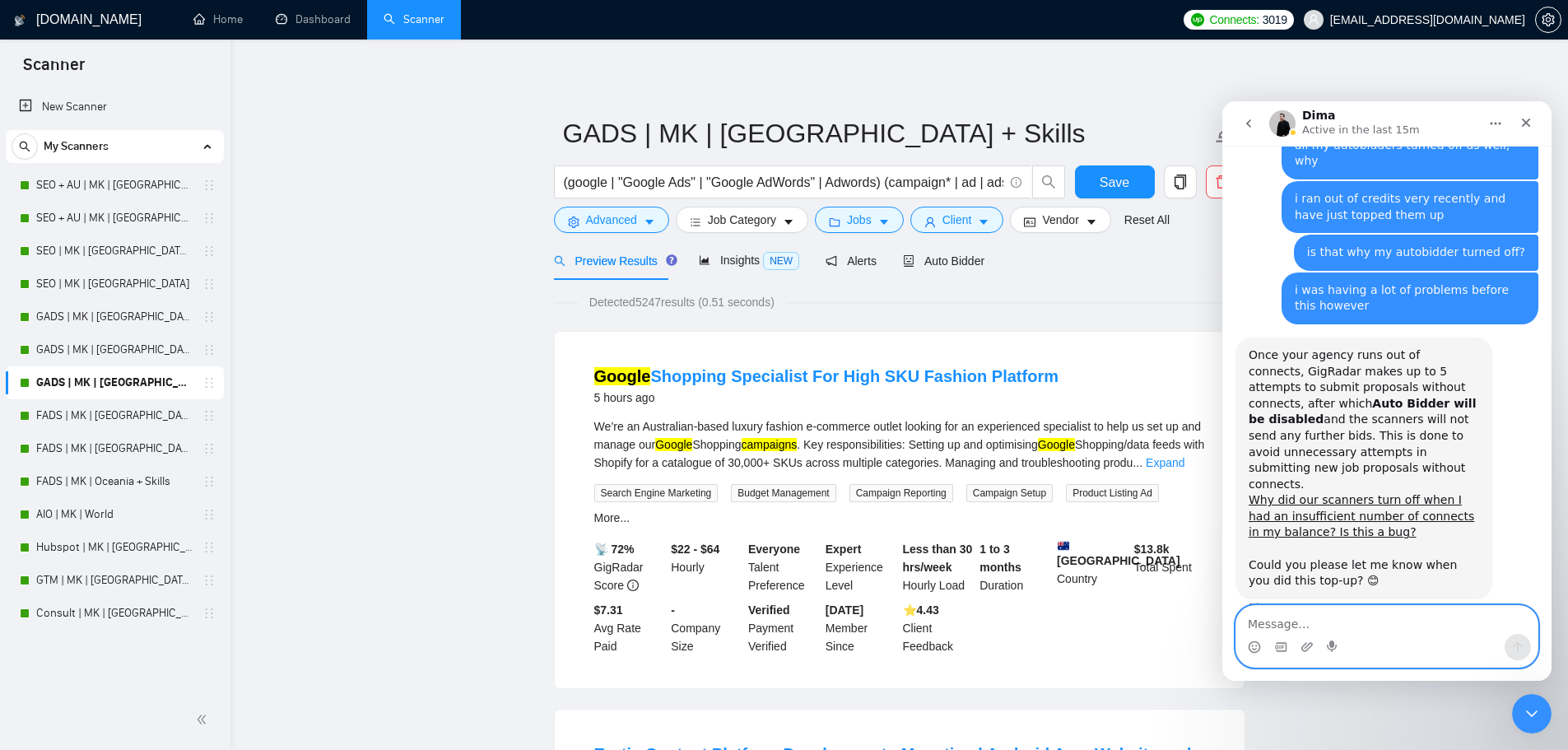
drag, startPoint x: 1338, startPoint y: 620, endPoint x: 1325, endPoint y: 619, distance: 13.0
click at [1334, 620] on textarea "Message…" at bounding box center [1387, 619] width 301 height 28
type textarea "before this i just had constant errors"
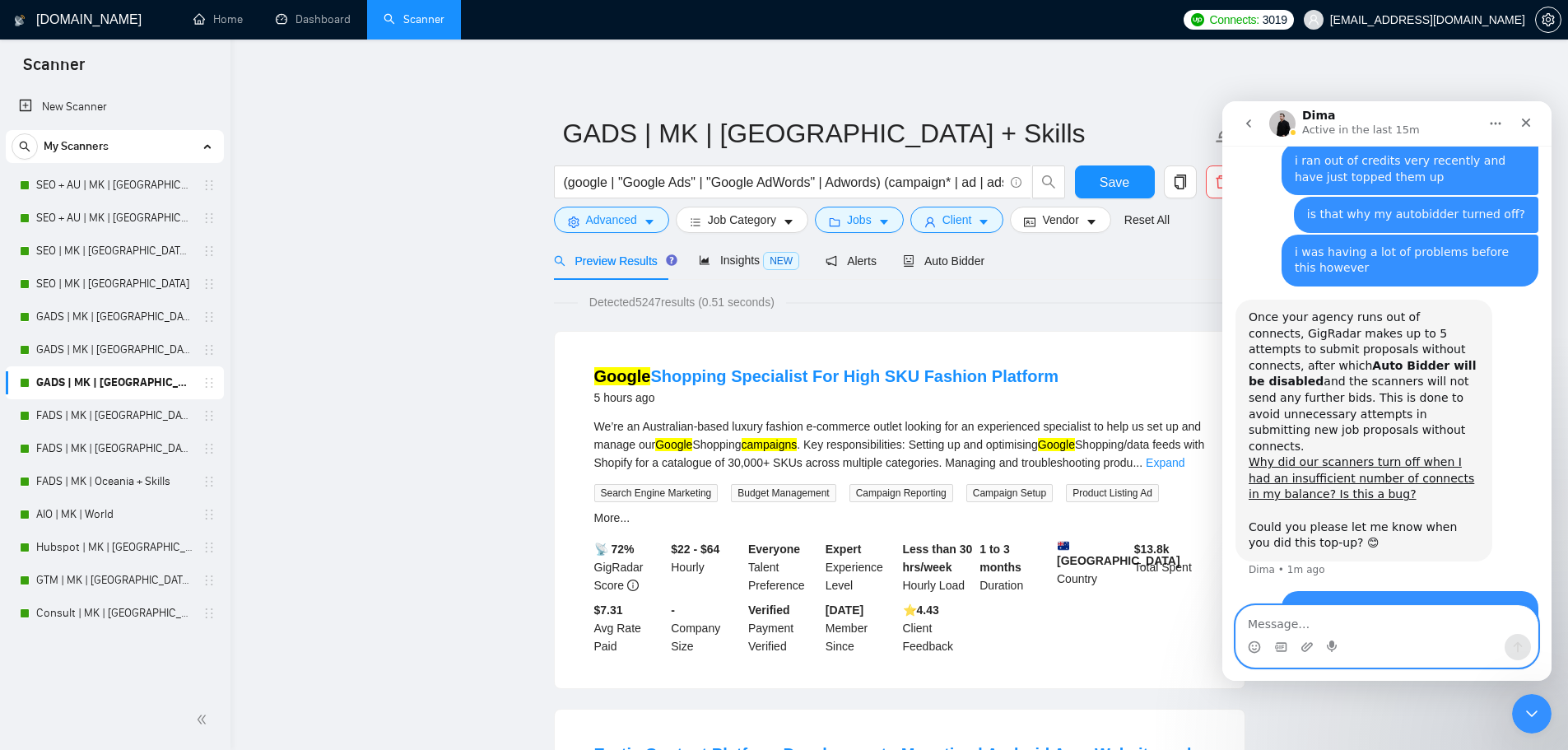
drag, startPoint x: 1295, startPoint y: 627, endPoint x: 1277, endPoint y: 623, distance: 18.4
click at [1295, 627] on textarea "Message…" at bounding box center [1387, 619] width 301 height 28
paste textarea "Ooops! GigRadar failed due to an unexpected error. Our team has been informed a…"
type textarea "Ooops! GigRadar failed due to an unexpected error. Our team has been informed a…"
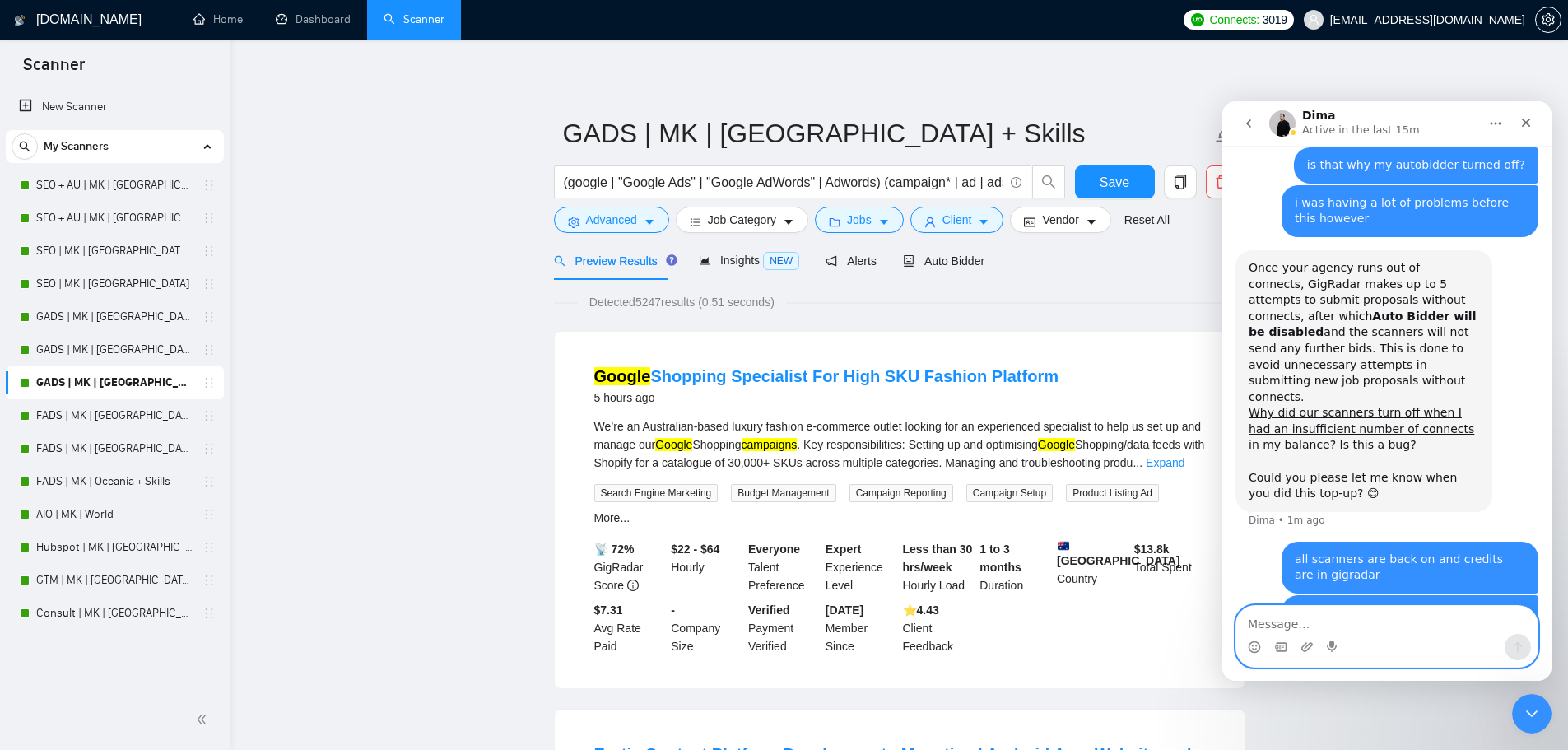
scroll to position [1631, 0]
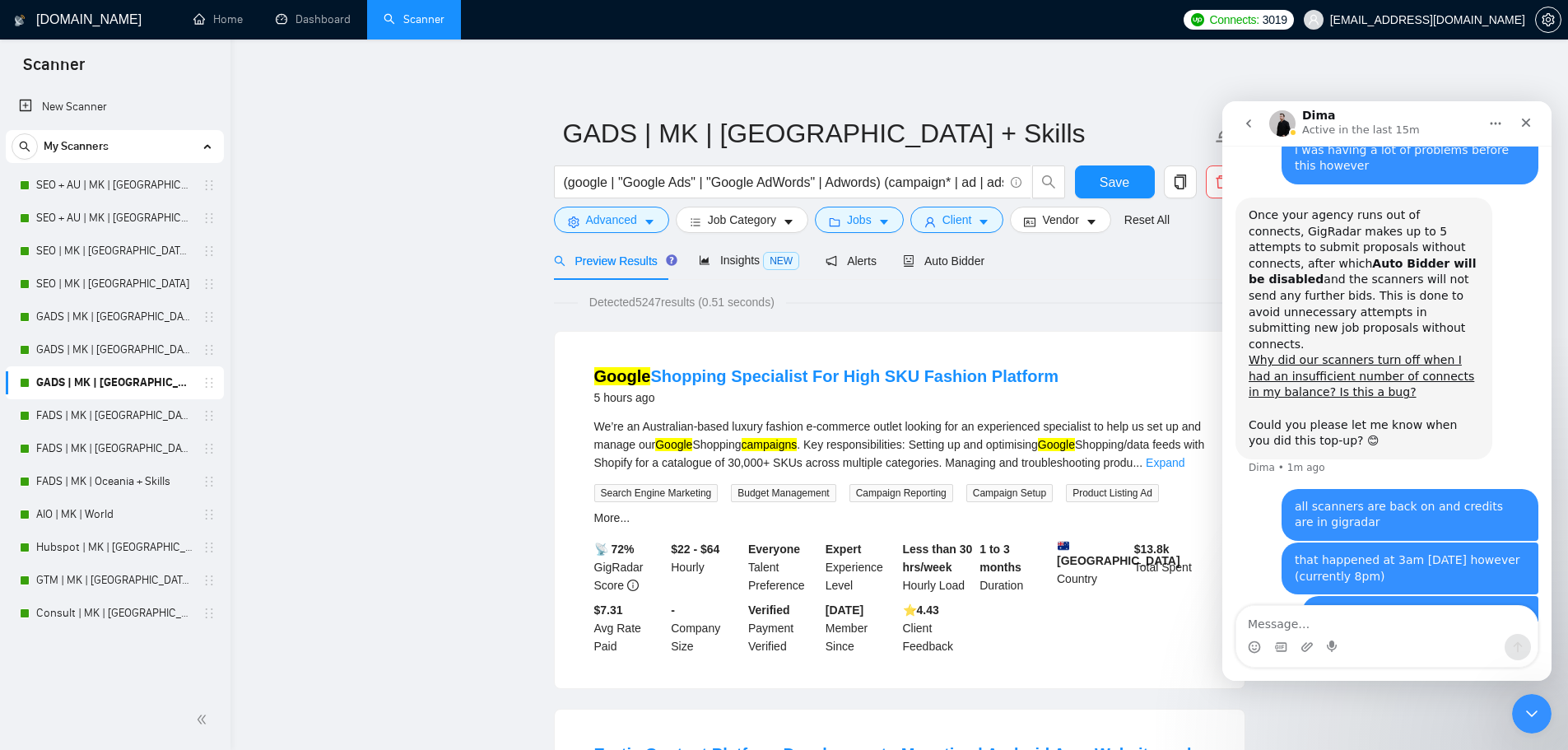
click at [1411, 639] on div "Intercom messenger" at bounding box center [1387, 647] width 301 height 26
click at [1405, 613] on textarea "Message…" at bounding box center [1387, 619] width 301 height 28
paste textarea "The selected contractor profile has no compressed profile, please select anothe…"
type textarea "The selected contractor profile has no compressed profile, please select anothe…"
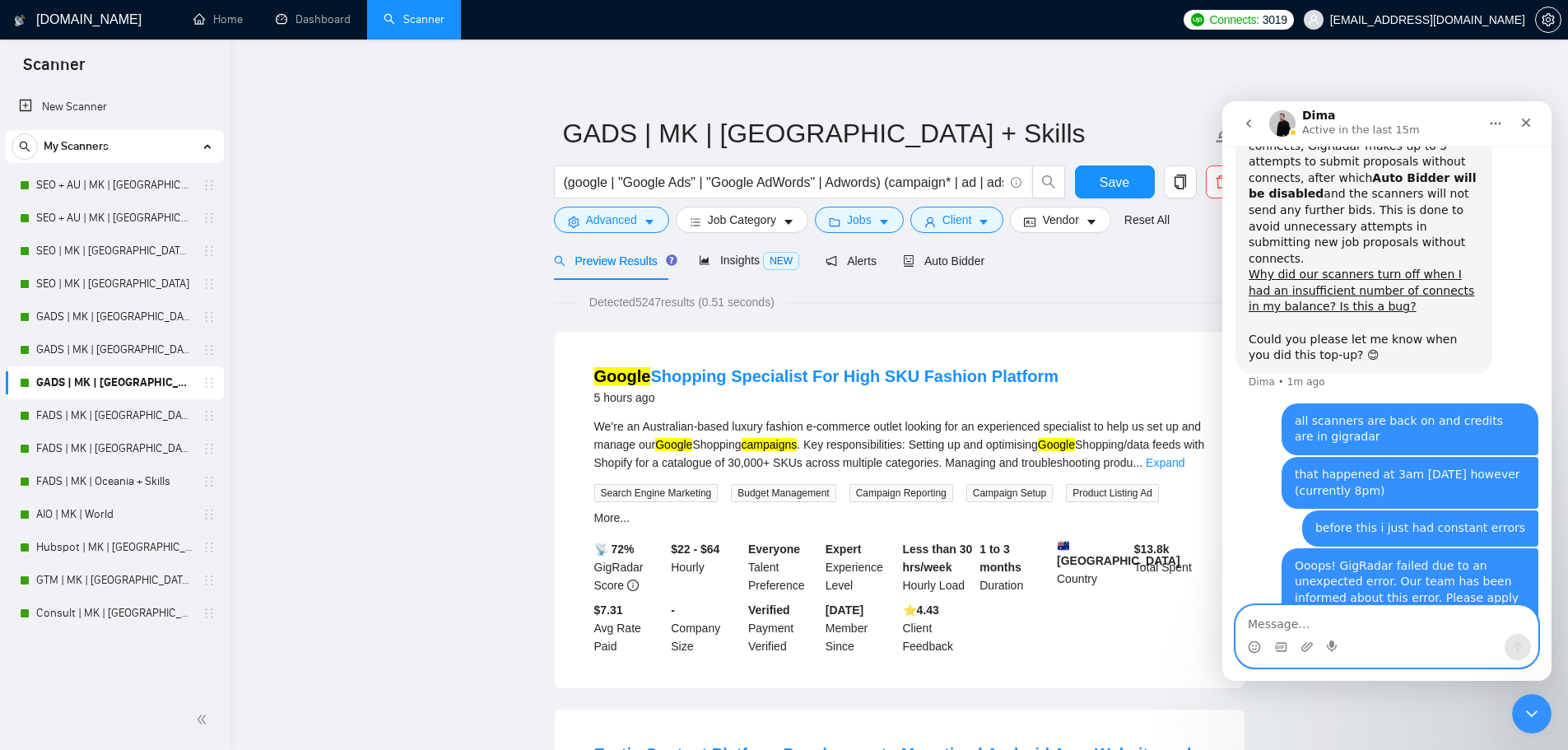
scroll to position [1734, 0]
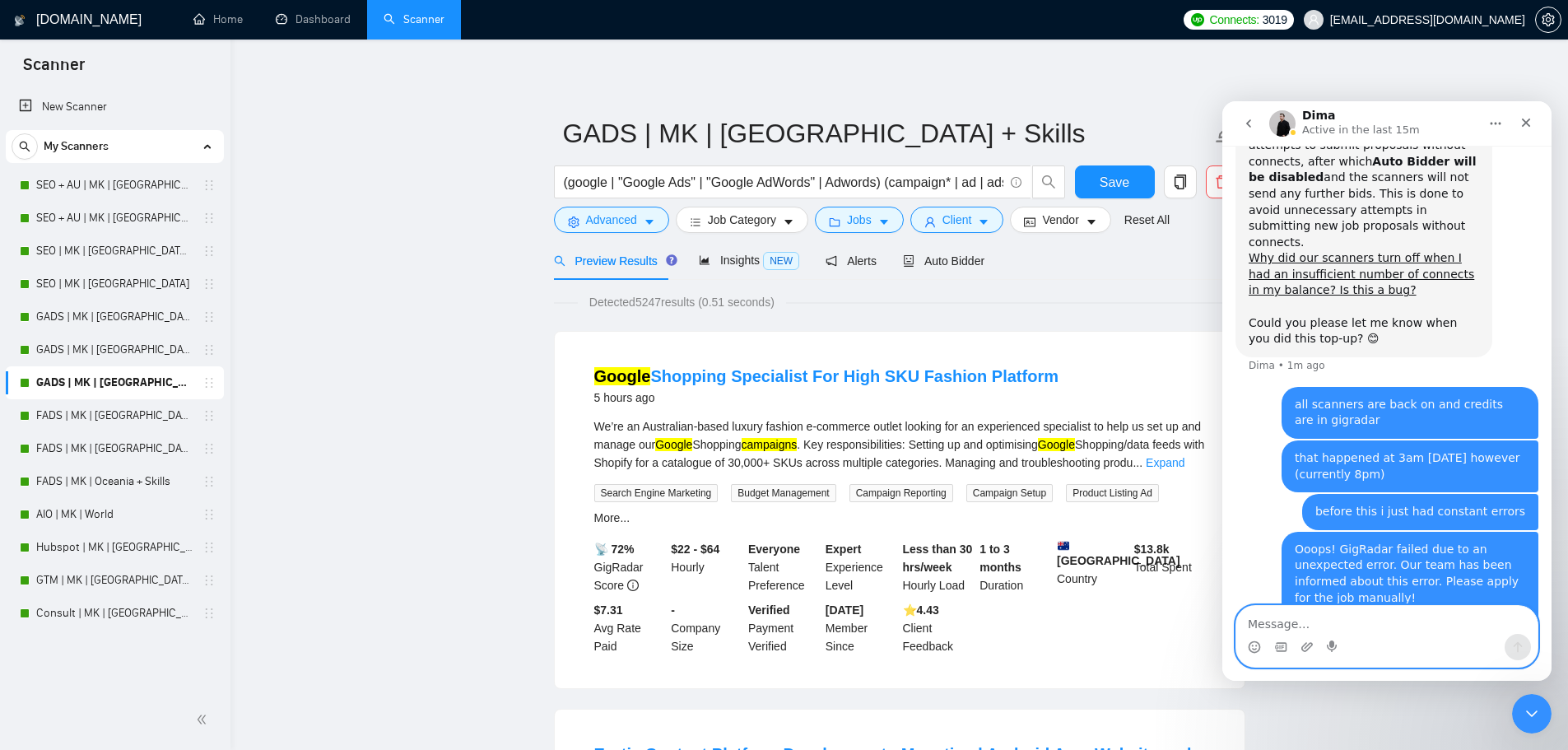
click at [1302, 626] on textarea "Message…" at bounding box center [1387, 619] width 301 height 28
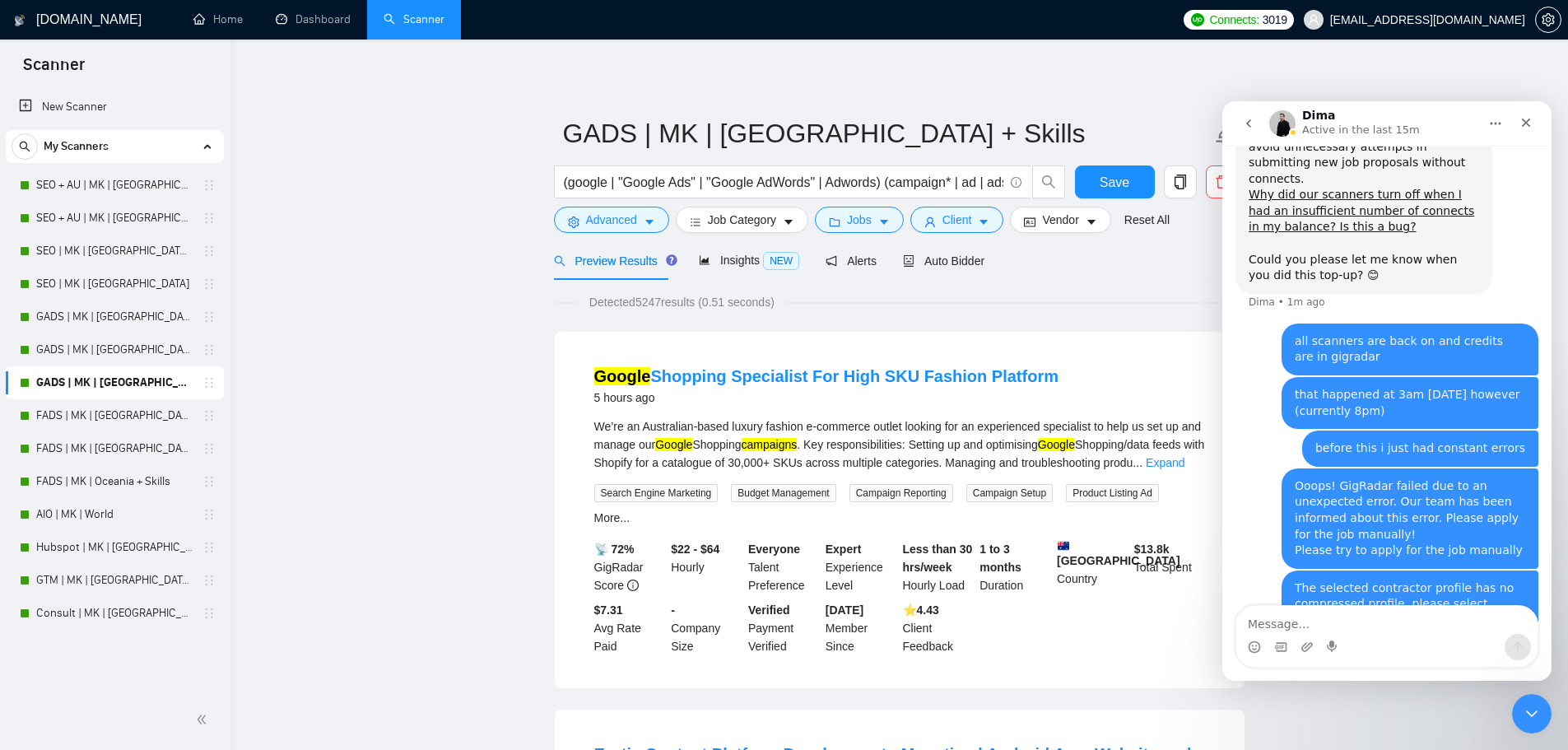
click at [1355, 691] on div "Typing" at bounding box center [1387, 722] width 303 height 63
click at [1305, 619] on textarea "Message…" at bounding box center [1387, 619] width 301 height 28
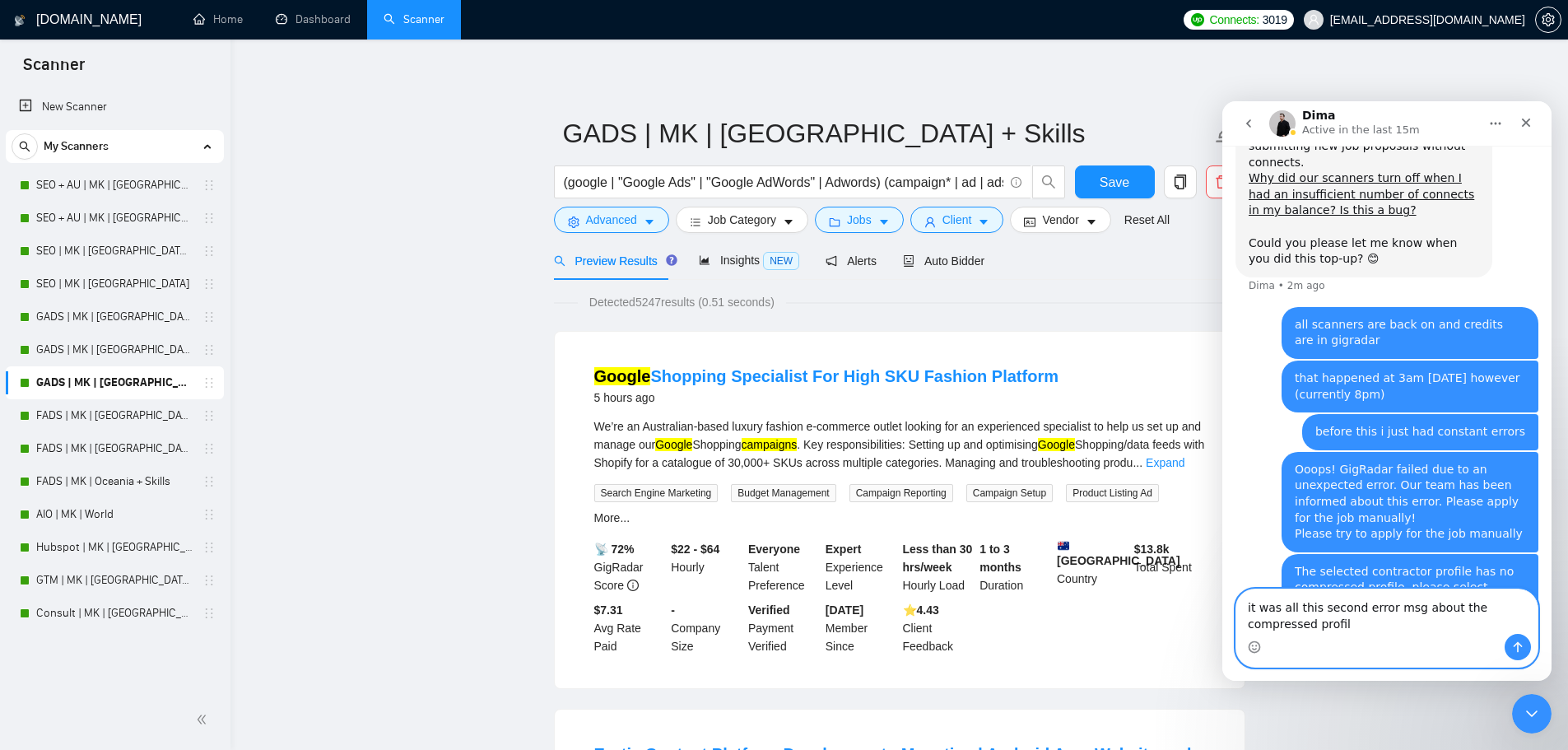
type textarea "it was all this second error msg about the compressed profile"
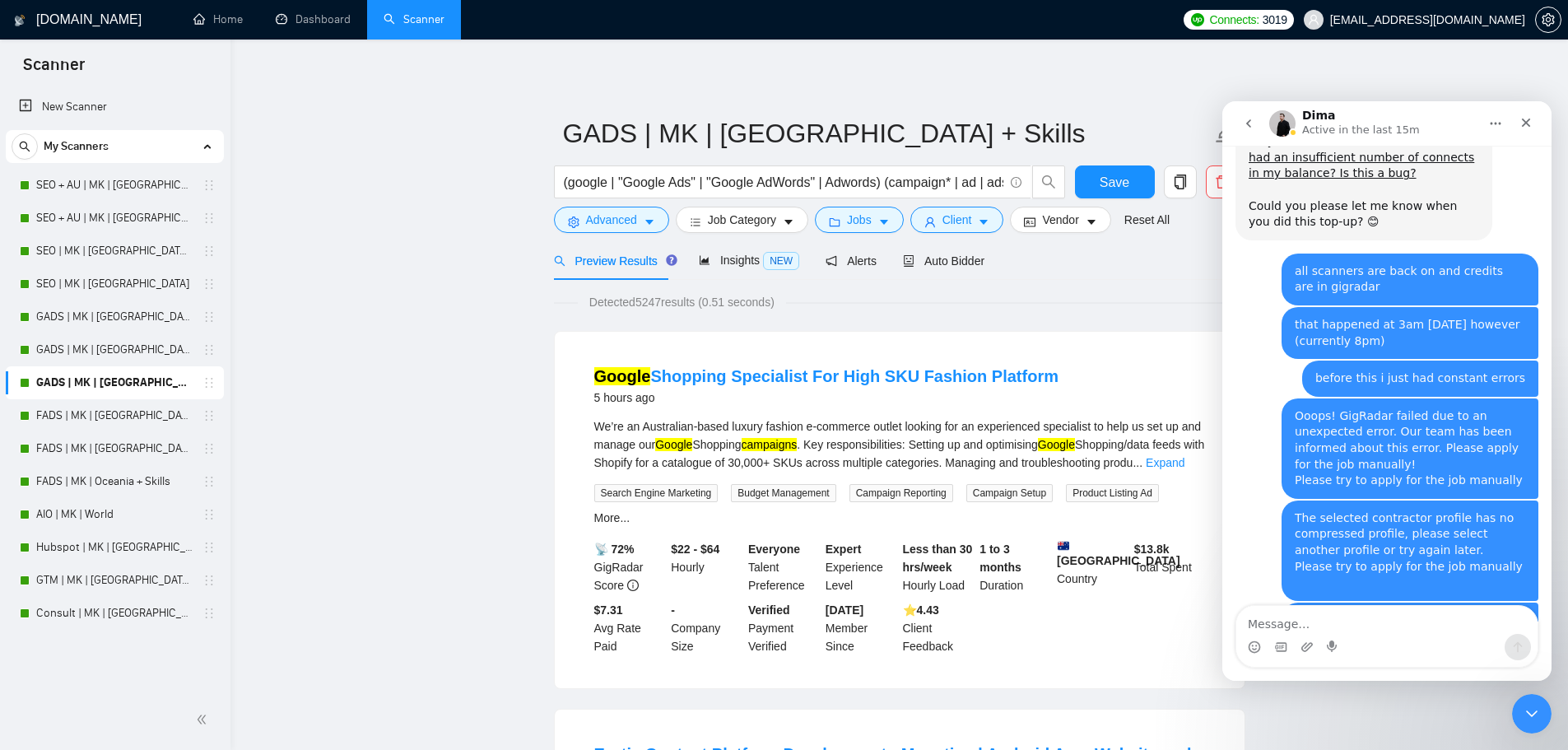
scroll to position [1918, 0]
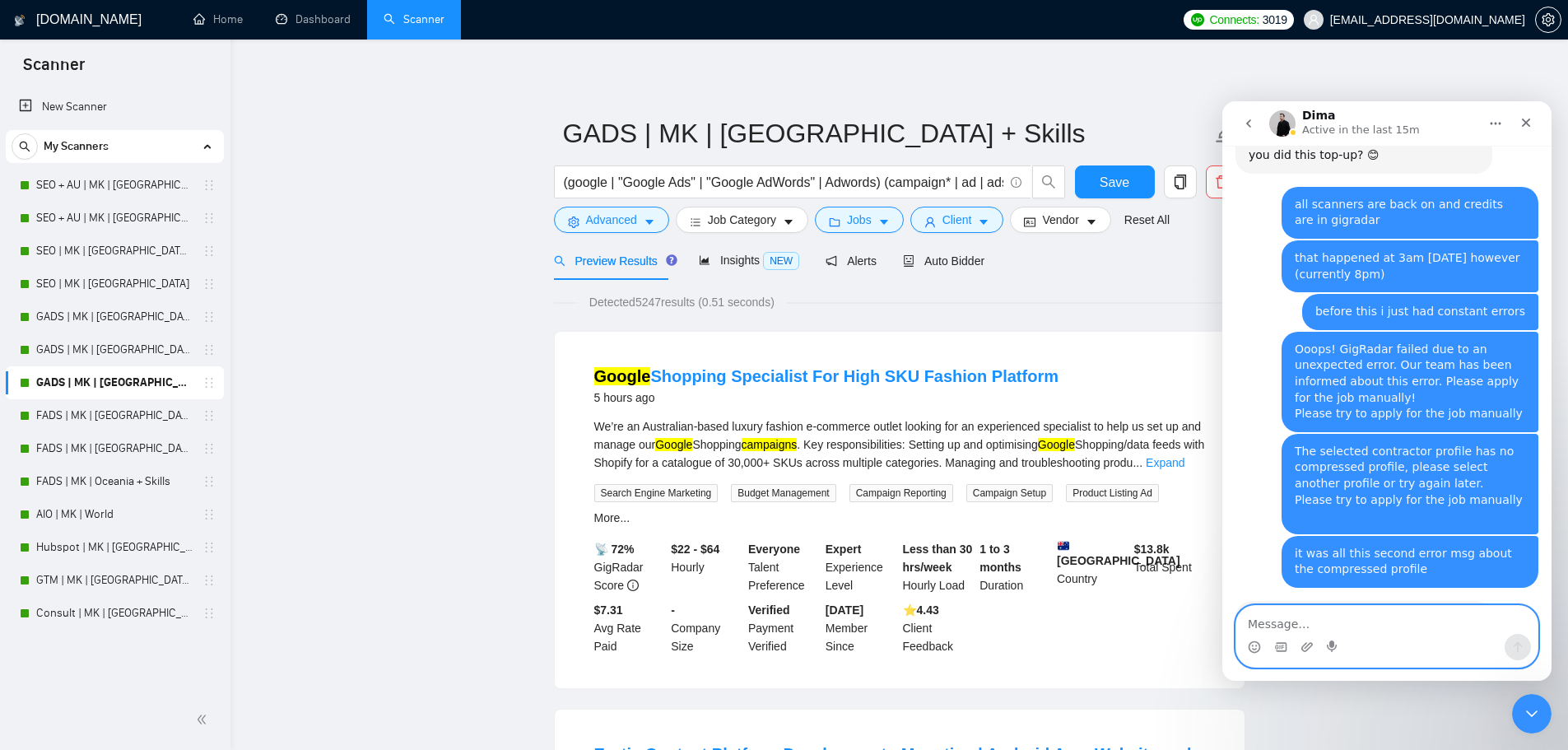
click at [1347, 622] on textarea "Message…" at bounding box center [1387, 619] width 301 height 28
type textarea "riiiight"
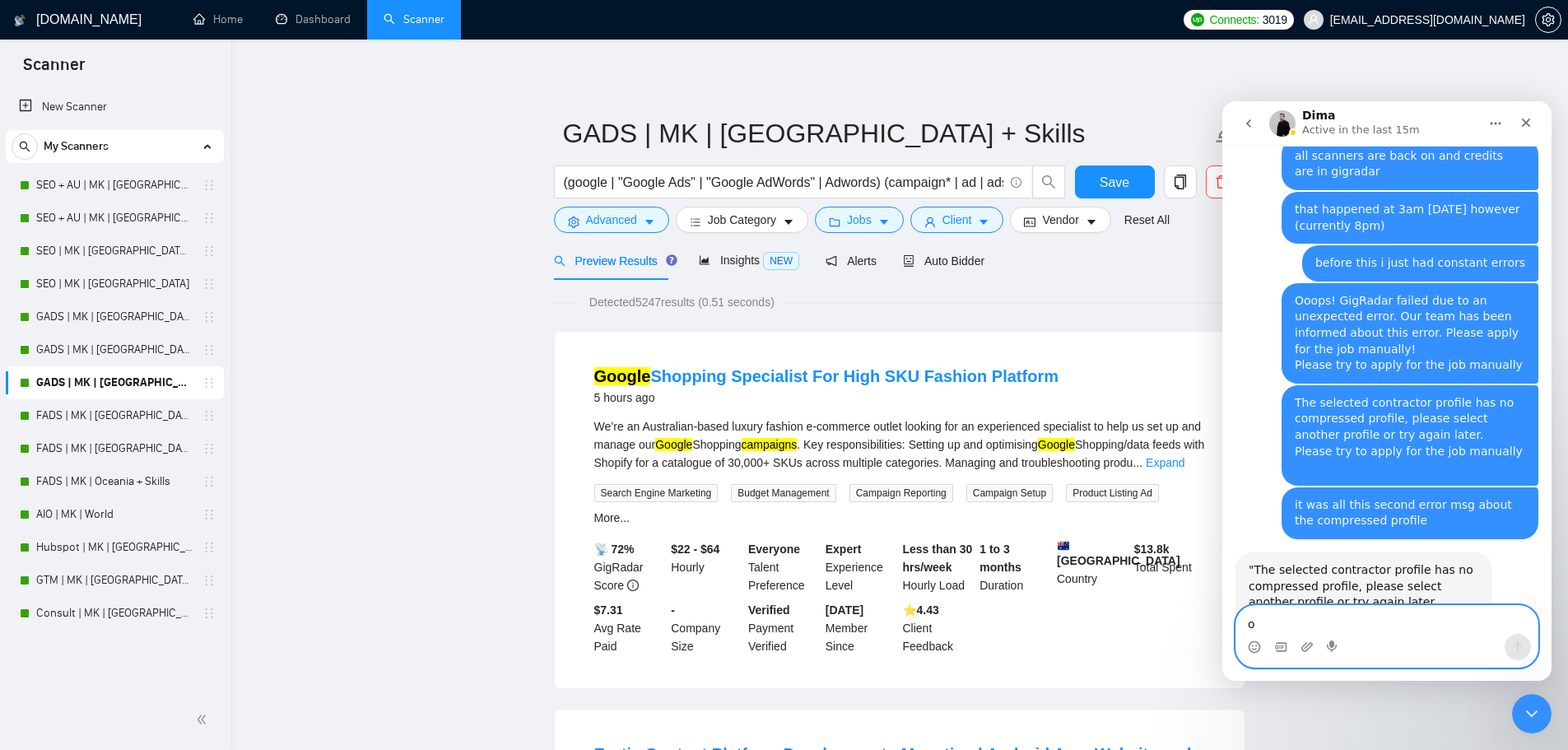
type textarea "ok"
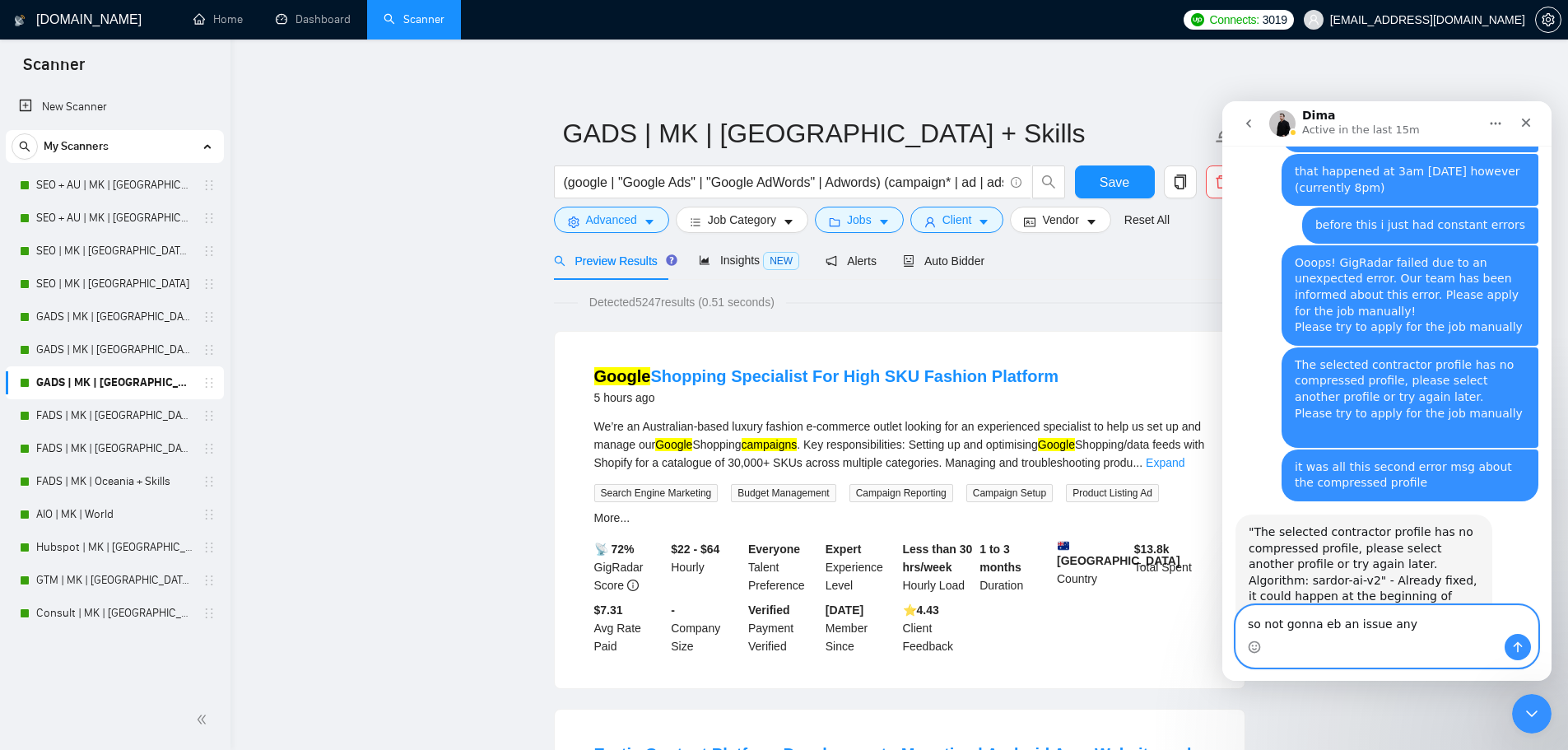
scroll to position [2068, 0]
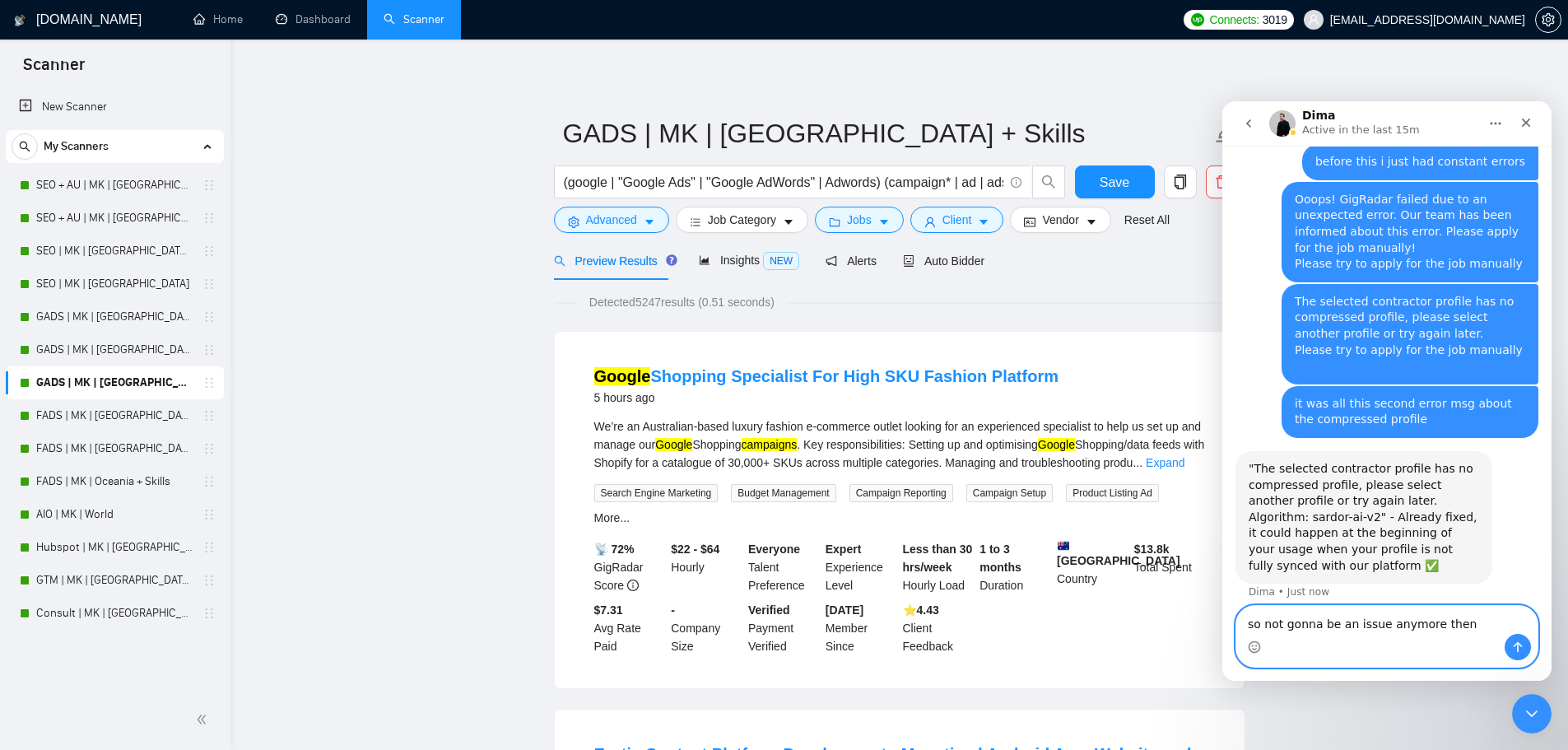
type textarea "so not gonna be an issue anymore then?"
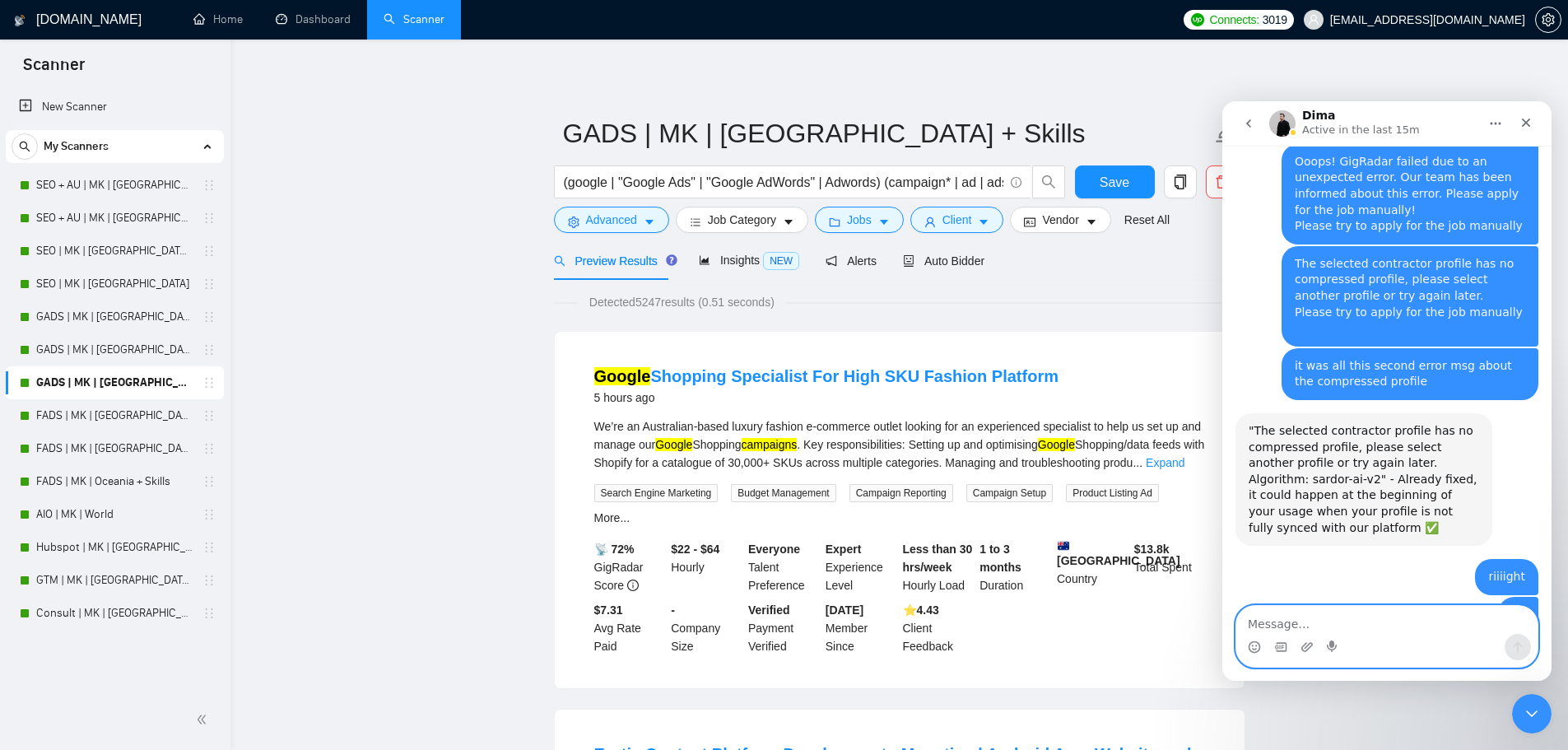
scroll to position [2091, 0]
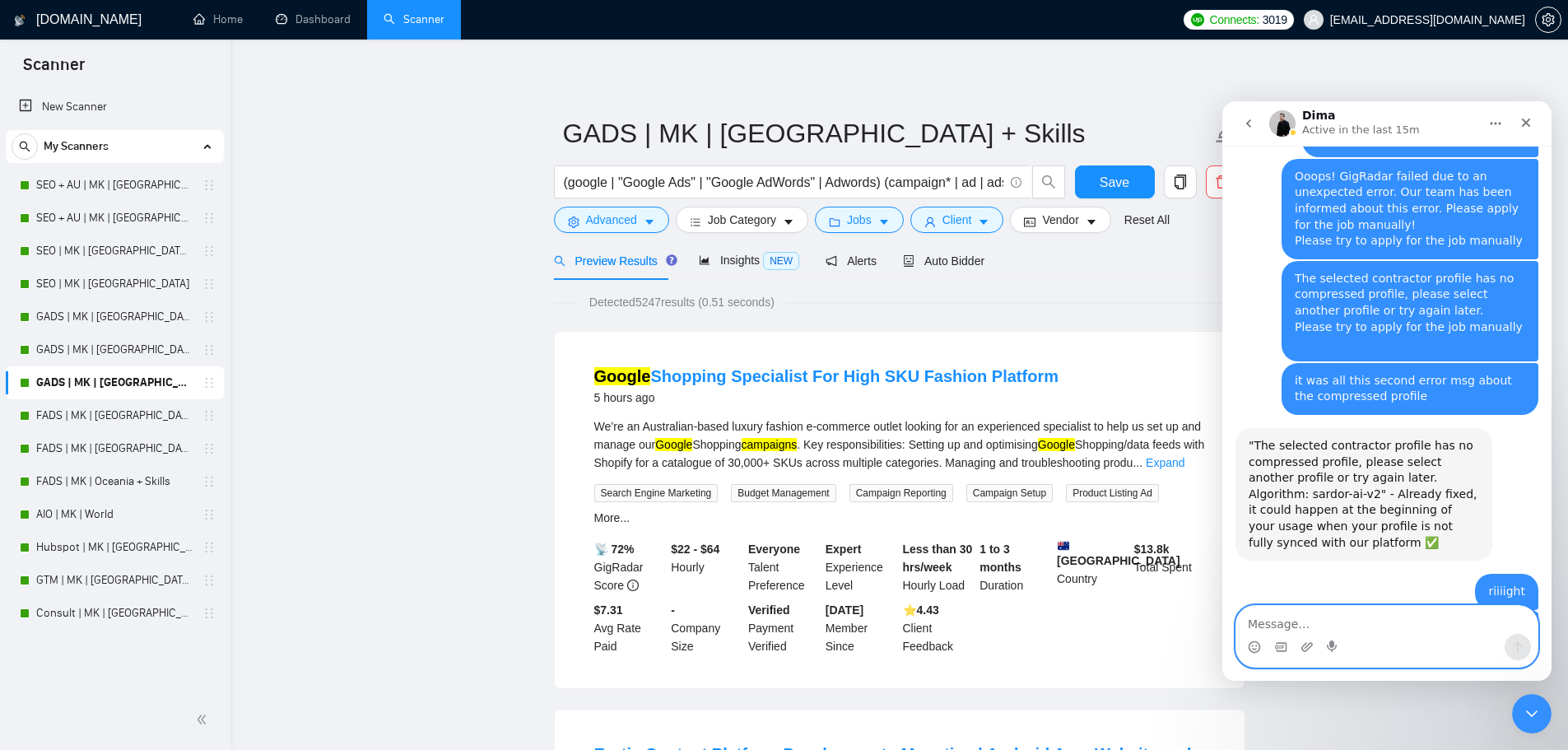
type textarea "k"
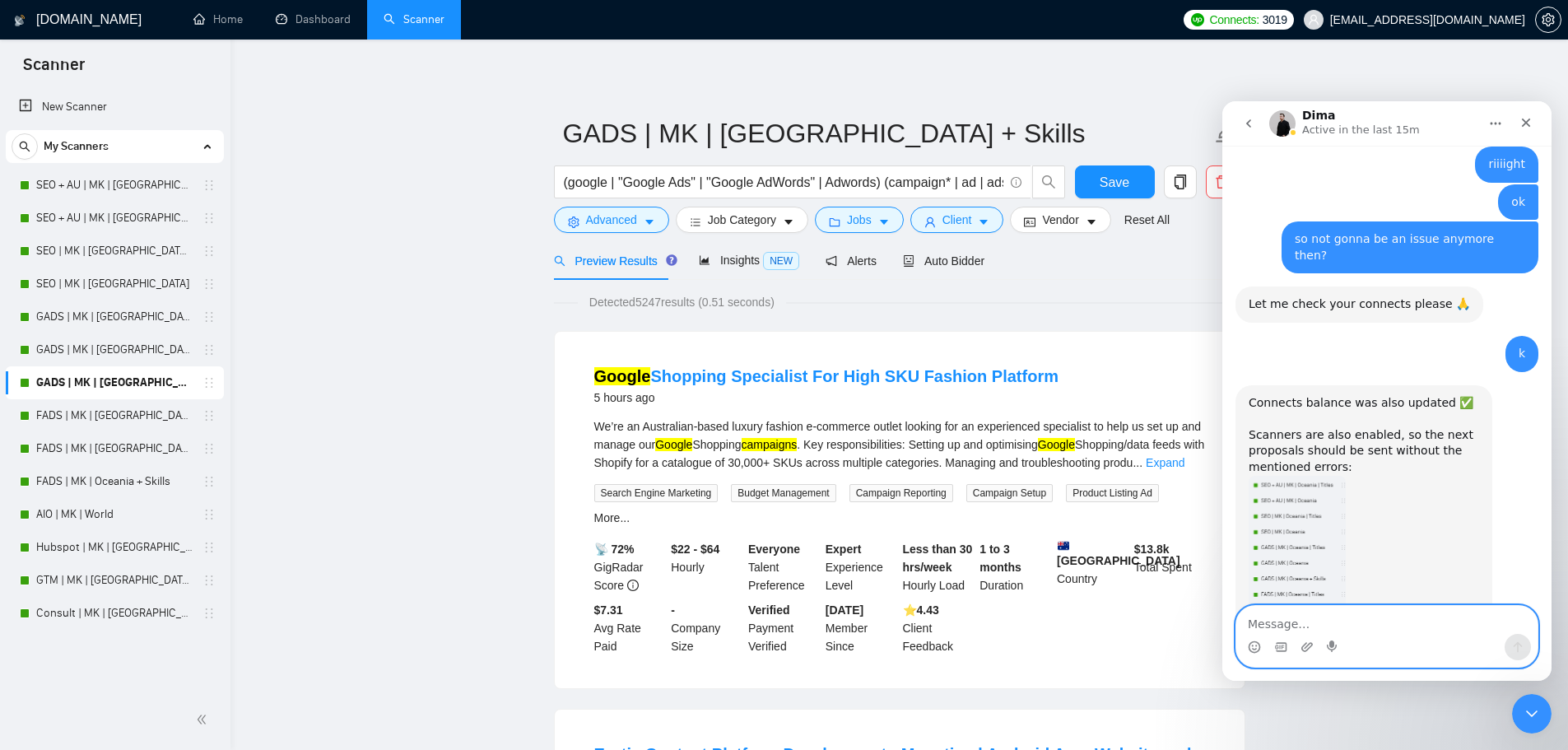
scroll to position [2531, 0]
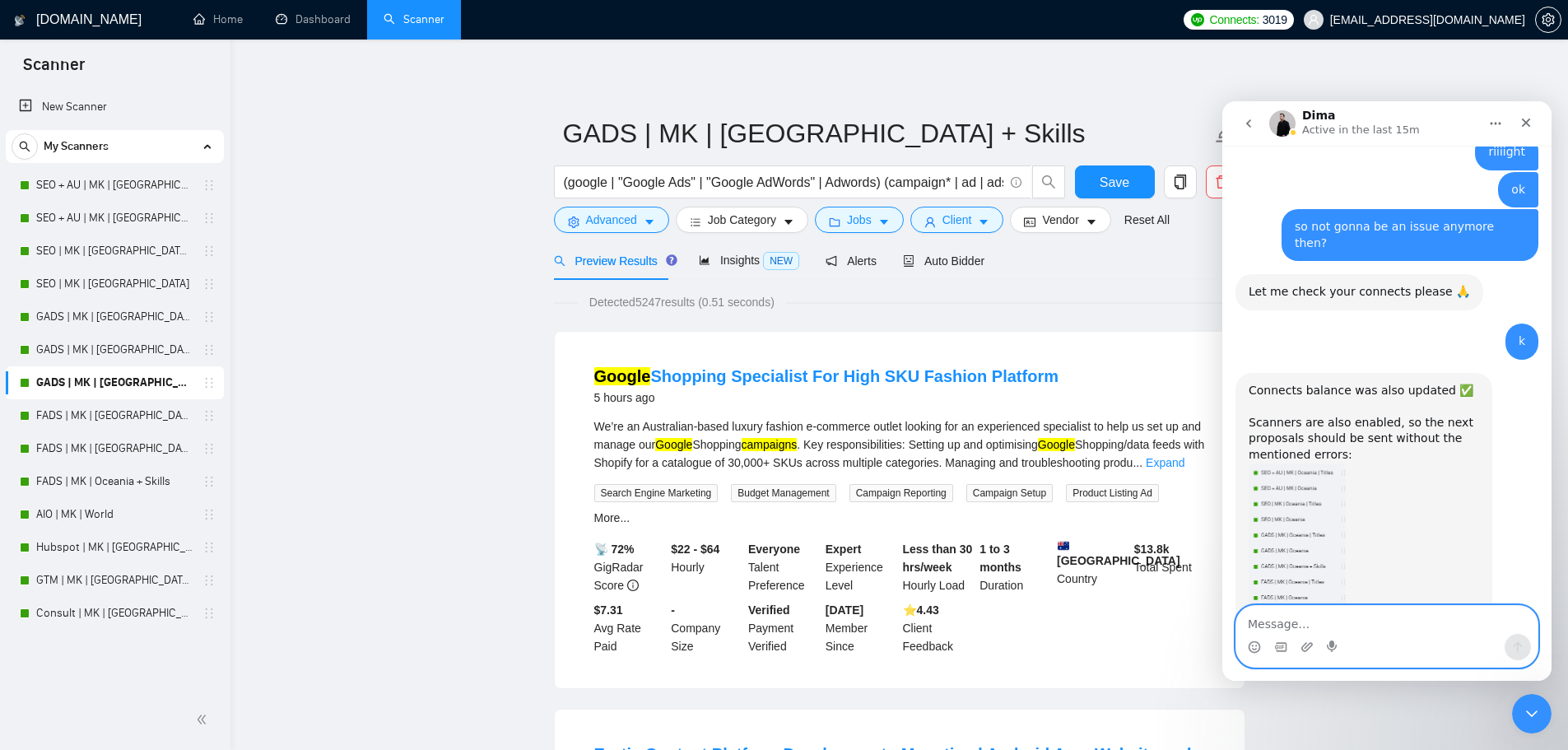
click at [1334, 610] on textarea "Message…" at bounding box center [1387, 619] width 301 height 28
type textarea "thankyou"
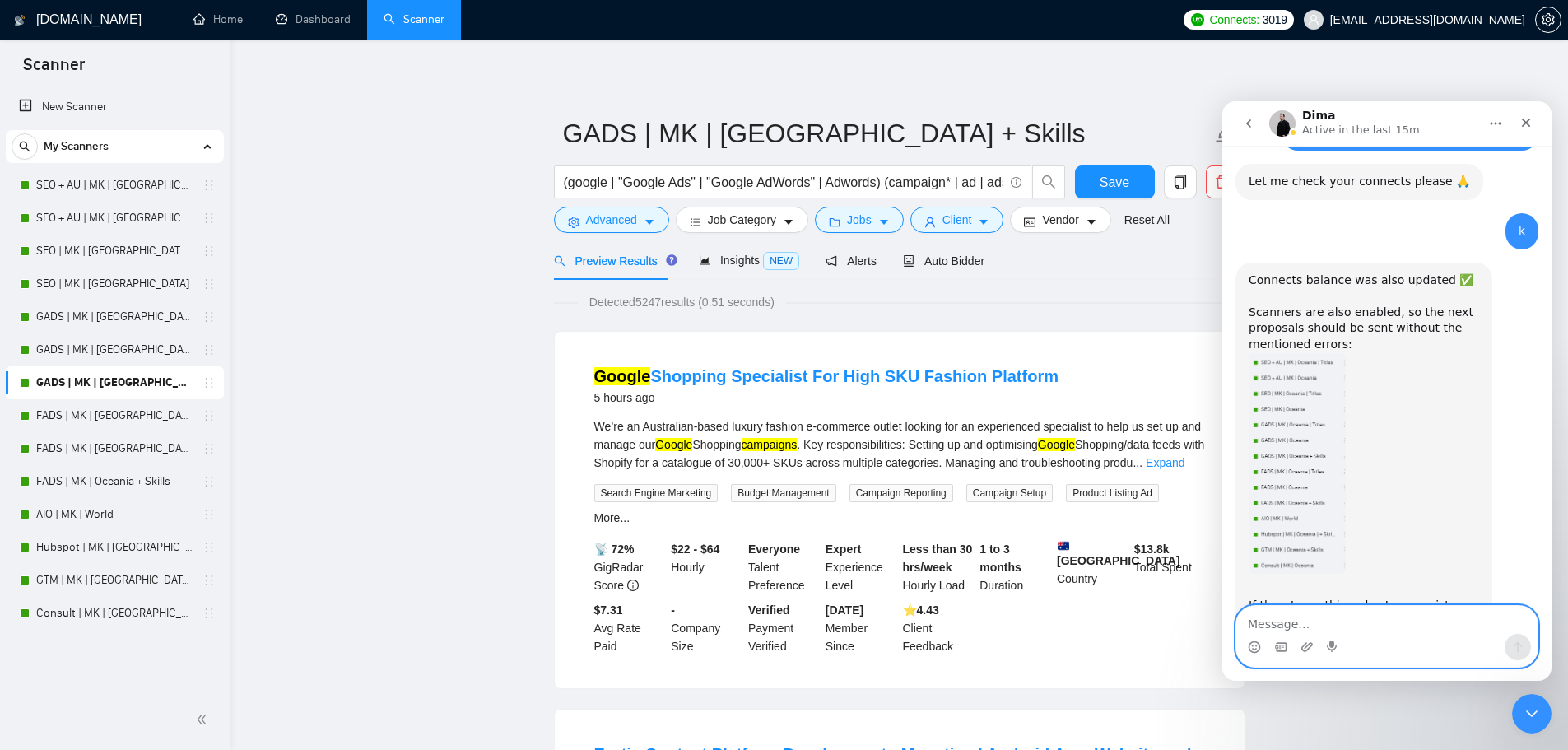
scroll to position [2661, 0]
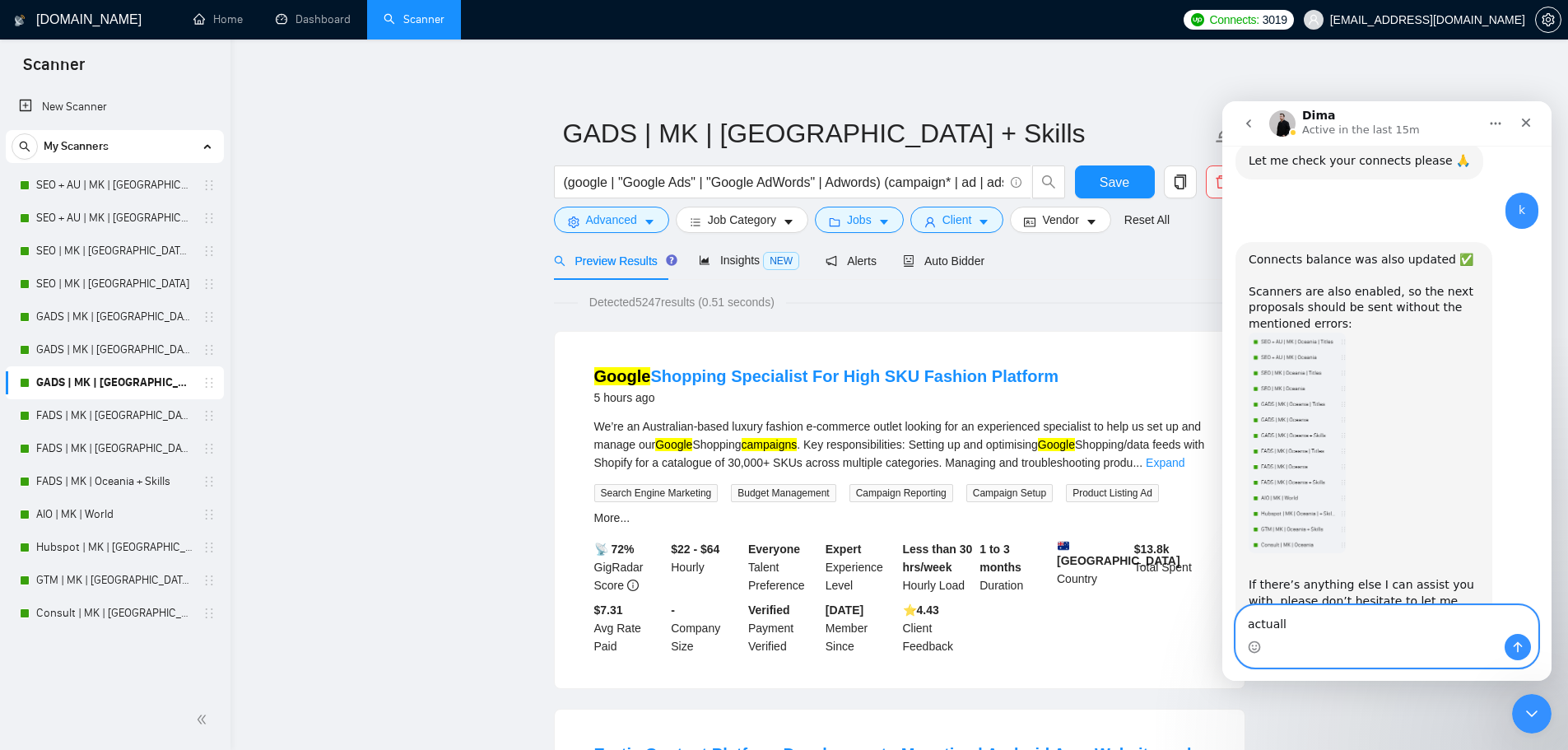
type textarea "actually"
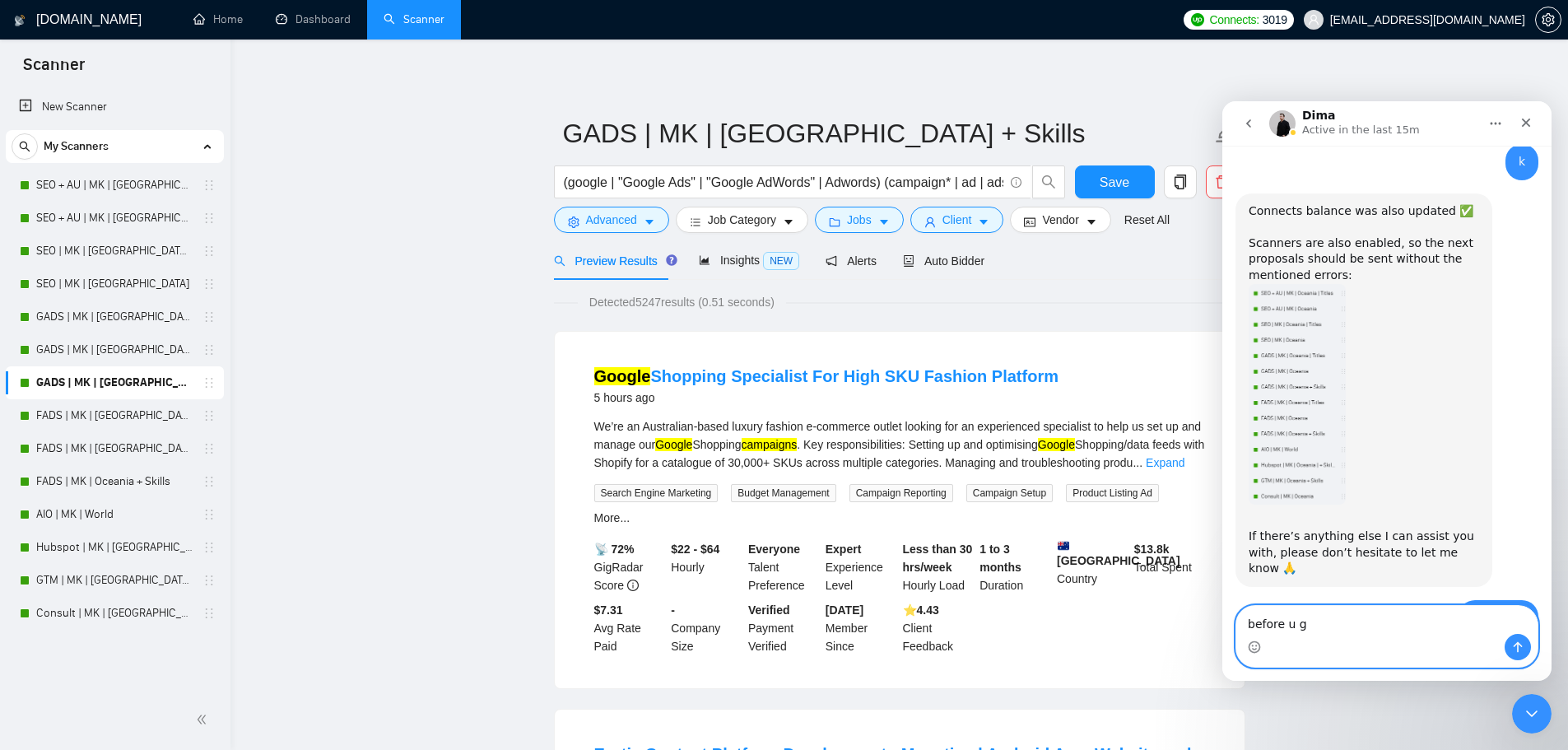
type textarea "before u go"
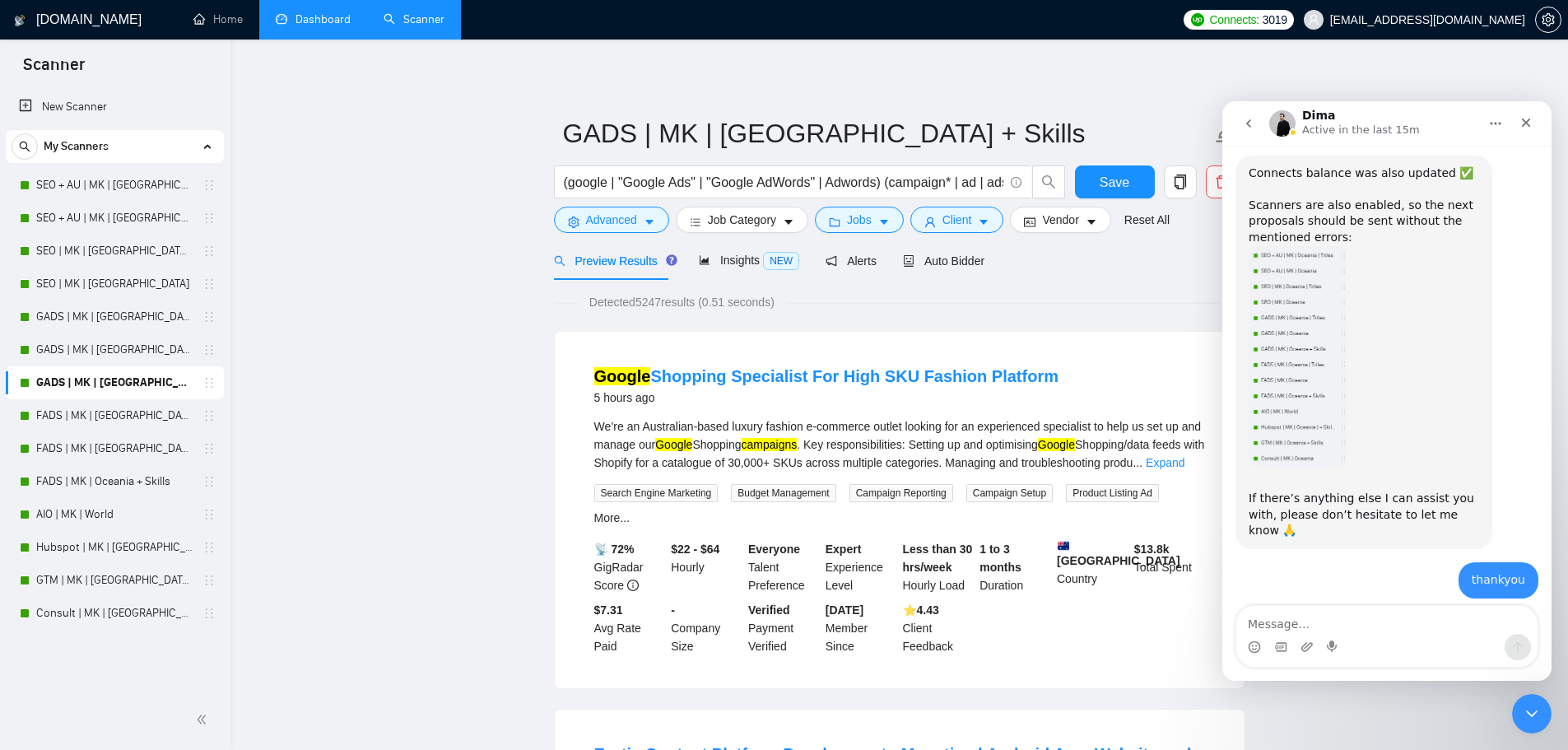
click at [330, 20] on link "Dashboard" at bounding box center [313, 19] width 75 height 14
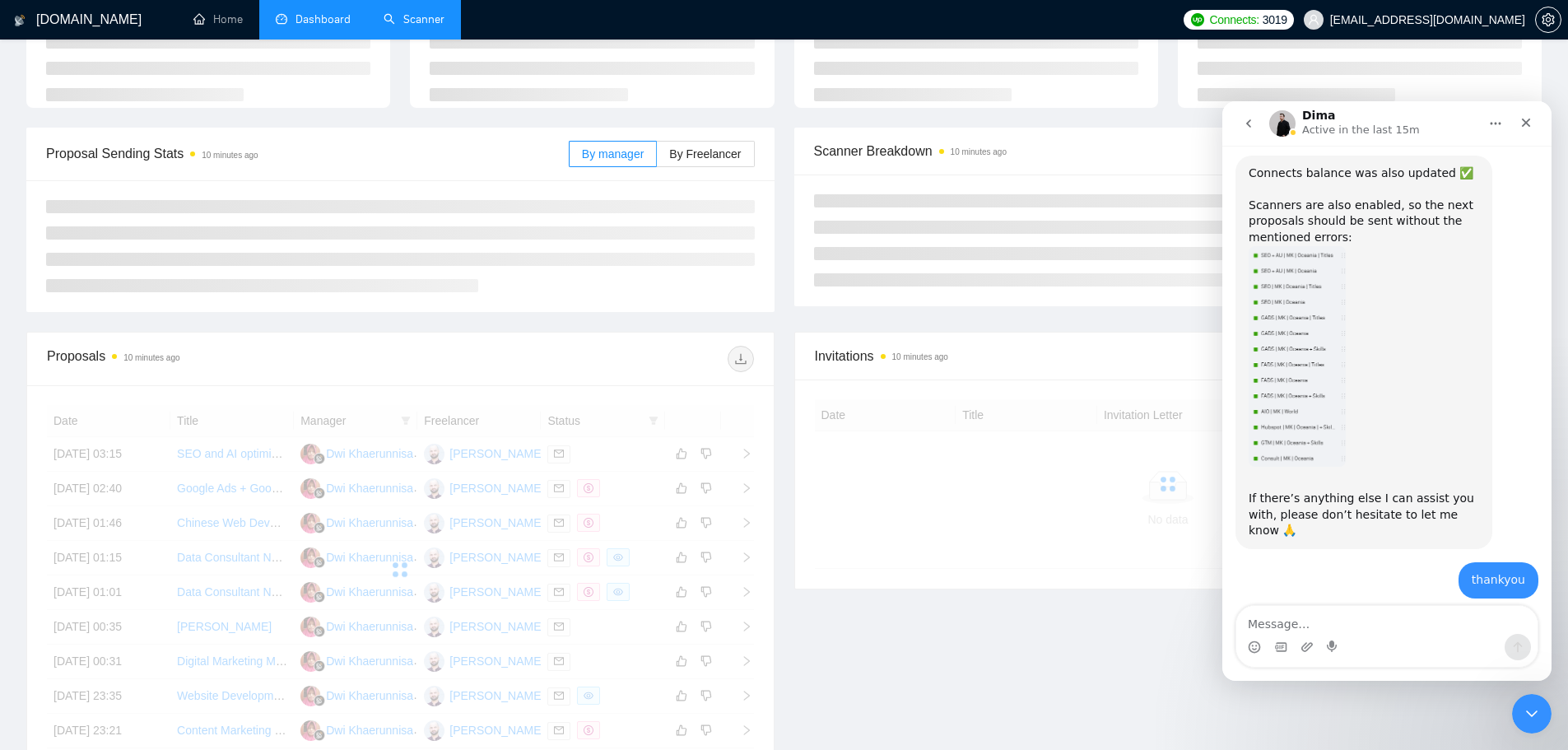
scroll to position [192, 0]
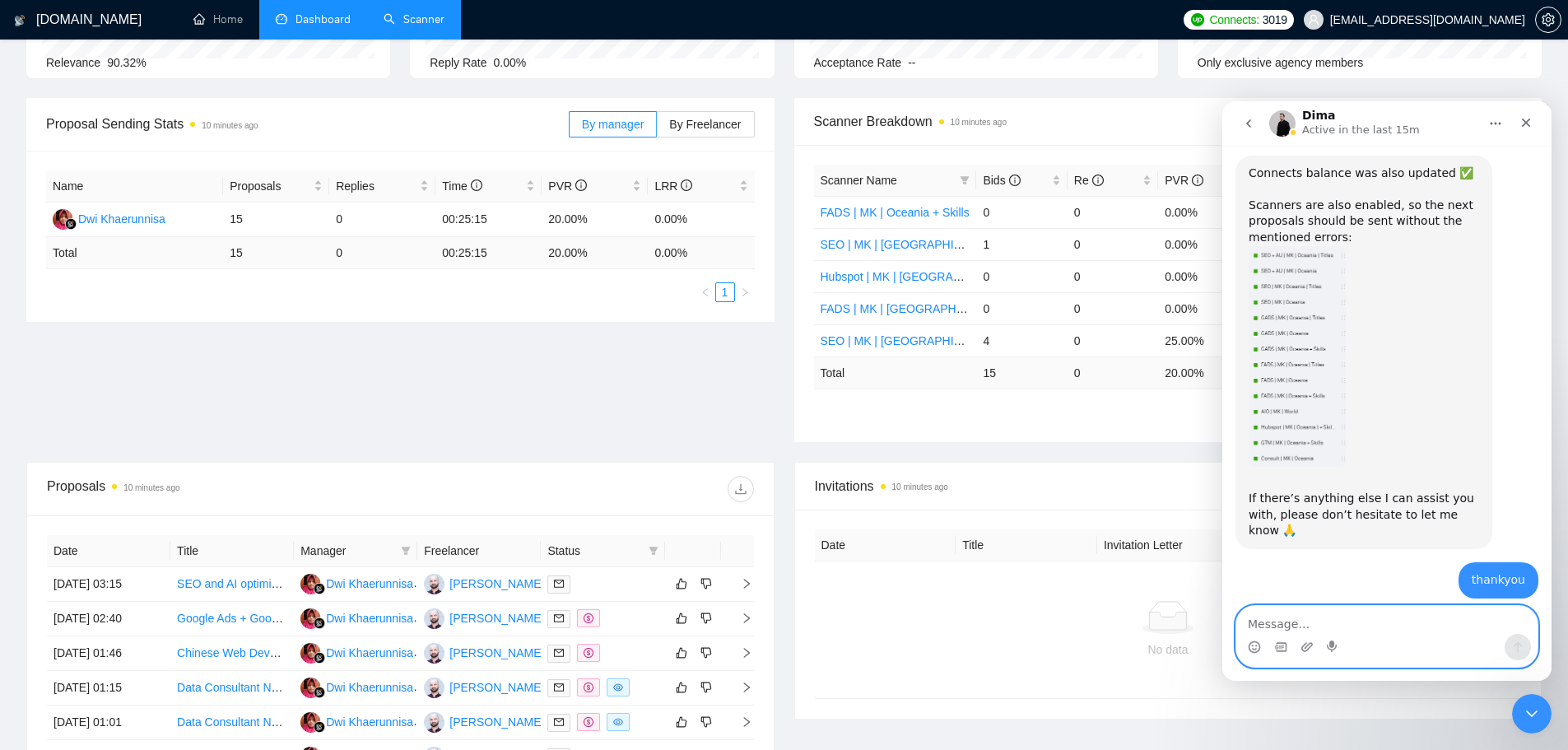
click at [1301, 628] on textarea "Message…" at bounding box center [1387, 619] width 301 height 28
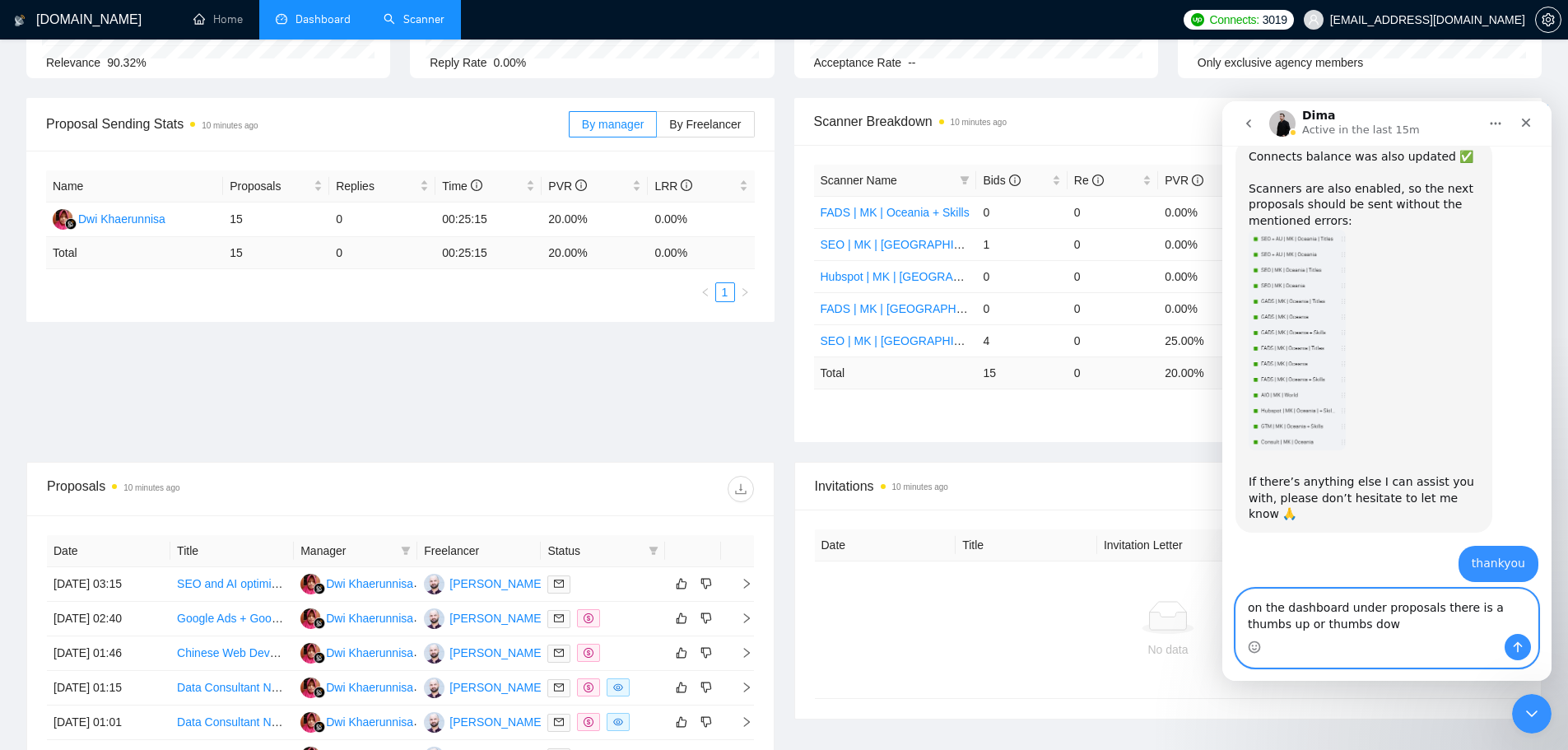
type textarea "on the dashboard under proposals there is a thumbs up or thumbs down"
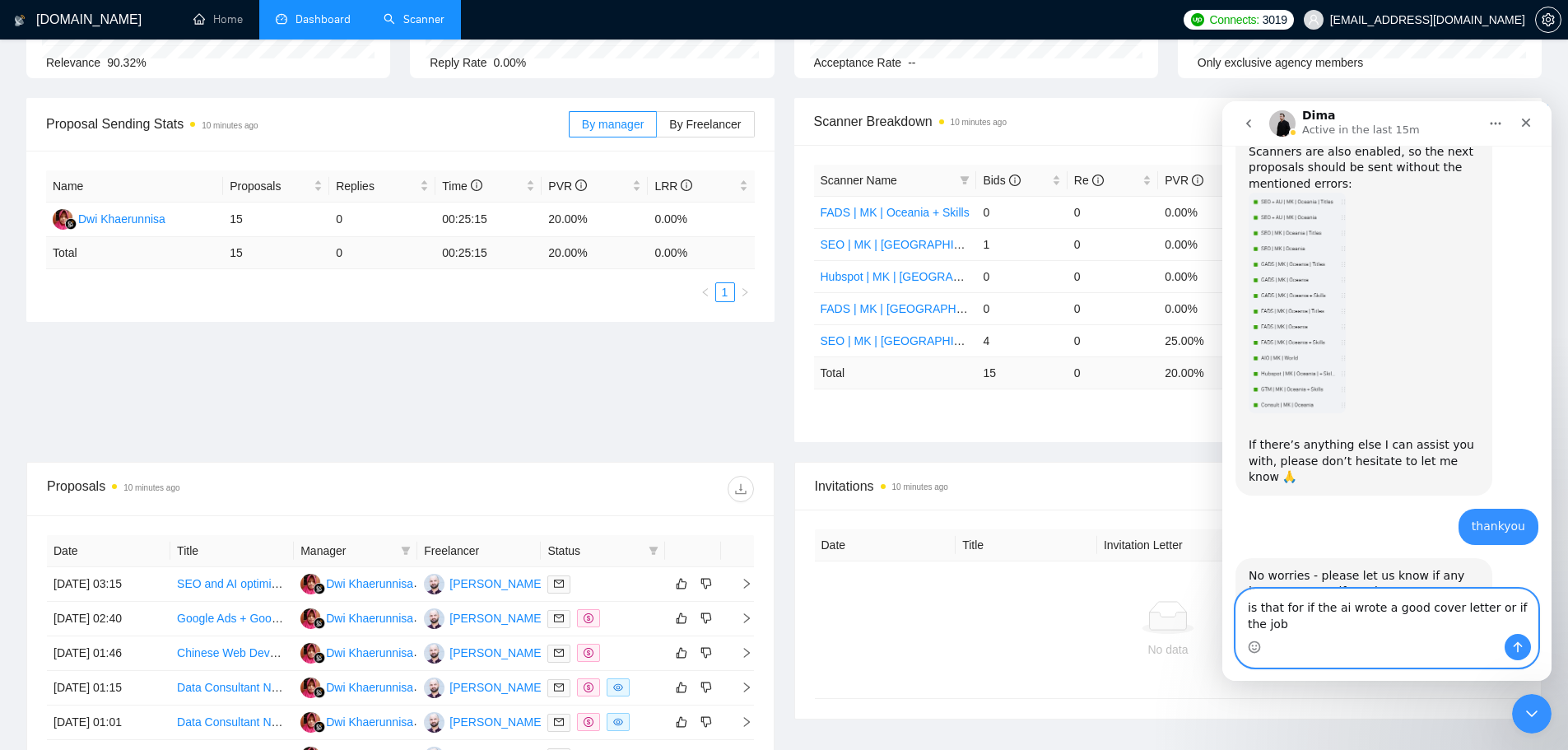
scroll to position [2818, 0]
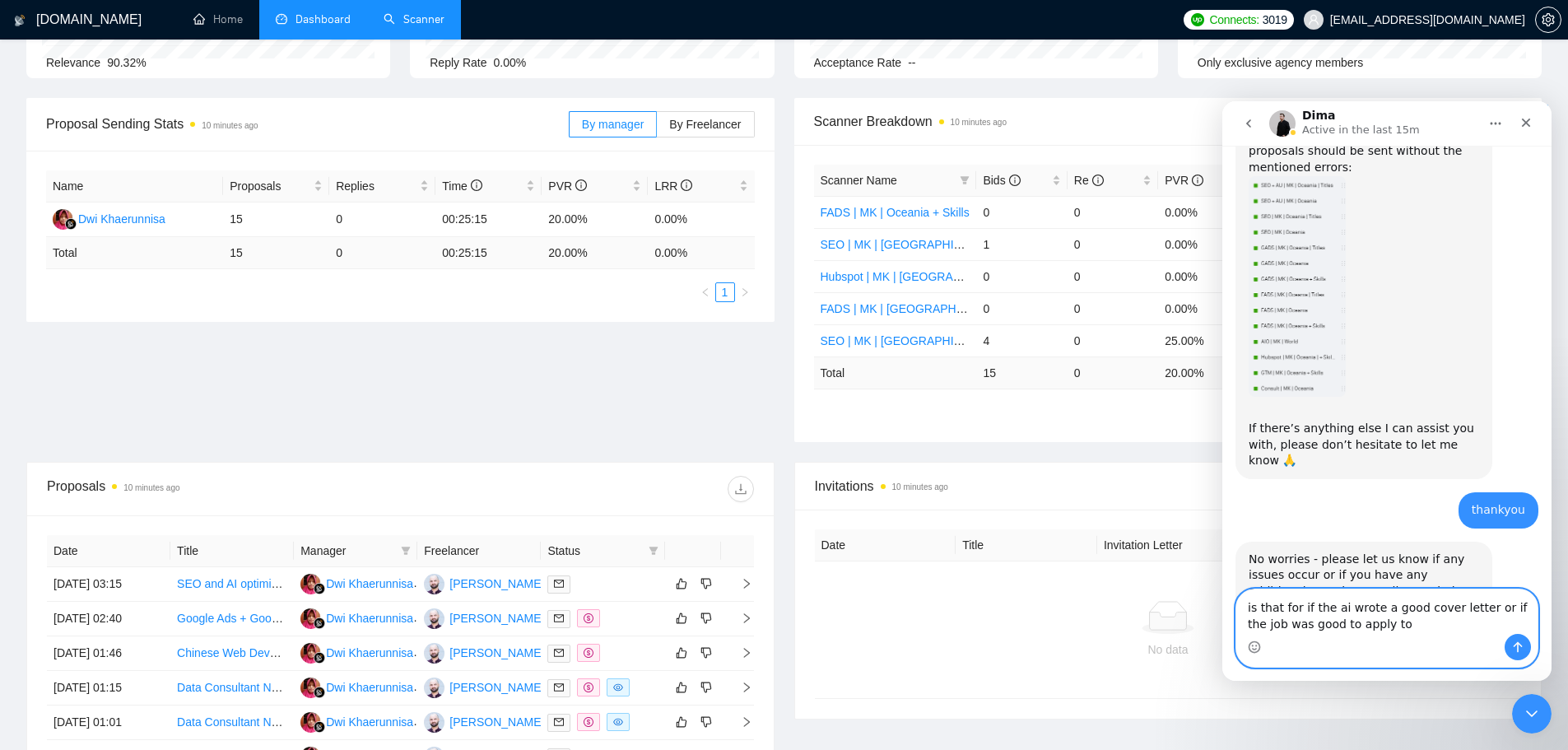
type textarea "is that for if the ai wrote a good cover letter or if the job was good to apply…"
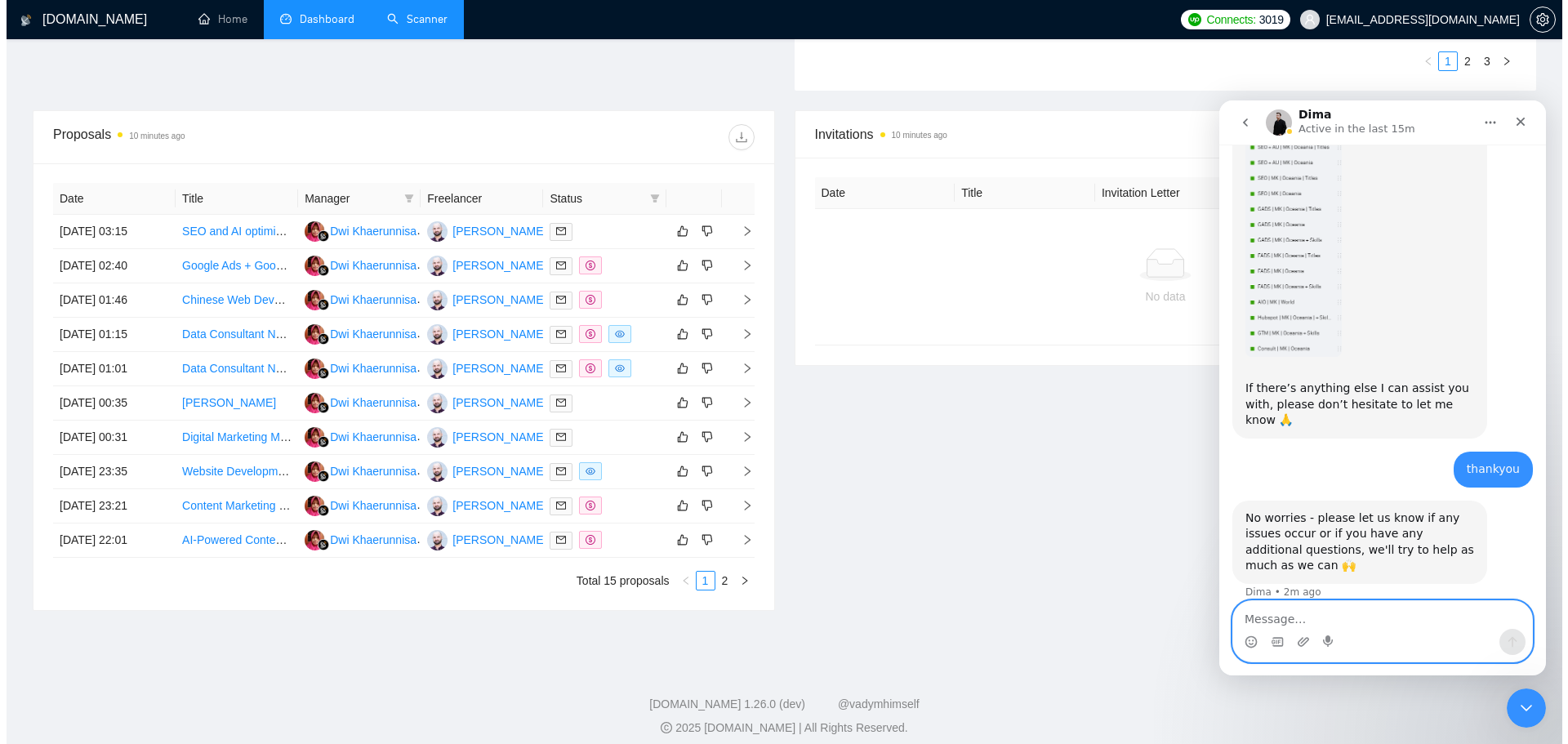
scroll to position [550, 0]
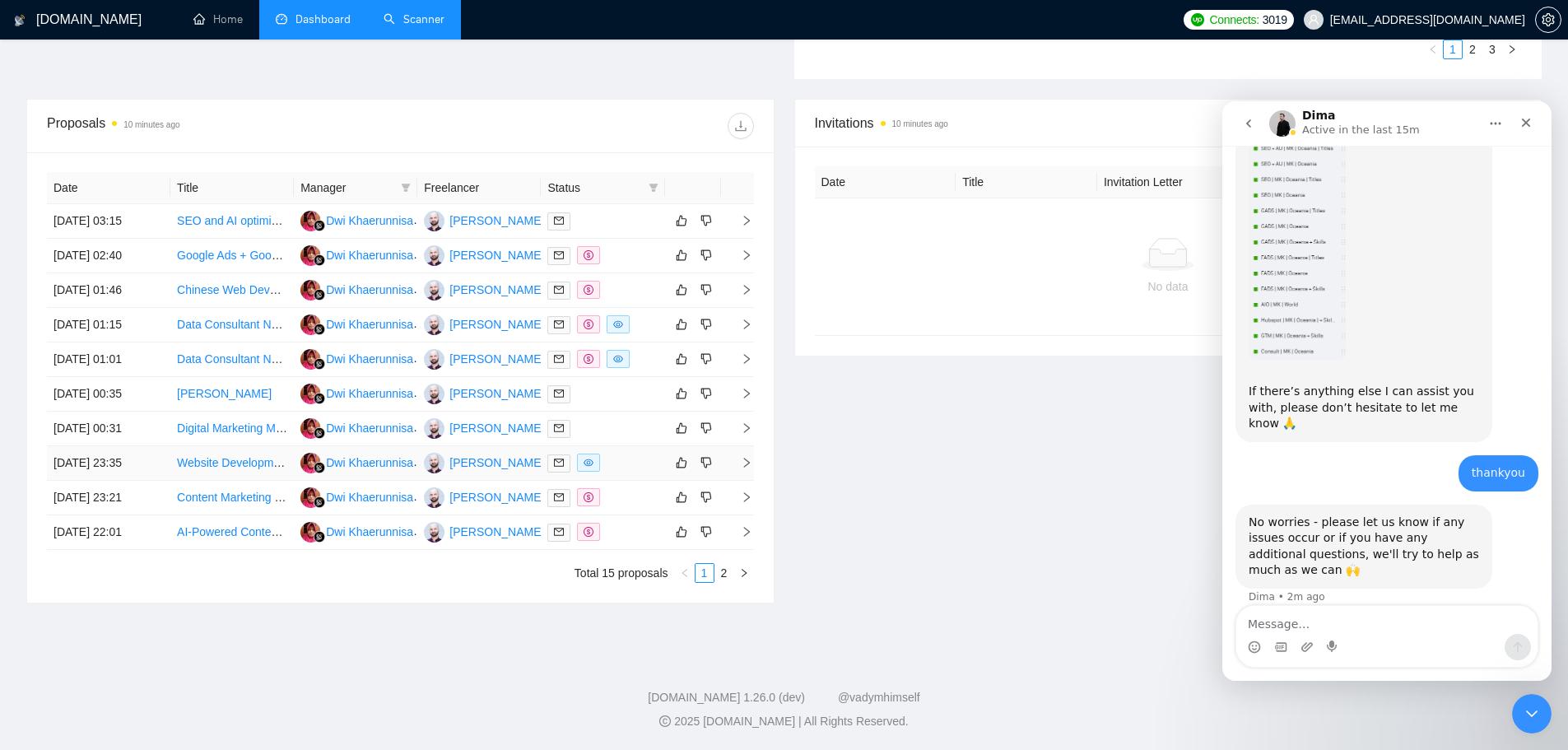
click at [744, 463] on icon "right" at bounding box center [746, 463] width 11 height 11
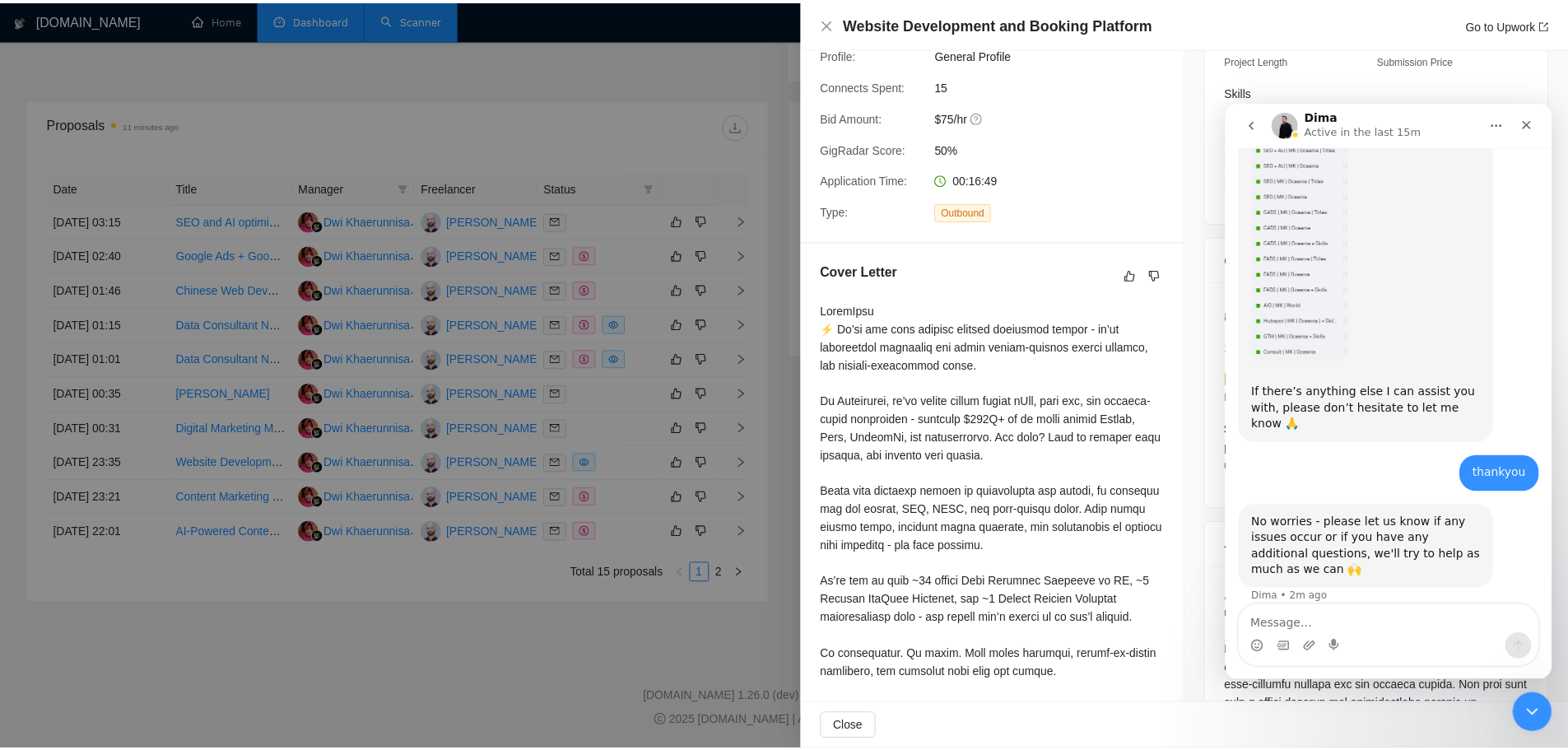
scroll to position [0, 0]
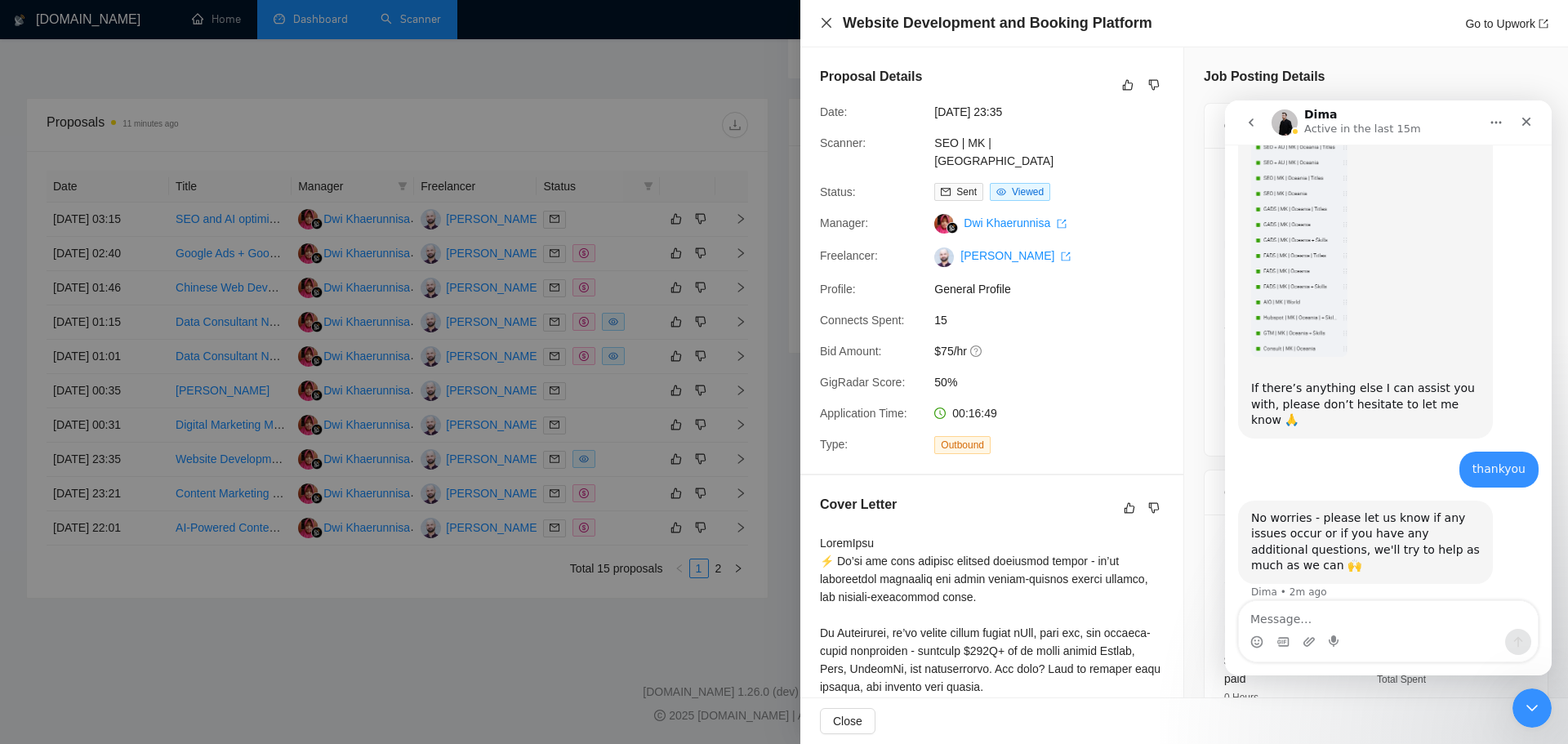
click at [829, 17] on icon "close" at bounding box center [827, 23] width 13 height 13
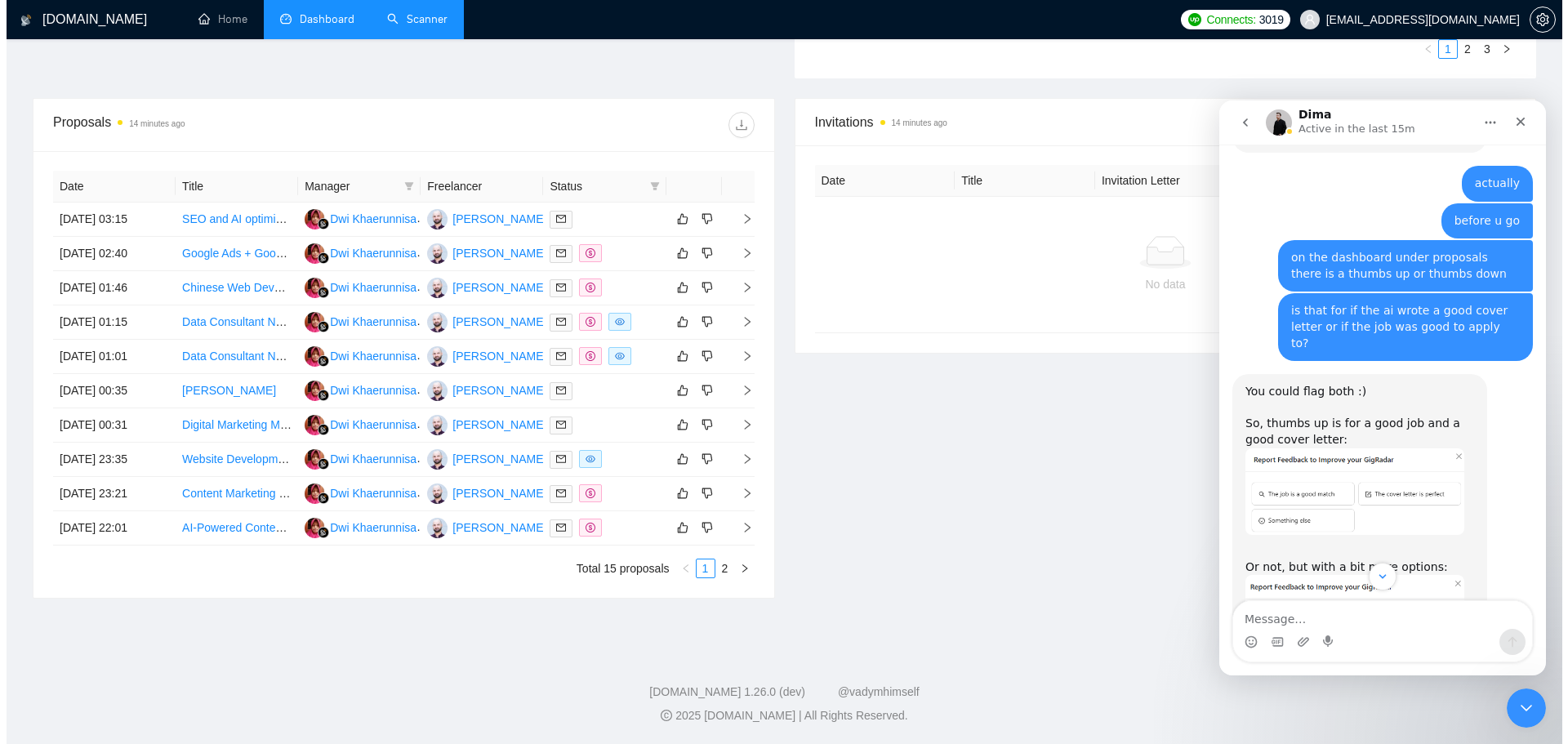
scroll to position [3263, 0]
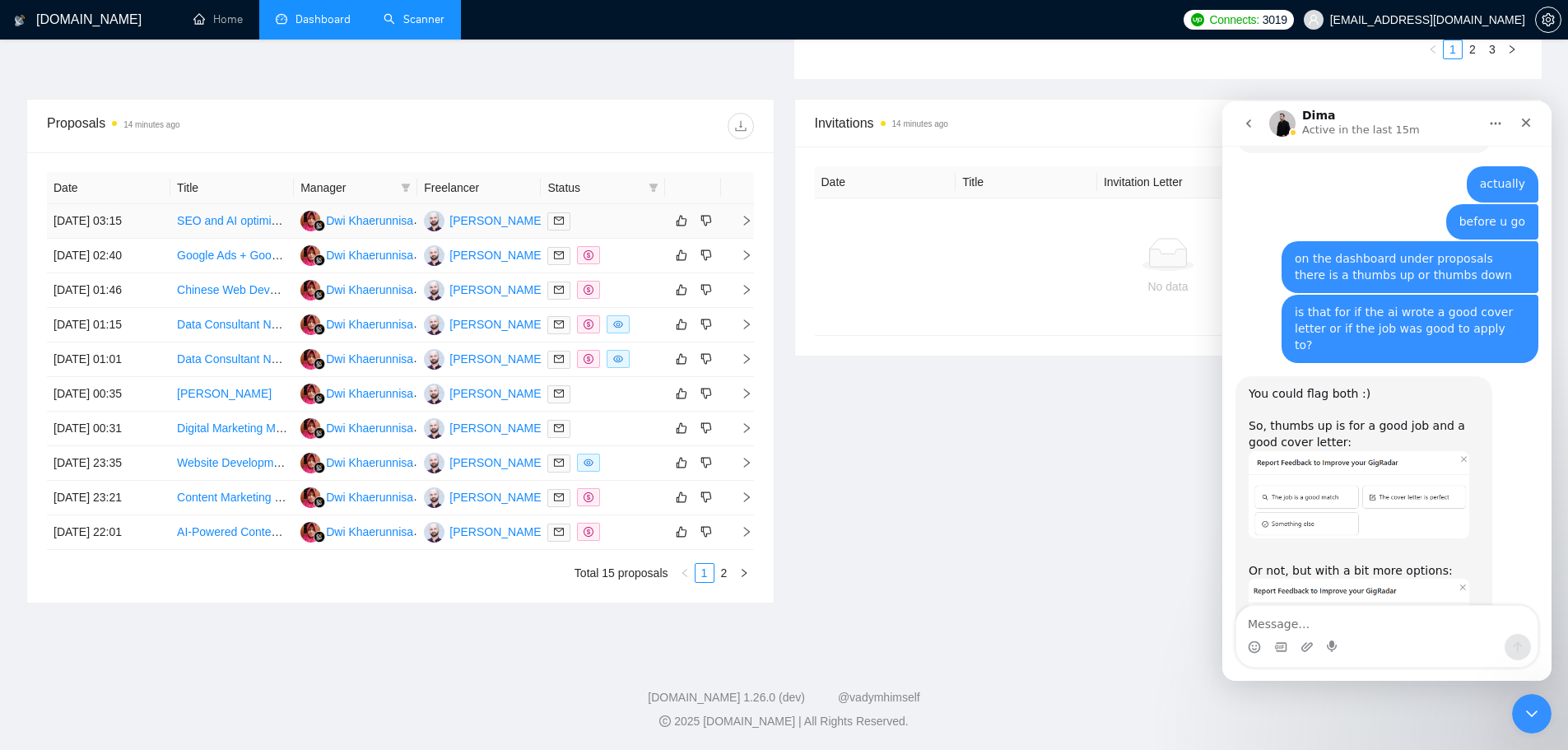
click at [747, 219] on icon "right" at bounding box center [746, 220] width 6 height 10
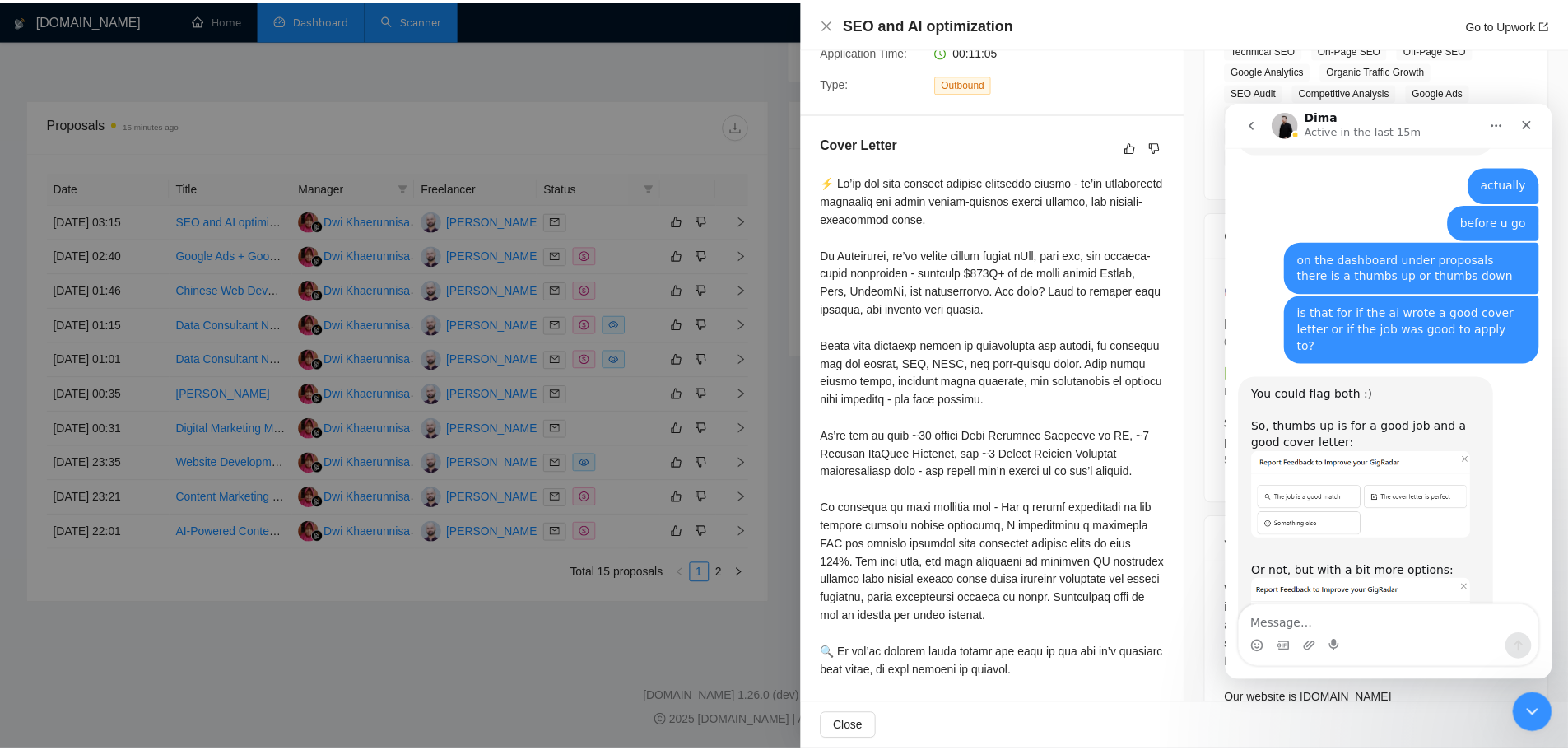
scroll to position [350, 0]
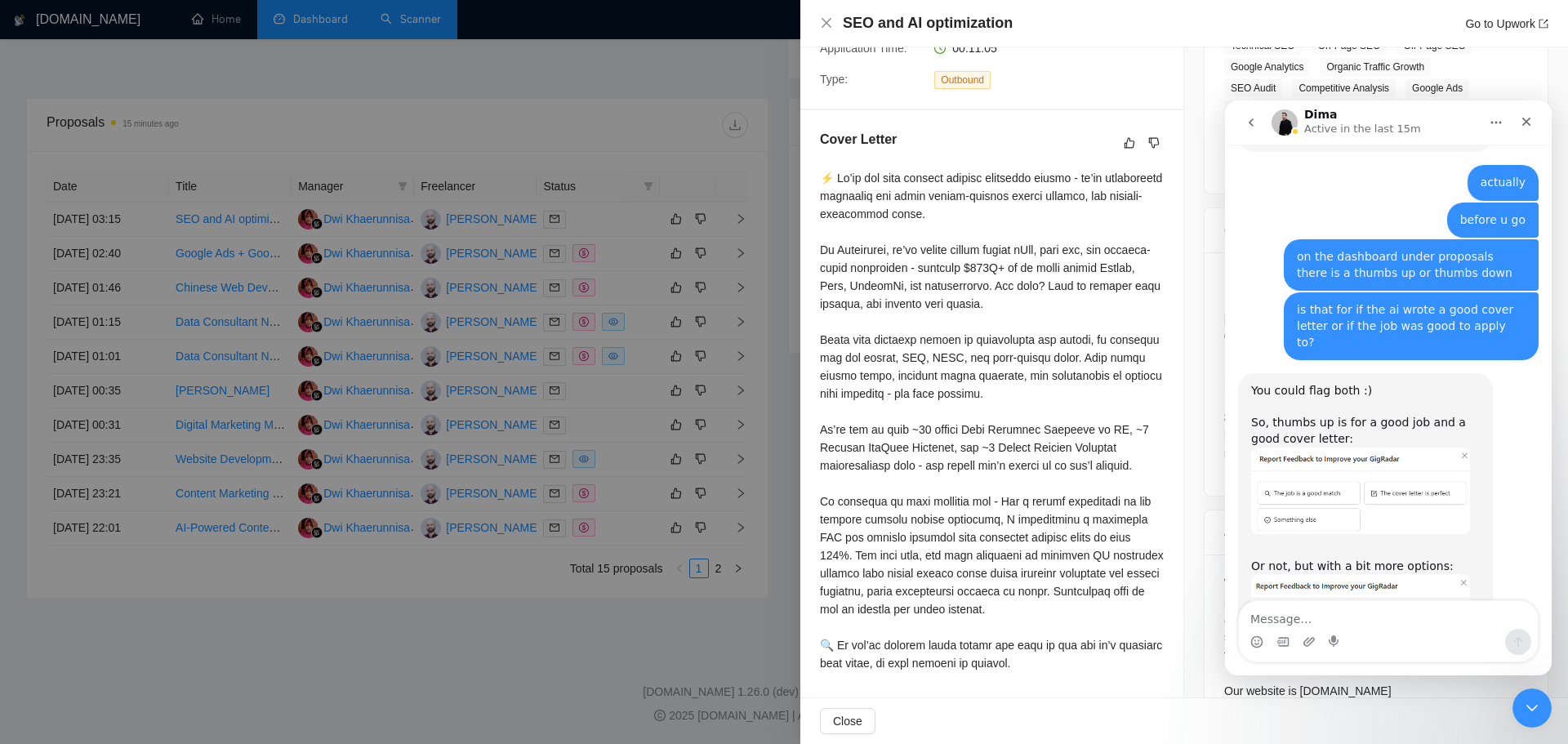
drag, startPoint x: 664, startPoint y: 386, endPoint x: 652, endPoint y: 294, distance: 92.8
click at [662, 385] on div at bounding box center [784, 372] width 1568 height 744
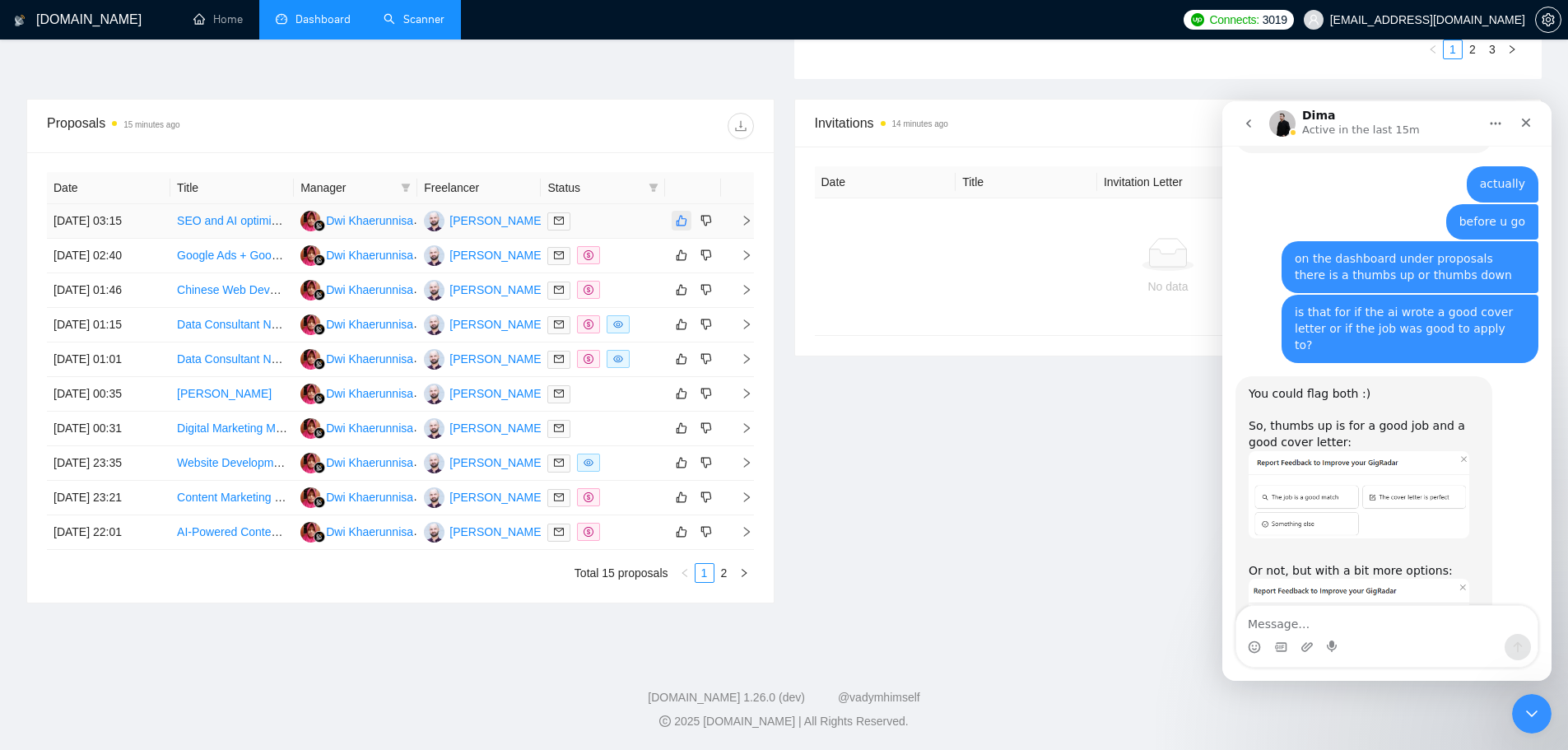
click at [678, 223] on icon "like" at bounding box center [681, 220] width 11 height 13
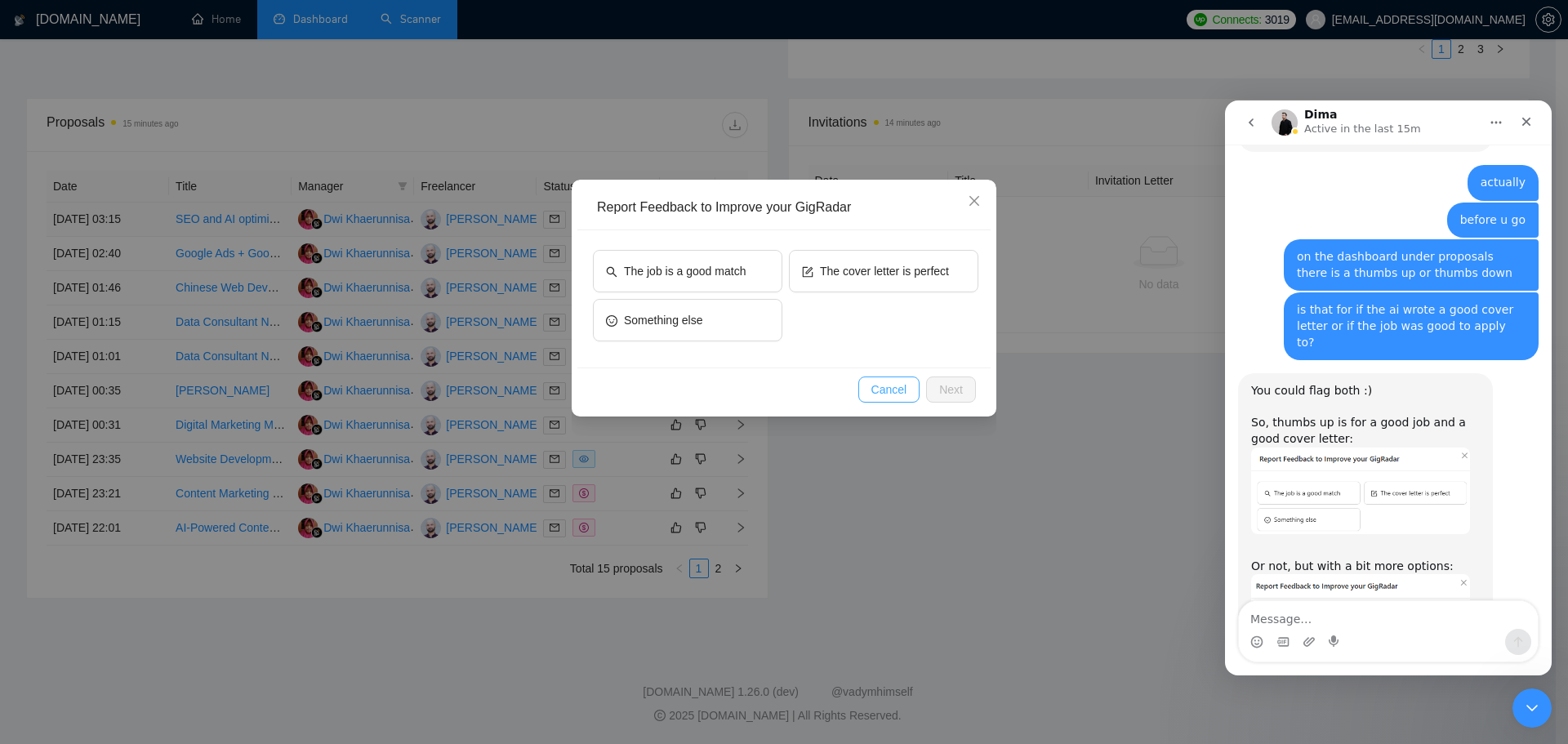
click at [903, 400] on button "Cancel" at bounding box center [890, 389] width 62 height 26
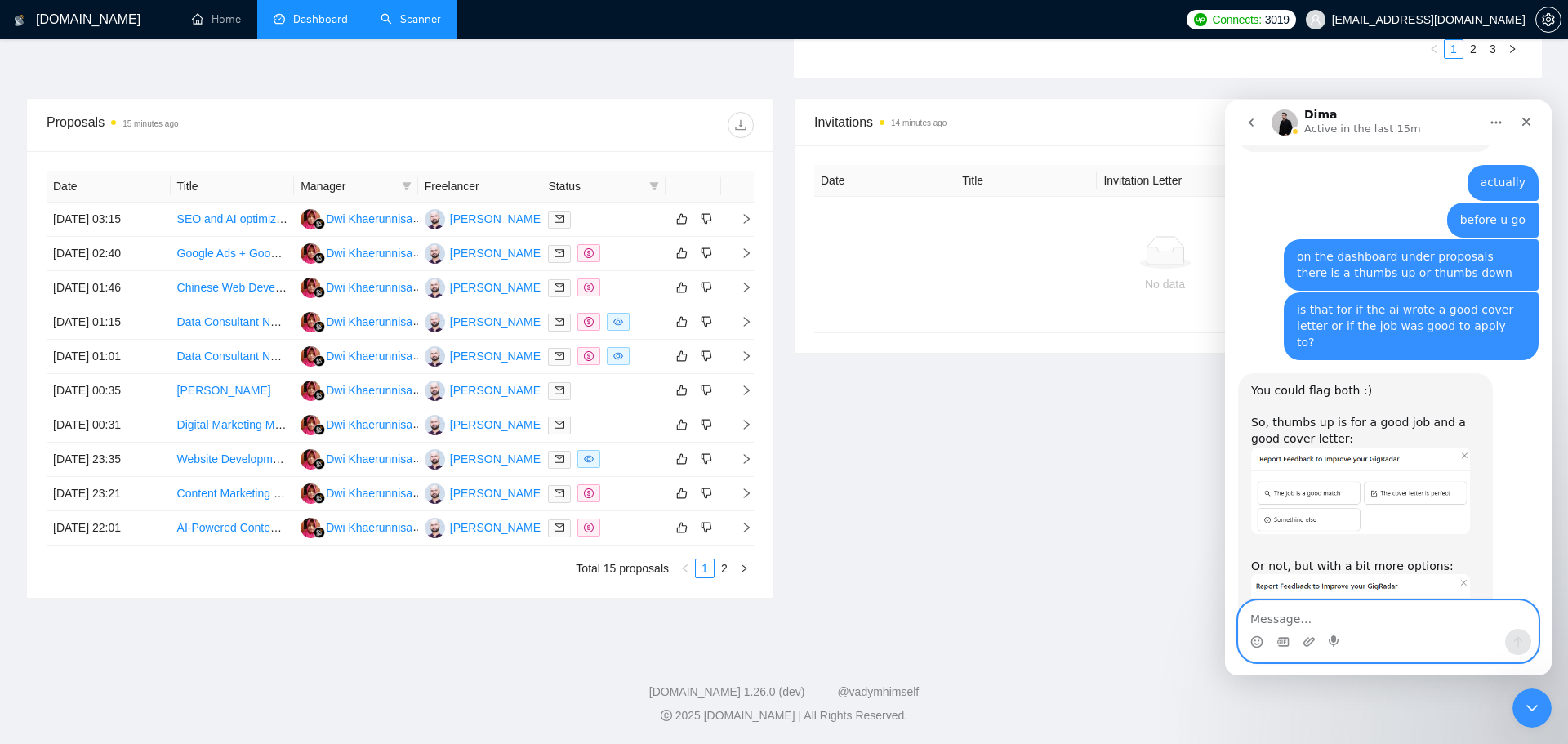
click at [1347, 614] on textarea "Message…" at bounding box center [1388, 614] width 299 height 28
type textarea "ok great thanks"
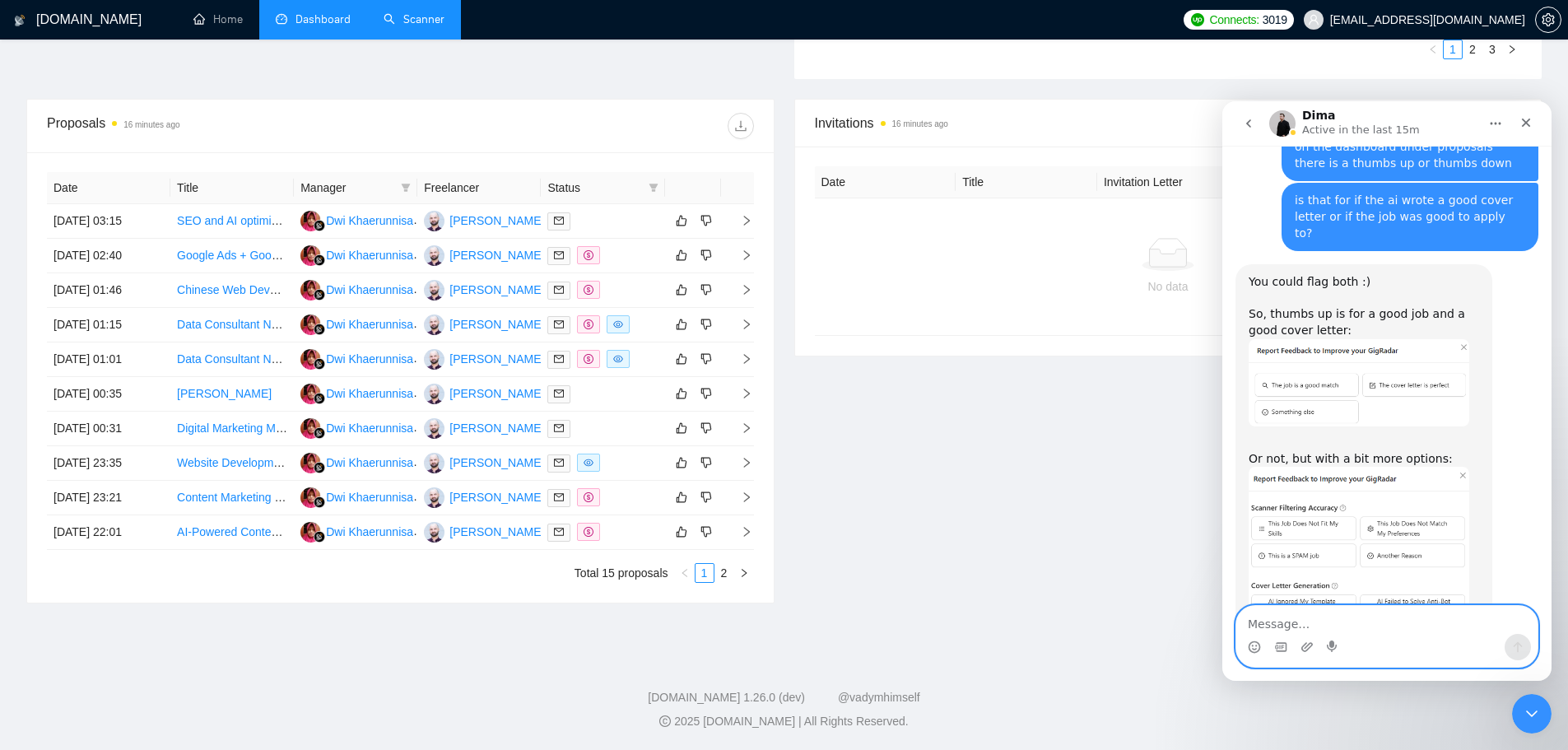
scroll to position [3388, 0]
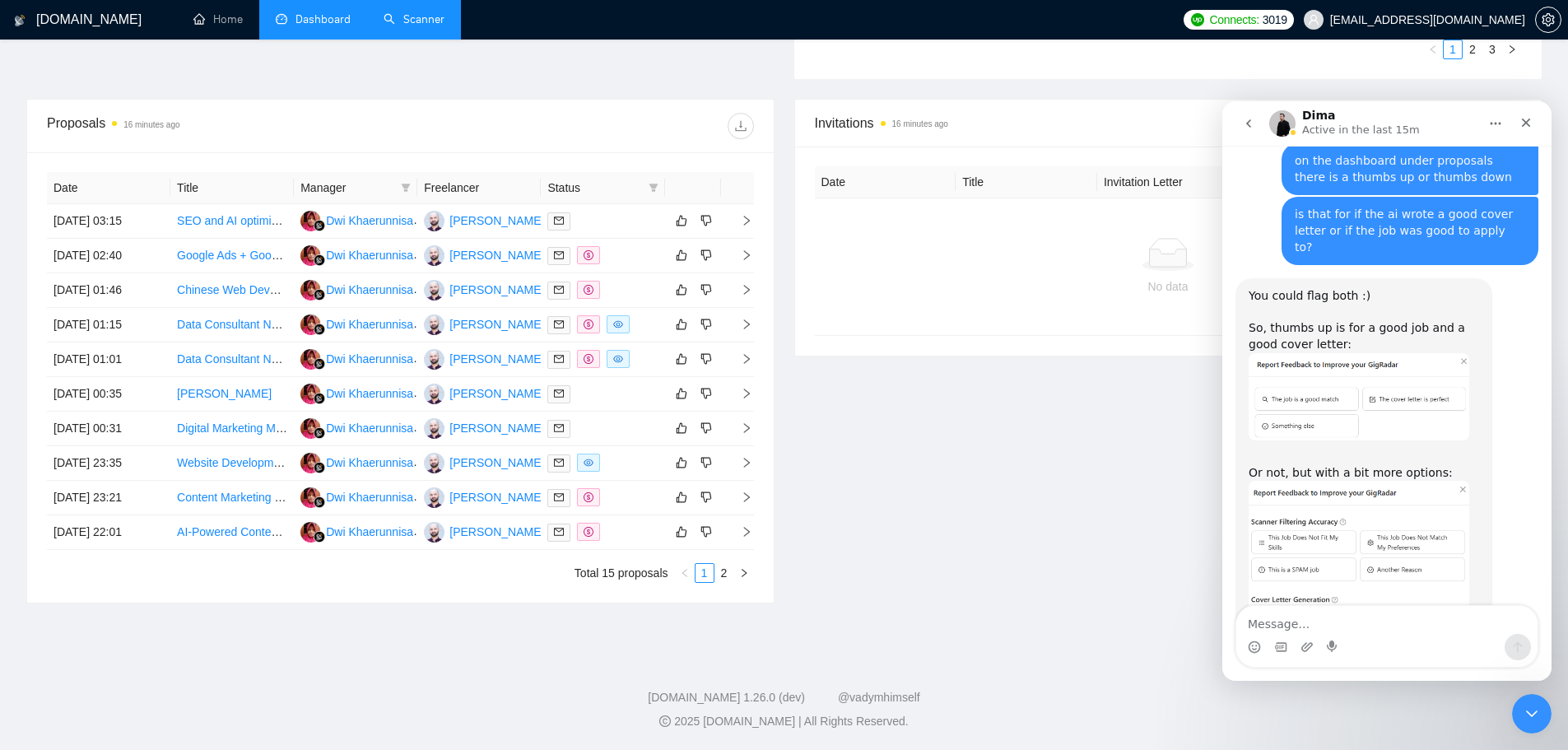
click at [1340, 606] on div "Intercom messenger" at bounding box center [1387, 637] width 303 height 63
click at [1307, 613] on textarea "Message…" at bounding box center [1387, 619] width 301 height 28
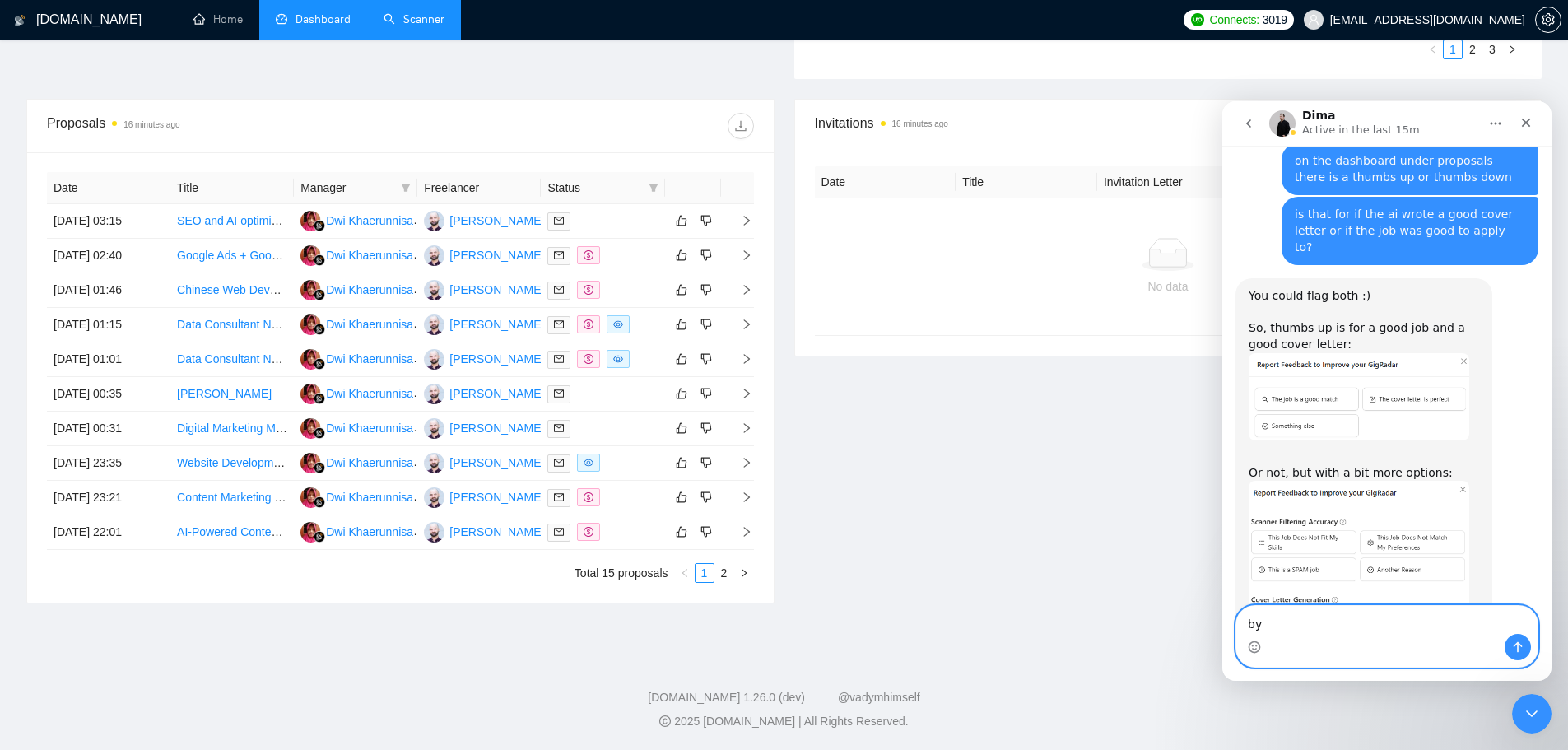
type textarea "bye"
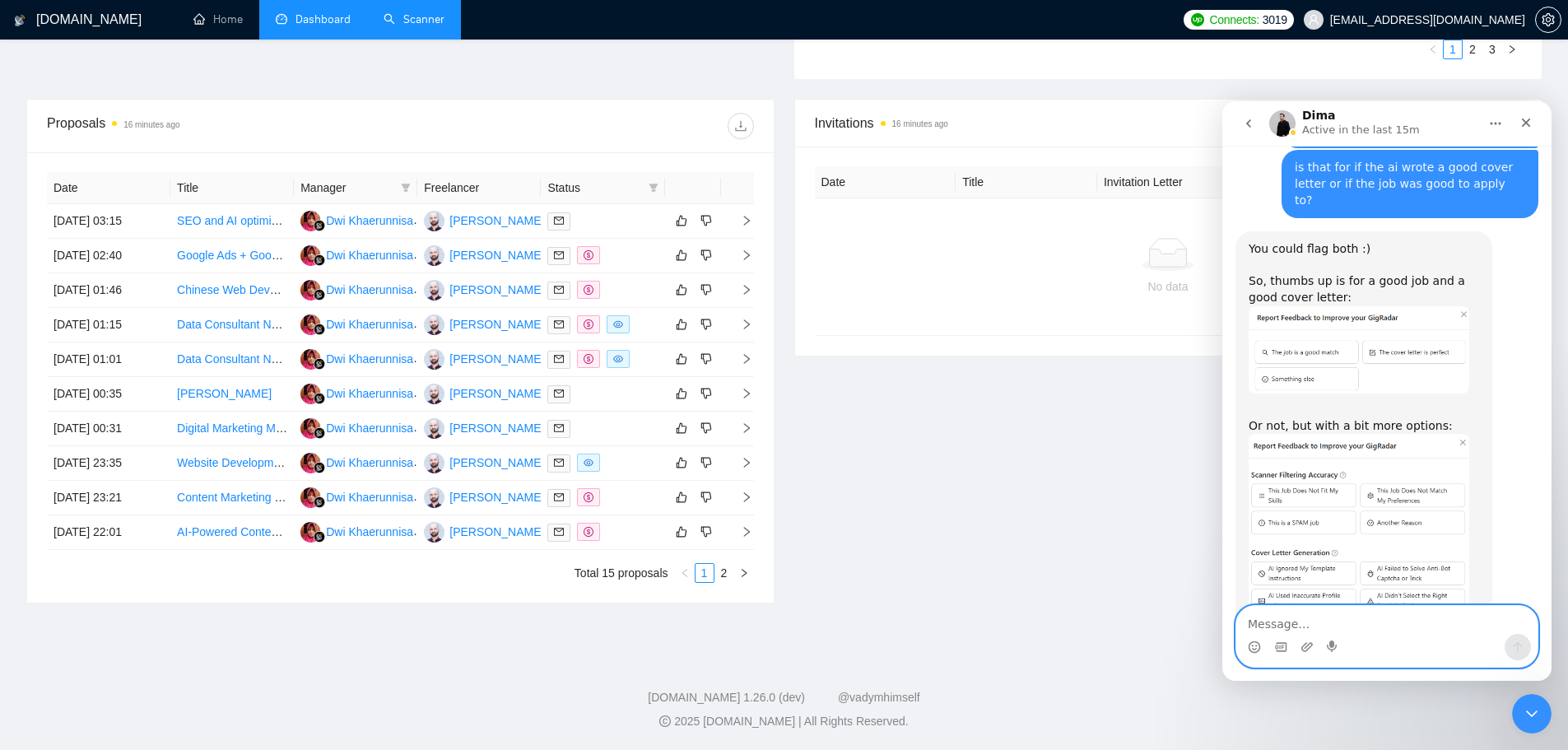
scroll to position [3438, 0]
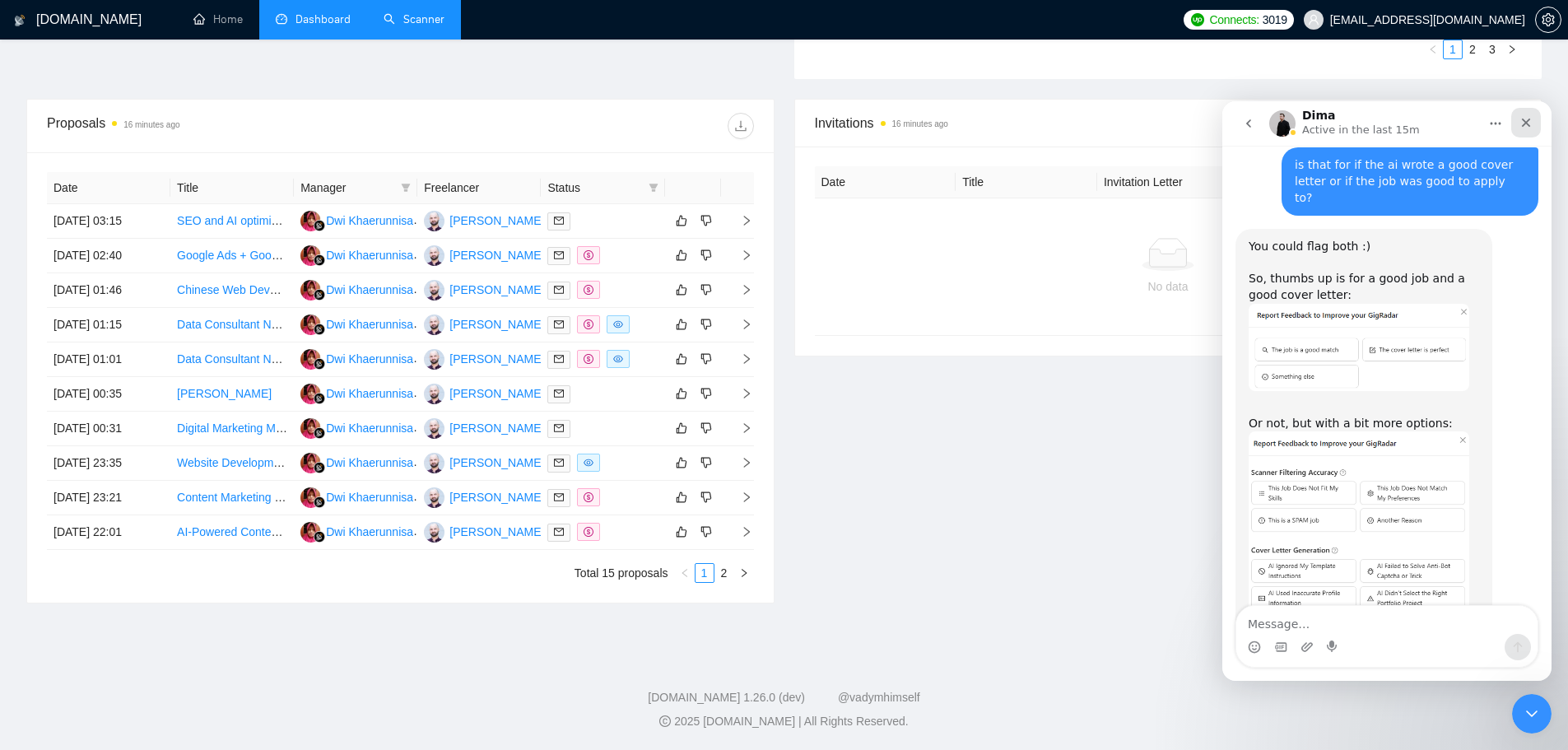
click at [1538, 129] on div "Close" at bounding box center [1526, 122] width 30 height 30
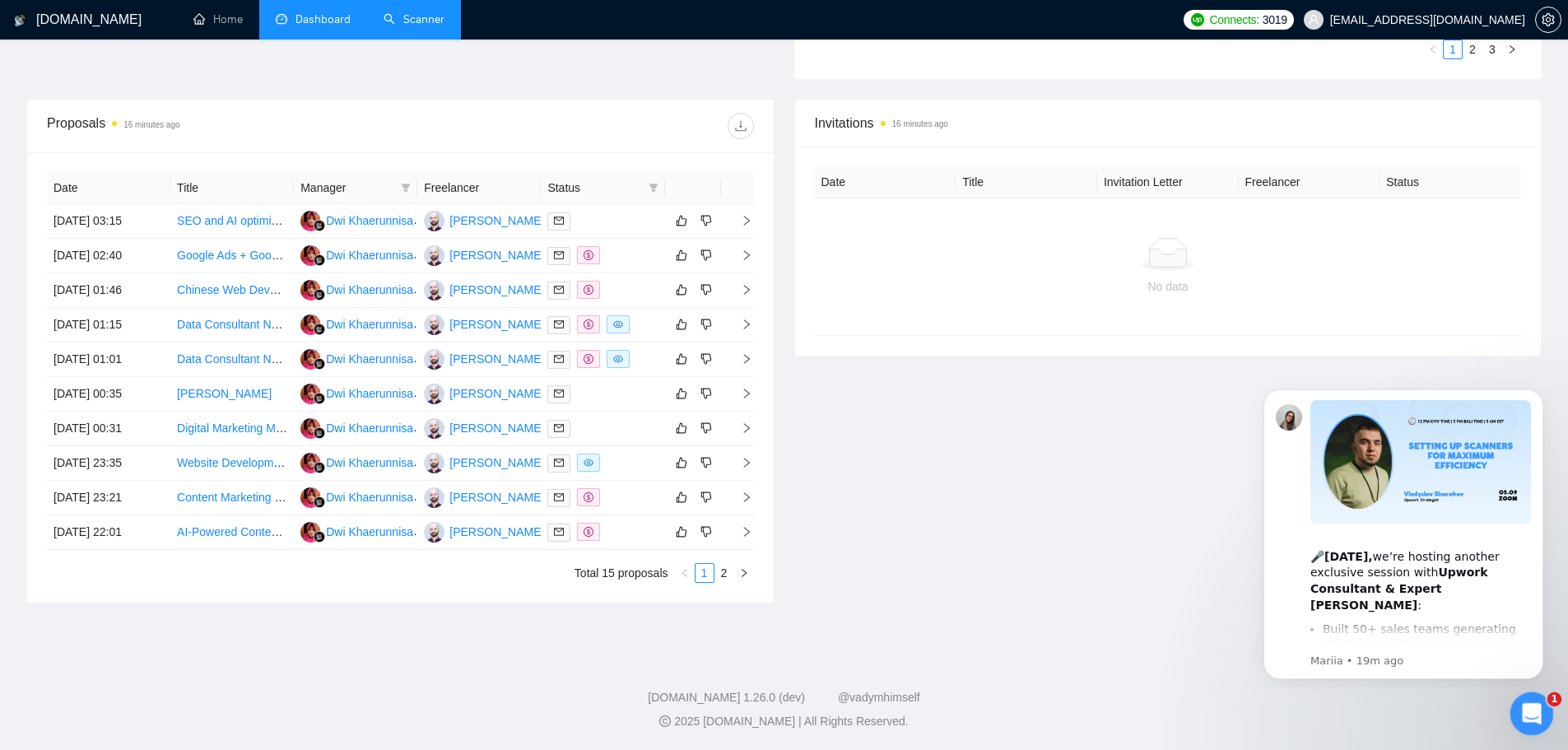
scroll to position [3501, 0]
click at [1536, 695] on div "Open Intercom Messenger" at bounding box center [1529, 711] width 55 height 55
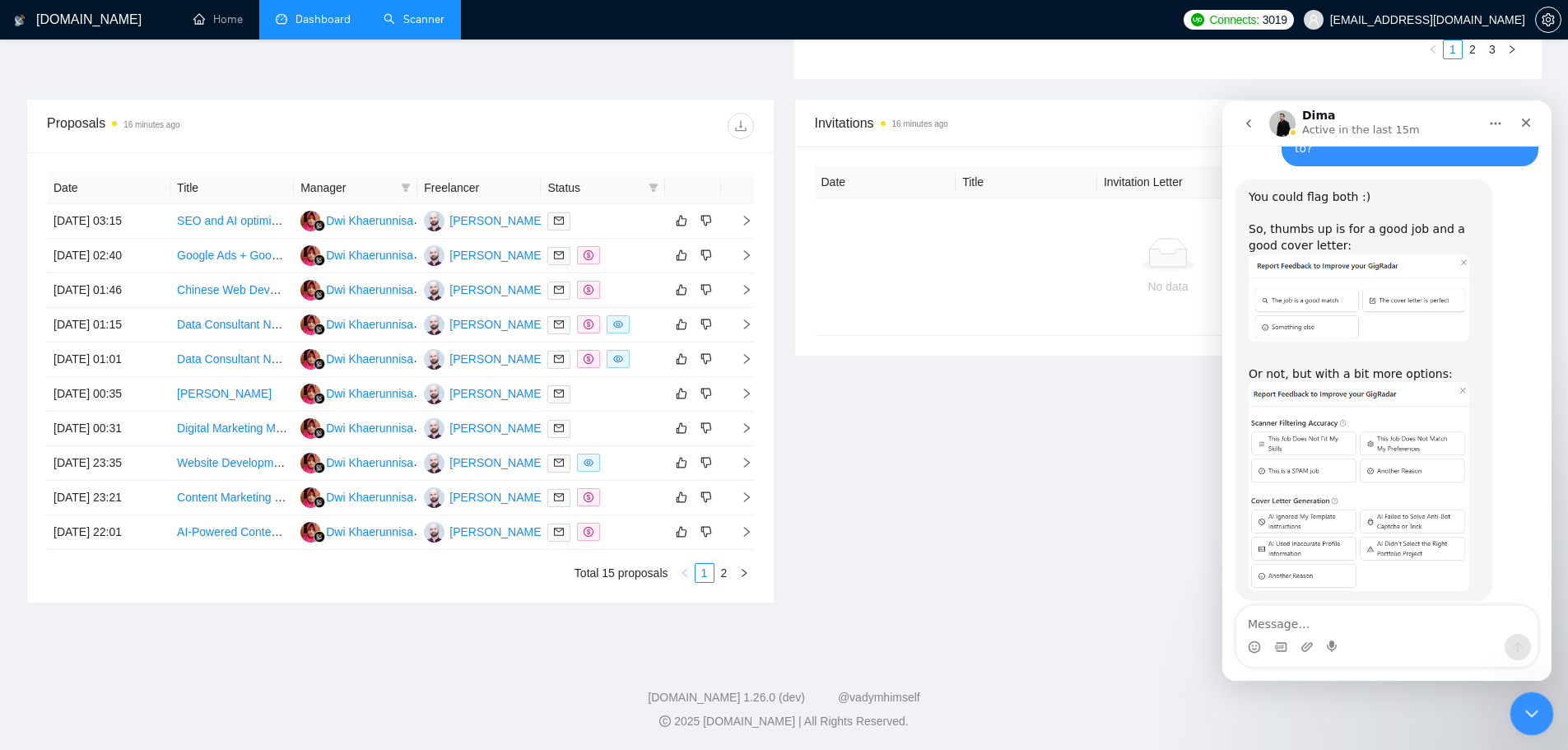
scroll to position [3484, 0]
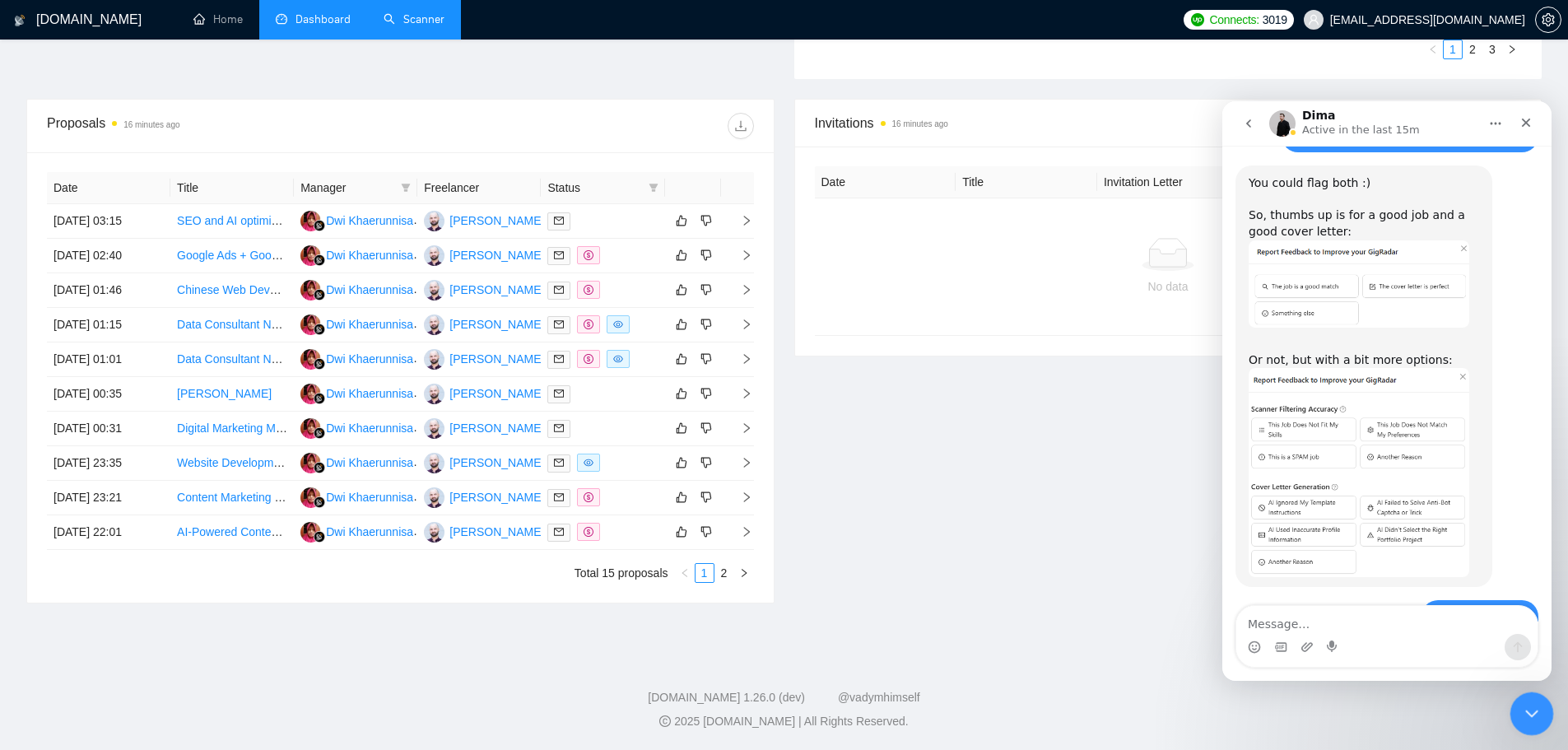
click at [1537, 694] on div "Close Intercom Messenger" at bounding box center [1529, 711] width 40 height 40
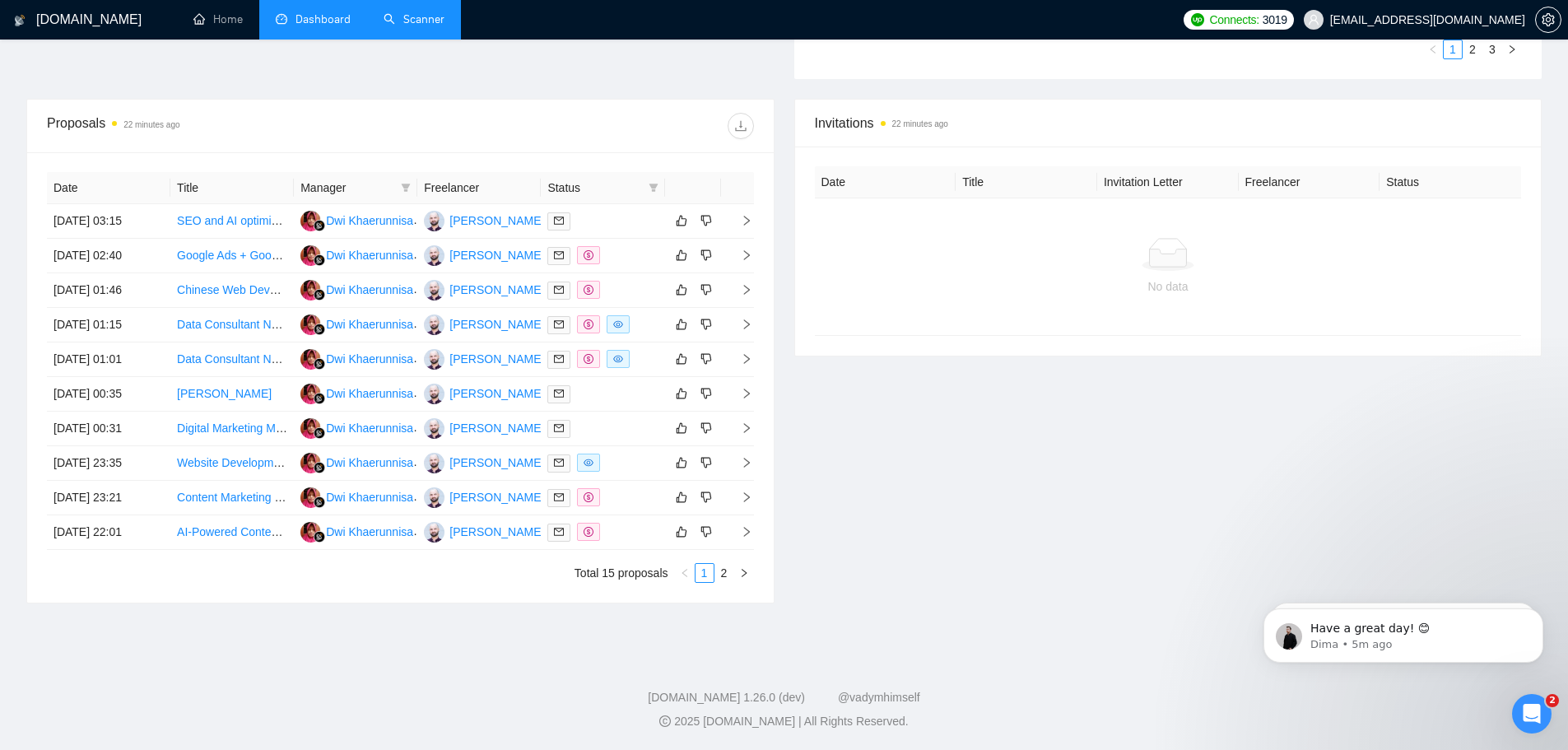
scroll to position [3469, 0]
click at [1514, 695] on div "Open Intercom Messenger" at bounding box center [1529, 711] width 55 height 55
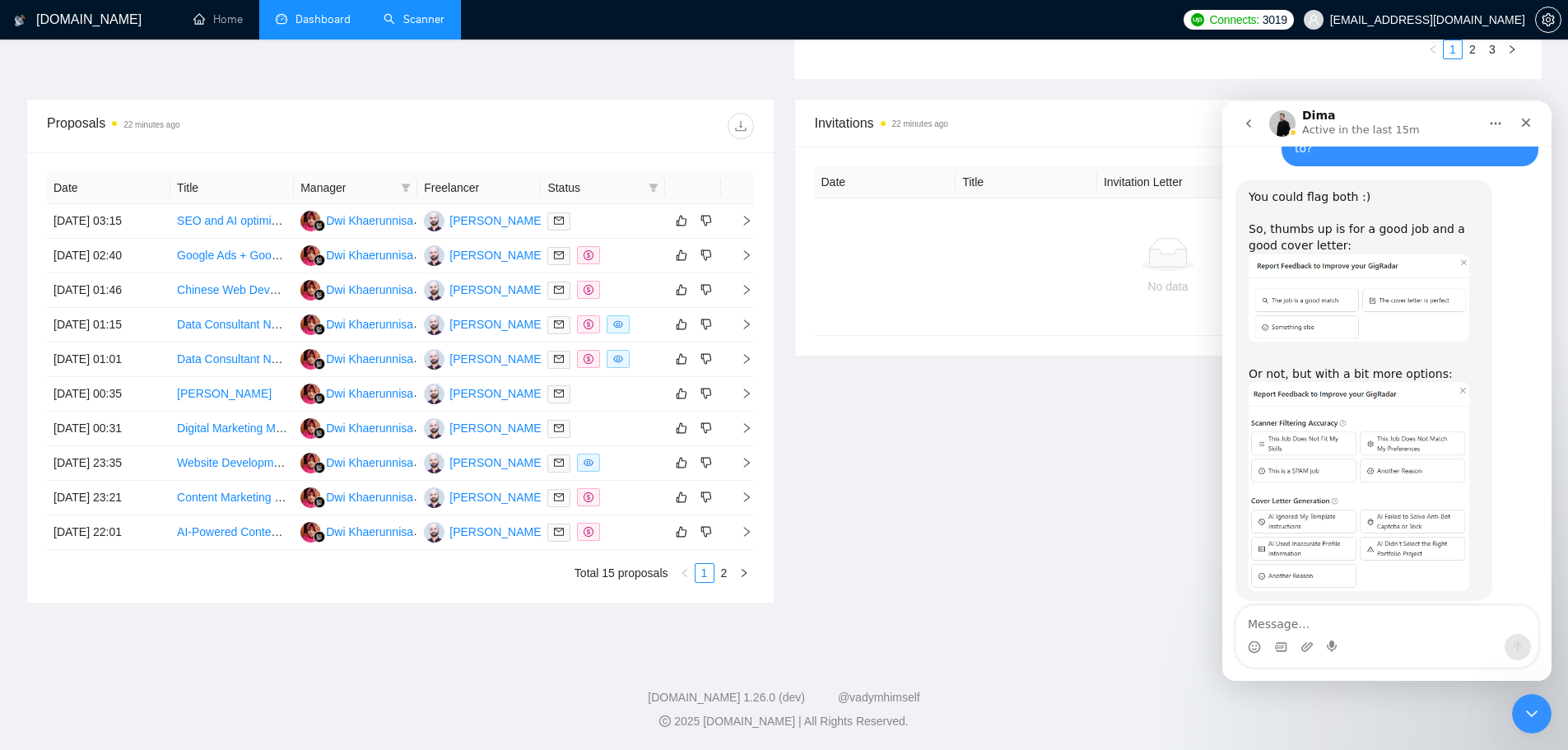
scroll to position [3497, 0]
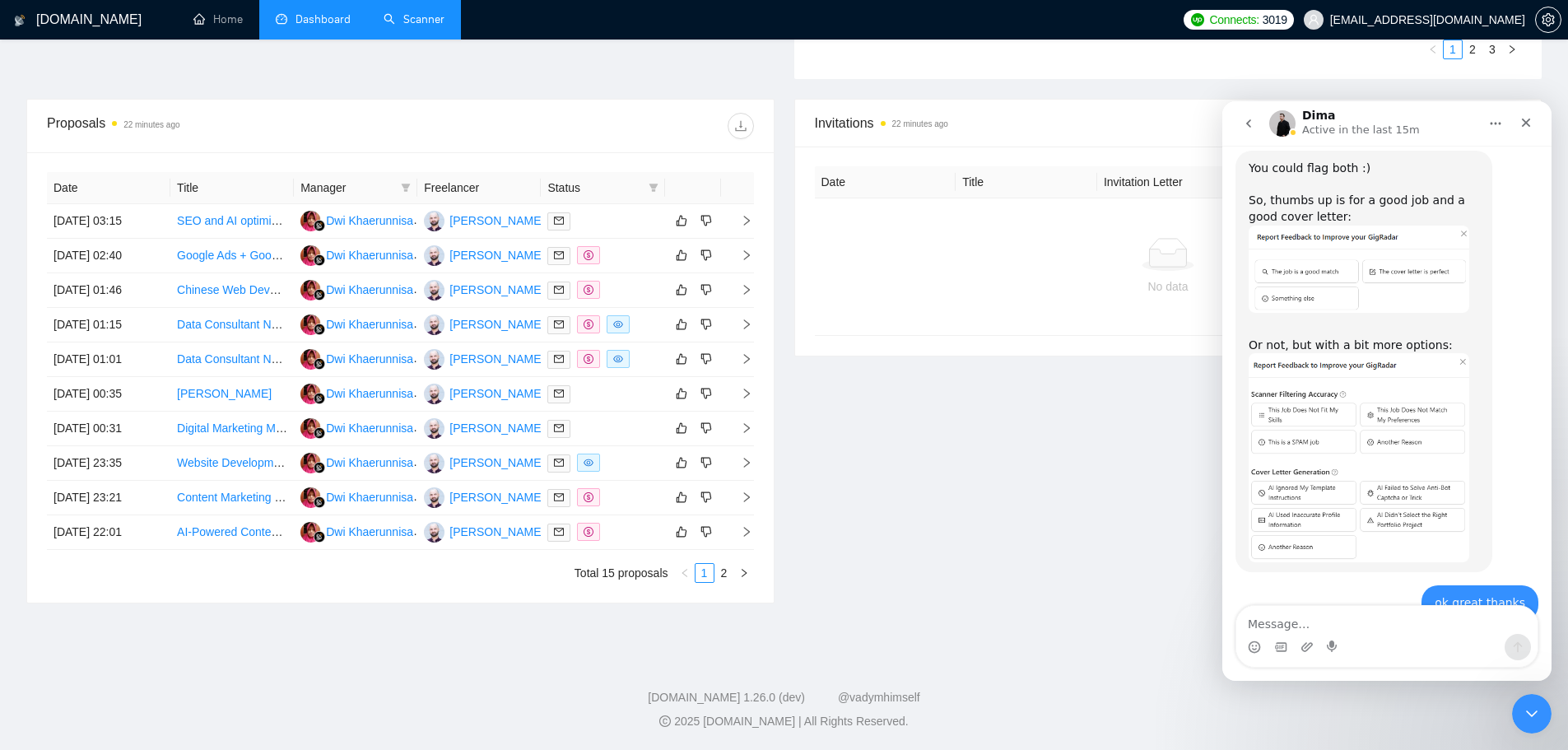
click at [1378, 627] on textarea "Message…" at bounding box center [1387, 619] width 301 height 28
type textarea "you too"
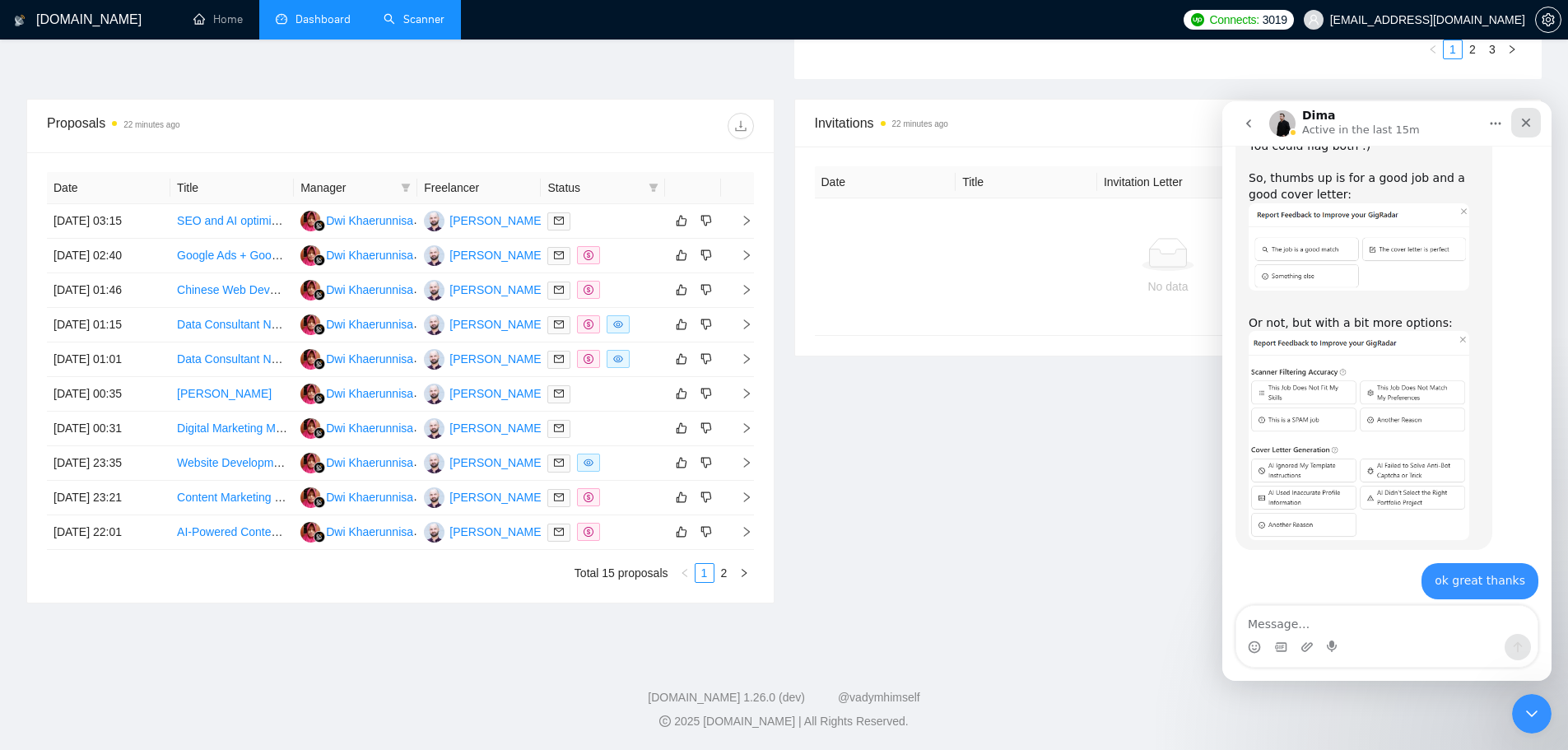
drag, startPoint x: 1536, startPoint y: 127, endPoint x: 2757, endPoint y: 224, distance: 1224.8
click at [1536, 127] on div "Close" at bounding box center [1526, 122] width 30 height 30
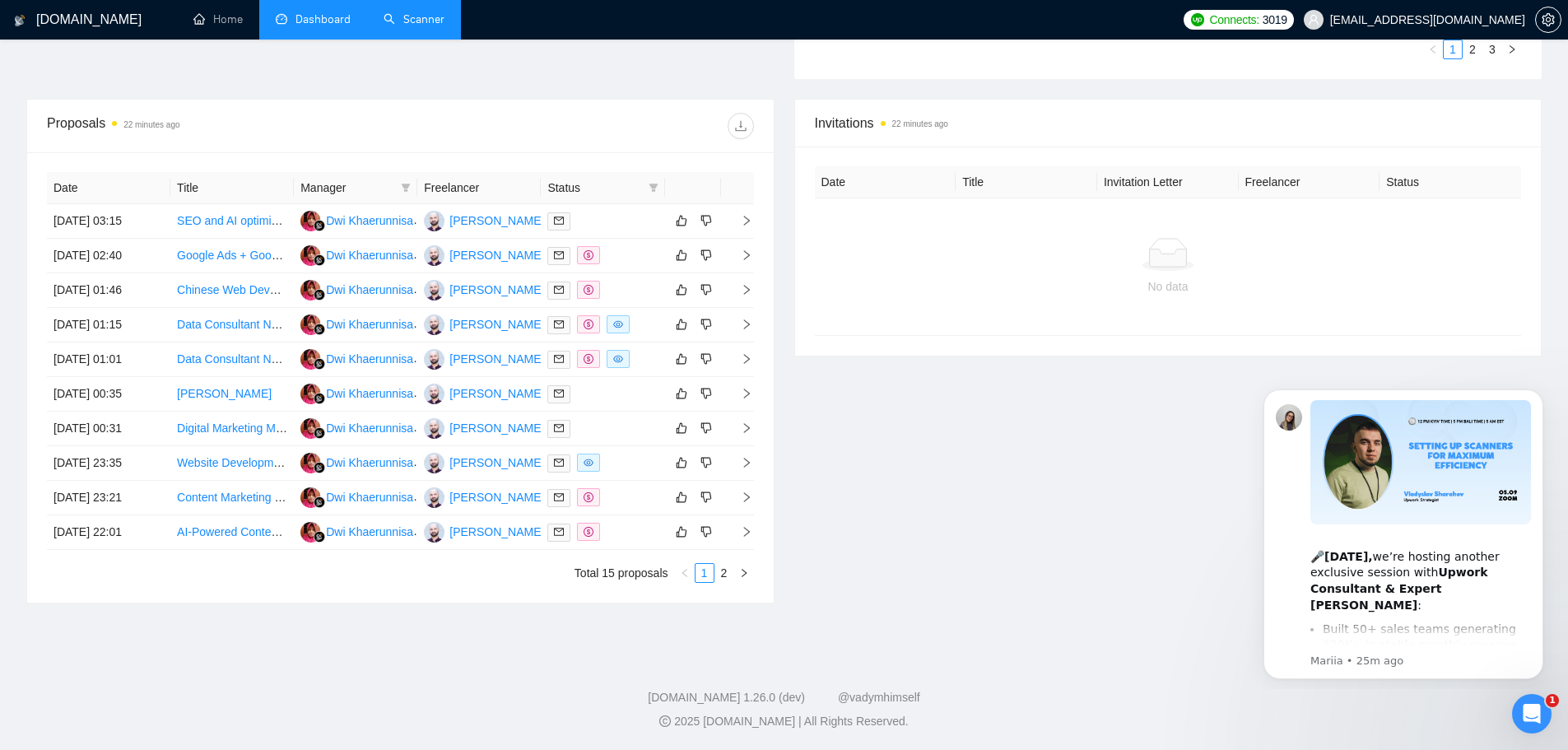
scroll to position [0, 0]
